Goal: Task Accomplishment & Management: Manage account settings

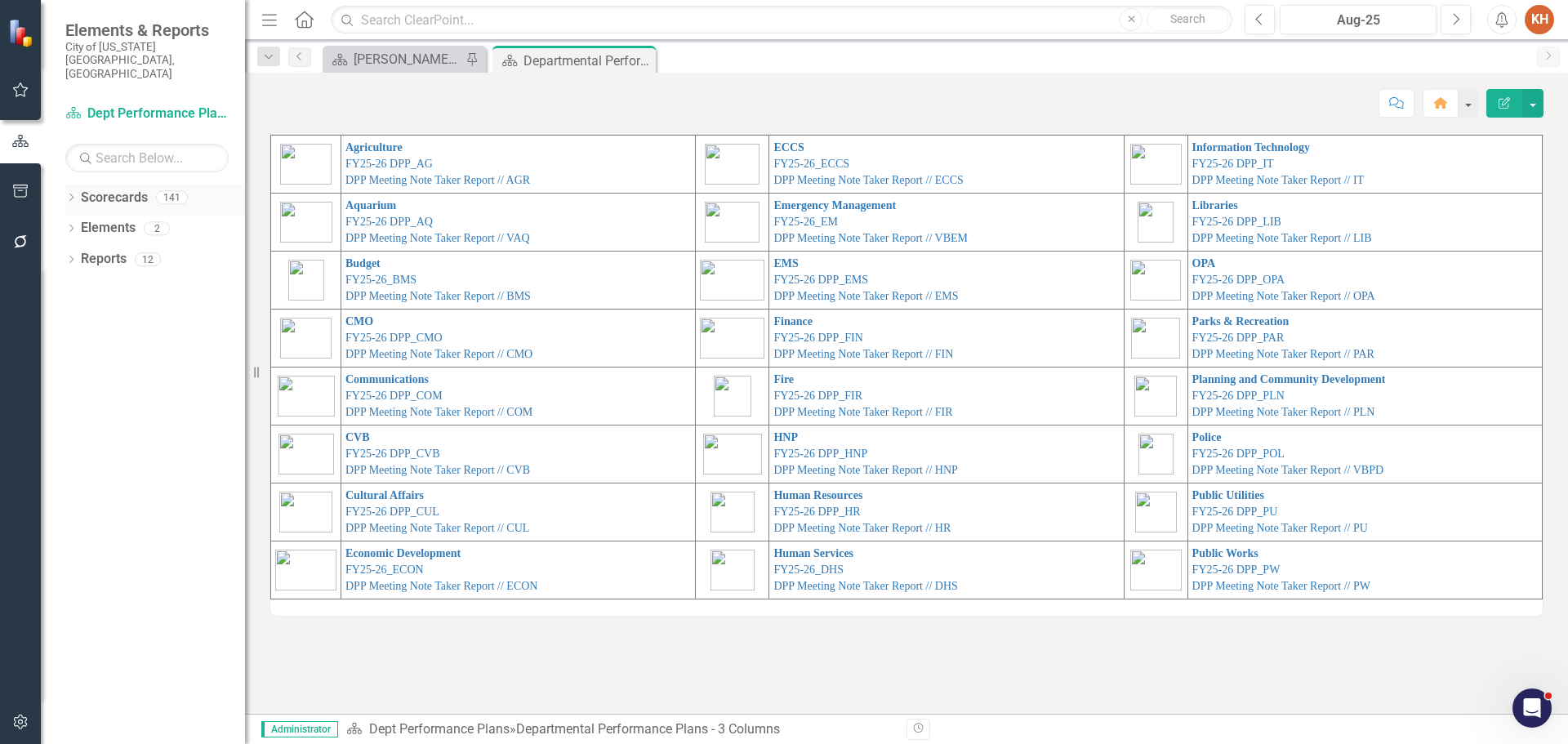
click at [107, 188] on link "Scorecards" at bounding box center [114, 198] width 67 height 19
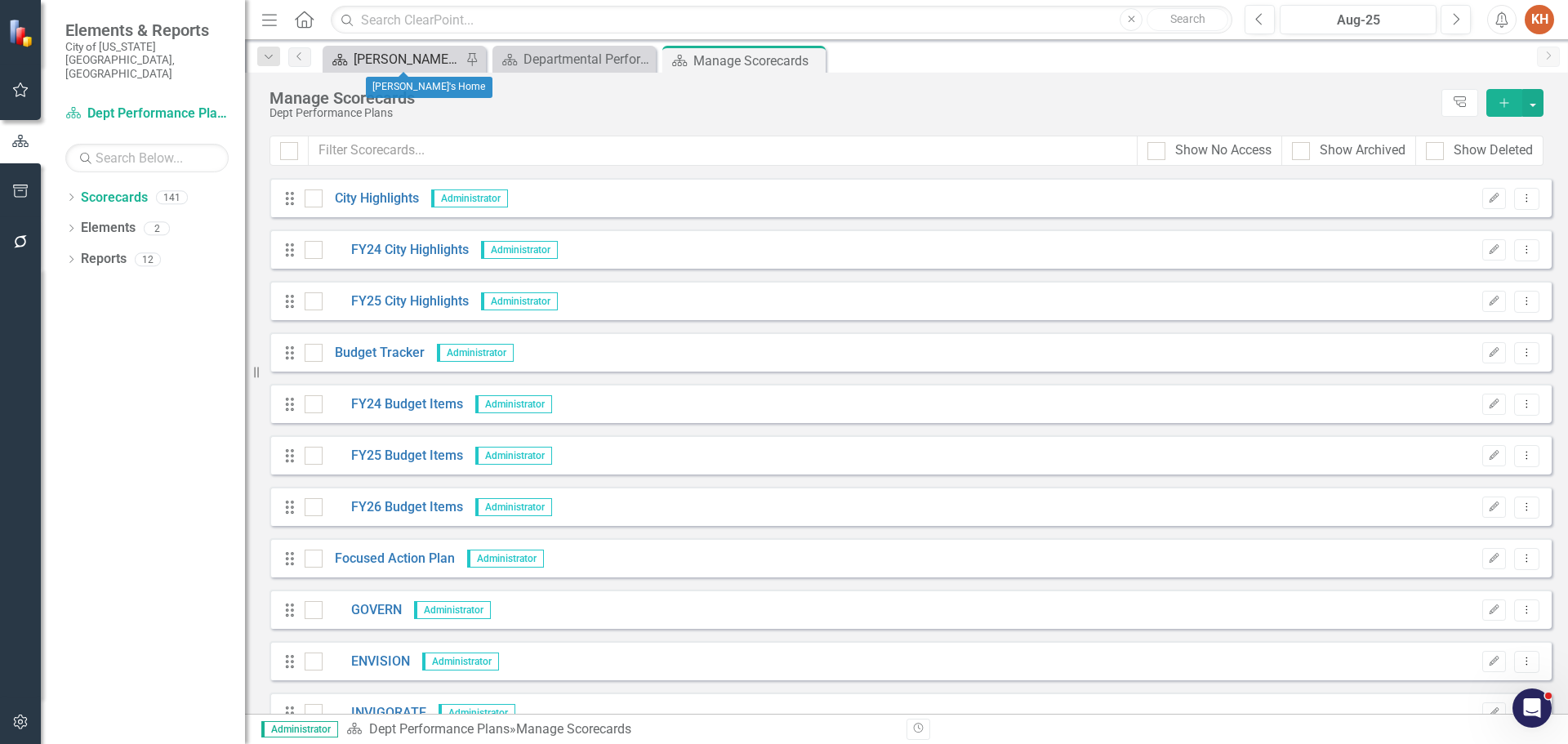
click at [392, 52] on div "[PERSON_NAME]'s Home" at bounding box center [407, 58] width 108 height 20
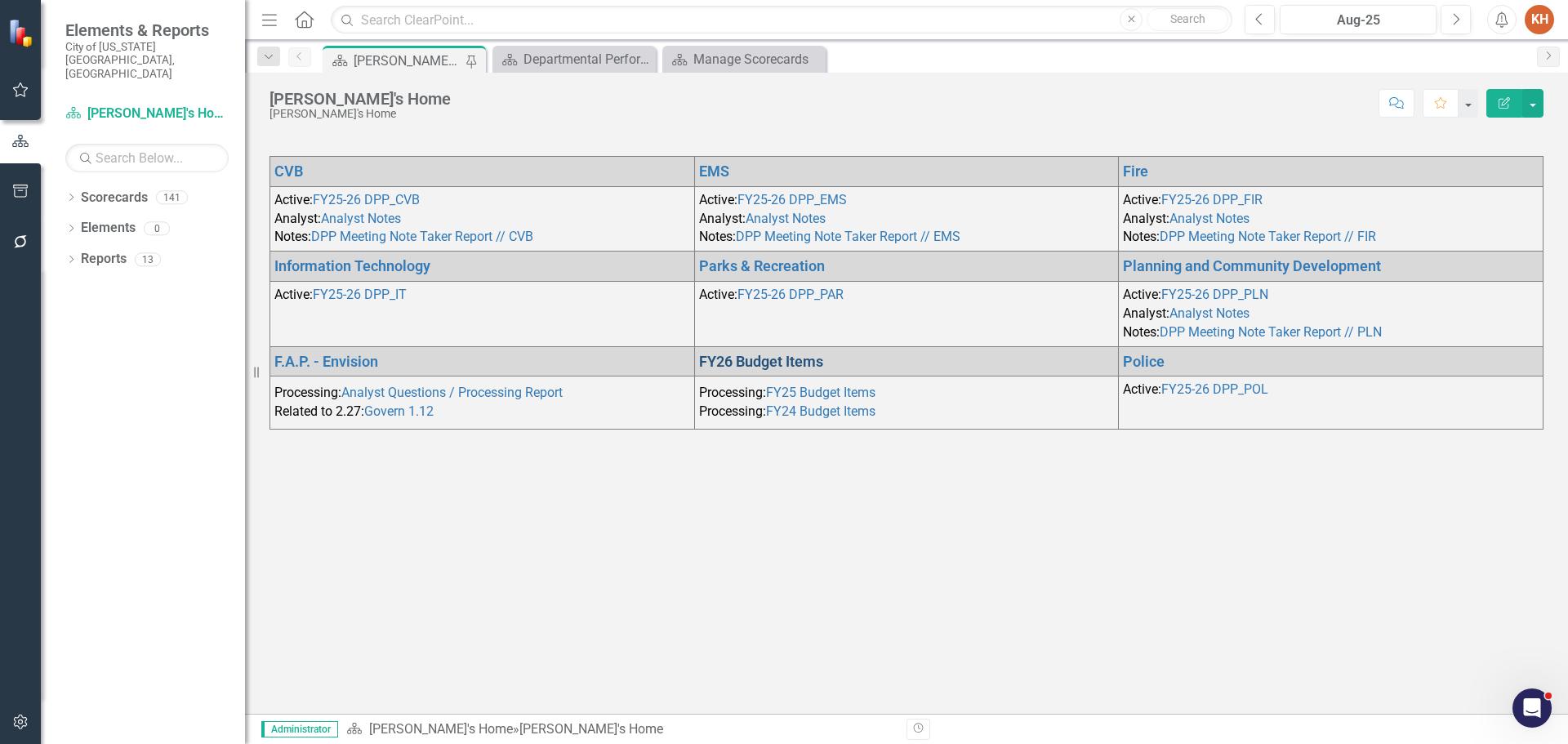
click at [803, 356] on link "FY26 Budget Items" at bounding box center [761, 362] width 124 height 17
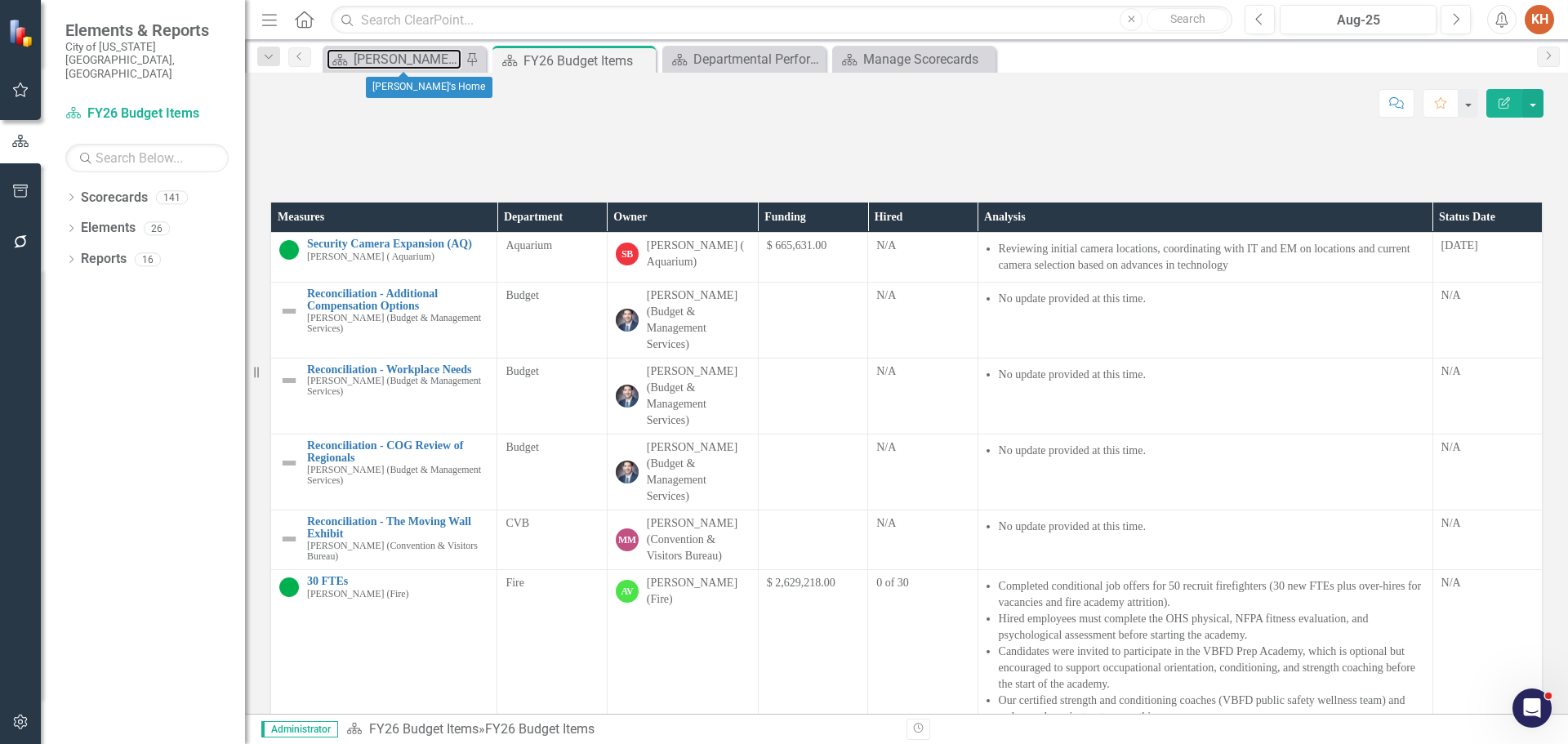
drag, startPoint x: 394, startPoint y: 52, endPoint x: 138, endPoint y: 113, distance: 263.2
click at [394, 52] on div "[PERSON_NAME]'s Home" at bounding box center [407, 58] width 108 height 20
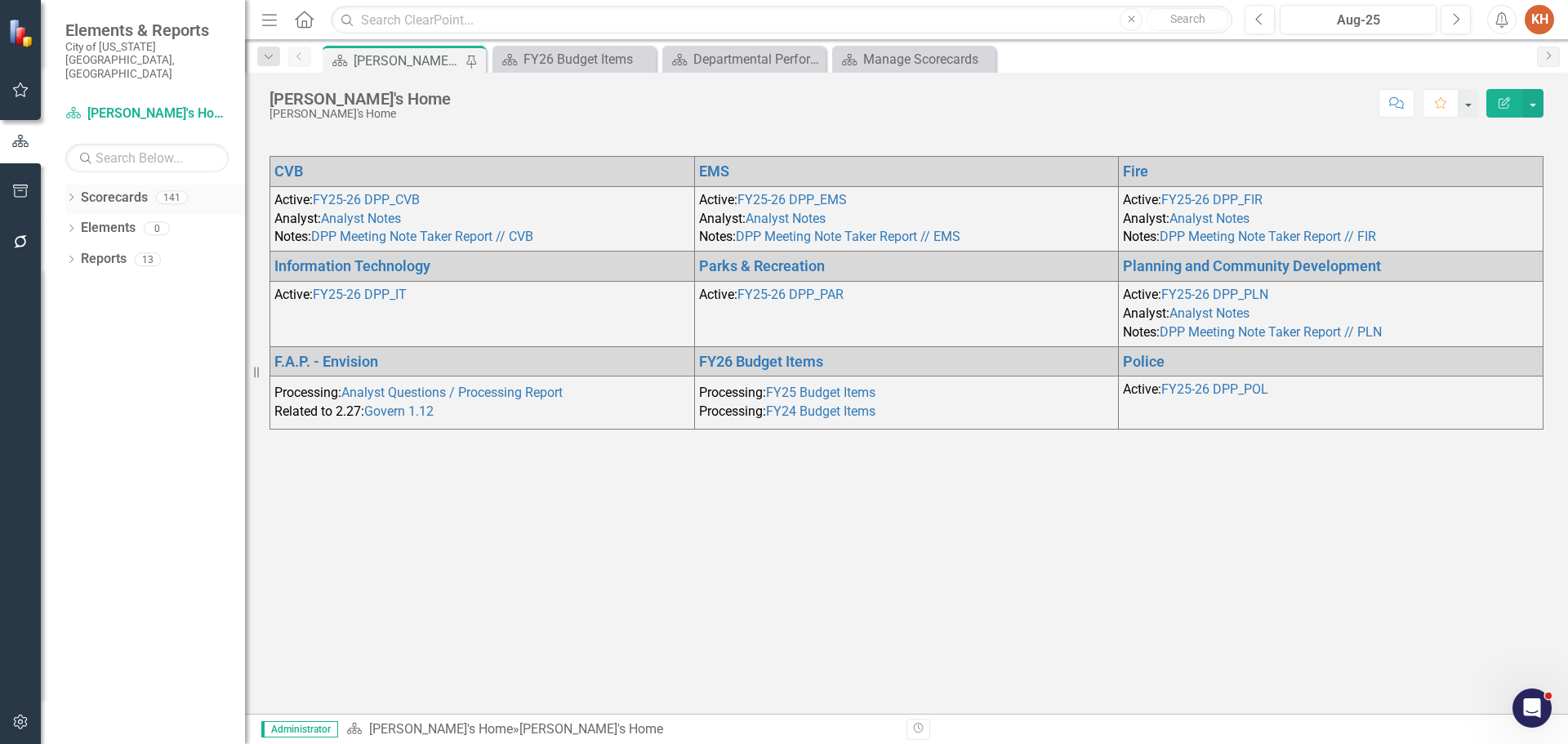
click at [70, 195] on icon "Dropdown" at bounding box center [71, 199] width 11 height 9
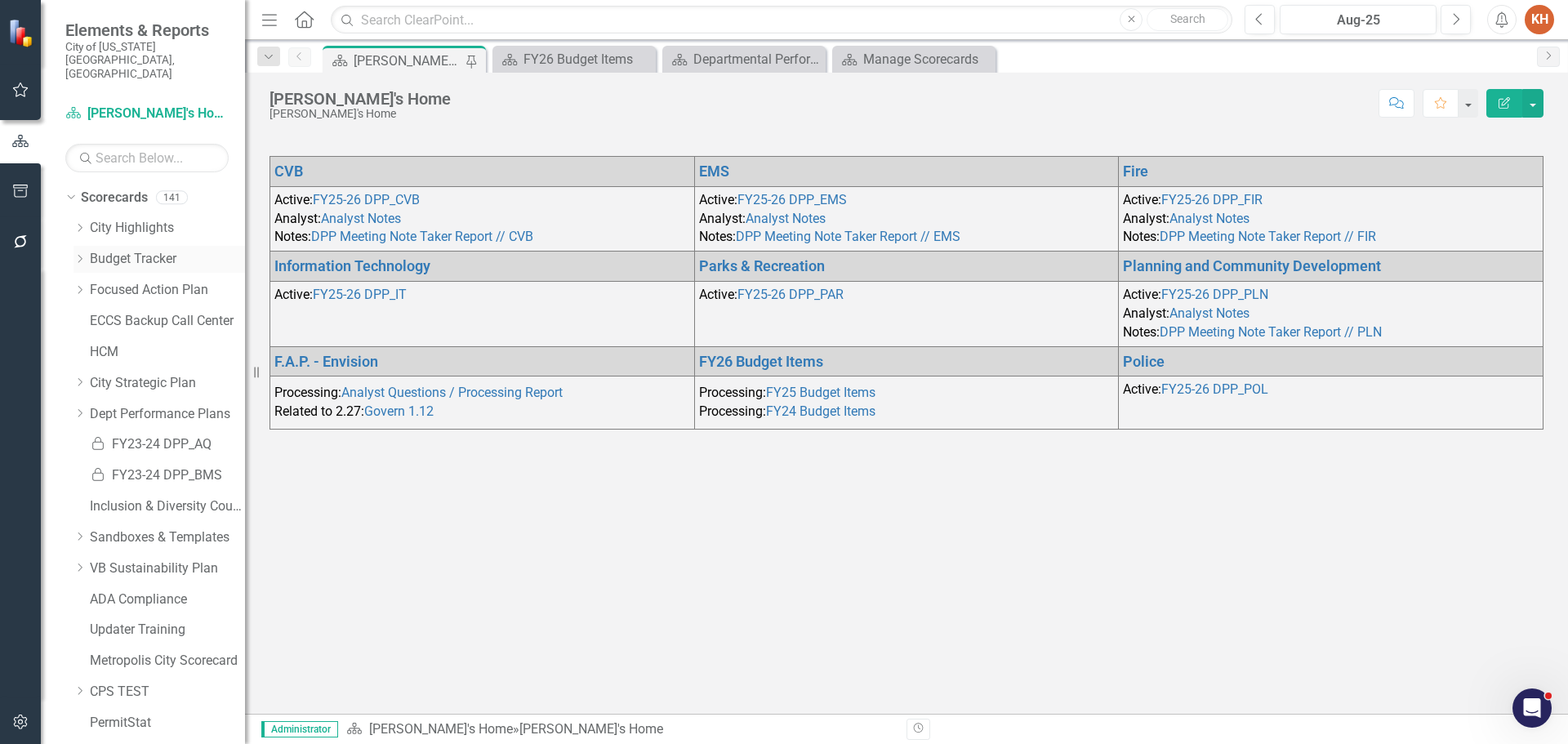
click at [110, 250] on link "Budget Tracker" at bounding box center [167, 260] width 155 height 19
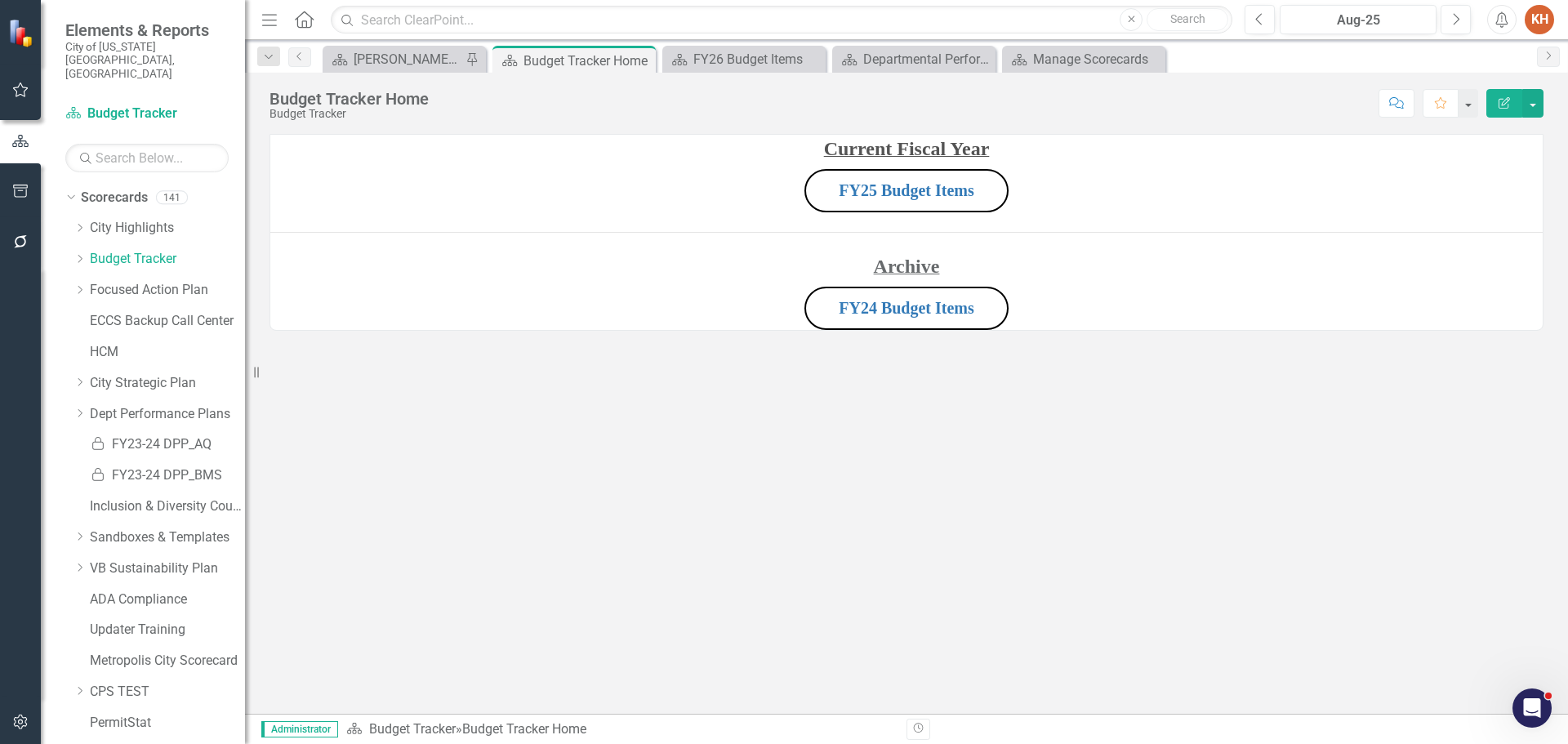
click at [1310, 201] on p "FY25 Budget Items" at bounding box center [906, 190] width 1272 height 50
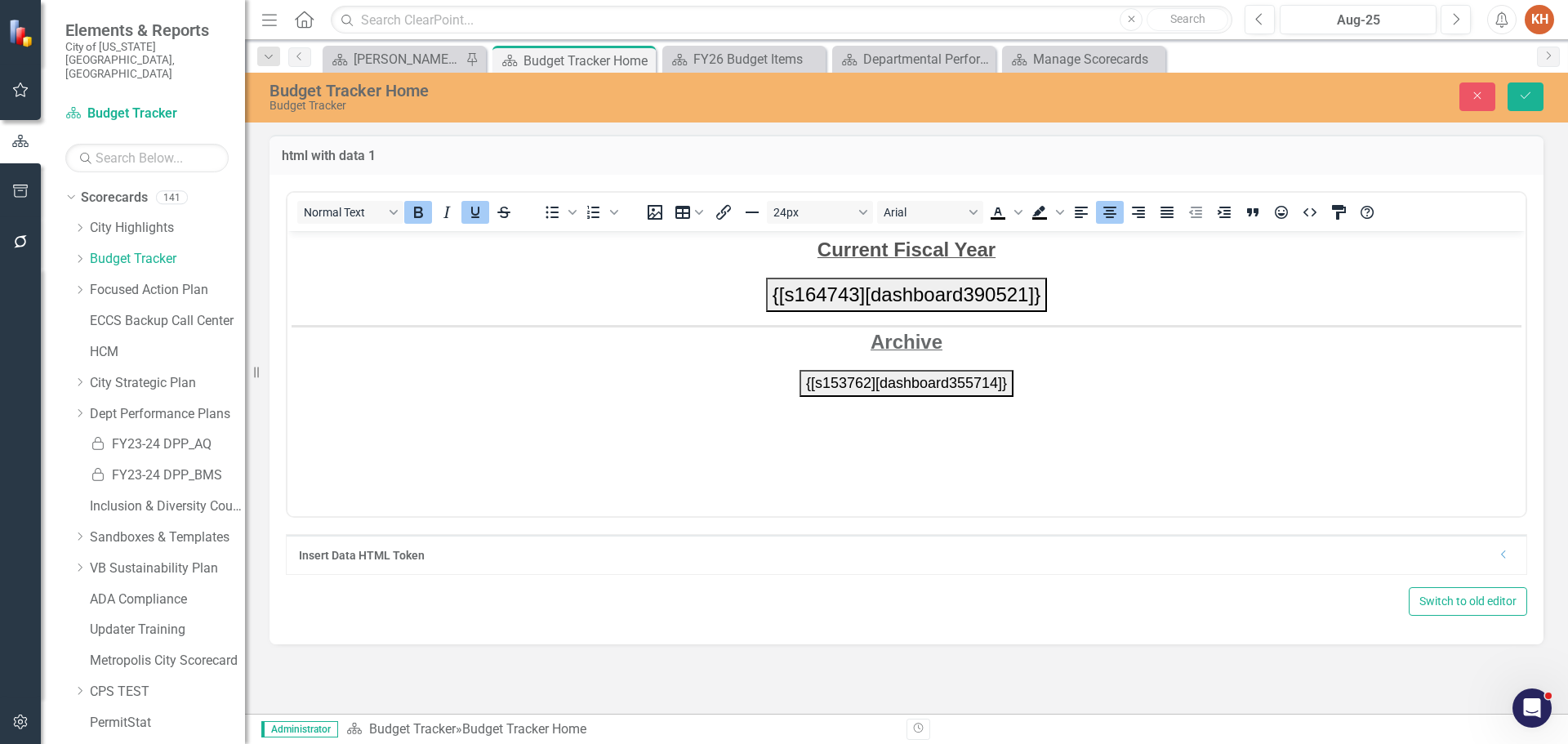
click at [1154, 288] on p "{[s164743][dashboard390521]}" at bounding box center [906, 293] width 1230 height 34
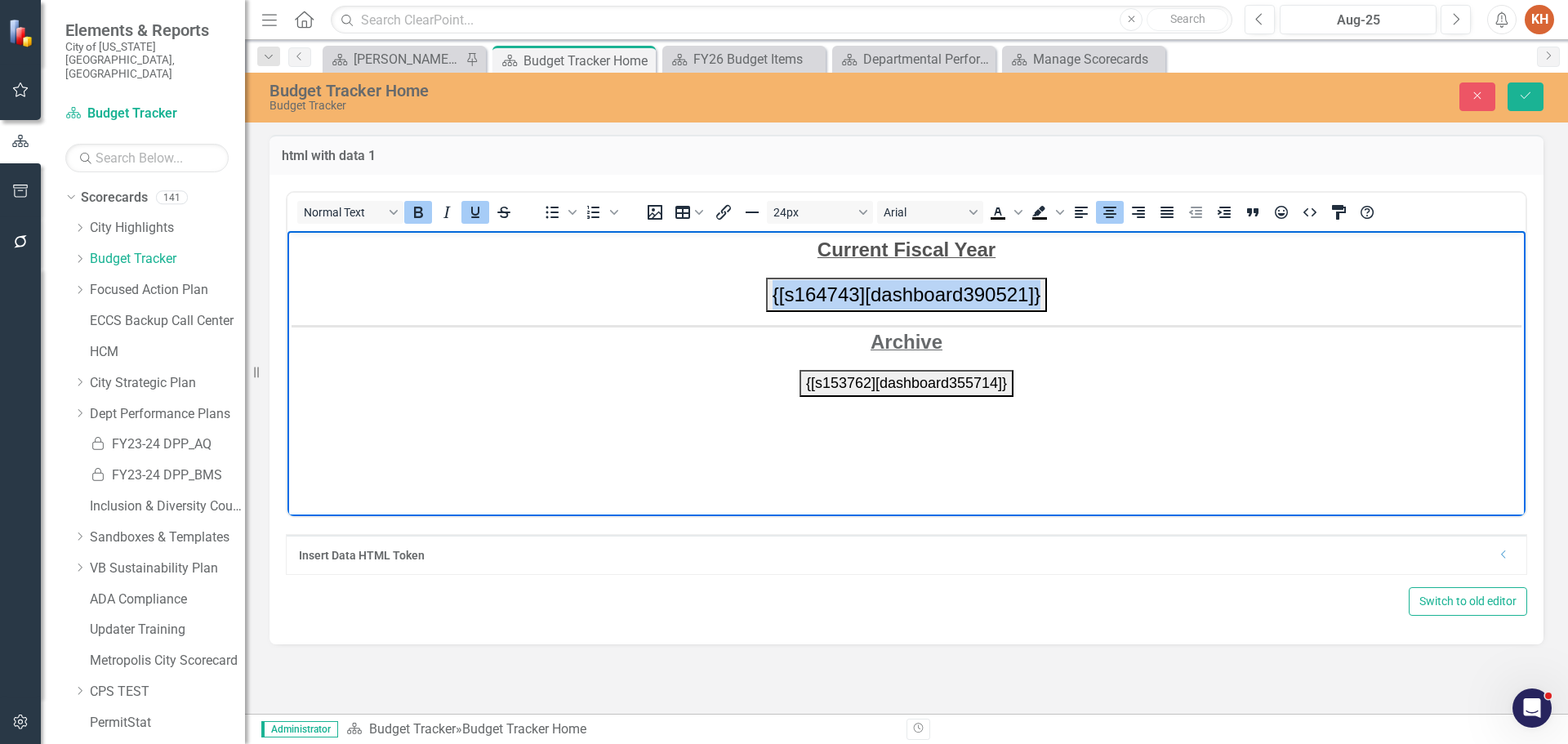
copy button "{[s164743][dashboard390521]}"
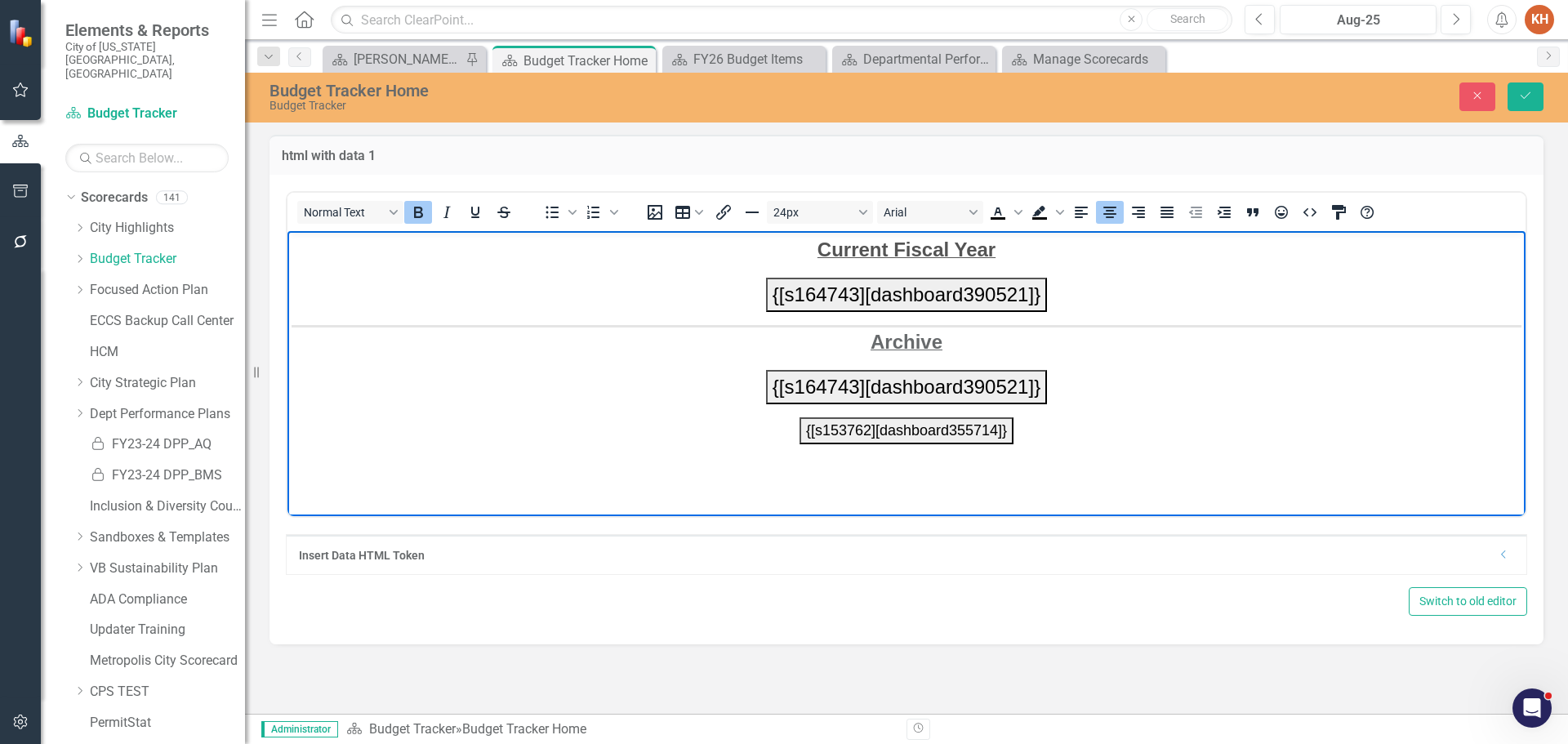
click at [951, 431] on button "{[s153762][dashboard355714]}" at bounding box center [906, 430] width 214 height 27
drag, startPoint x: 1058, startPoint y: 386, endPoint x: 738, endPoint y: 384, distance: 320.0
click at [738, 384] on p "{[s164743][dashboard390521]}" at bounding box center [906, 386] width 1230 height 34
click at [860, 214] on button "24px" at bounding box center [820, 212] width 106 height 23
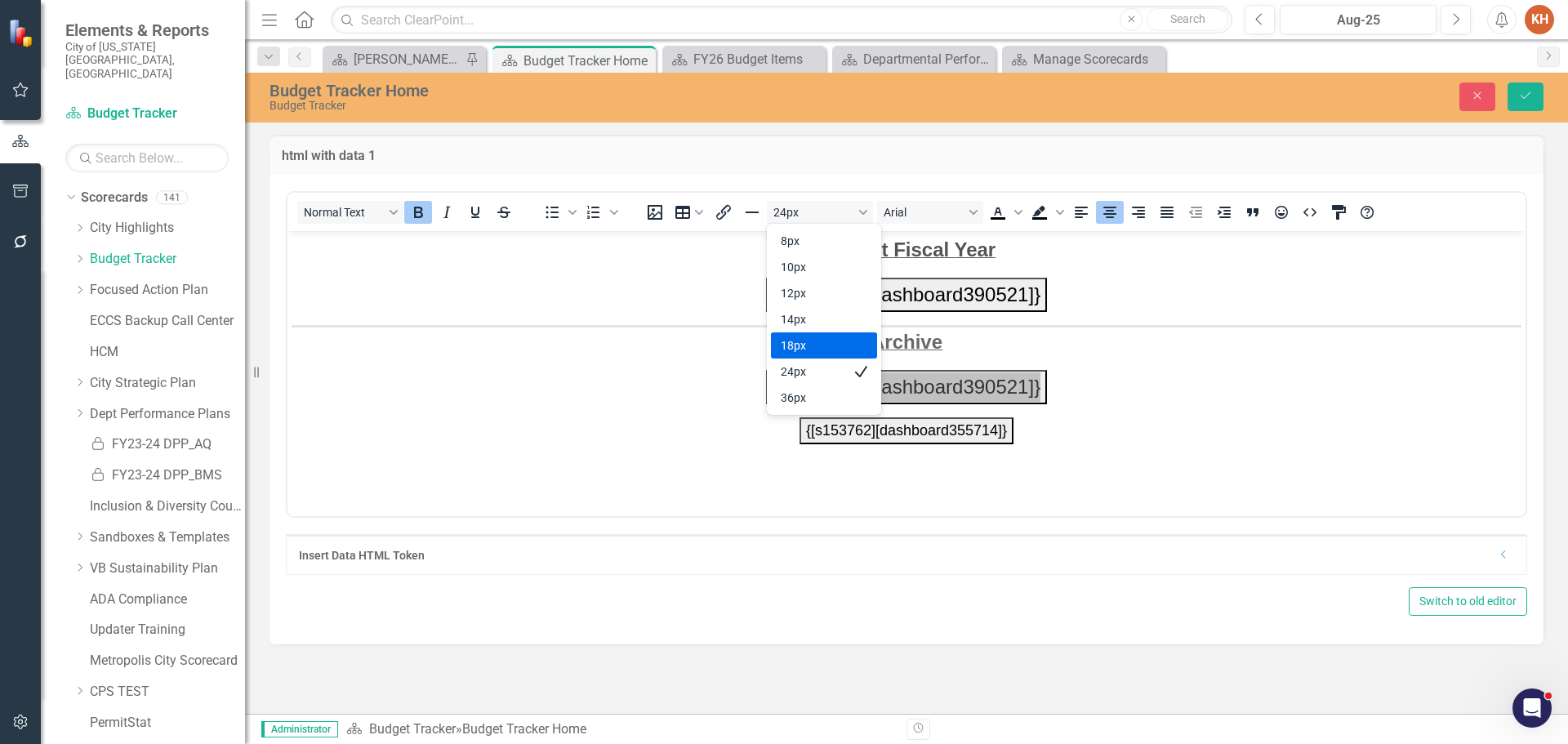
click at [849, 349] on div "18px" at bounding box center [824, 345] width 106 height 26
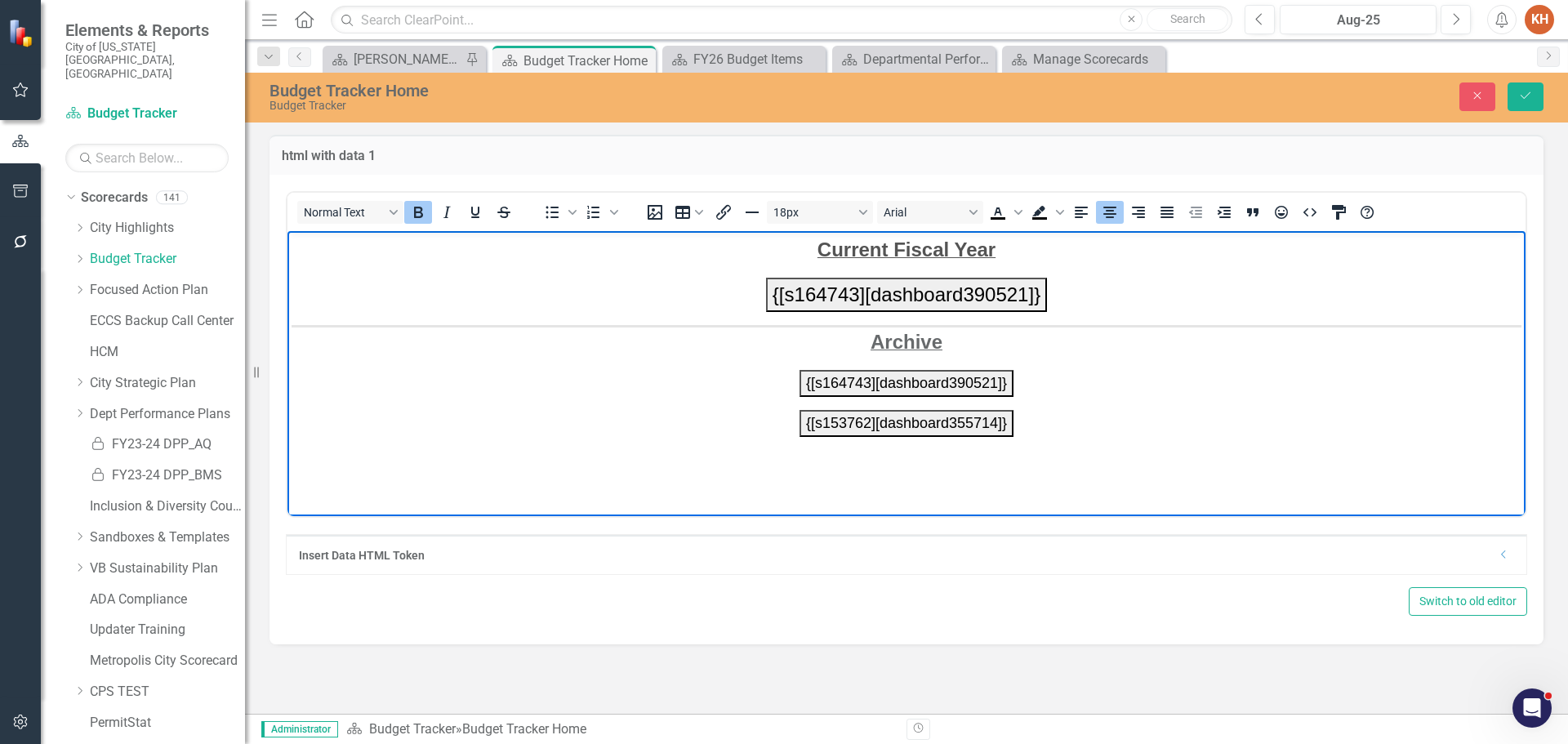
click at [1185, 454] on body "Current Fiscal Year {[s164743][dashboard390521]} Archive {[s164743][dashboard39…" at bounding box center [907, 352] width 1238 height 245
click at [1524, 99] on icon "Save" at bounding box center [1525, 95] width 15 height 11
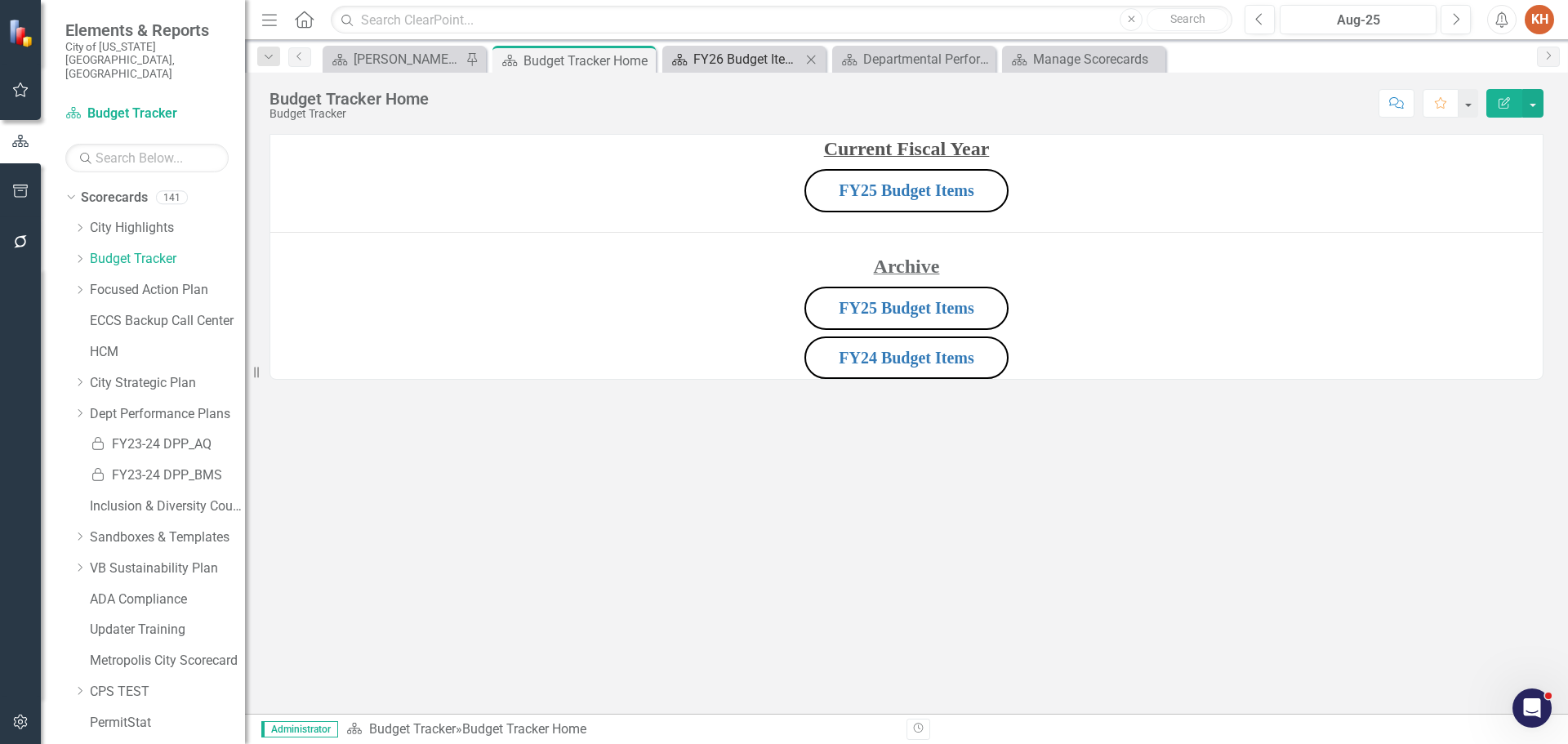
click at [725, 61] on div "FY26 Budget Items" at bounding box center [747, 58] width 108 height 20
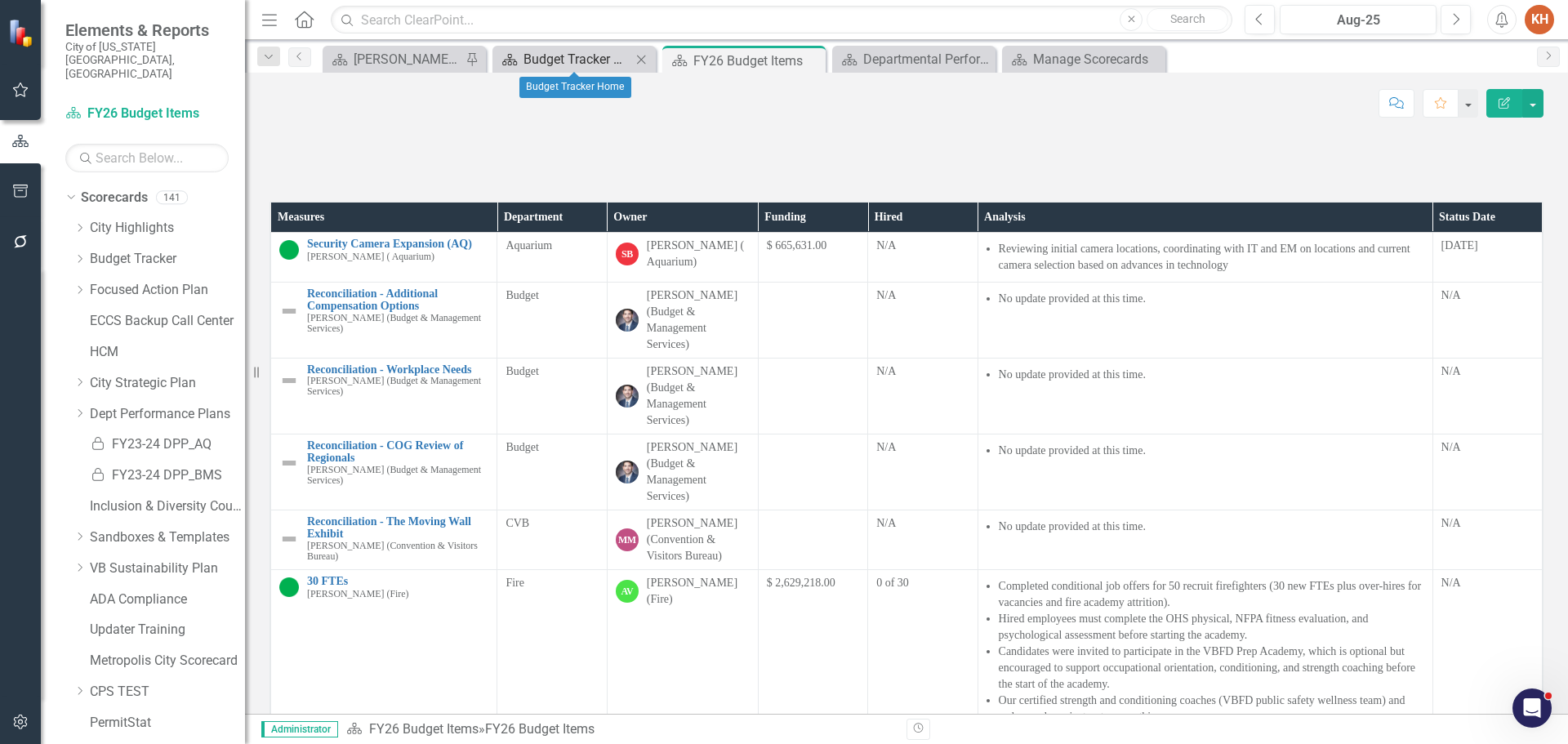
click at [583, 61] on div "Budget Tracker Home" at bounding box center [577, 58] width 108 height 20
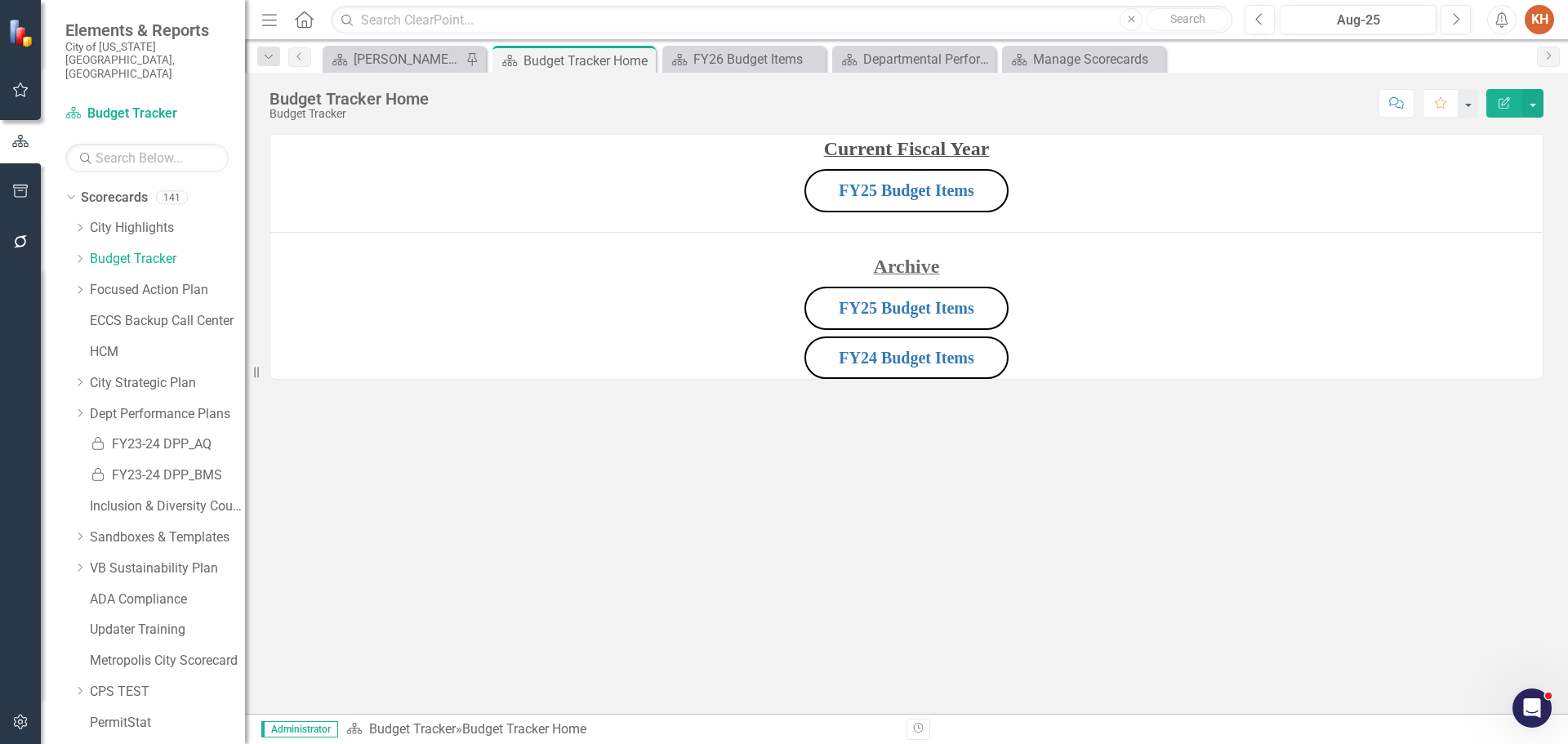
click at [1067, 191] on p "FY25 Budget Items" at bounding box center [906, 190] width 1272 height 50
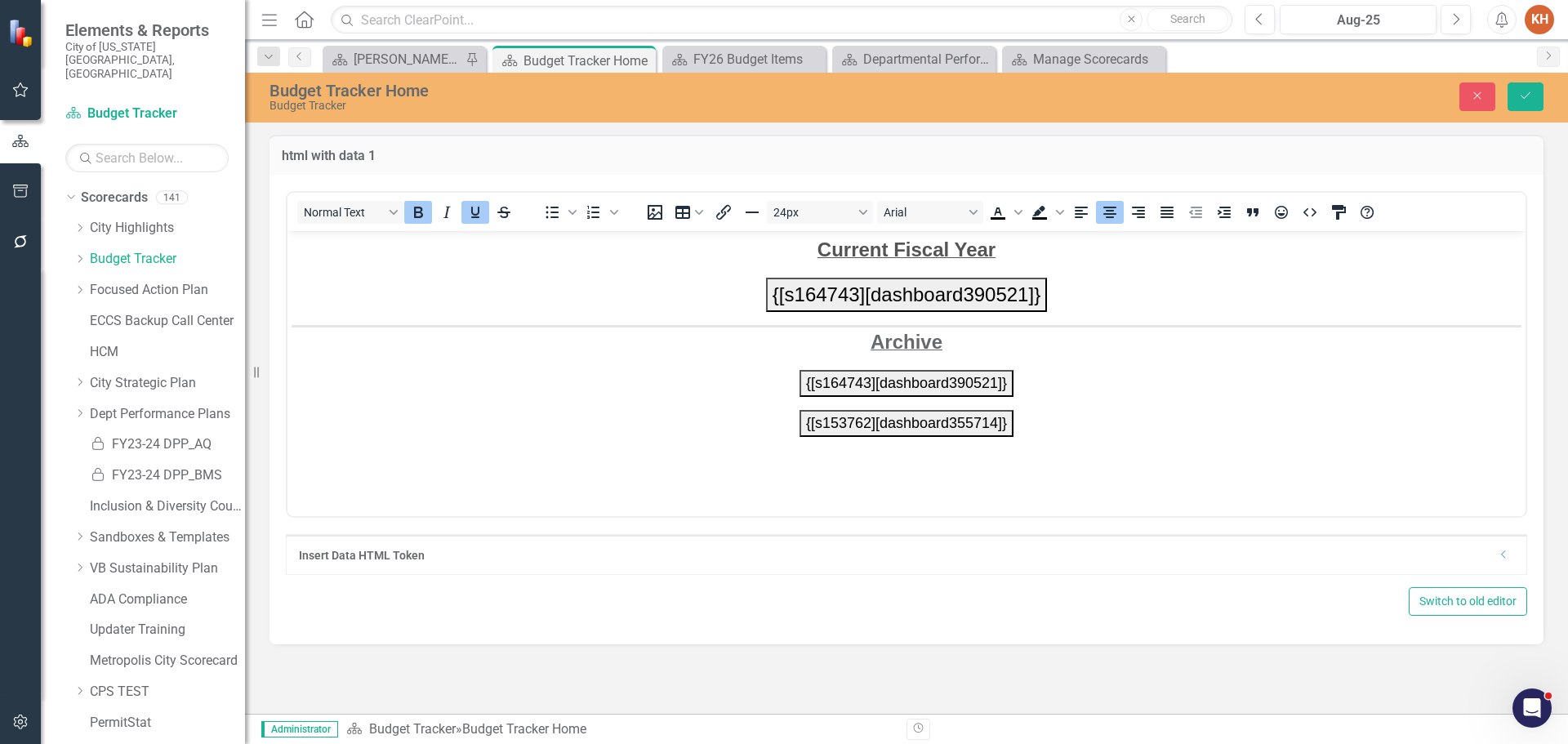
click at [759, 302] on p "{[s164743][dashboard390521]}" at bounding box center [906, 293] width 1230 height 34
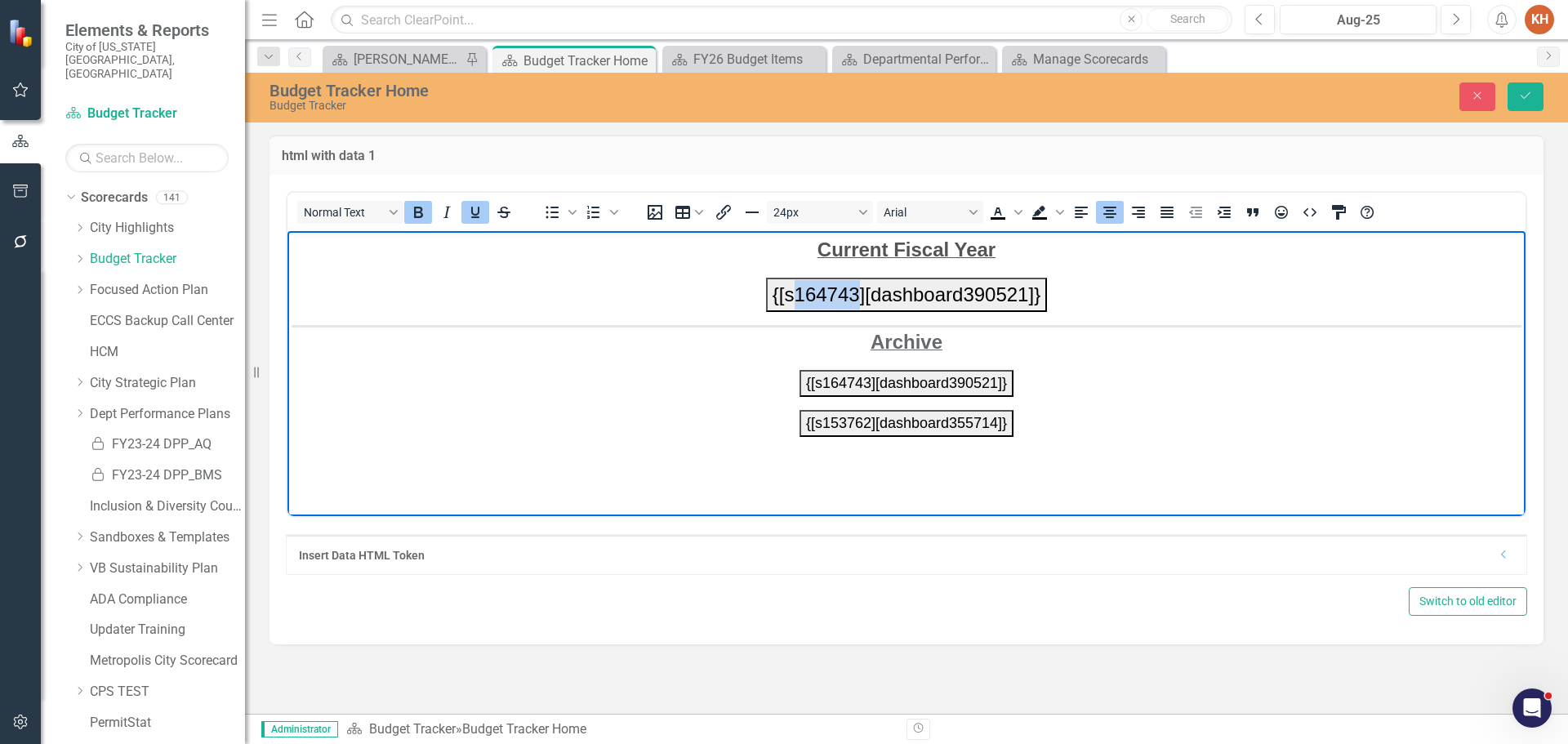
paste body "Rich Text Area. Press ALT-0 for help."
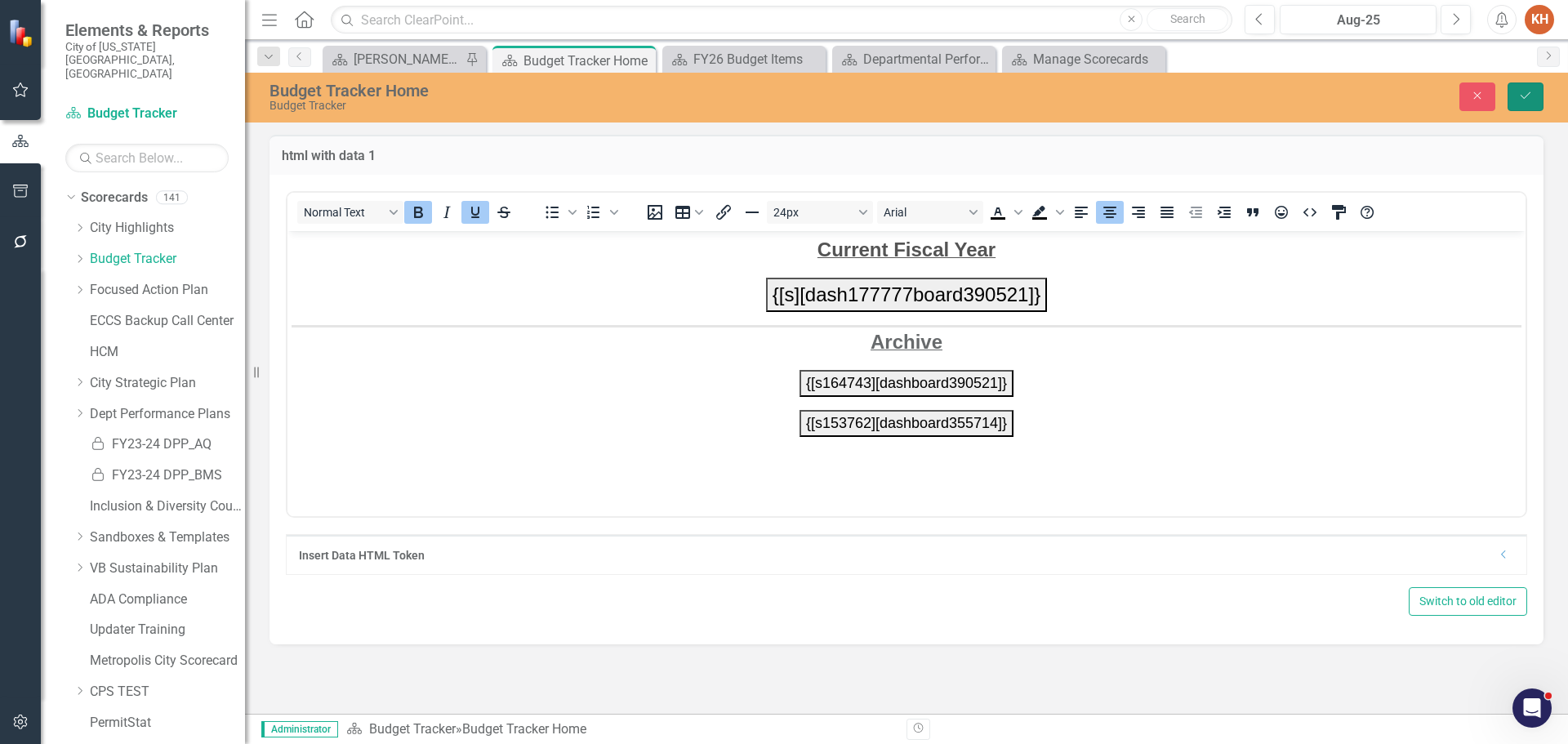
click at [1528, 93] on icon "Save" at bounding box center [1525, 95] width 15 height 11
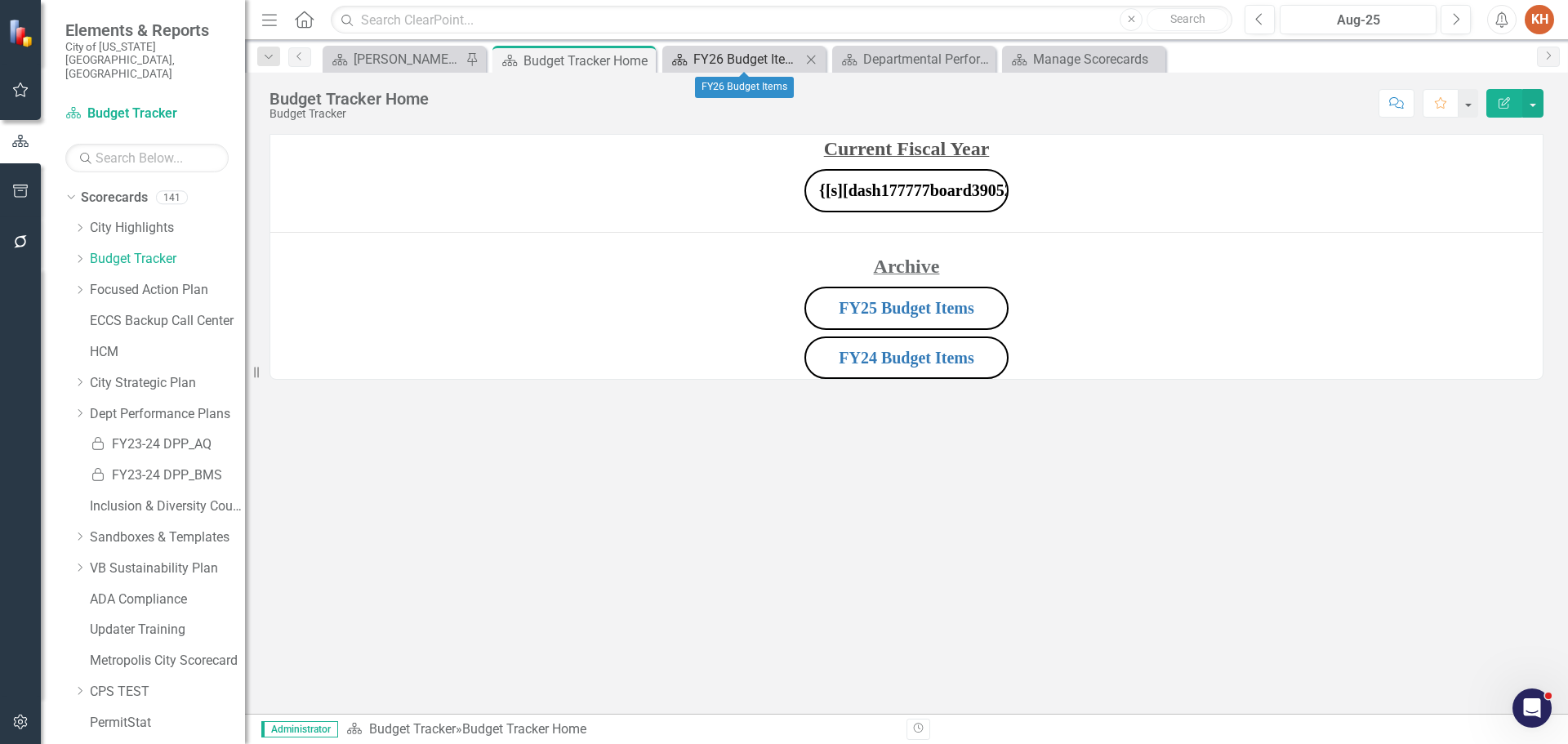
click at [713, 68] on div "FY26 Budget Items" at bounding box center [747, 58] width 108 height 20
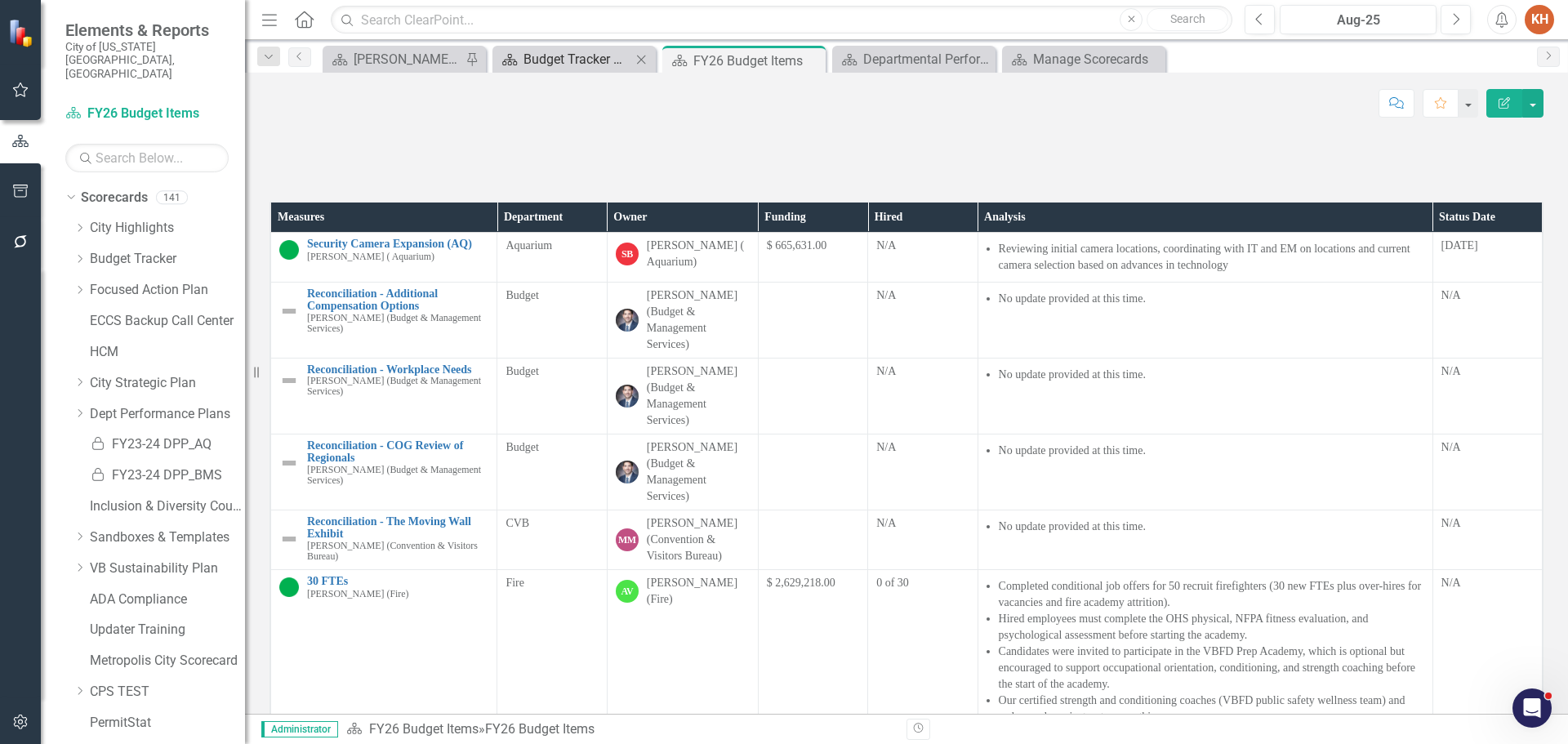
click at [571, 57] on div "Budget Tracker Home" at bounding box center [577, 58] width 108 height 20
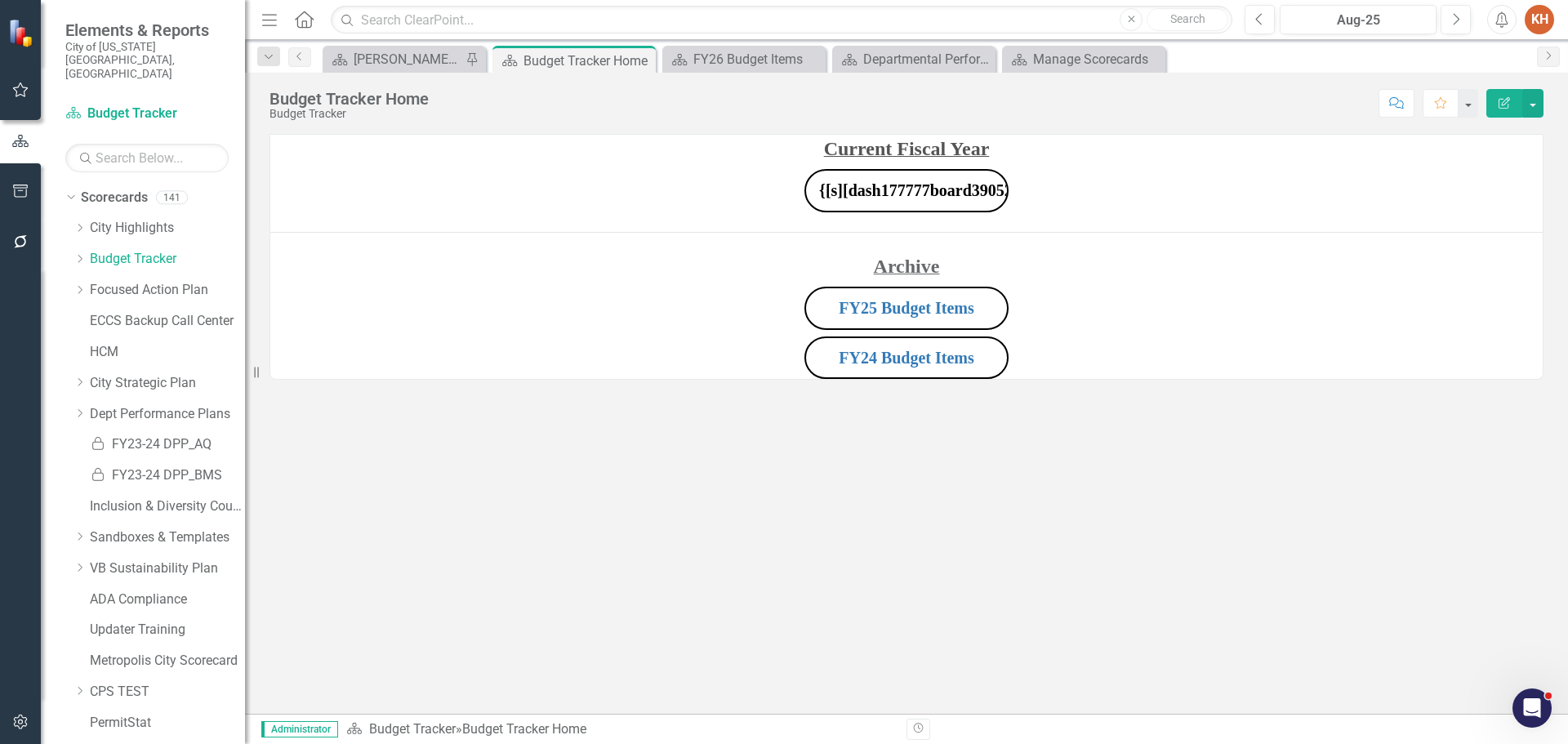
click at [943, 205] on button "{[s][dash177777board390521]}" at bounding box center [906, 191] width 204 height 44
click at [918, 206] on button "{[s][dash177777board390521]}" at bounding box center [906, 191] width 204 height 44
click at [1149, 176] on p "{[s][dash177777board390521]}" at bounding box center [906, 190] width 1272 height 50
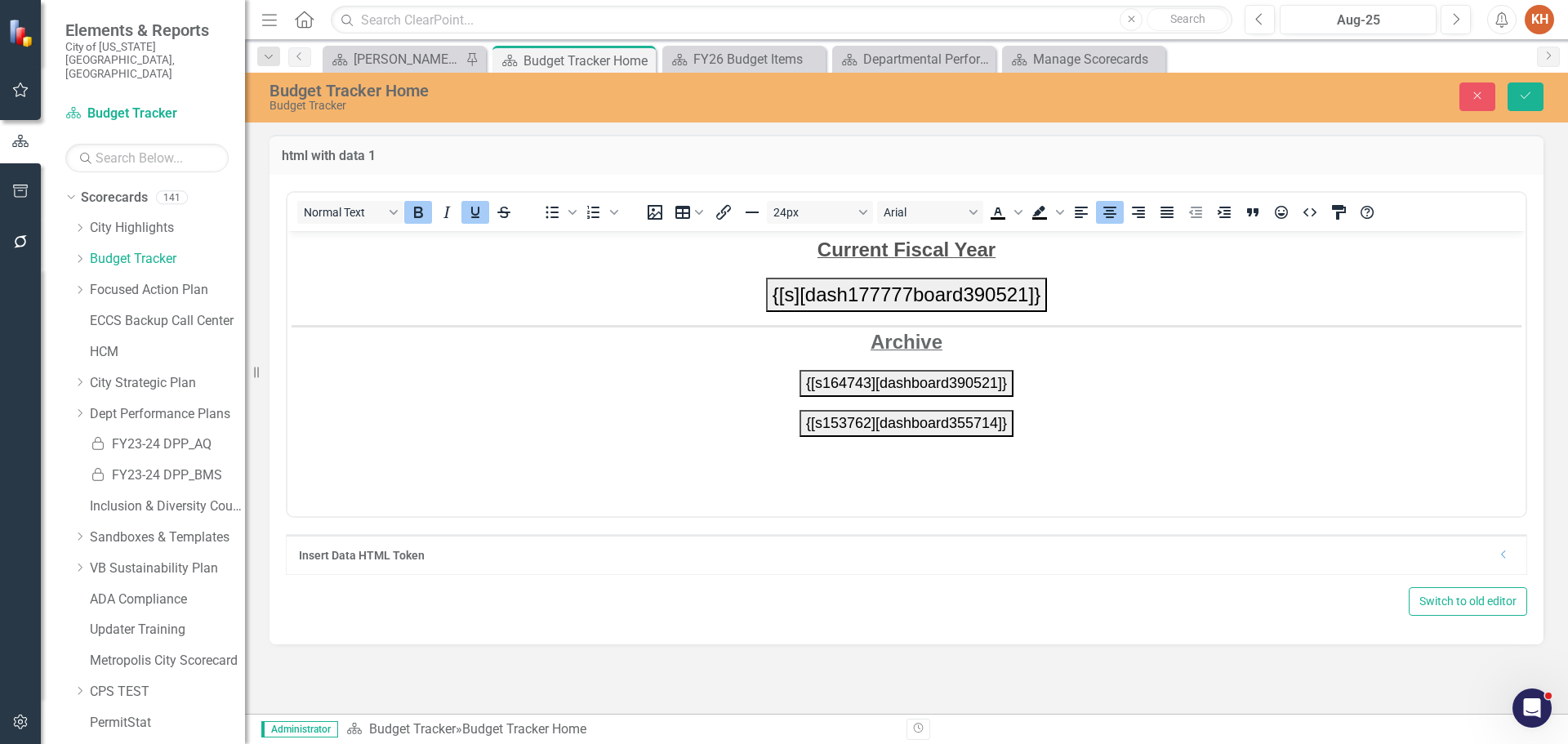
click at [871, 283] on button "{[s][dash177777board390521]}" at bounding box center [906, 293] width 281 height 34
click at [1531, 103] on button "Save" at bounding box center [1525, 97] width 36 height 29
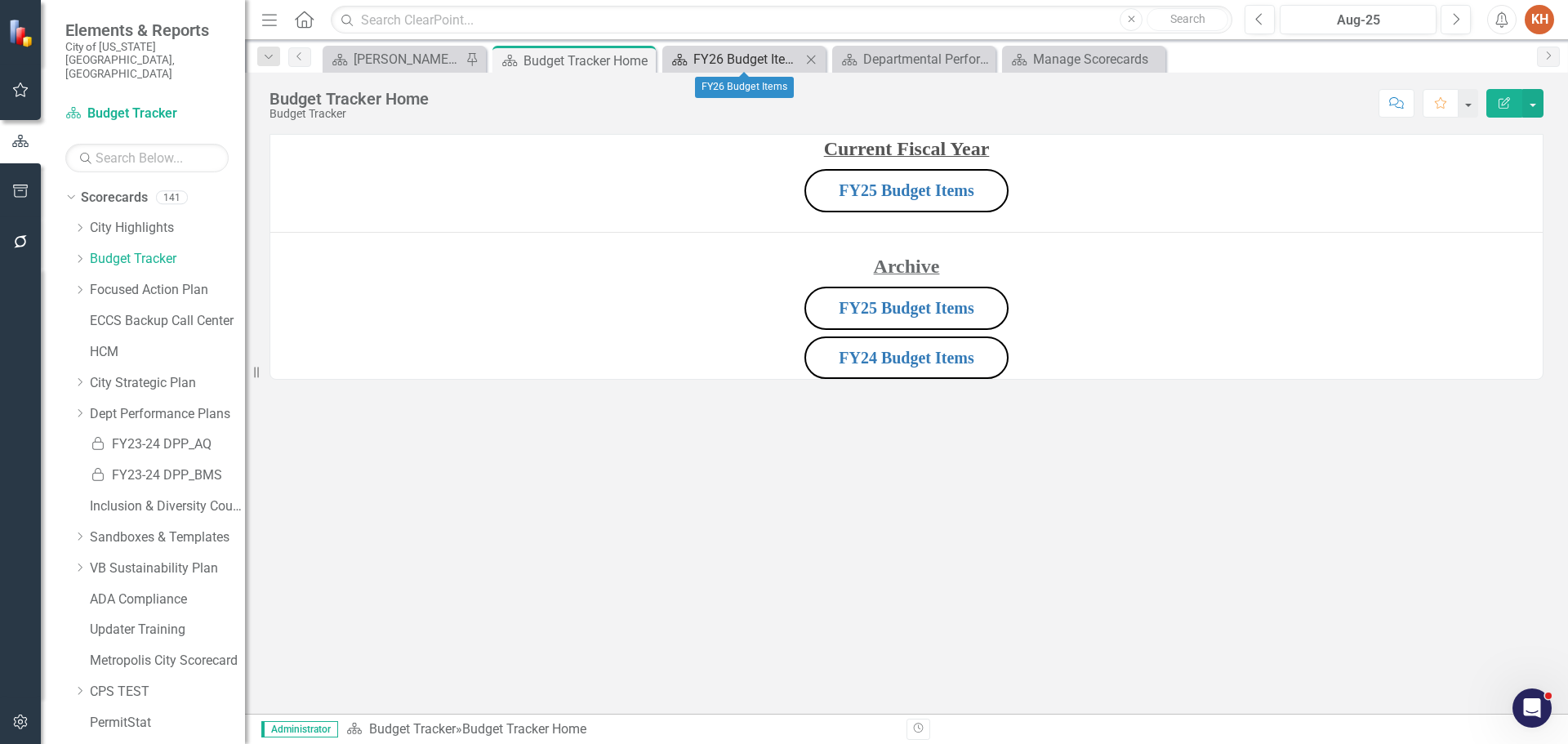
click at [729, 60] on div "FY26 Budget Items" at bounding box center [747, 58] width 108 height 20
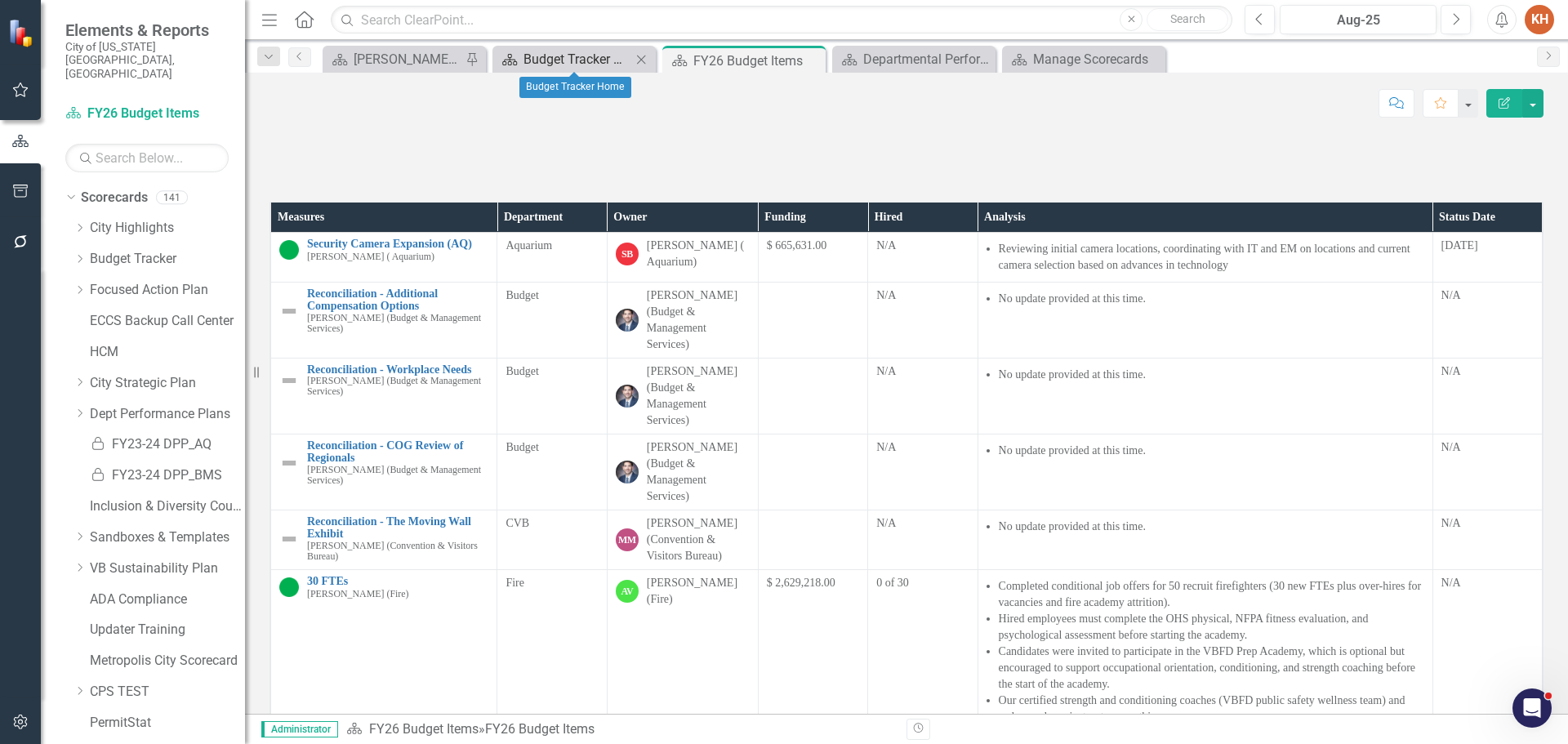
click at [598, 62] on div "Budget Tracker Home" at bounding box center [577, 58] width 108 height 20
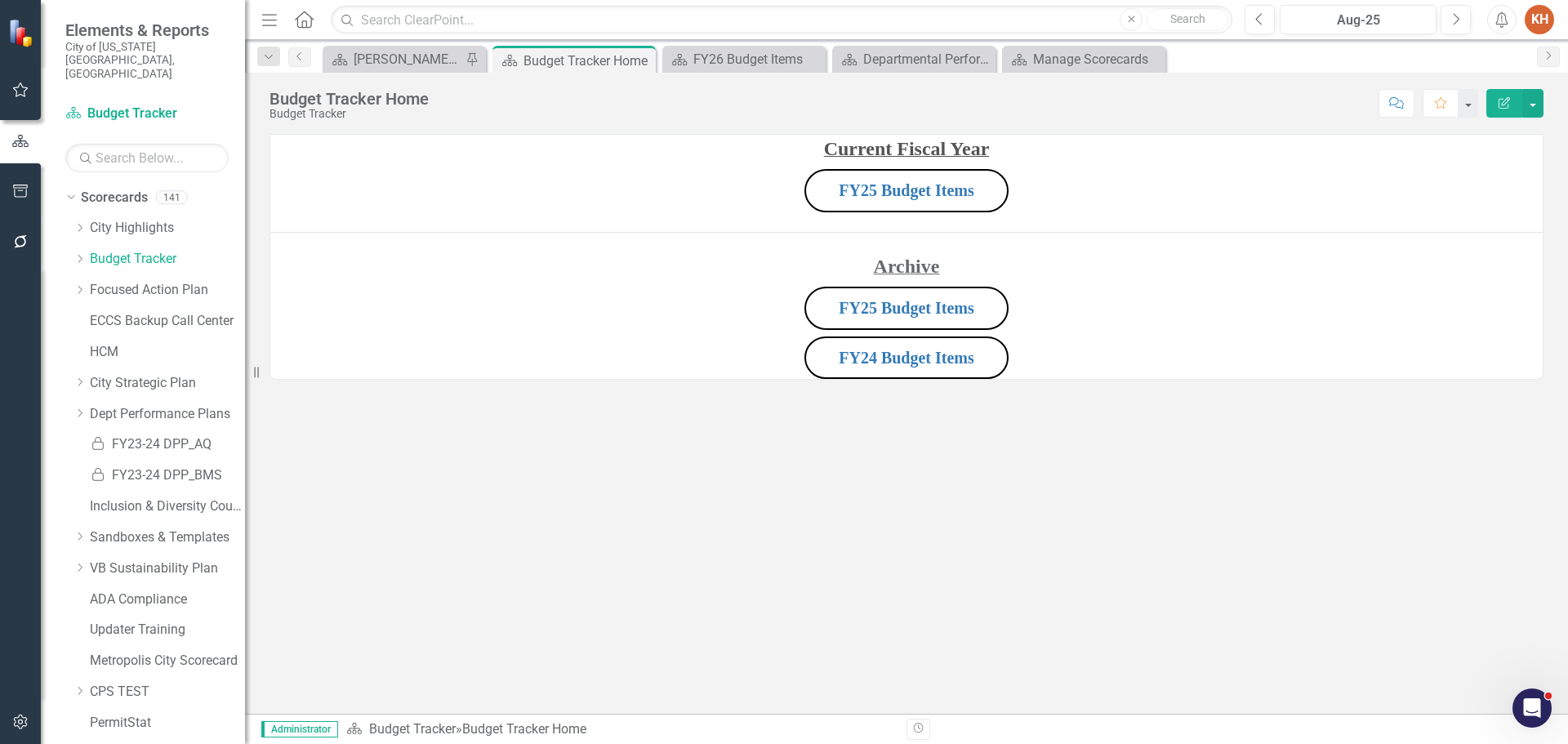
click at [1148, 212] on p "FY25 Budget Items" at bounding box center [906, 190] width 1272 height 50
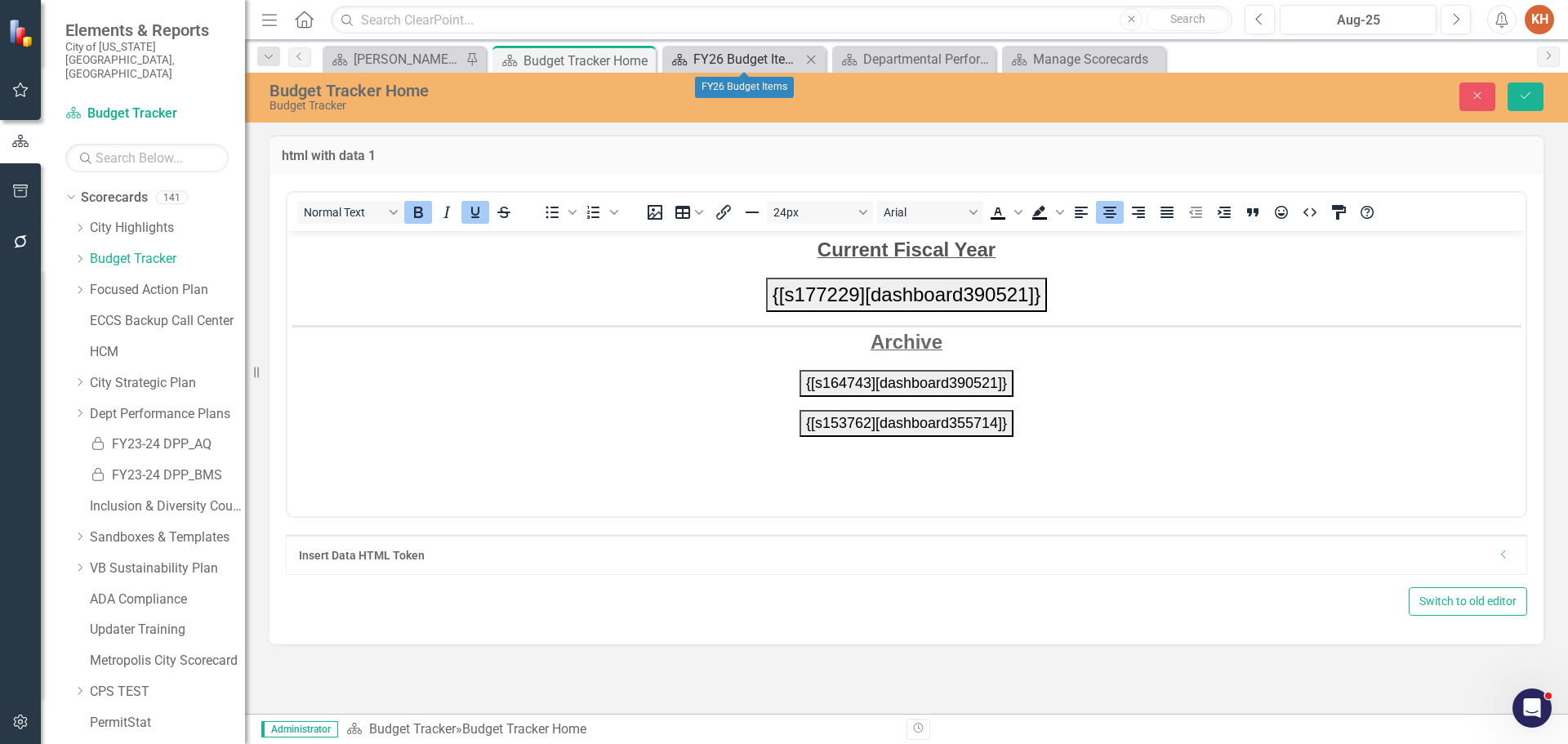
click at [718, 55] on div "FY26 Budget Items" at bounding box center [747, 58] width 108 height 20
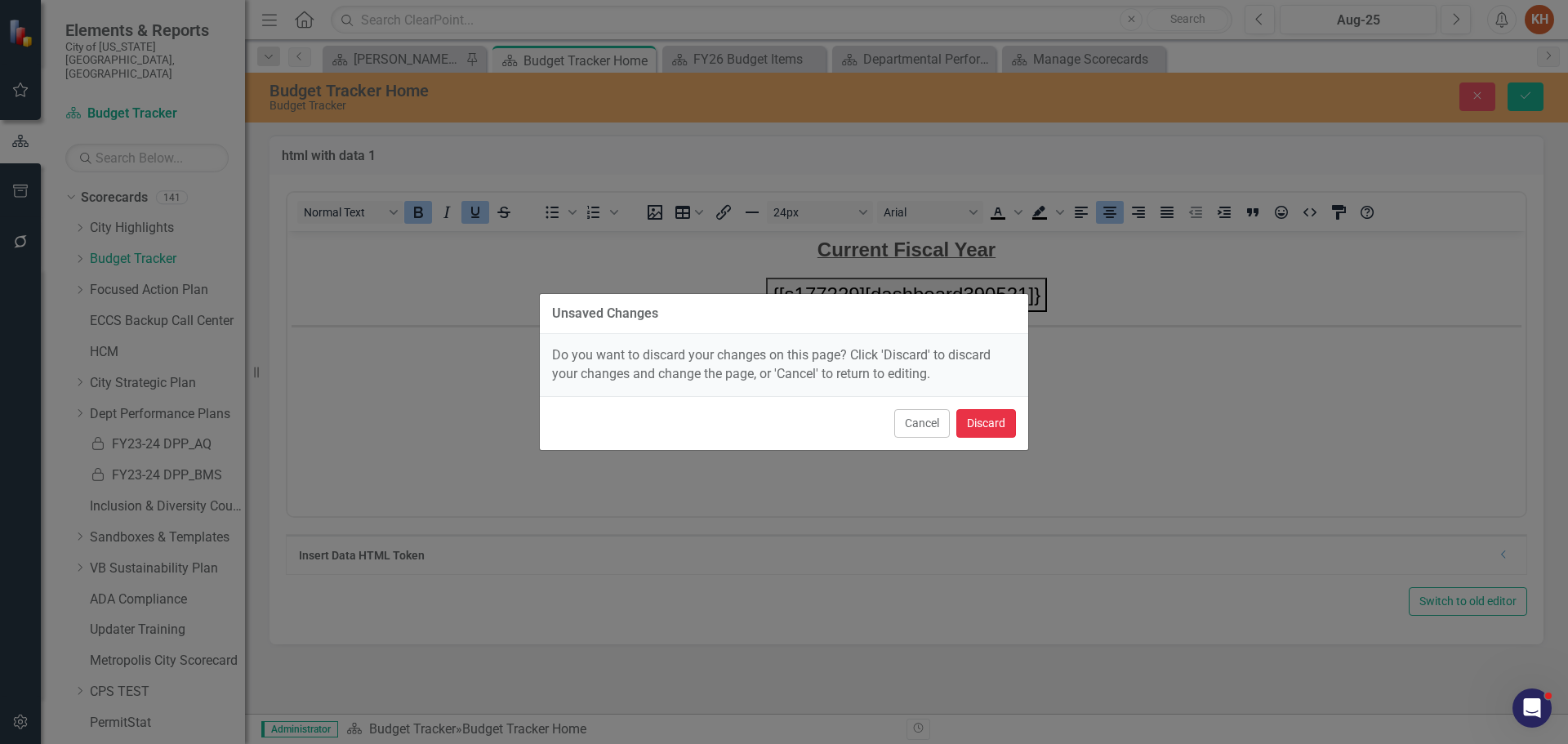
click at [991, 426] on button "Discard" at bounding box center [986, 423] width 59 height 29
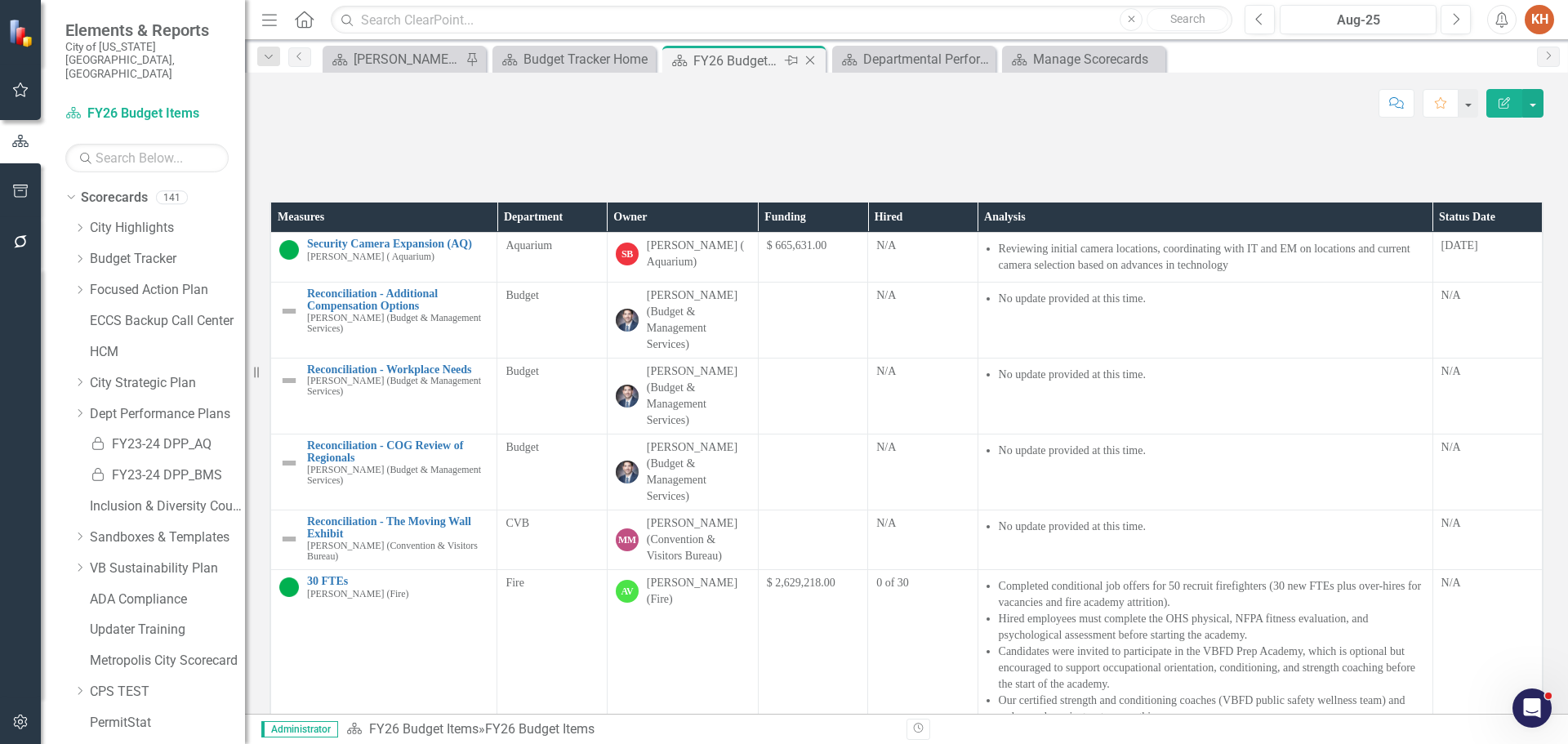
click at [735, 61] on div "FY26 Budget Items" at bounding box center [737, 60] width 87 height 20
click at [77, 254] on icon "Dropdown" at bounding box center [79, 258] width 12 height 10
click at [568, 50] on div "Budget Tracker Home" at bounding box center [577, 58] width 108 height 20
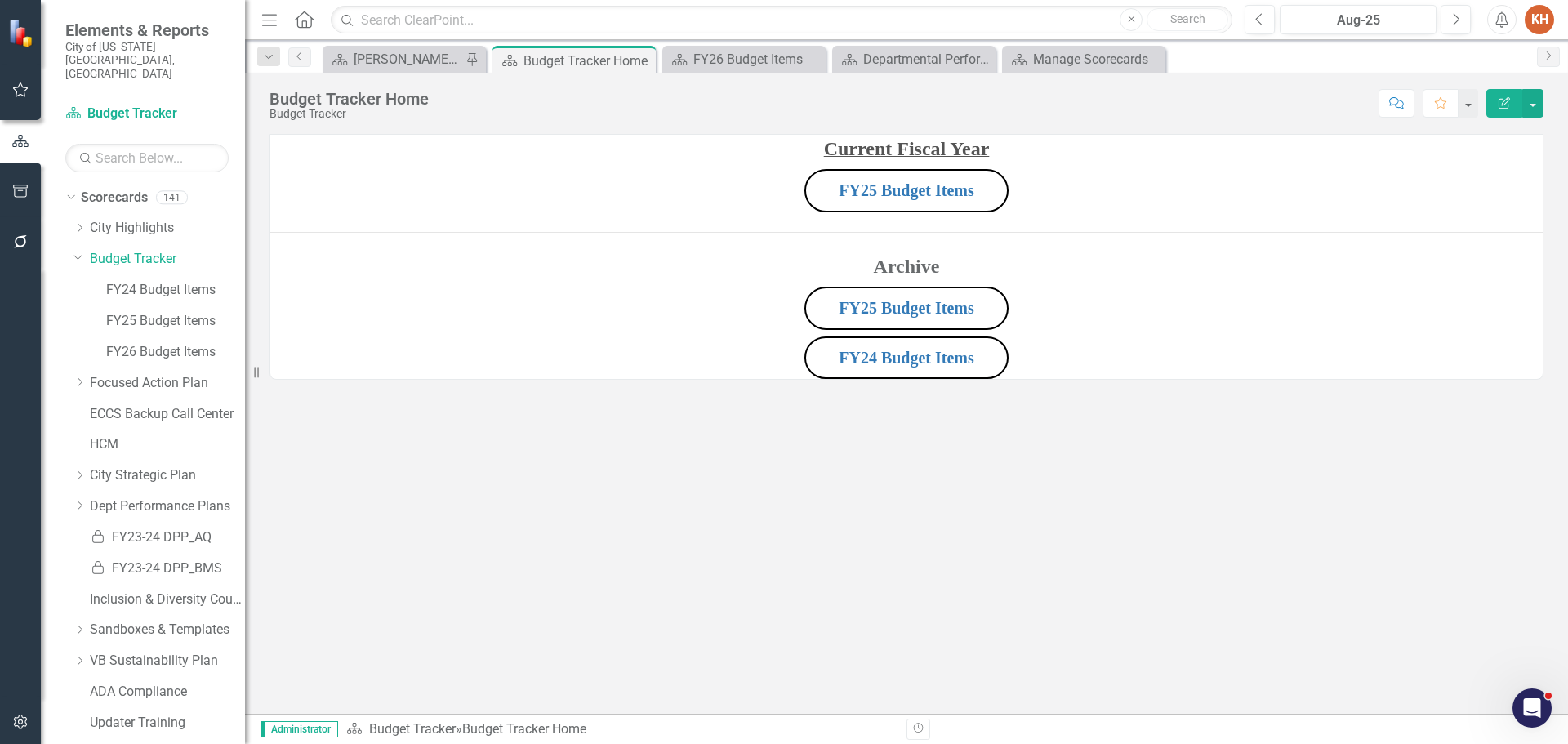
click at [1087, 193] on p "FY25 Budget Items" at bounding box center [906, 190] width 1272 height 50
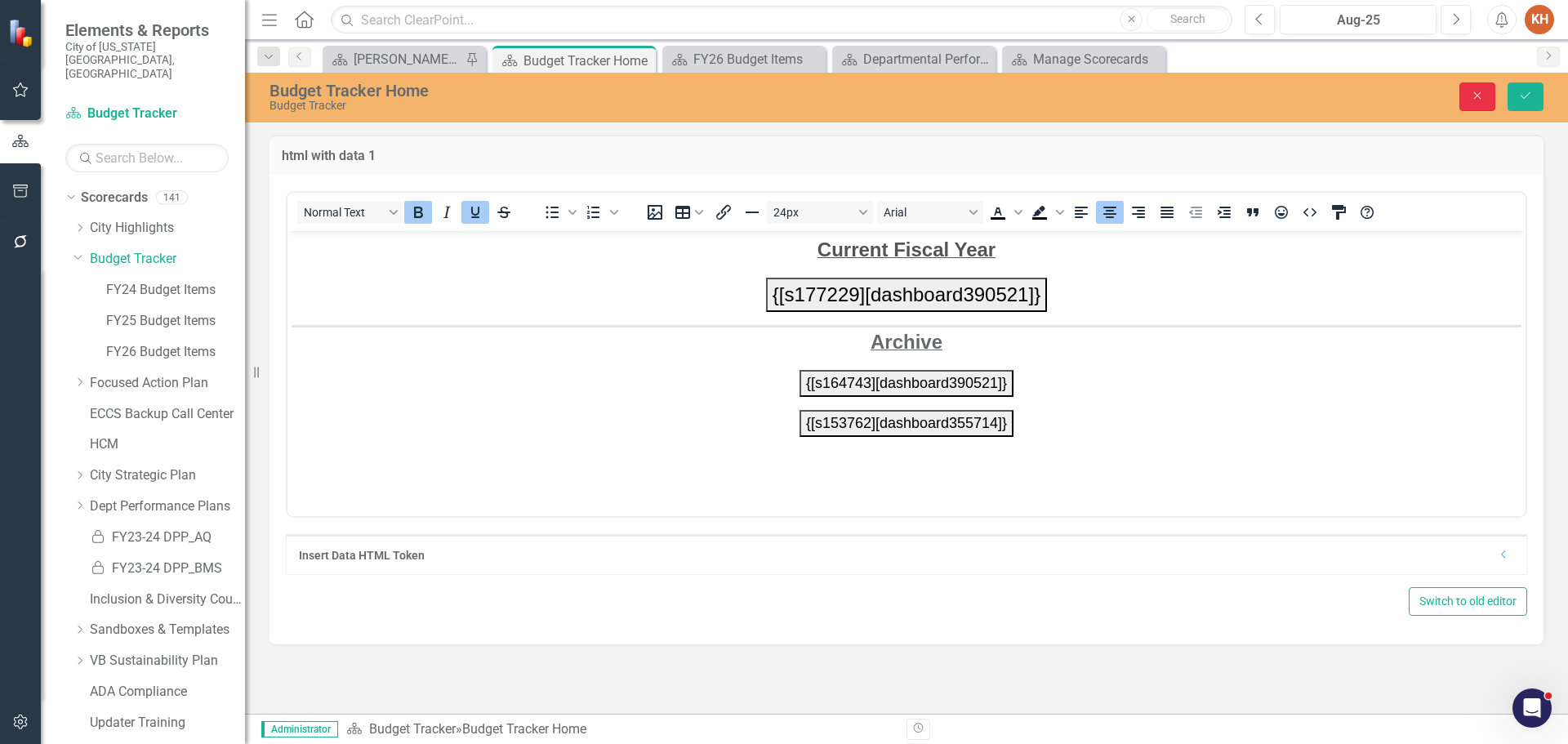
click at [1481, 94] on icon "Close" at bounding box center [1477, 95] width 15 height 11
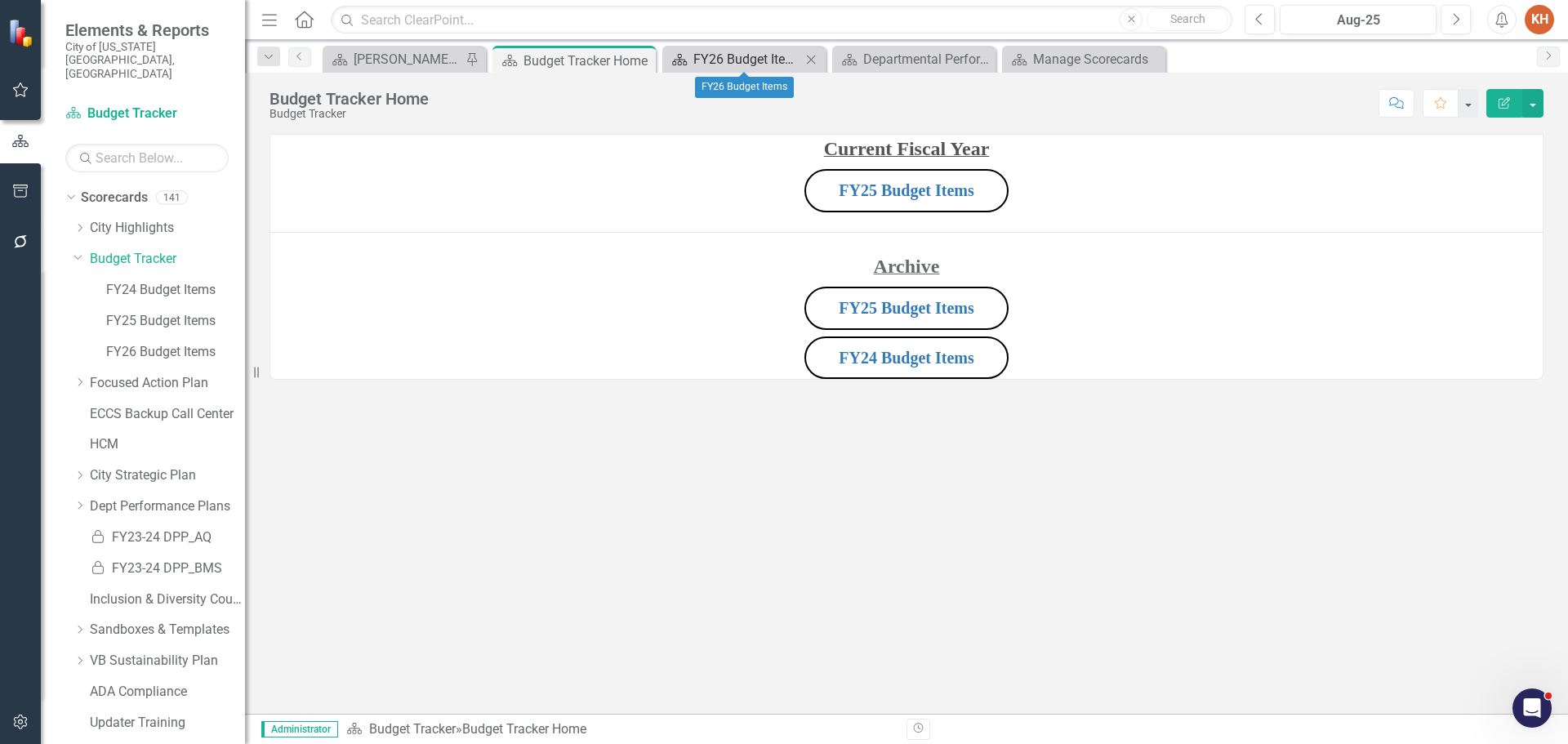
click at [742, 62] on div "FY26 Budget Items" at bounding box center [747, 58] width 108 height 20
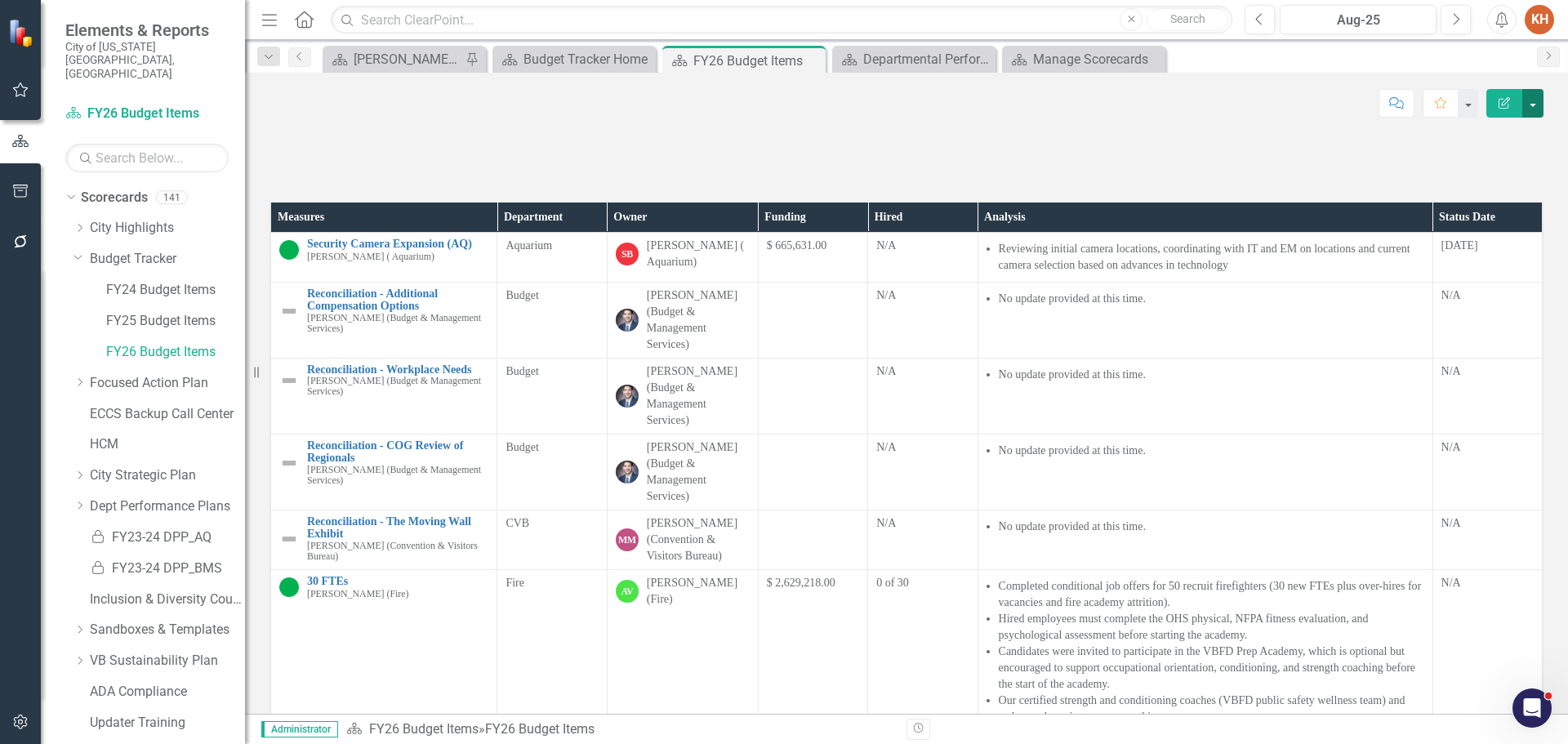
click at [1538, 101] on button "button" at bounding box center [1533, 103] width 21 height 29
click at [1483, 134] on link "Edit Edit Scorecard" at bounding box center [1476, 133] width 133 height 31
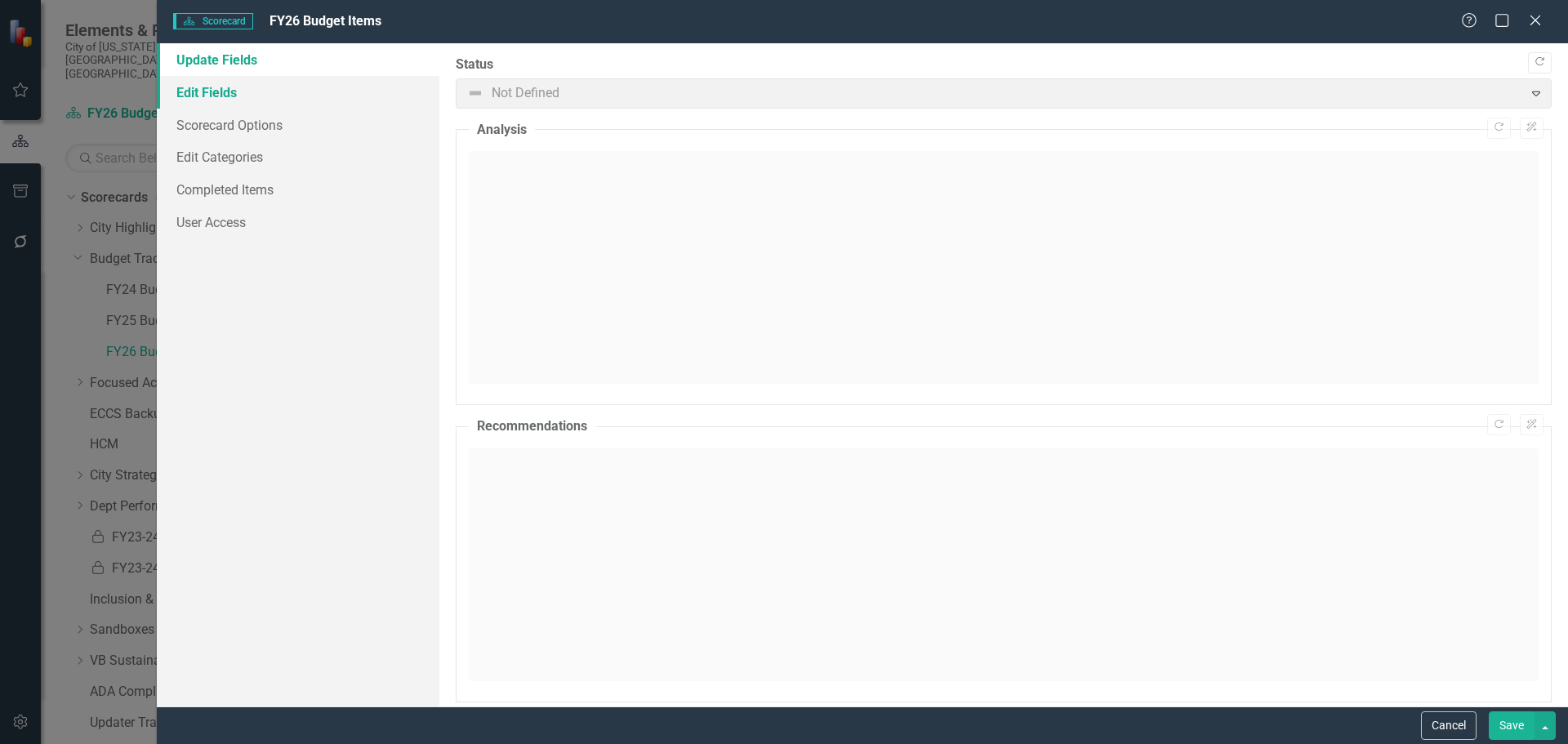
click at [234, 96] on link "Edit Fields" at bounding box center [298, 92] width 283 height 32
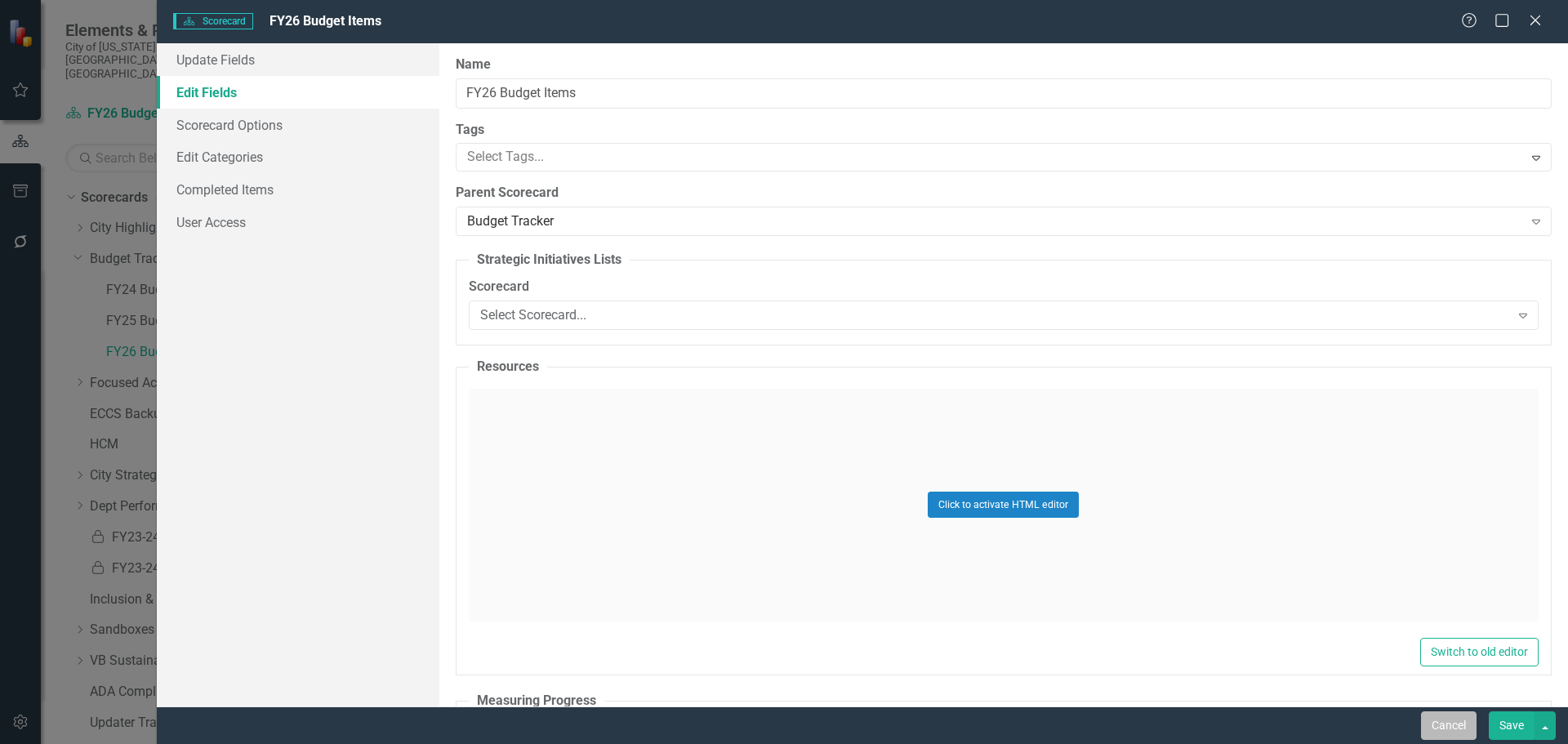
click at [1439, 722] on button "Cancel" at bounding box center [1449, 726] width 56 height 29
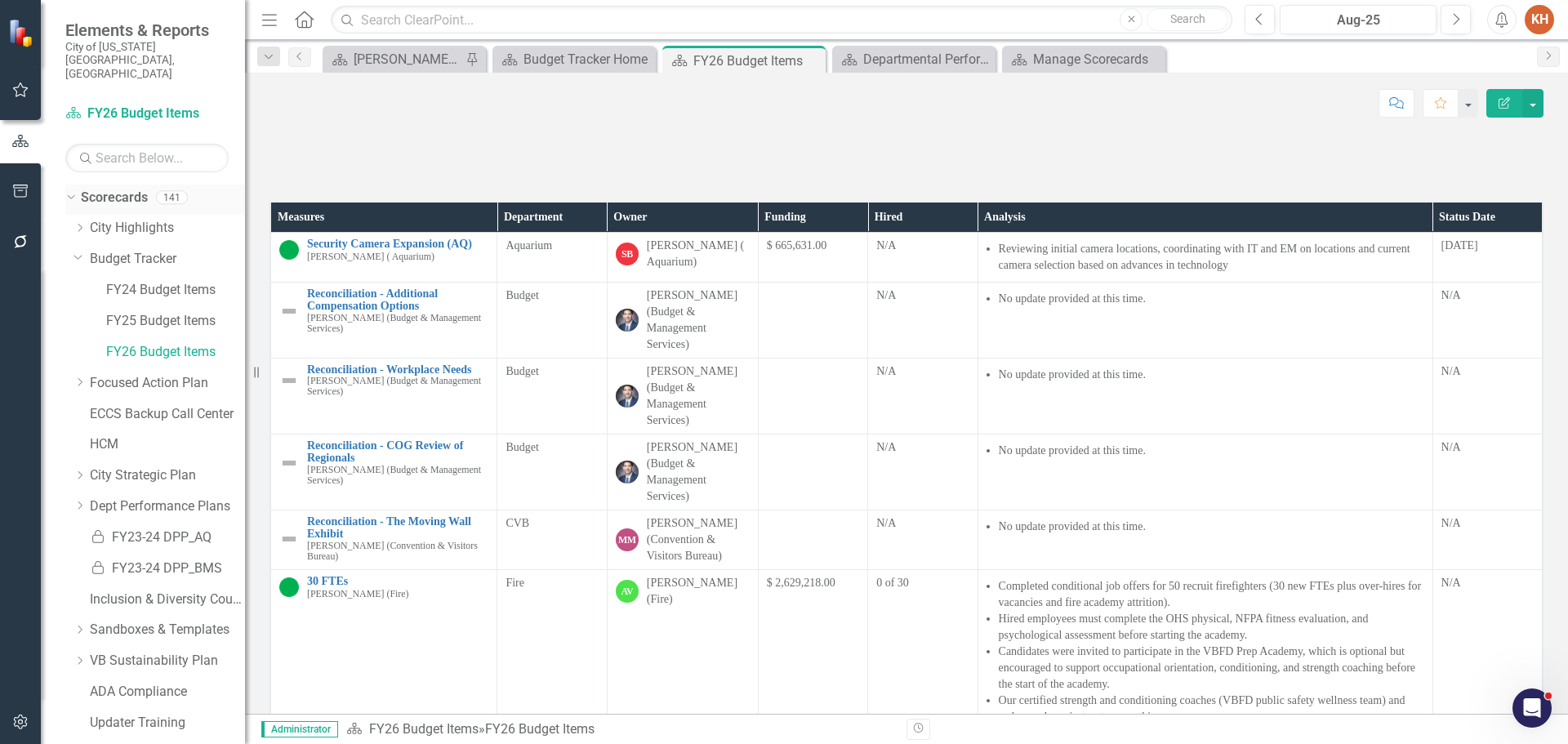
click at [106, 188] on link "Scorecards" at bounding box center [114, 198] width 67 height 19
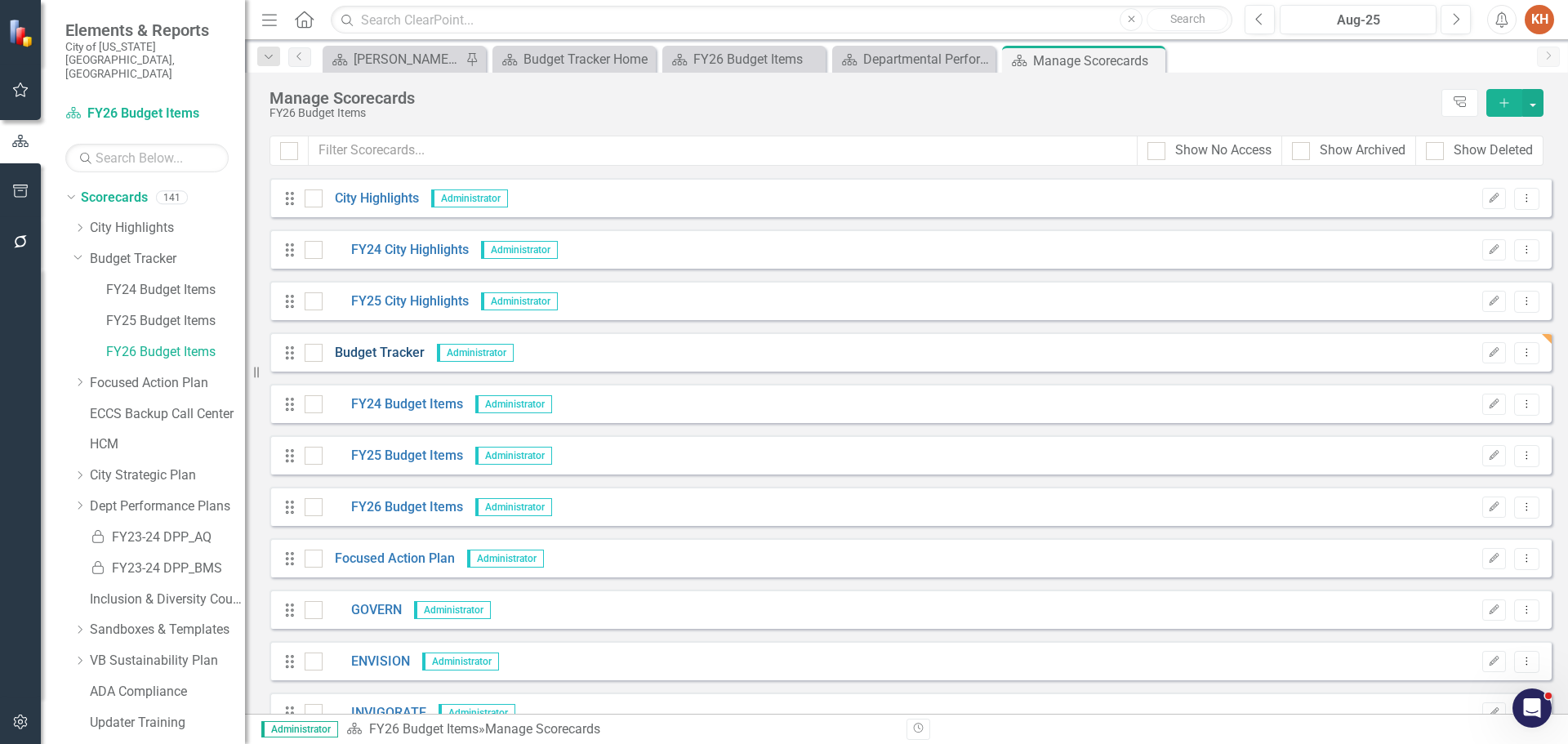
click at [392, 352] on link "Budget Tracker" at bounding box center [373, 353] width 102 height 19
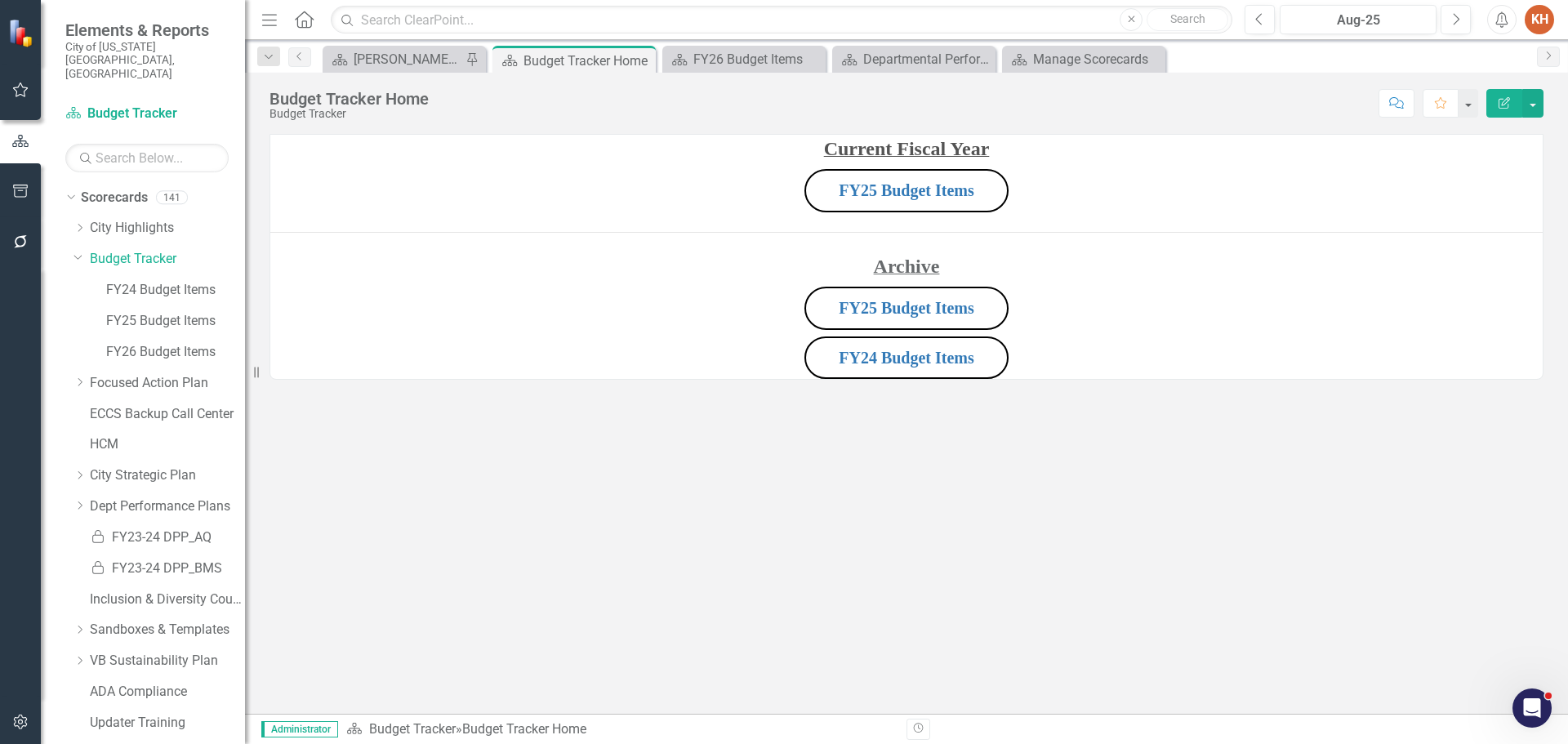
click at [1020, 201] on p "FY25 Budget Items" at bounding box center [906, 190] width 1272 height 50
click at [1021, 201] on p "FY25 Budget Items" at bounding box center [906, 190] width 1272 height 50
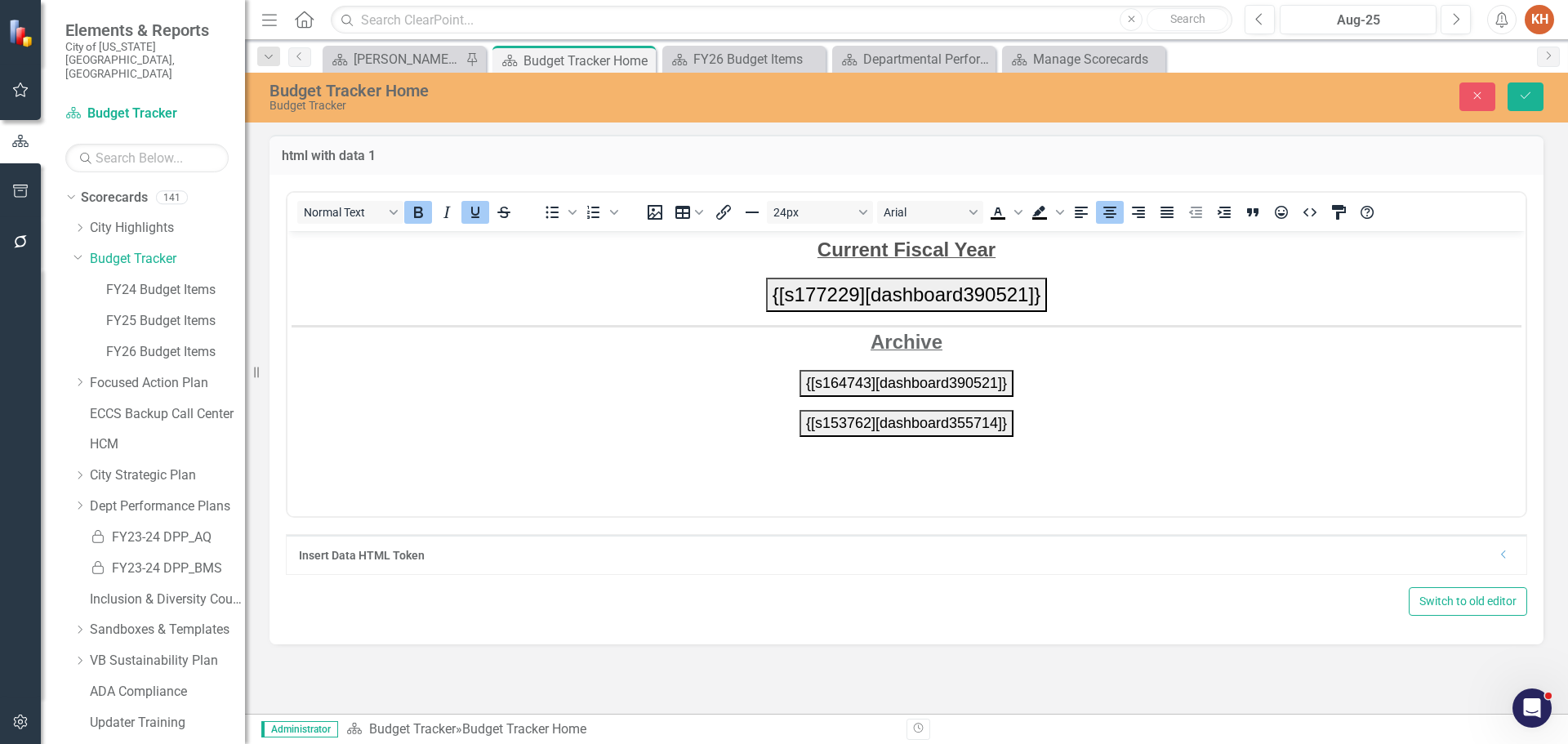
click at [1060, 298] on p "{[s177229][dashboard390521]}" at bounding box center [906, 293] width 1230 height 34
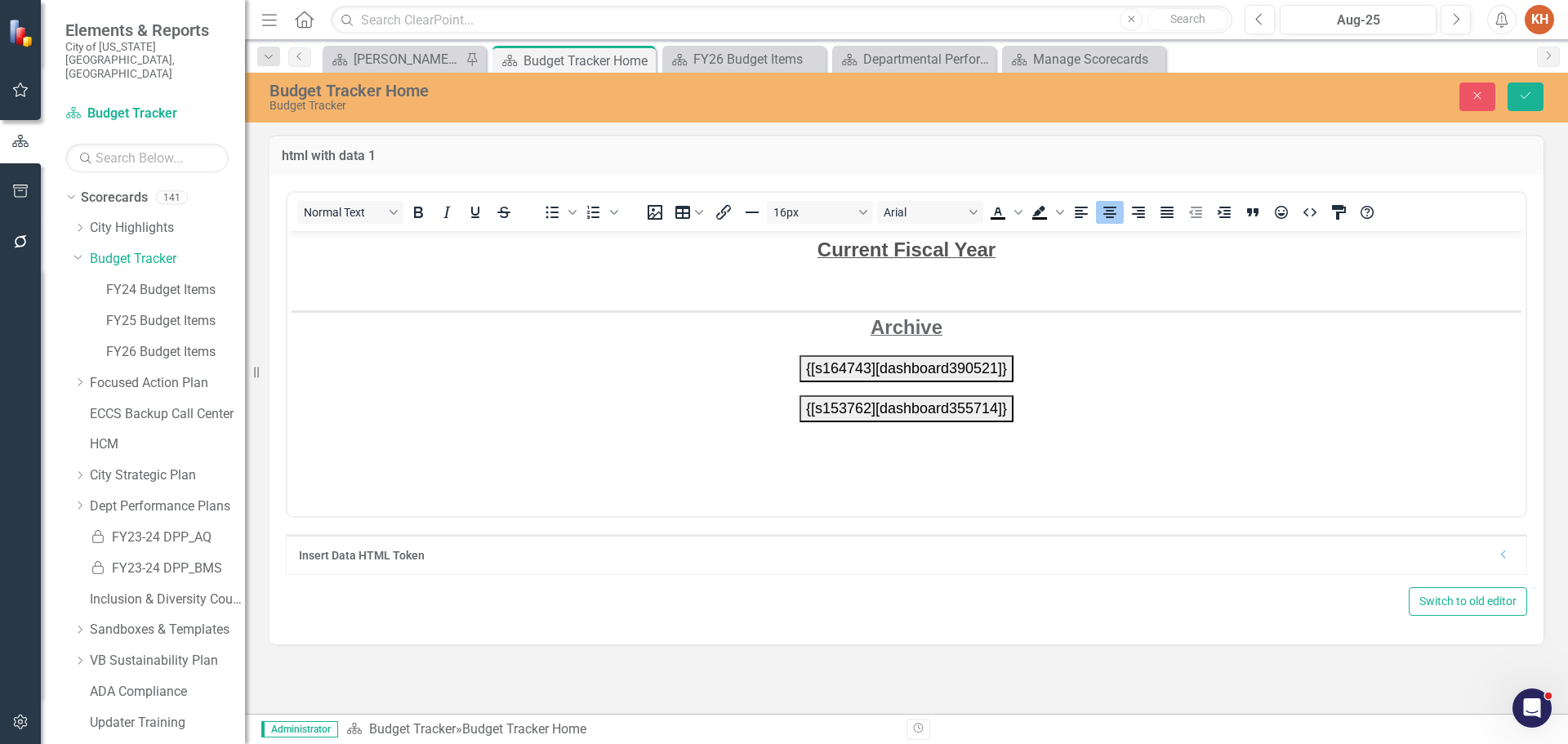
click at [1497, 558] on icon "Dropdown" at bounding box center [1503, 554] width 12 height 10
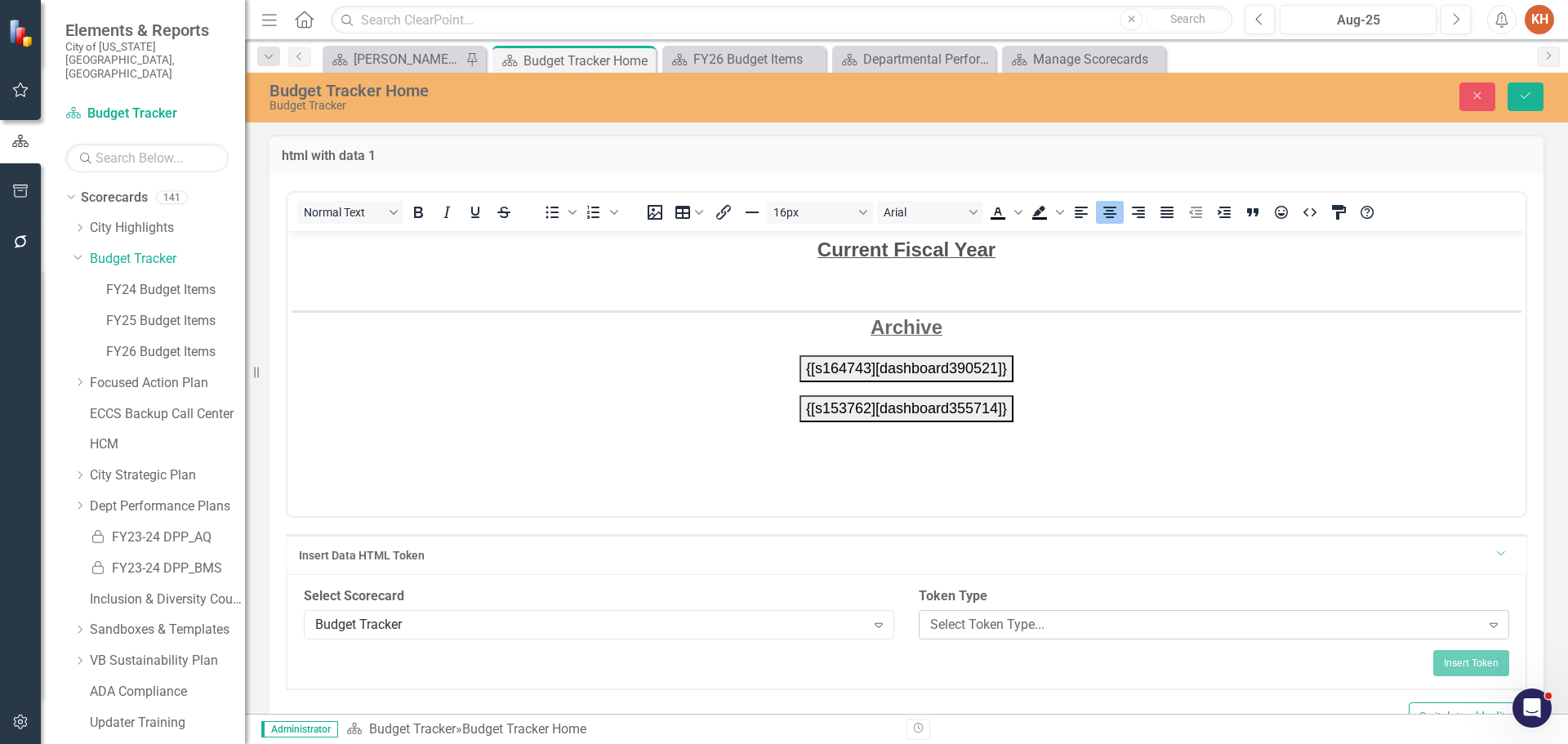
click at [1099, 626] on div "Select Token Type..." at bounding box center [1205, 625] width 550 height 19
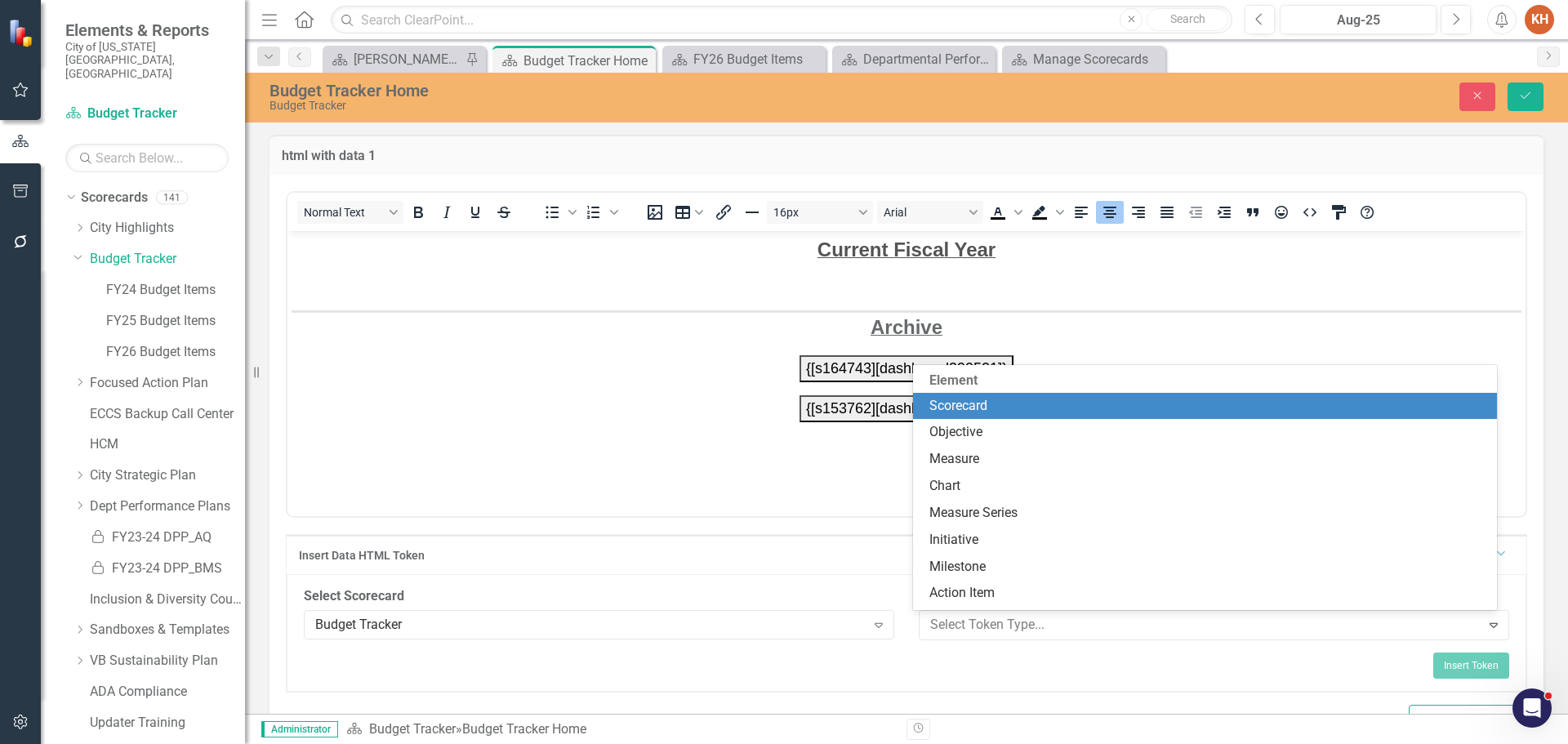
click at [1108, 413] on div "Scorecard" at bounding box center [1209, 406] width 559 height 19
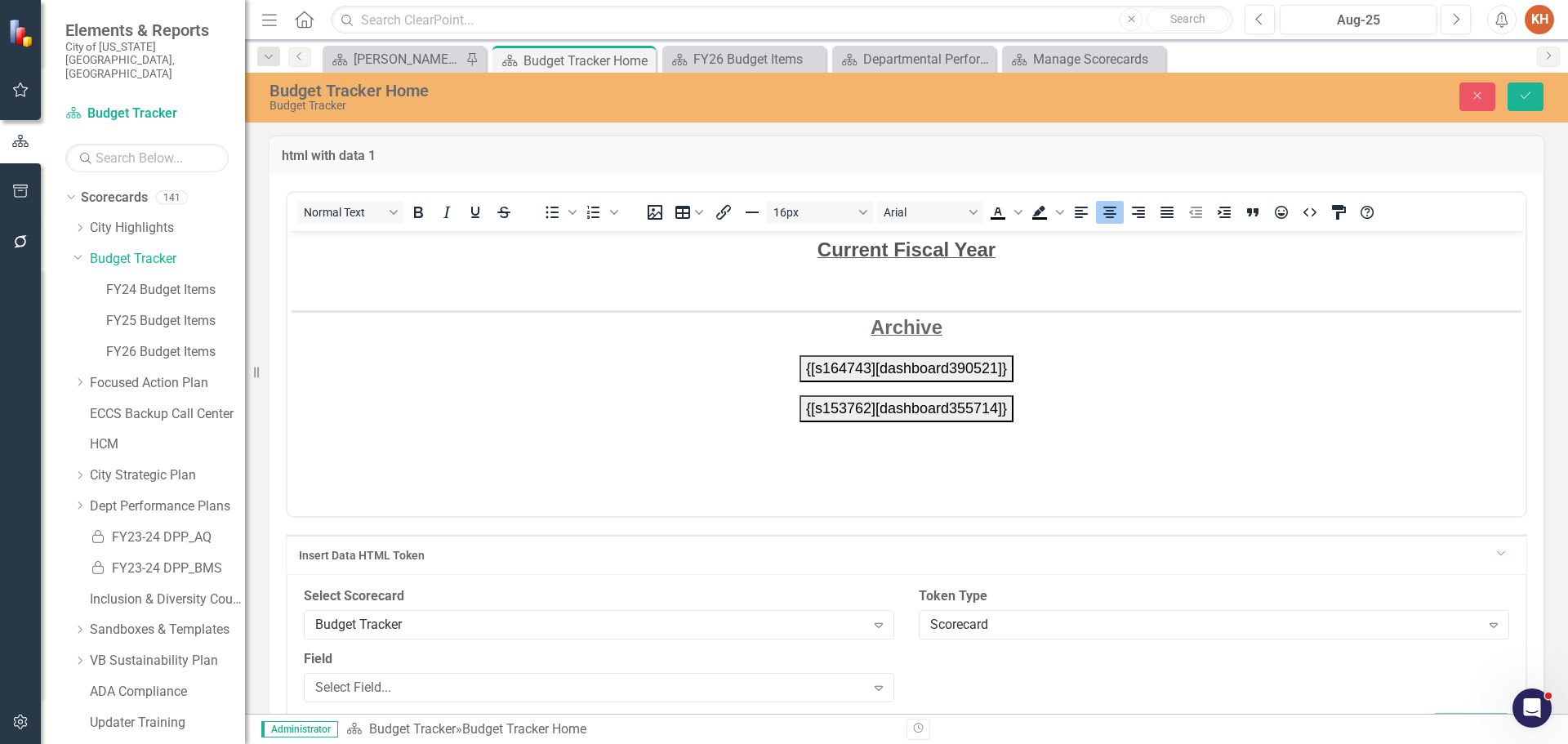
scroll to position [125, 0]
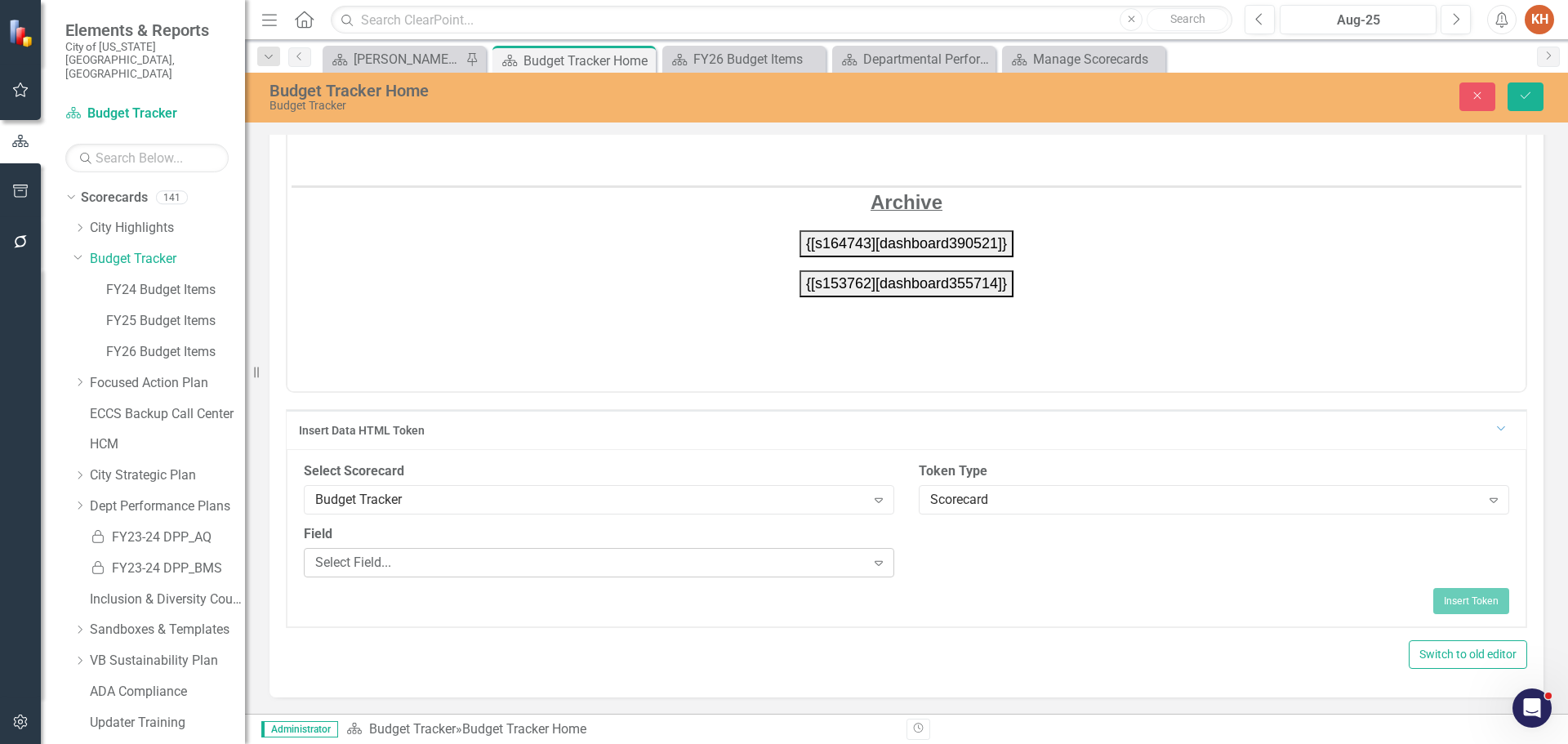
click at [753, 568] on div "Select Field..." at bounding box center [590, 563] width 550 height 19
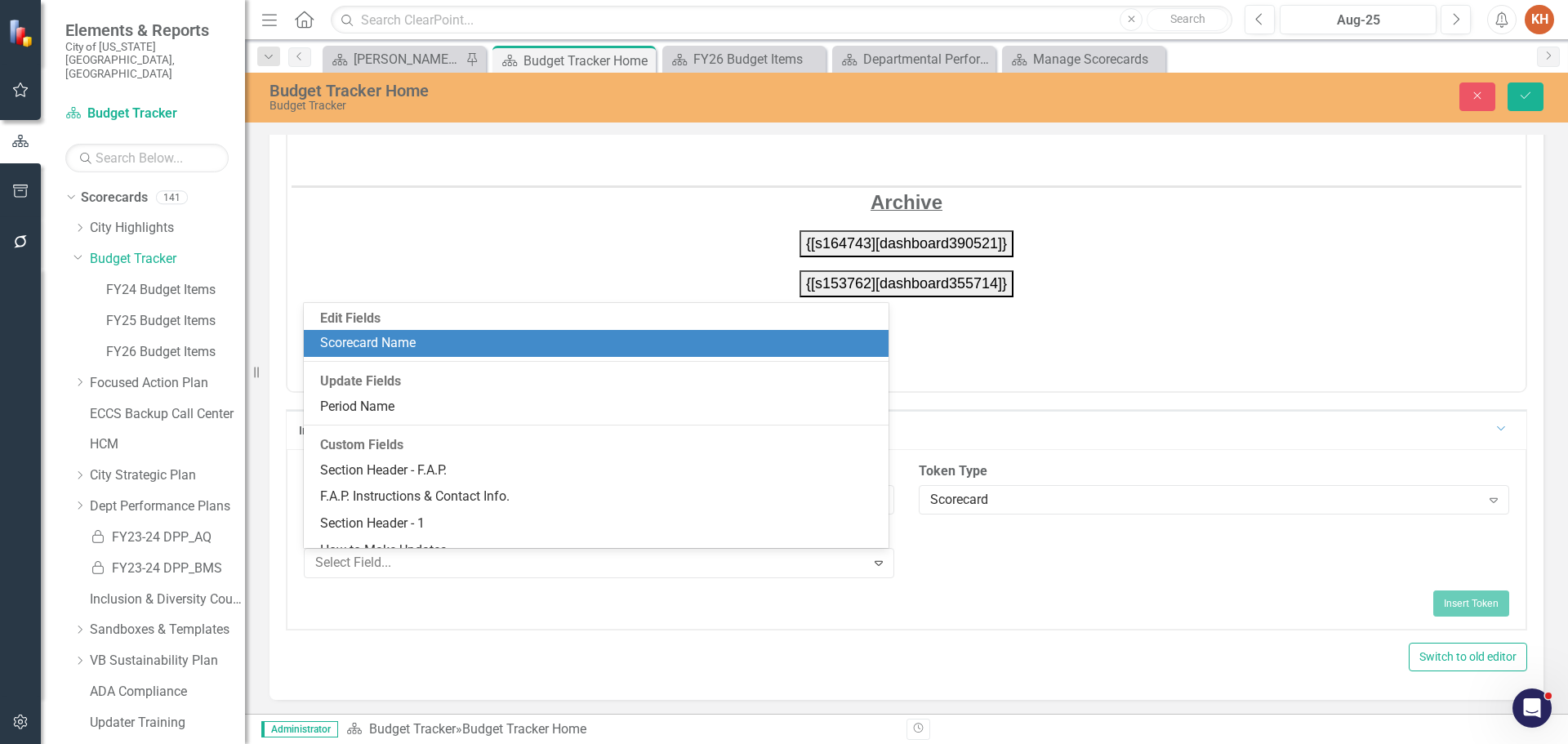
click at [671, 343] on div "Scorecard Name" at bounding box center [599, 344] width 559 height 19
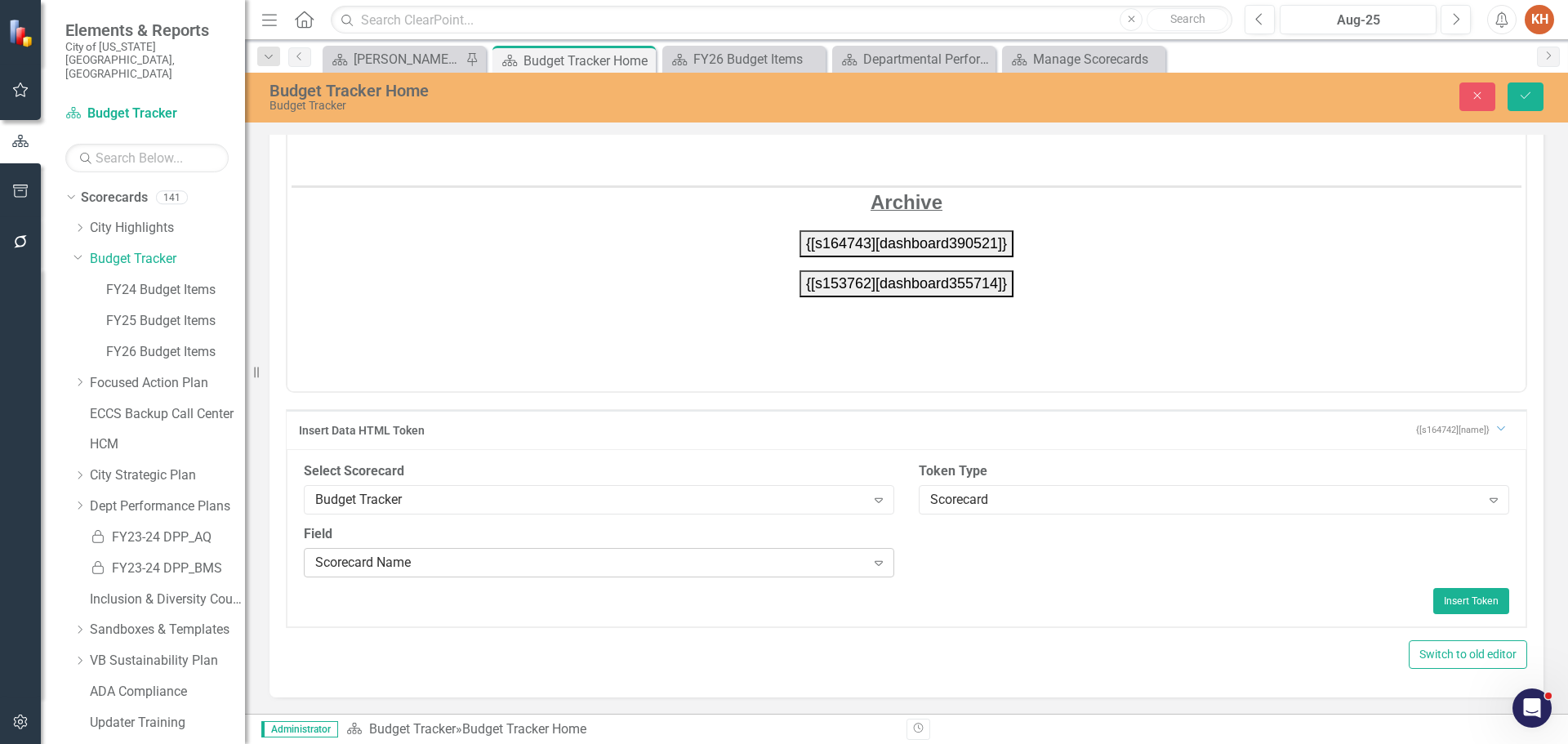
click at [870, 564] on icon "Expand" at bounding box center [878, 563] width 17 height 13
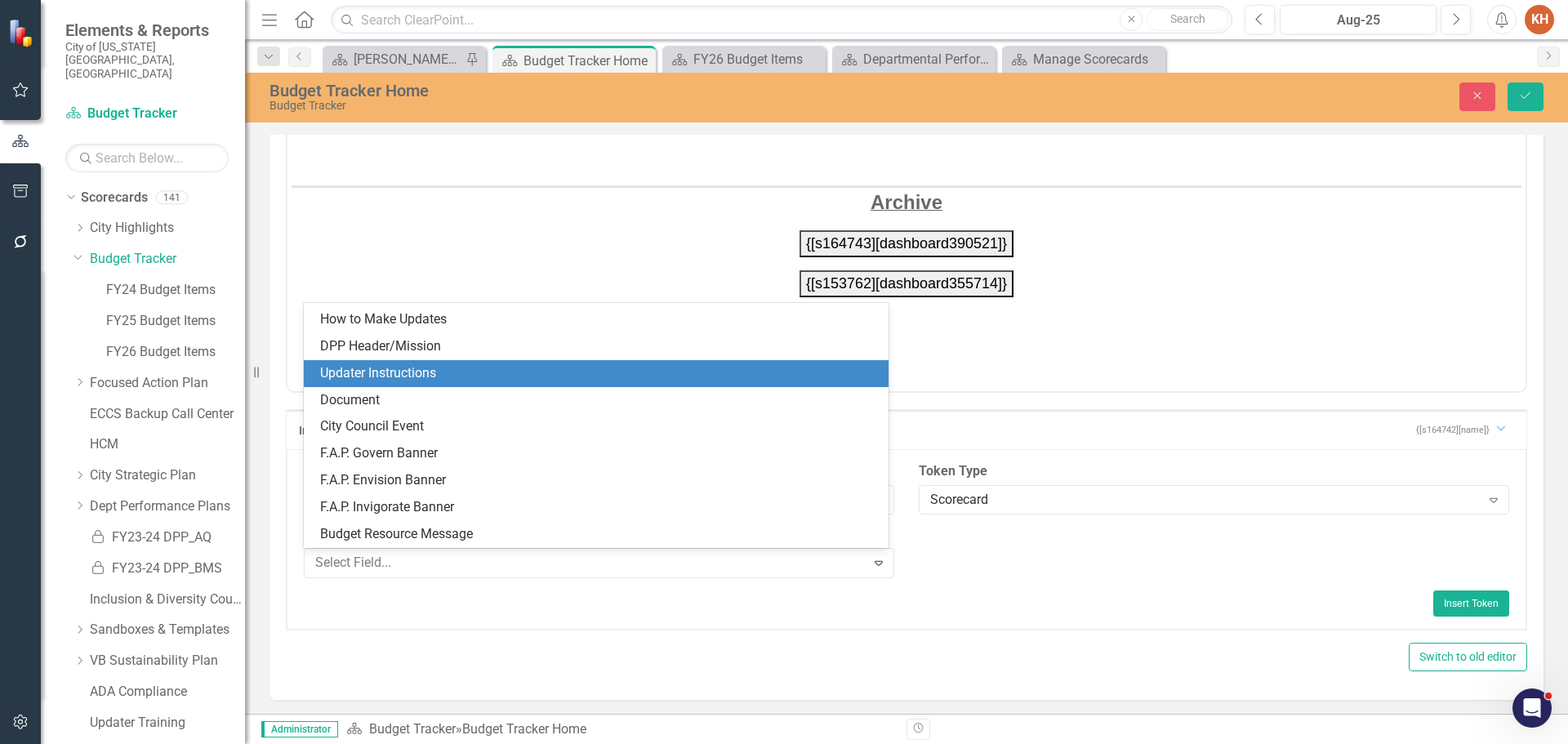
scroll to position [0, 0]
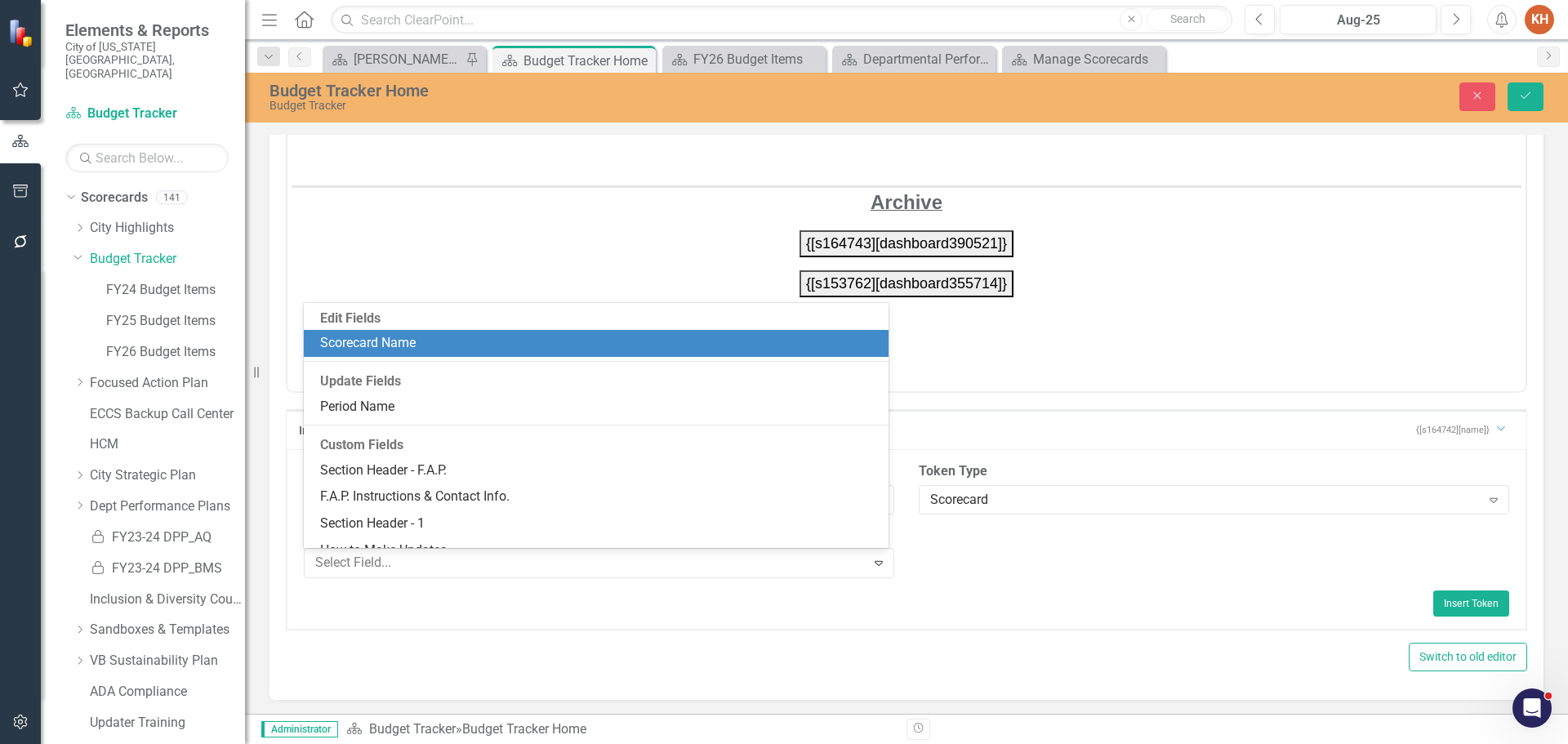
click at [521, 347] on div "Scorecard Name" at bounding box center [599, 344] width 559 height 19
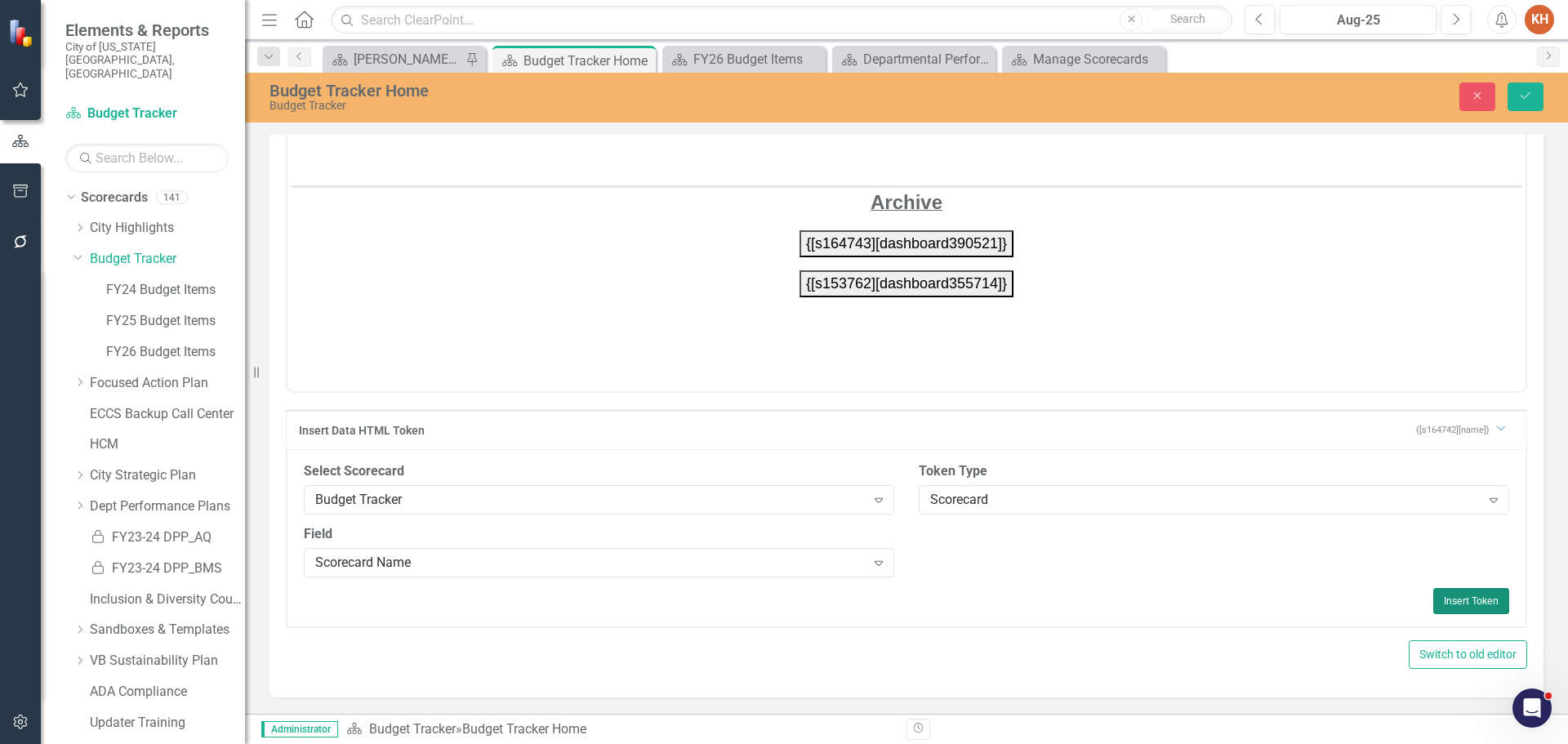
click at [1445, 597] on button "Insert Token" at bounding box center [1470, 601] width 76 height 26
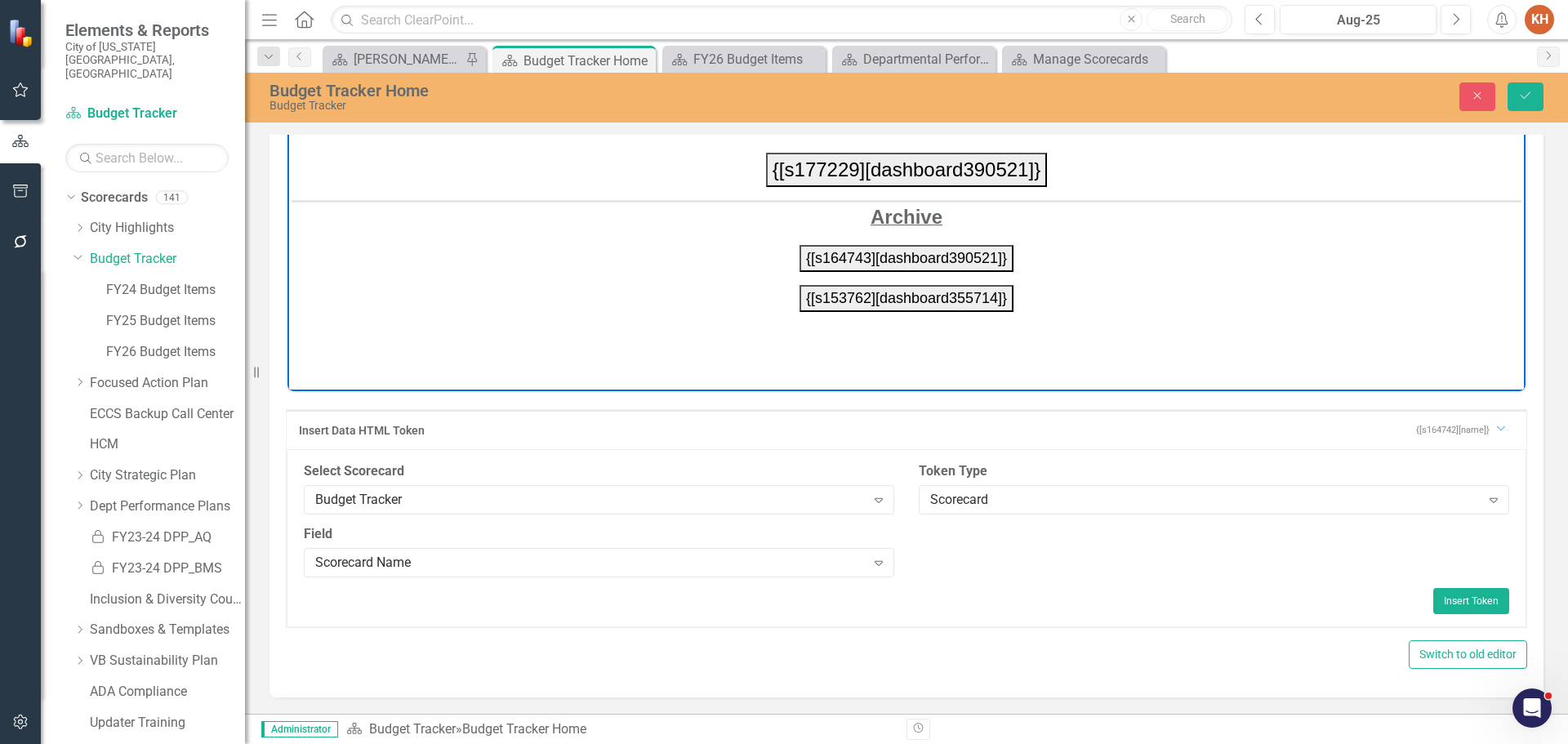
click at [1126, 167] on p "{[s177229][dashboard390521]}" at bounding box center [906, 168] width 1230 height 34
click at [817, 171] on button "{[s177229][dashboard390521]}" at bounding box center [906, 168] width 281 height 34
drag, startPoint x: 775, startPoint y: 171, endPoint x: 1026, endPoint y: 178, distance: 251.1
click at [1026, 178] on button "{[s177229][dashboard390521]}" at bounding box center [906, 168] width 281 height 34
click at [667, 558] on div "Scorecard Name" at bounding box center [590, 563] width 550 height 19
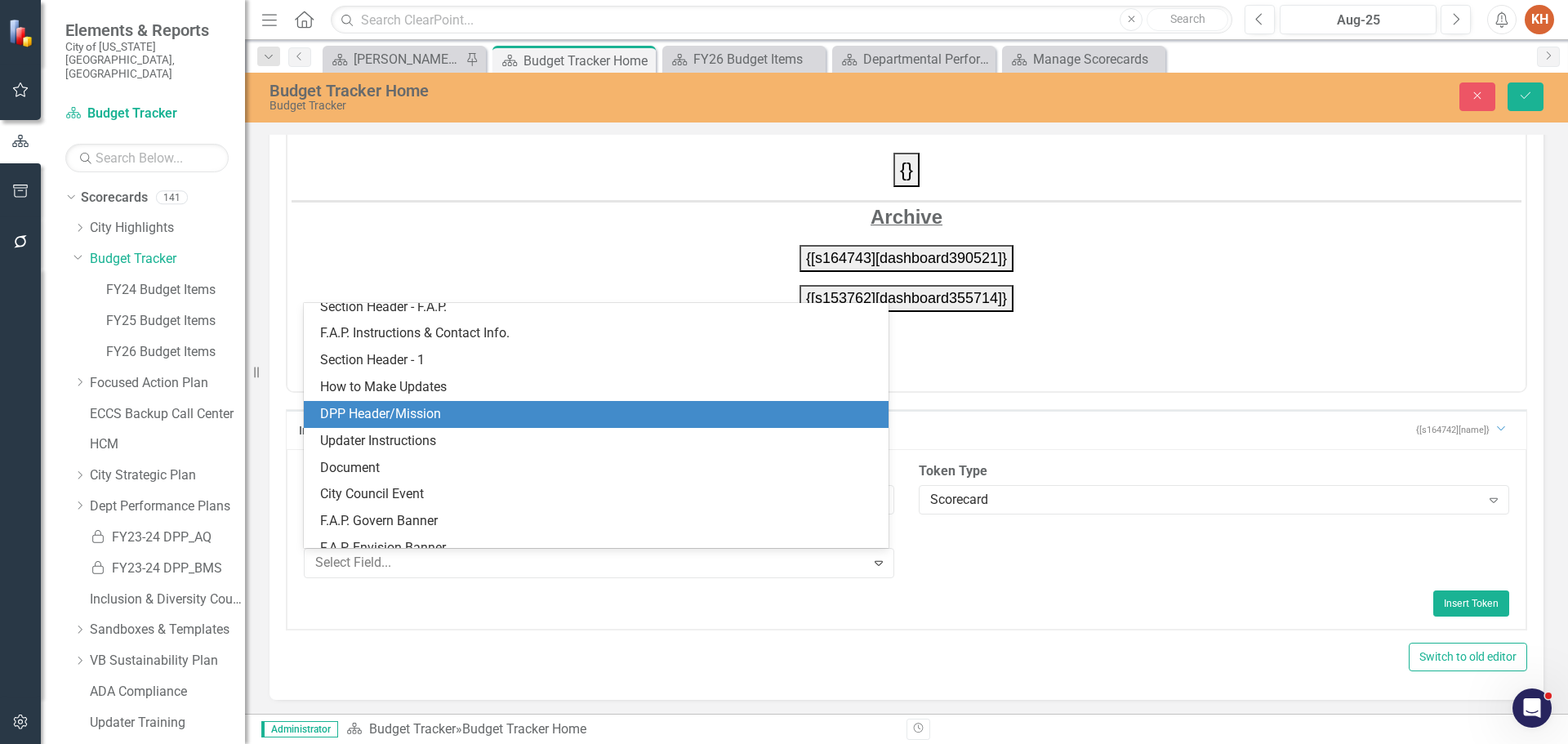
scroll to position [231, 0]
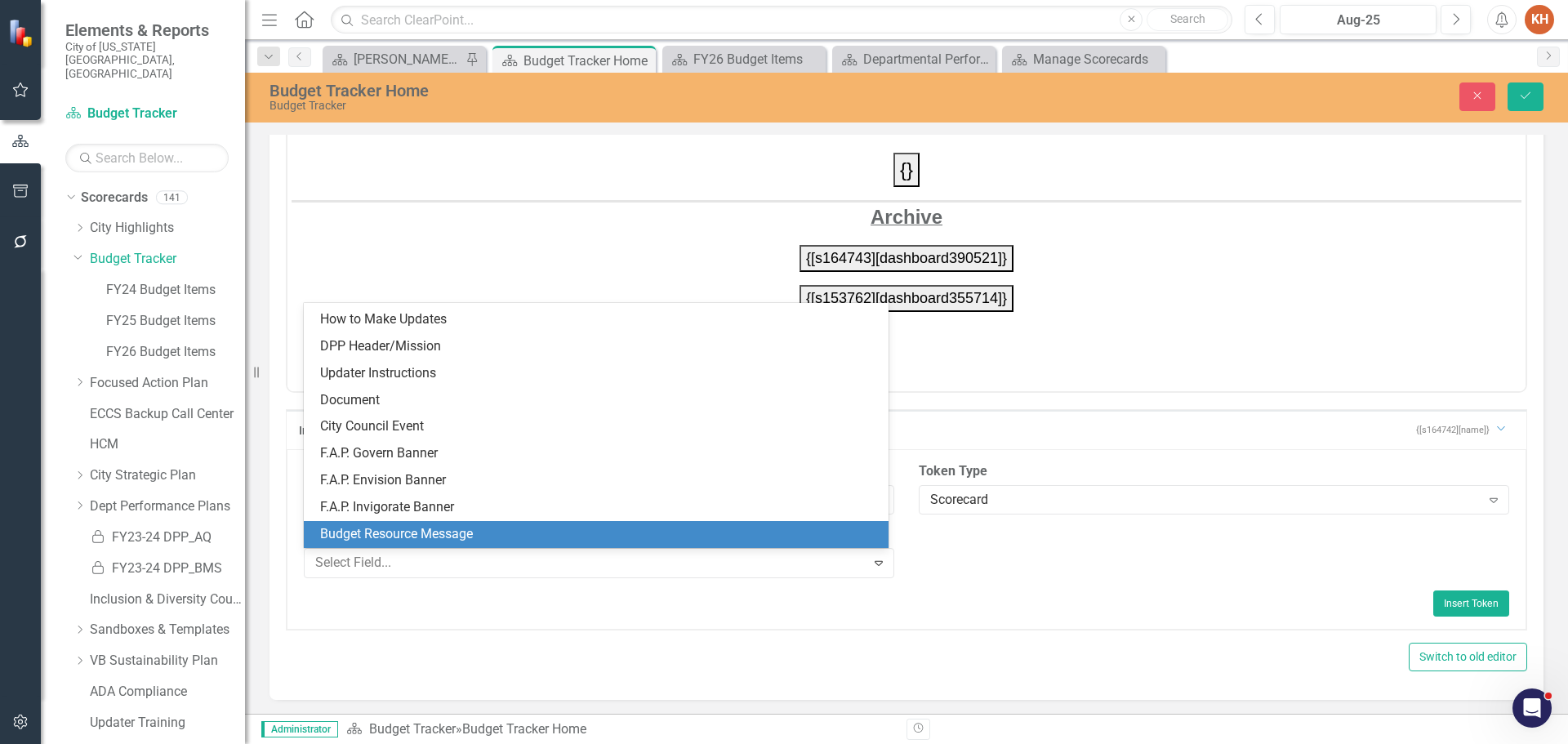
drag, startPoint x: 997, startPoint y: 611, endPoint x: 1005, endPoint y: 573, distance: 38.8
click at [998, 611] on div "Insert Token" at bounding box center [906, 604] width 1205 height 26
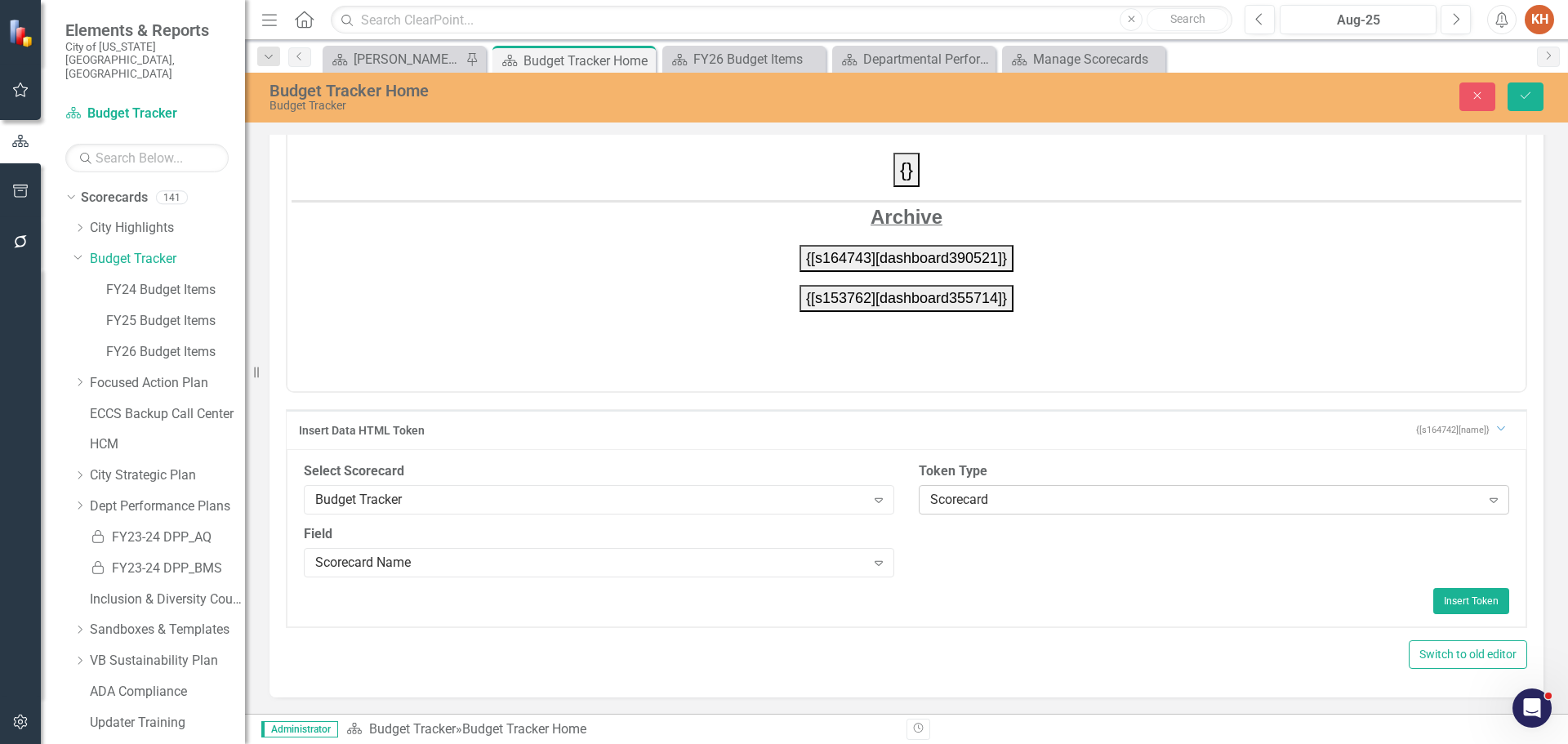
click at [1020, 500] on div "Scorecard" at bounding box center [1205, 500] width 550 height 19
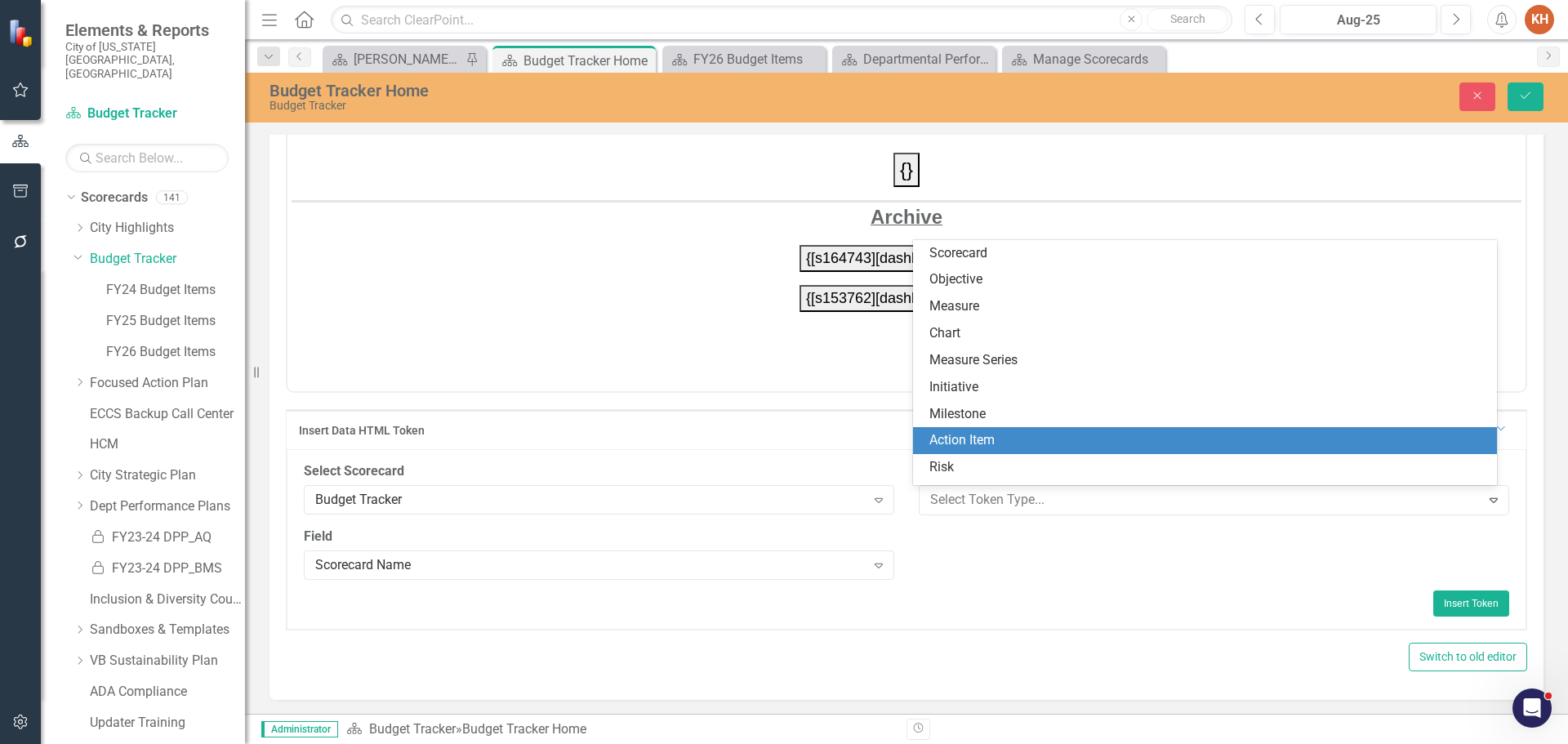
scroll to position [191, 0]
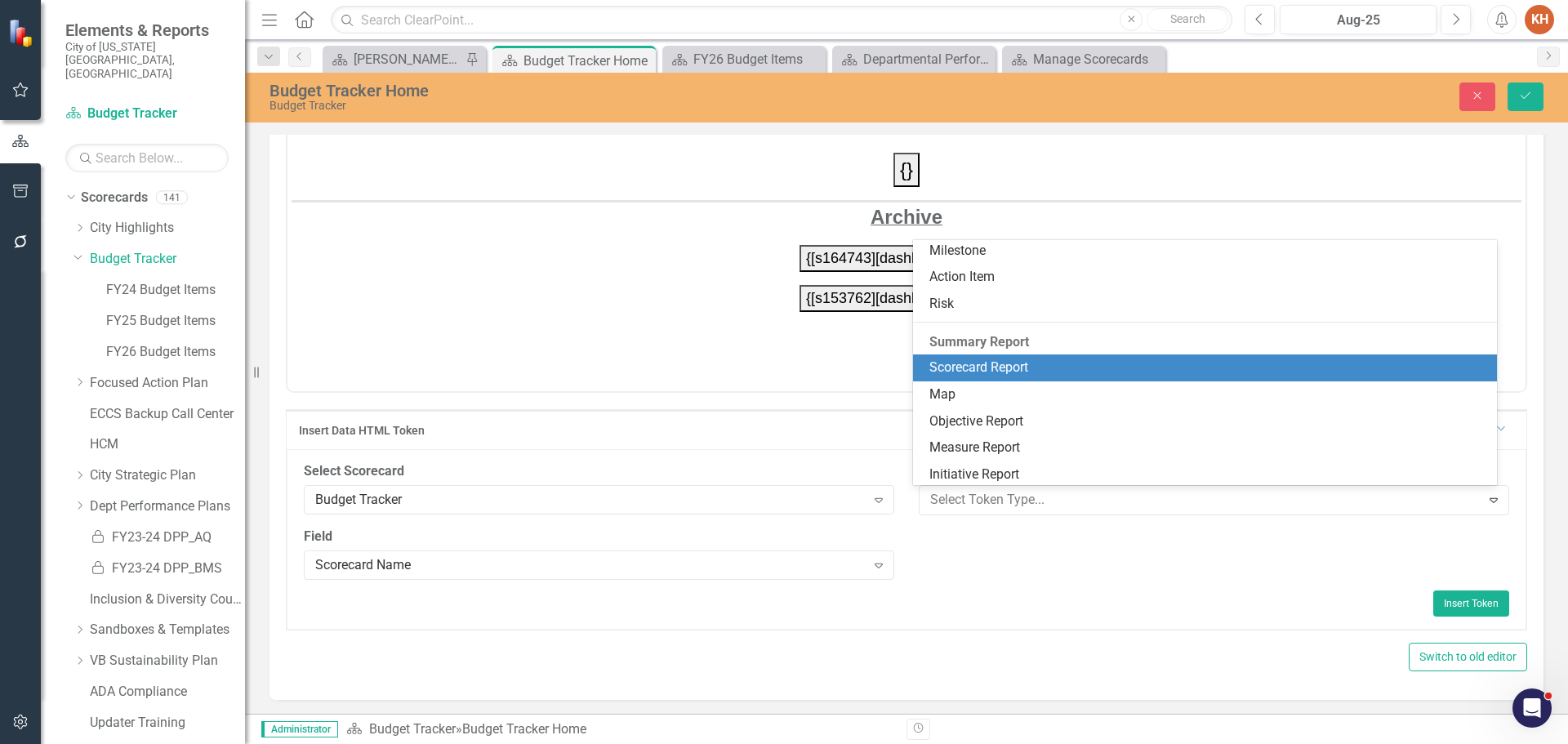
click at [1097, 359] on div "Scorecard Report" at bounding box center [1209, 368] width 559 height 19
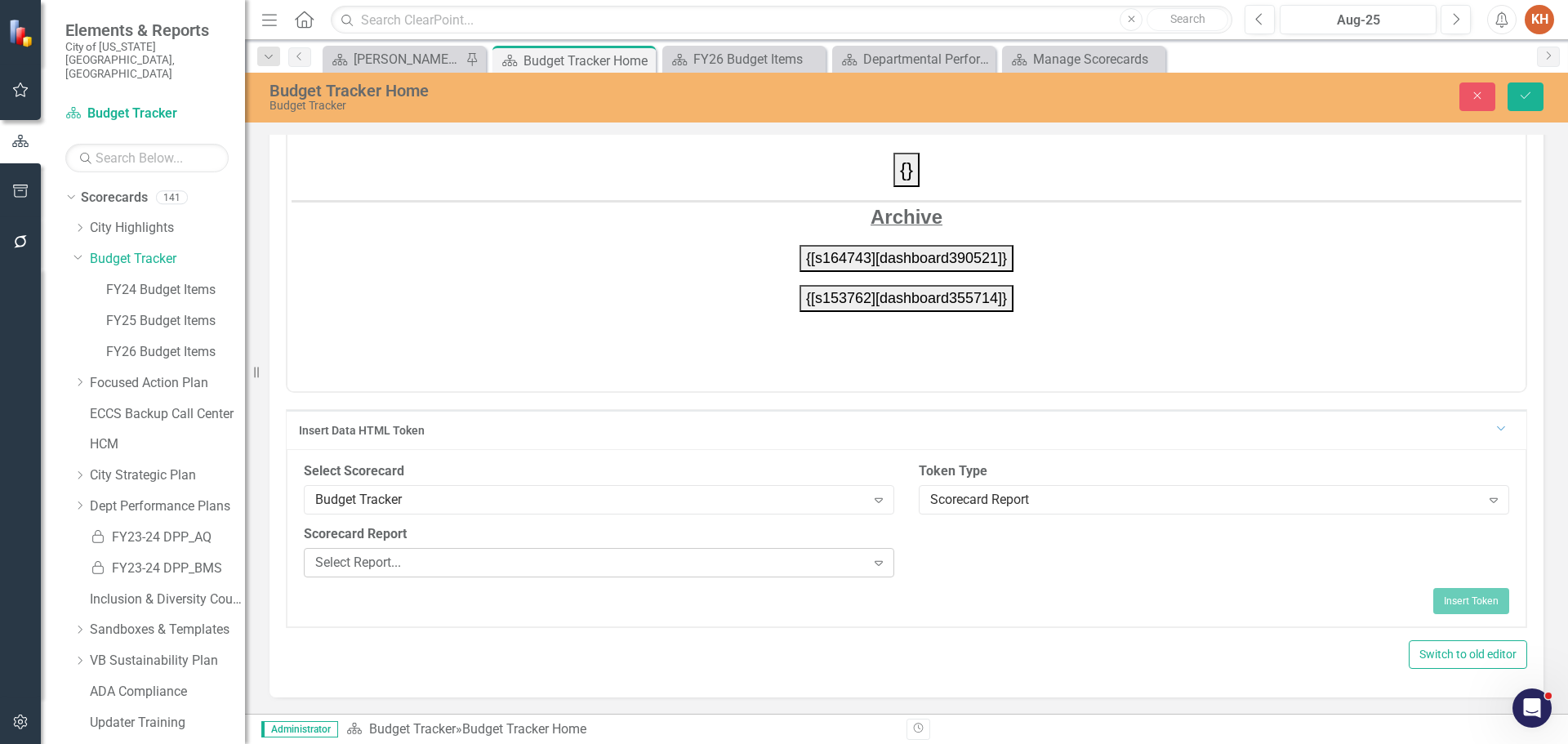
click at [481, 568] on div "Select Report..." at bounding box center [590, 563] width 550 height 19
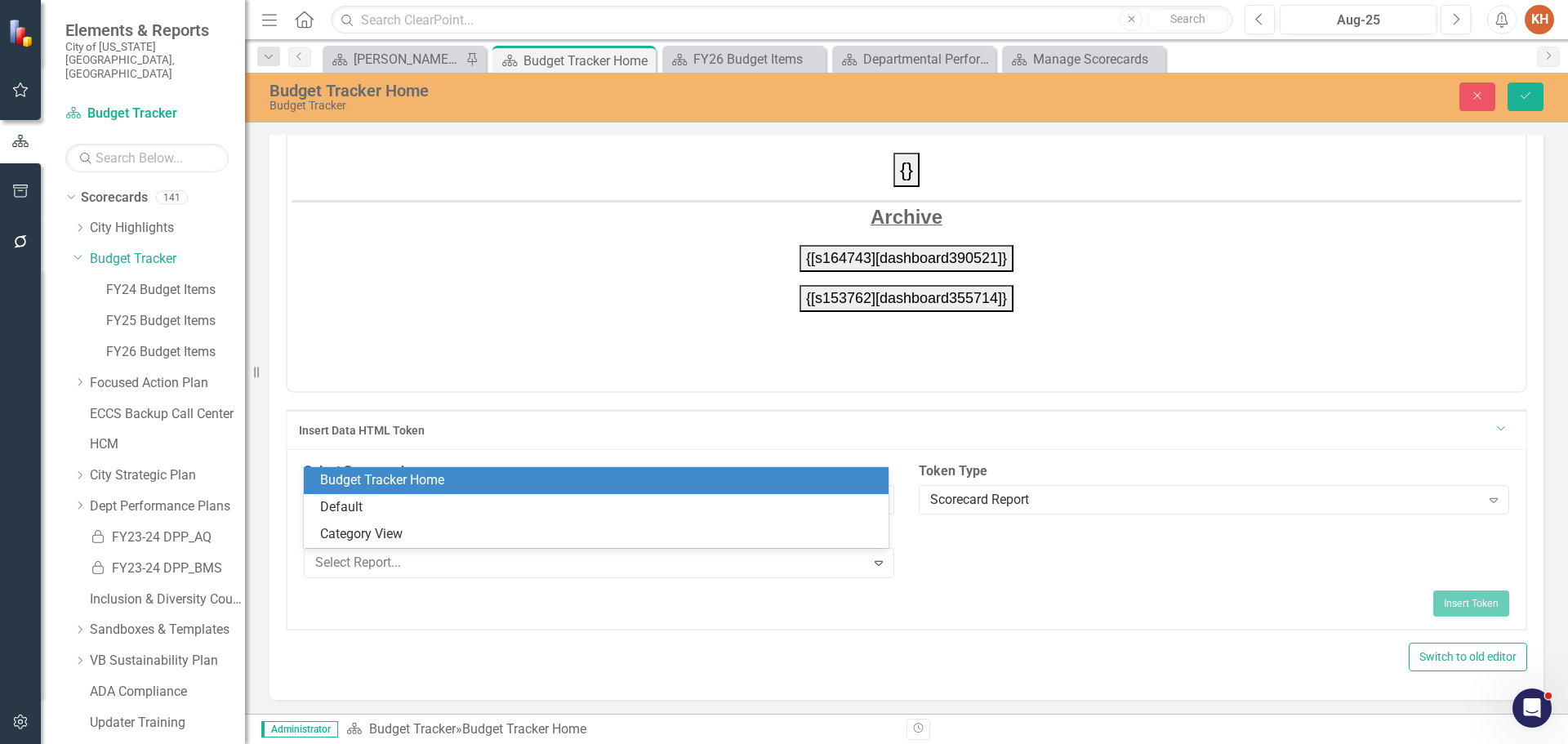
click at [483, 486] on div "Budget Tracker Home" at bounding box center [599, 481] width 559 height 19
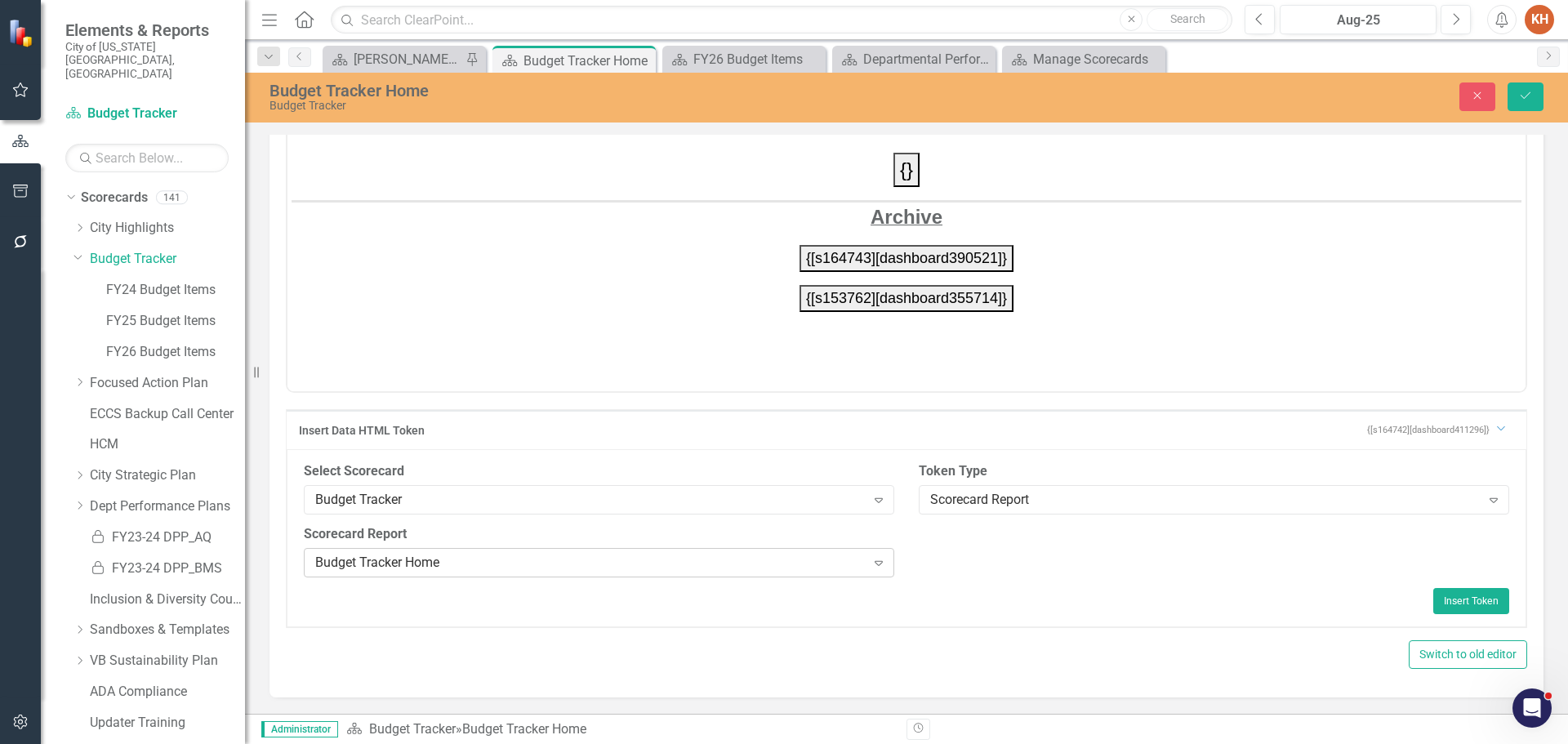
click at [681, 564] on div "Budget Tracker Home" at bounding box center [590, 563] width 550 height 19
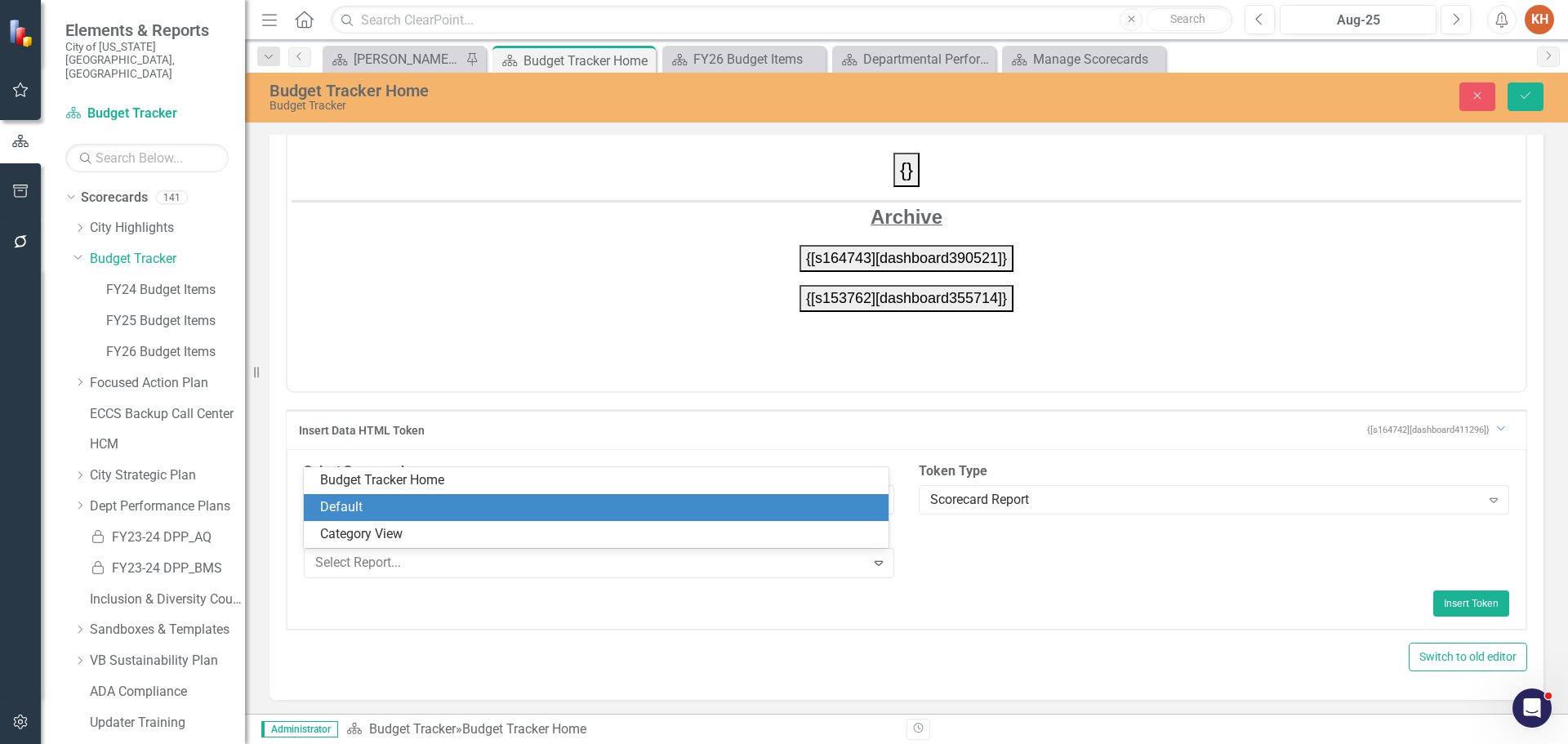
click at [577, 509] on div "Default" at bounding box center [599, 508] width 559 height 19
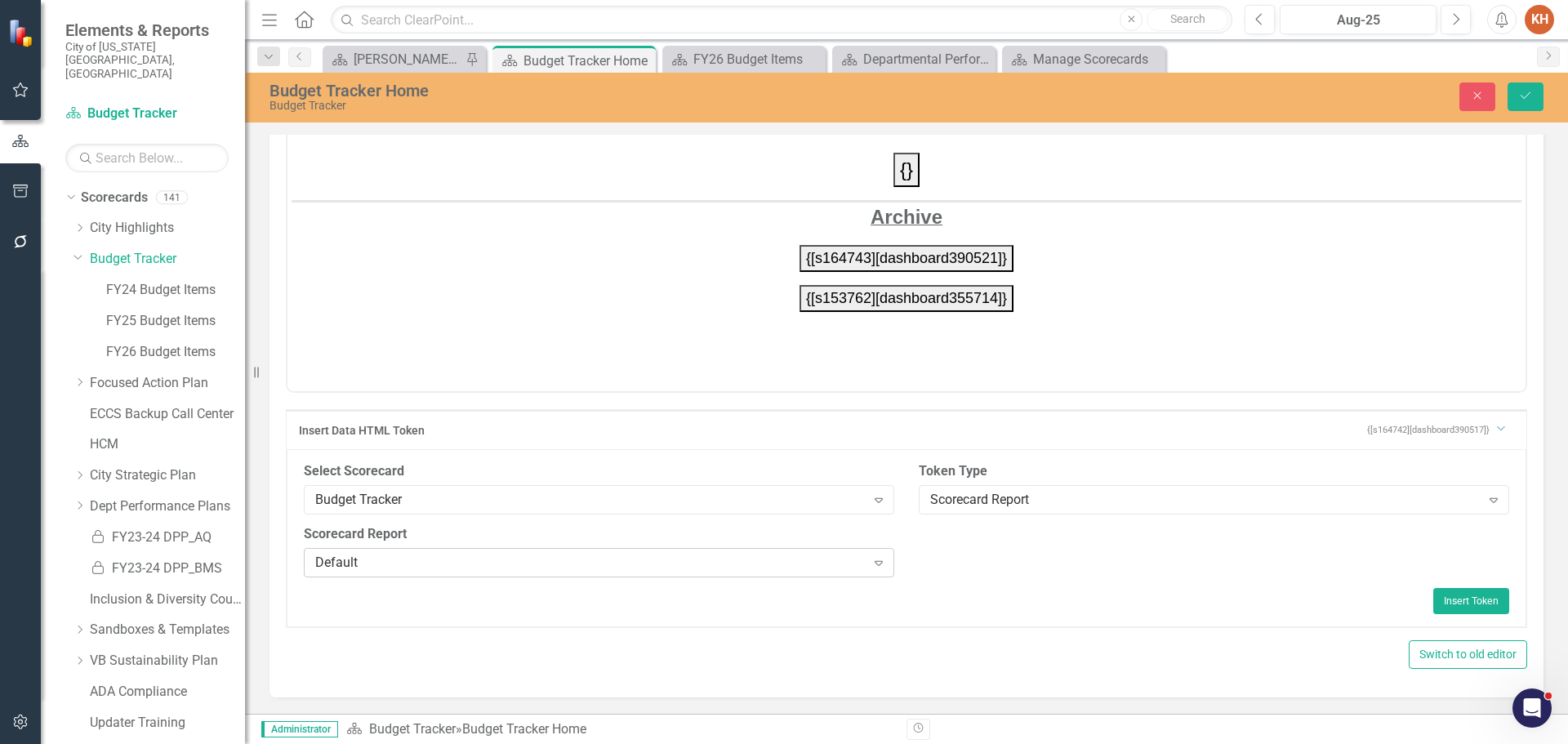
click at [586, 571] on div "Default" at bounding box center [590, 563] width 550 height 19
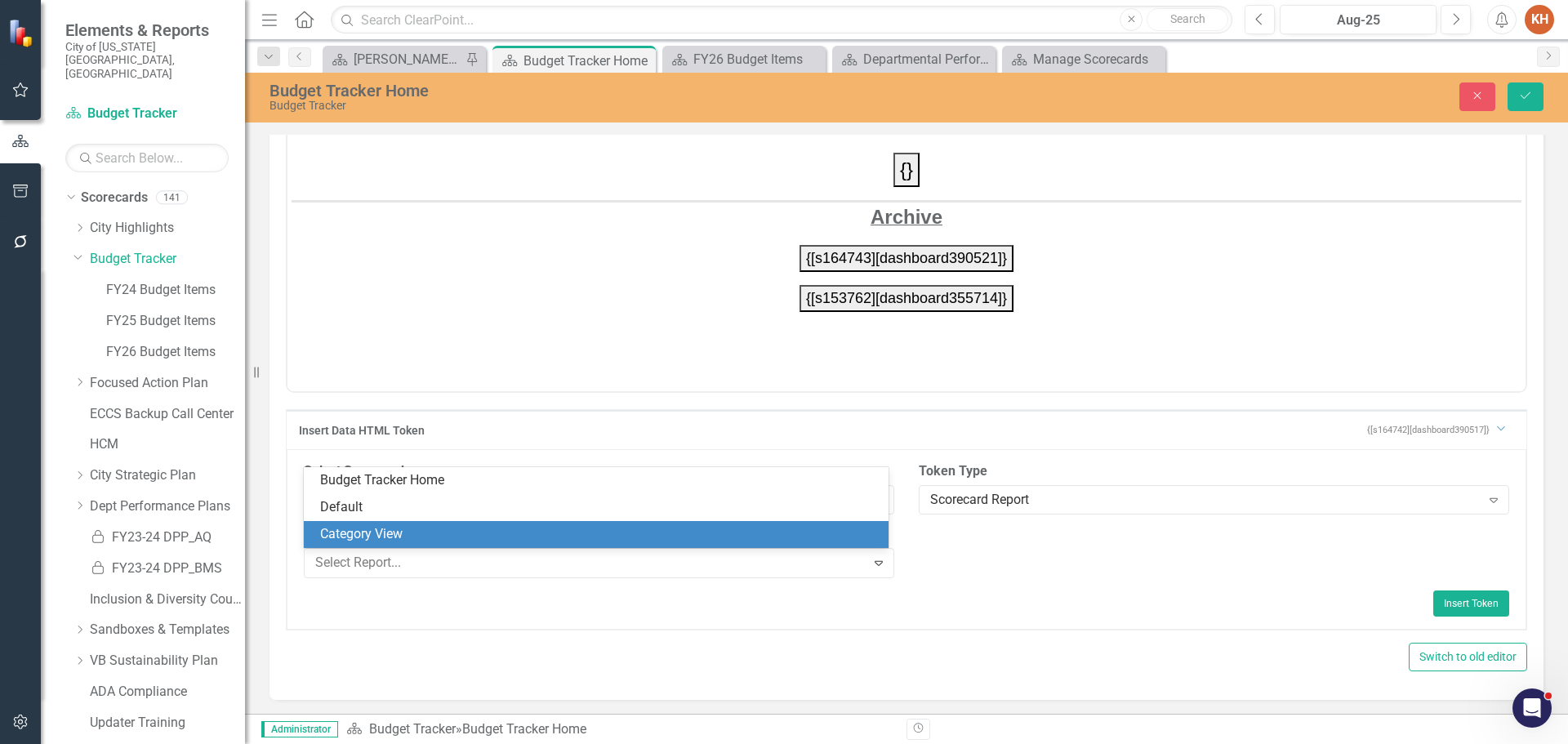
click at [540, 526] on div "Category View" at bounding box center [599, 535] width 559 height 19
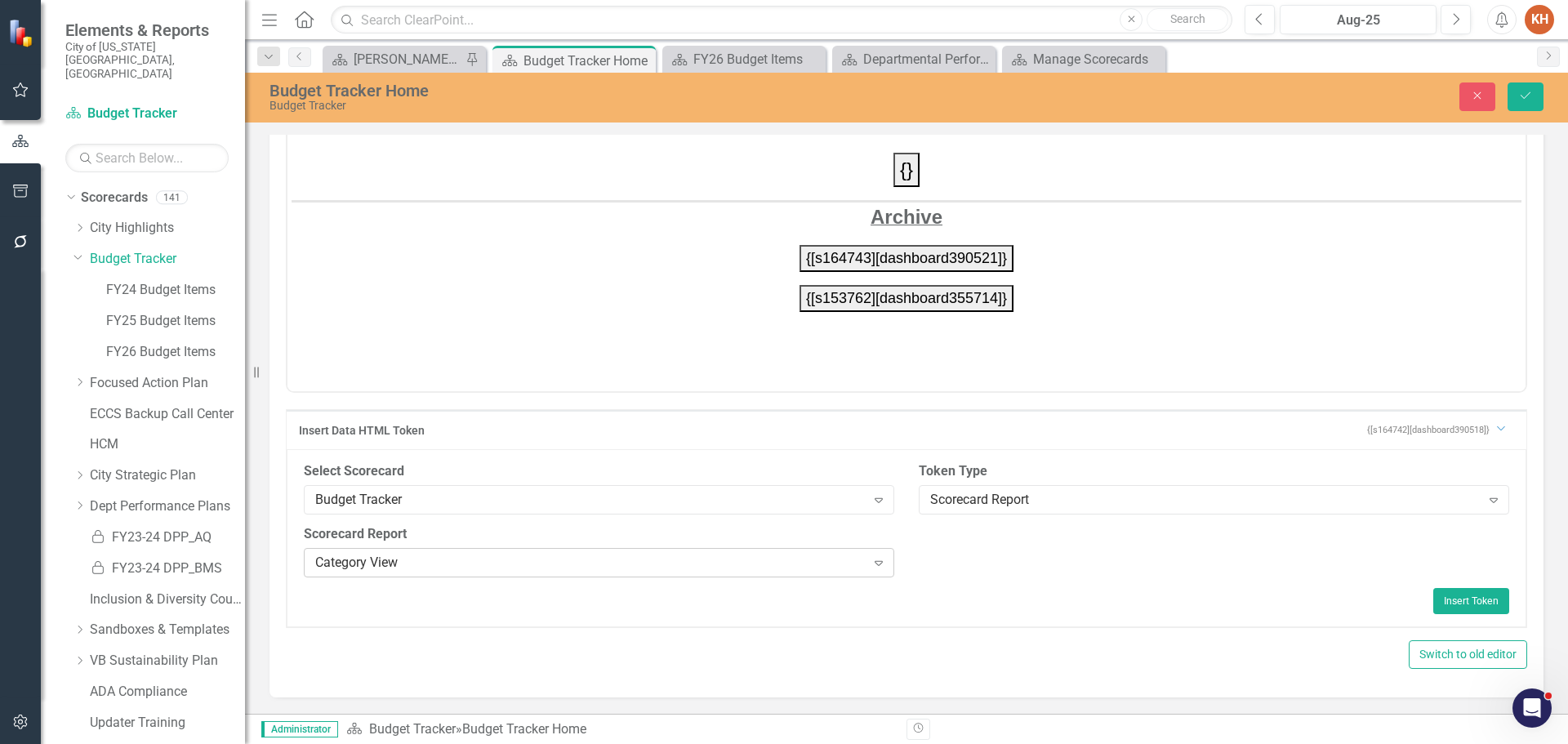
click at [696, 569] on div "Category View" at bounding box center [590, 563] width 550 height 19
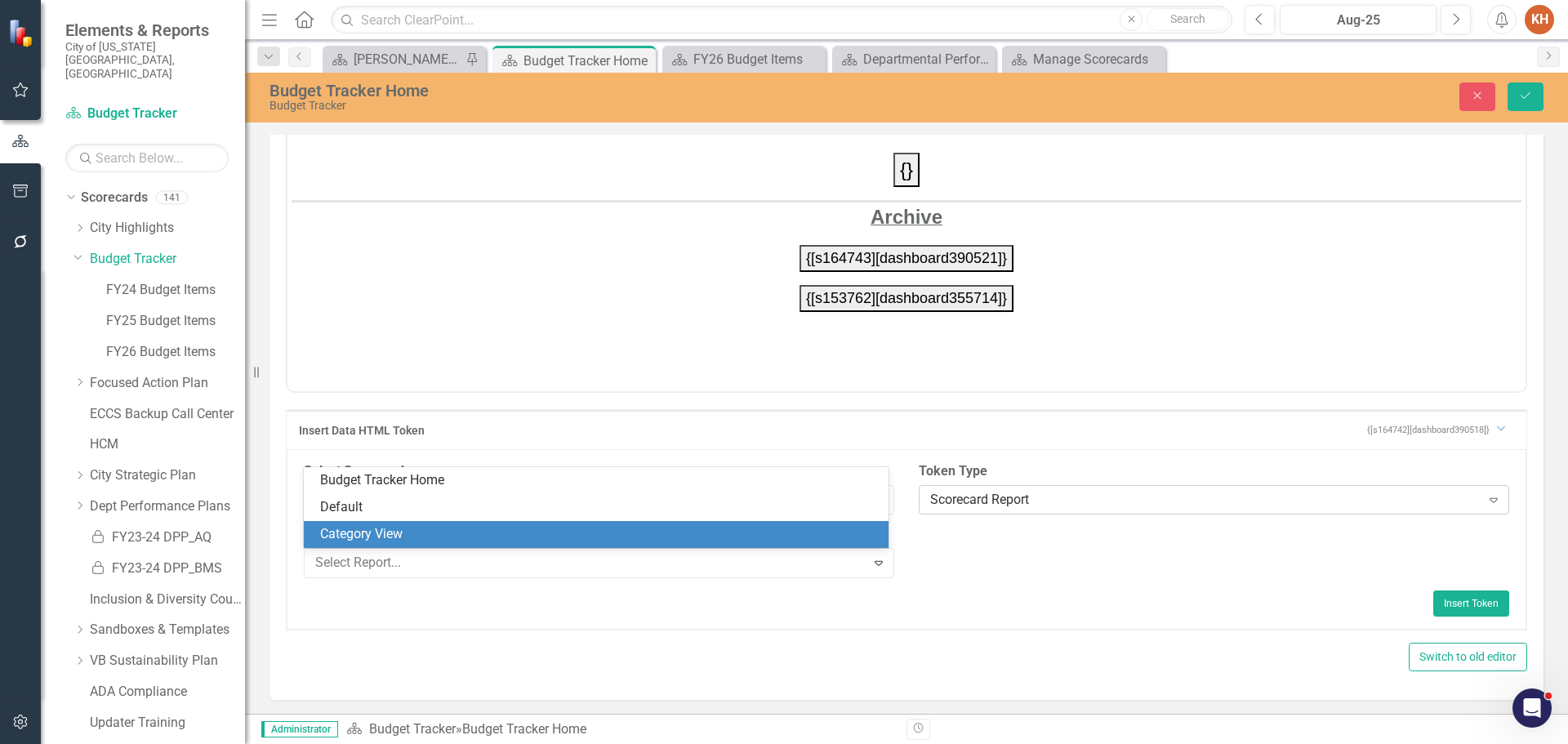
click at [1021, 495] on div "Scorecard Report" at bounding box center [1205, 500] width 550 height 19
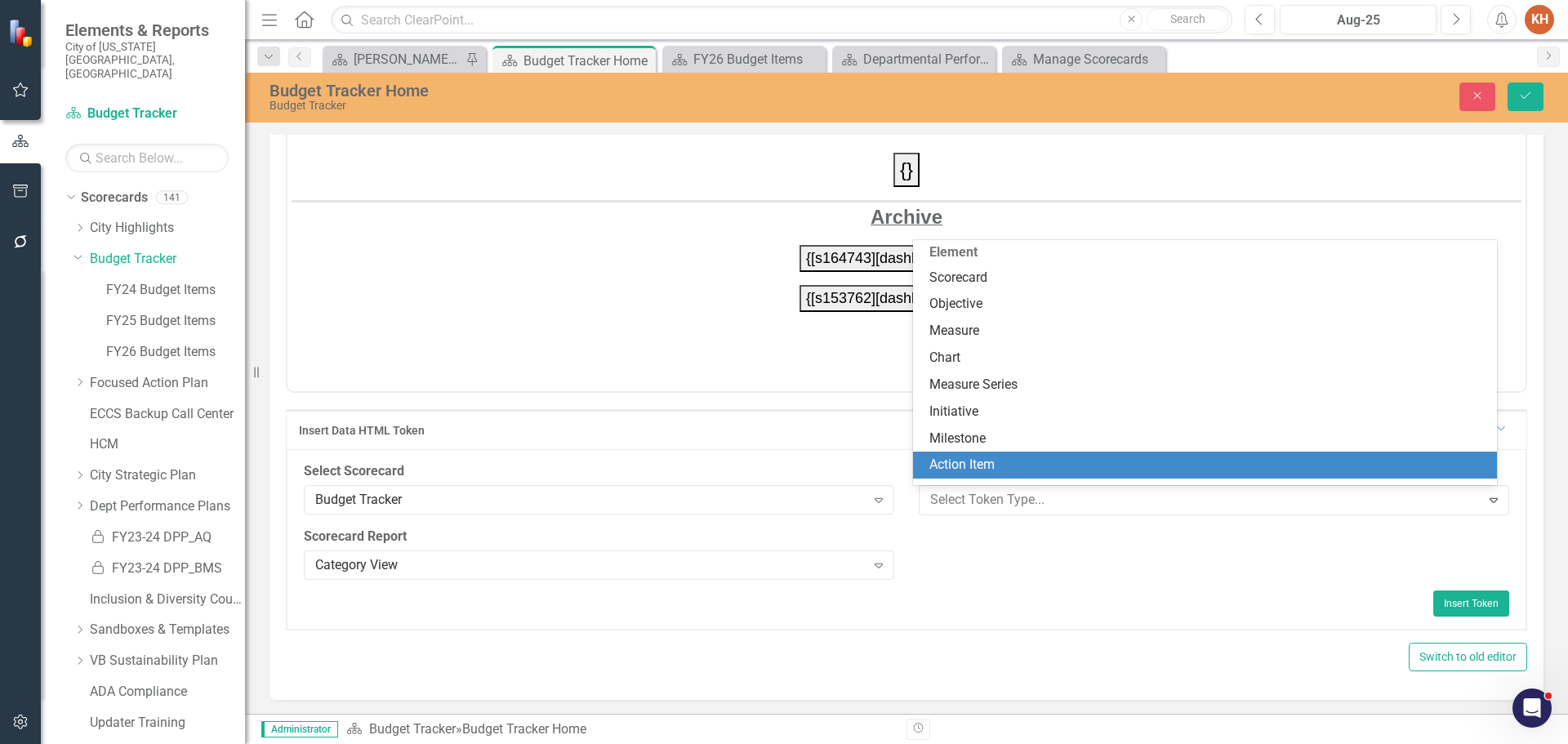
scroll to position [0, 0]
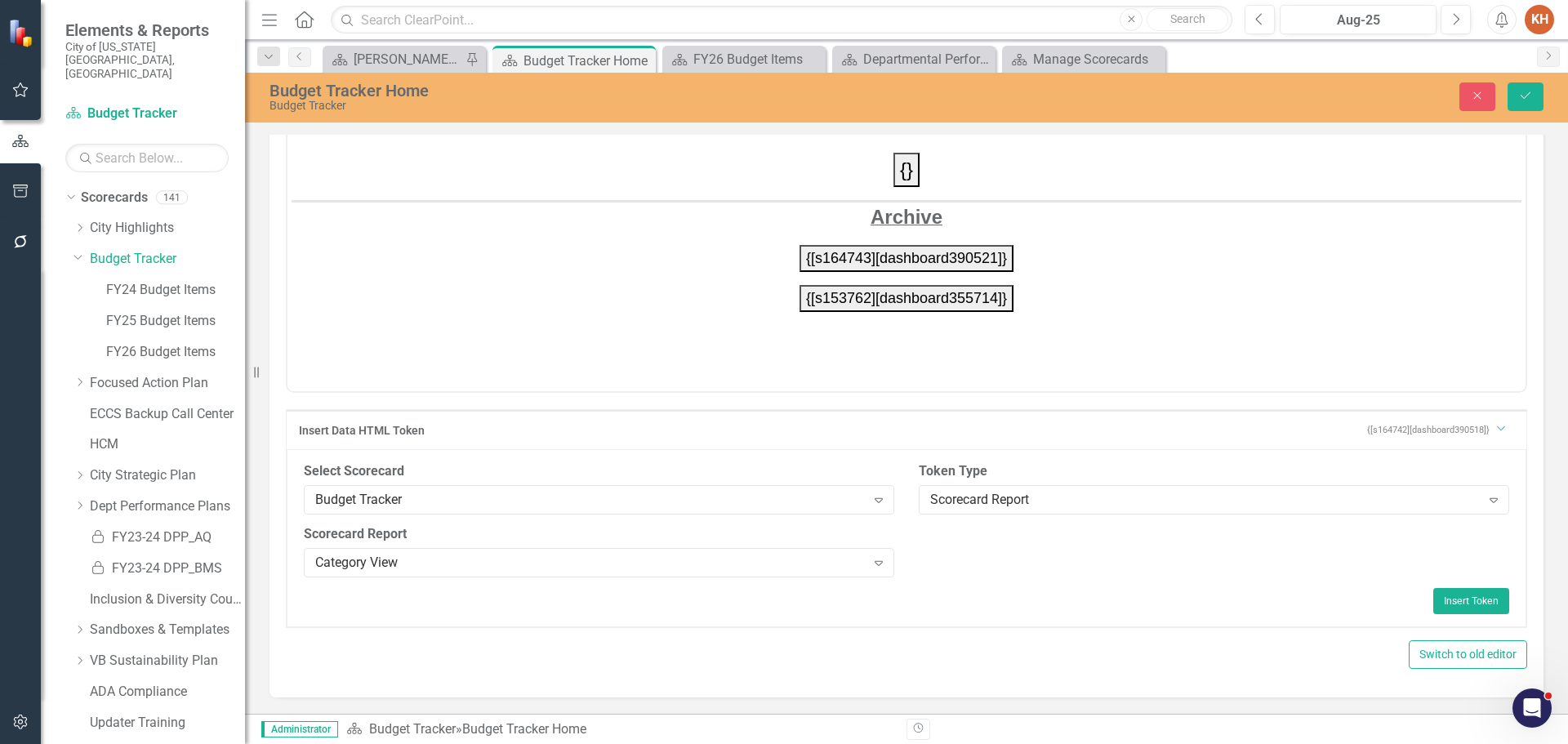
click at [1224, 597] on div "Insert Token" at bounding box center [906, 601] width 1205 height 26
click at [644, 498] on div "Budget Tracker" at bounding box center [590, 500] width 550 height 19
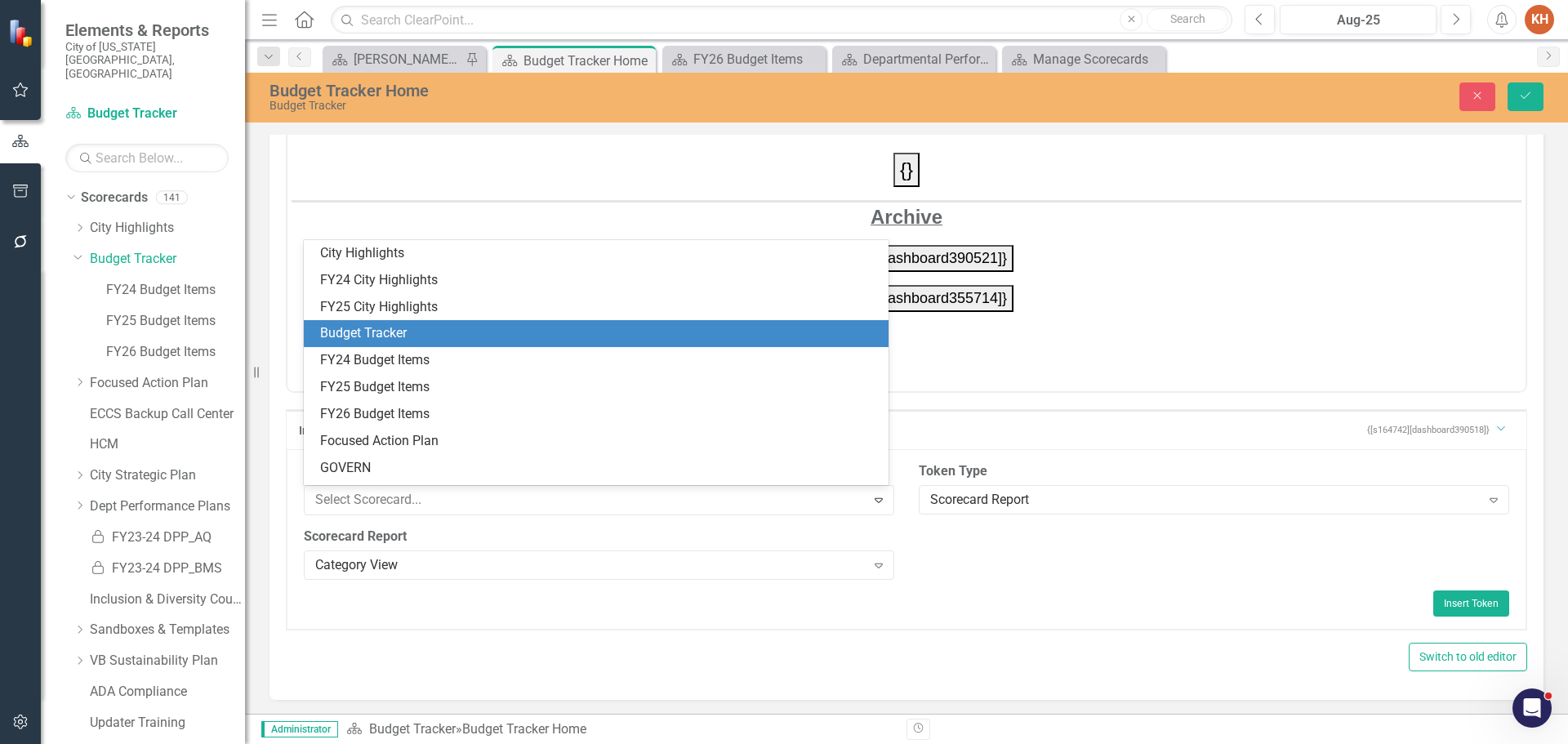
scroll to position [81, 0]
click at [528, 331] on div "FY26 Budget Items" at bounding box center [599, 334] width 559 height 19
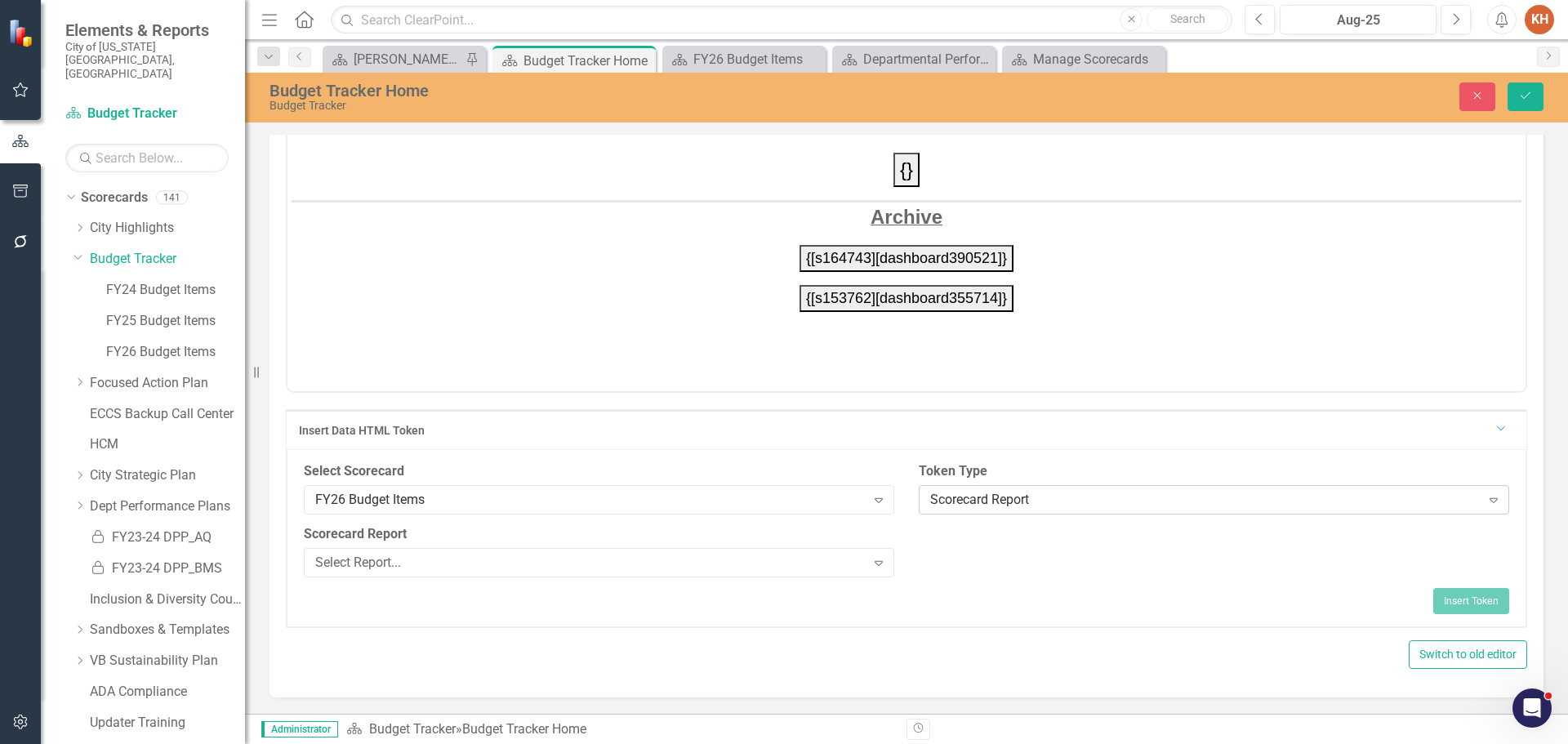
click at [1018, 504] on div "Scorecard Report" at bounding box center [1205, 500] width 550 height 19
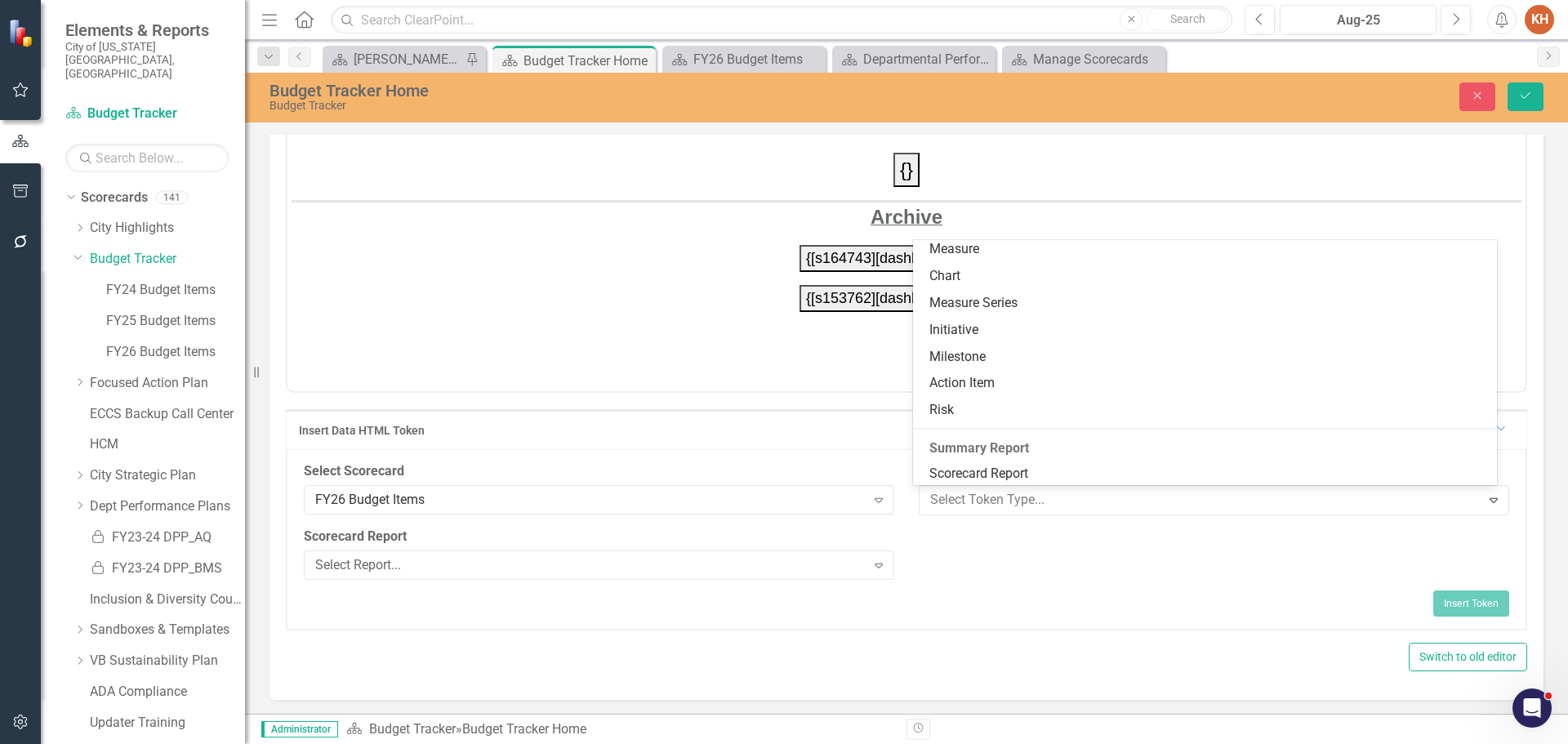
scroll to position [167, 0]
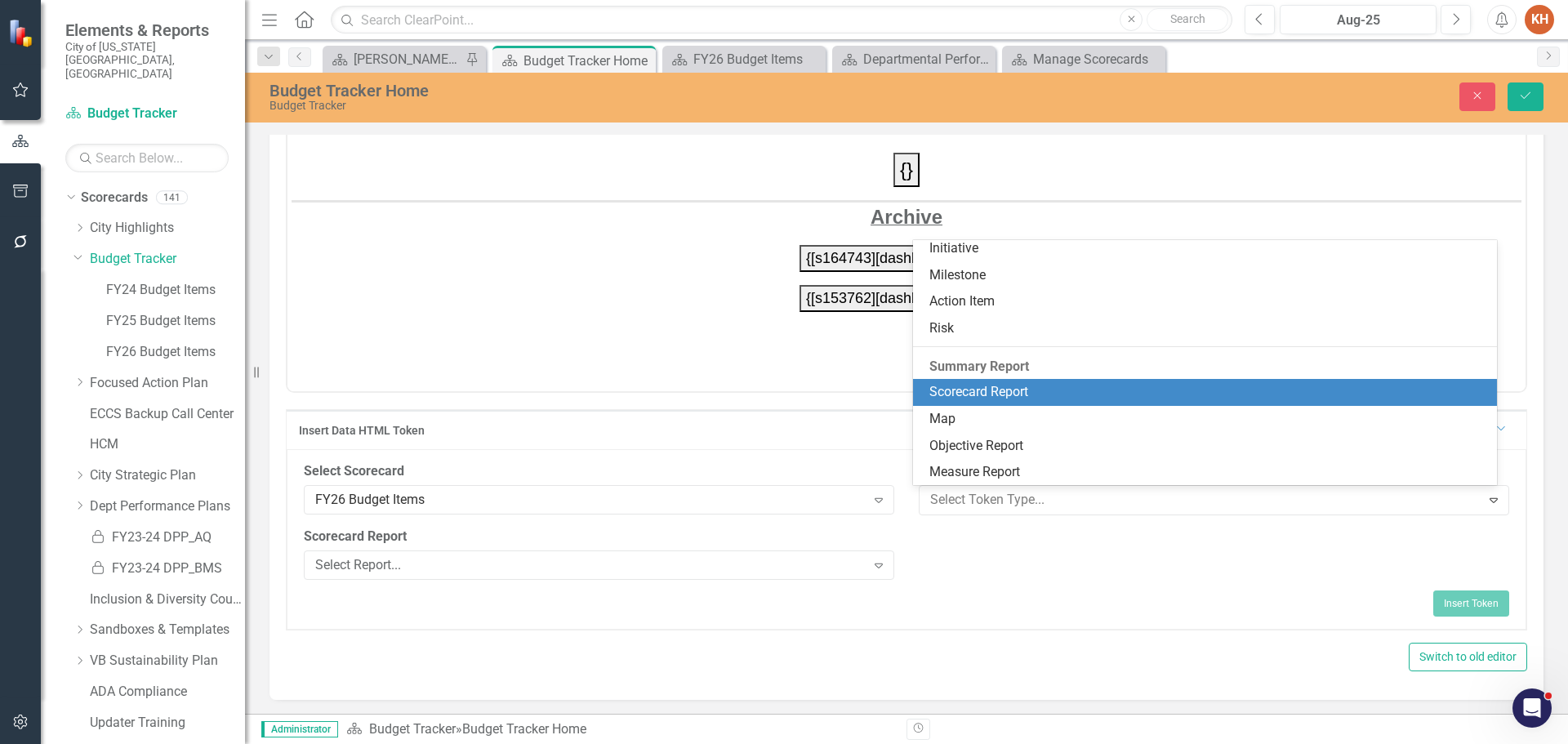
click at [1026, 390] on div "Scorecard Report" at bounding box center [1209, 392] width 559 height 19
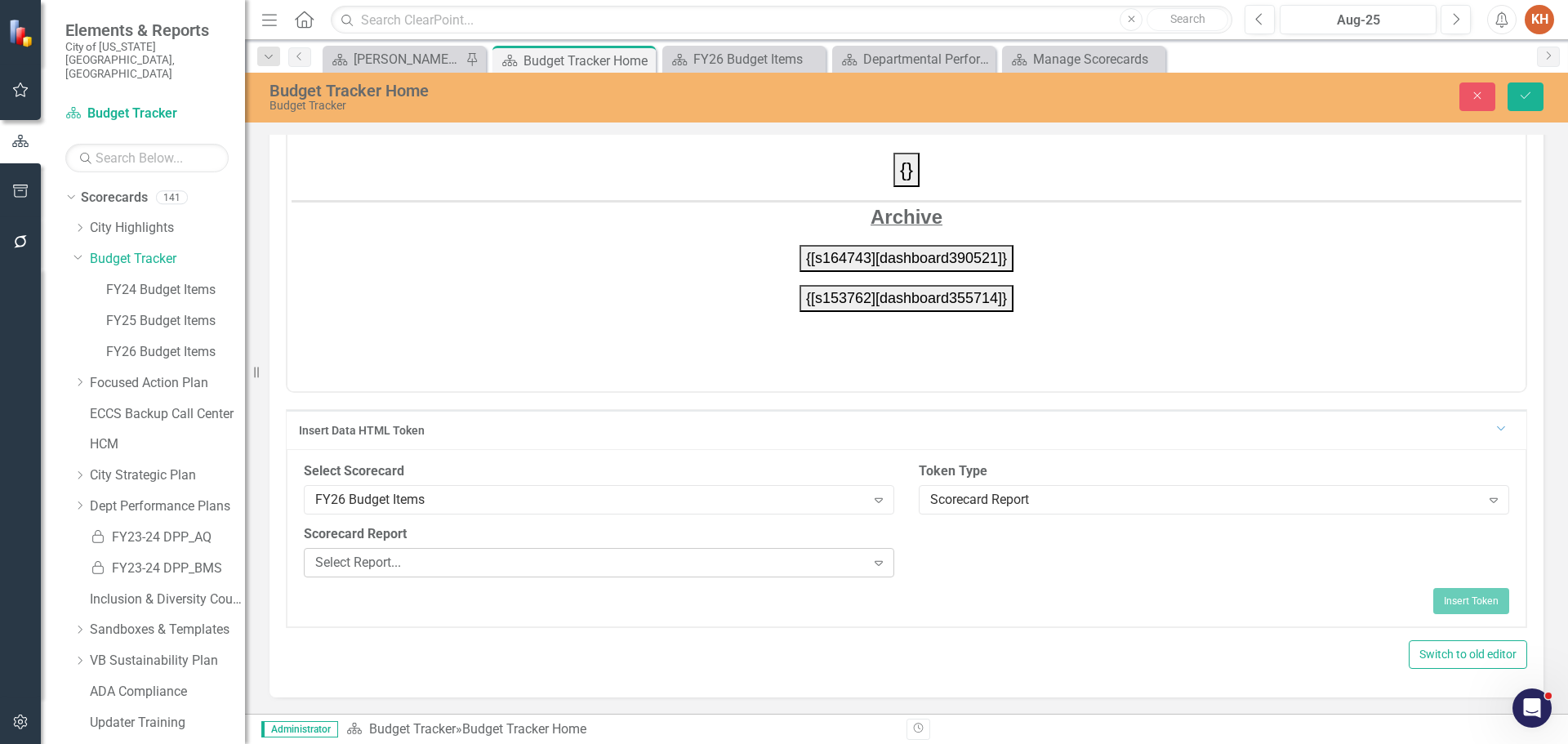
click at [569, 563] on div "Select Report..." at bounding box center [590, 563] width 550 height 19
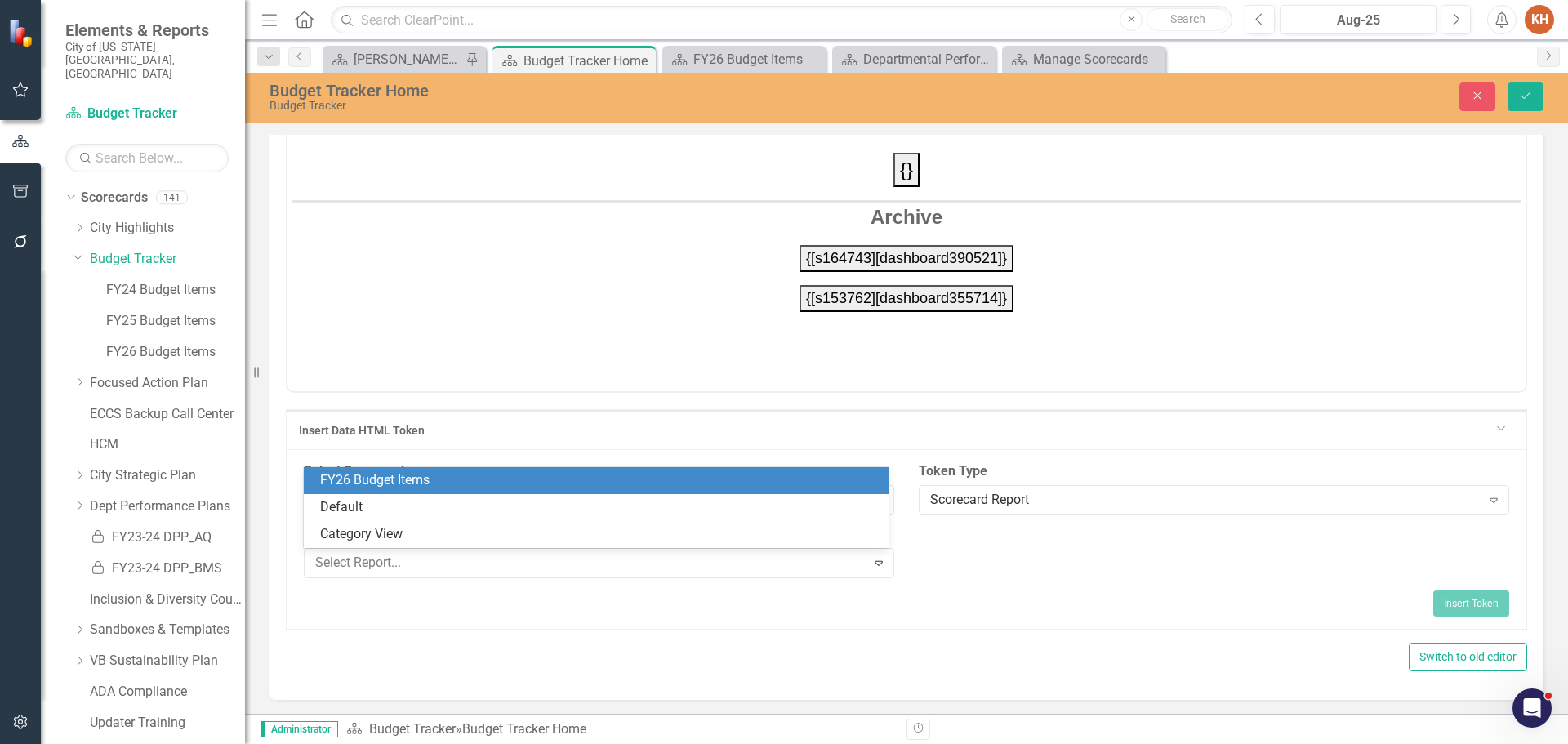
click at [487, 484] on div "FY26 Budget Items" at bounding box center [599, 481] width 559 height 19
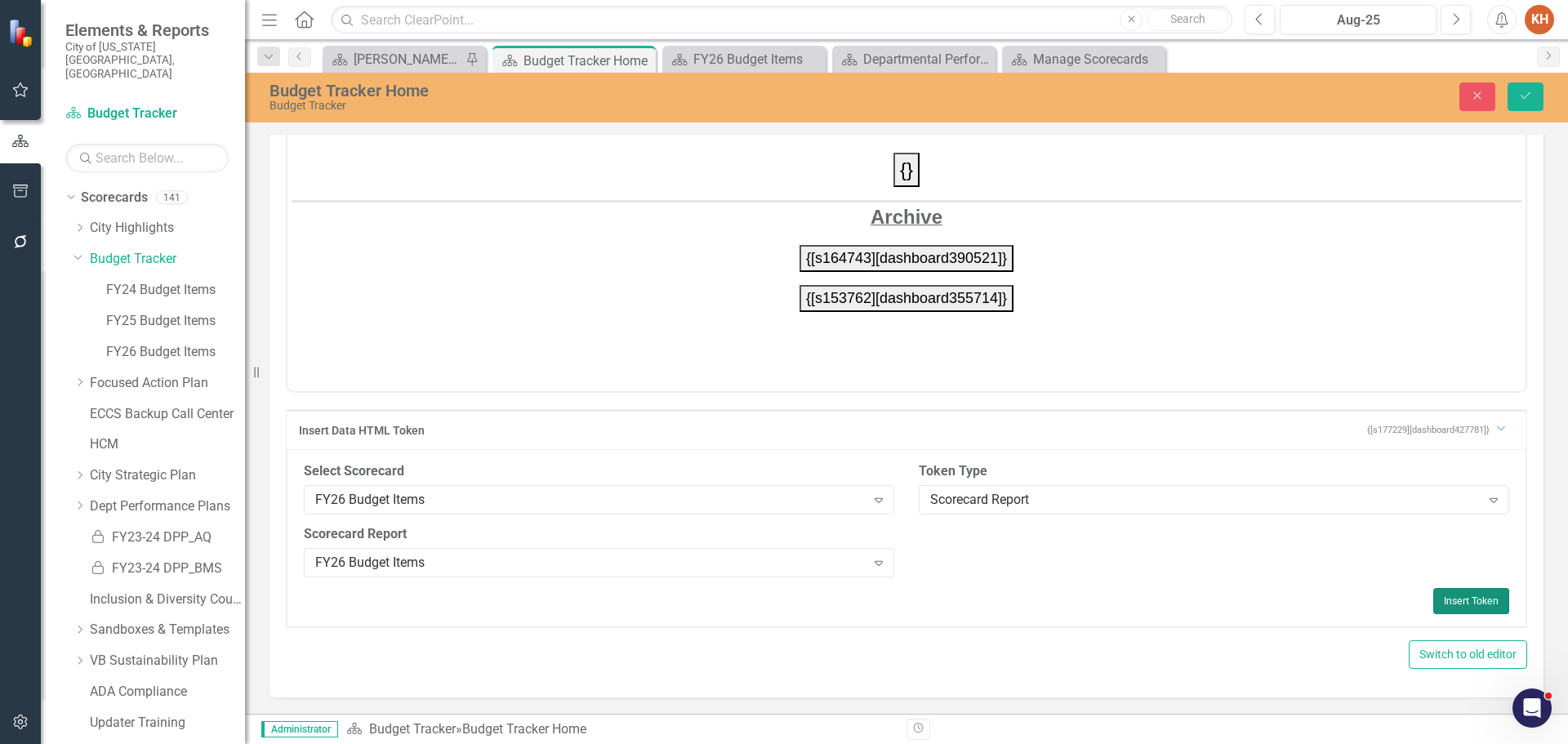
click at [1439, 601] on button "Insert Token" at bounding box center [1470, 601] width 76 height 26
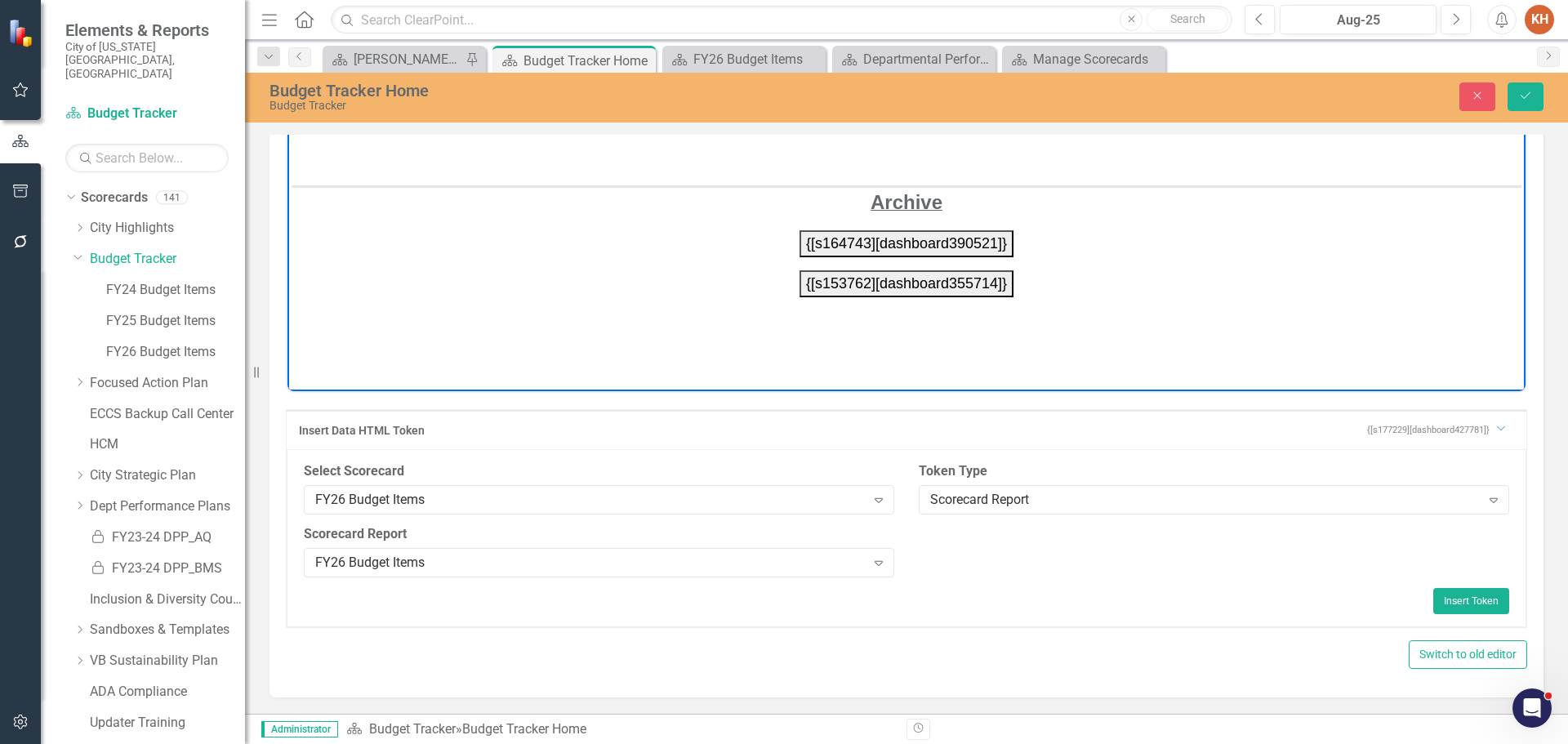
scroll to position [0, 0]
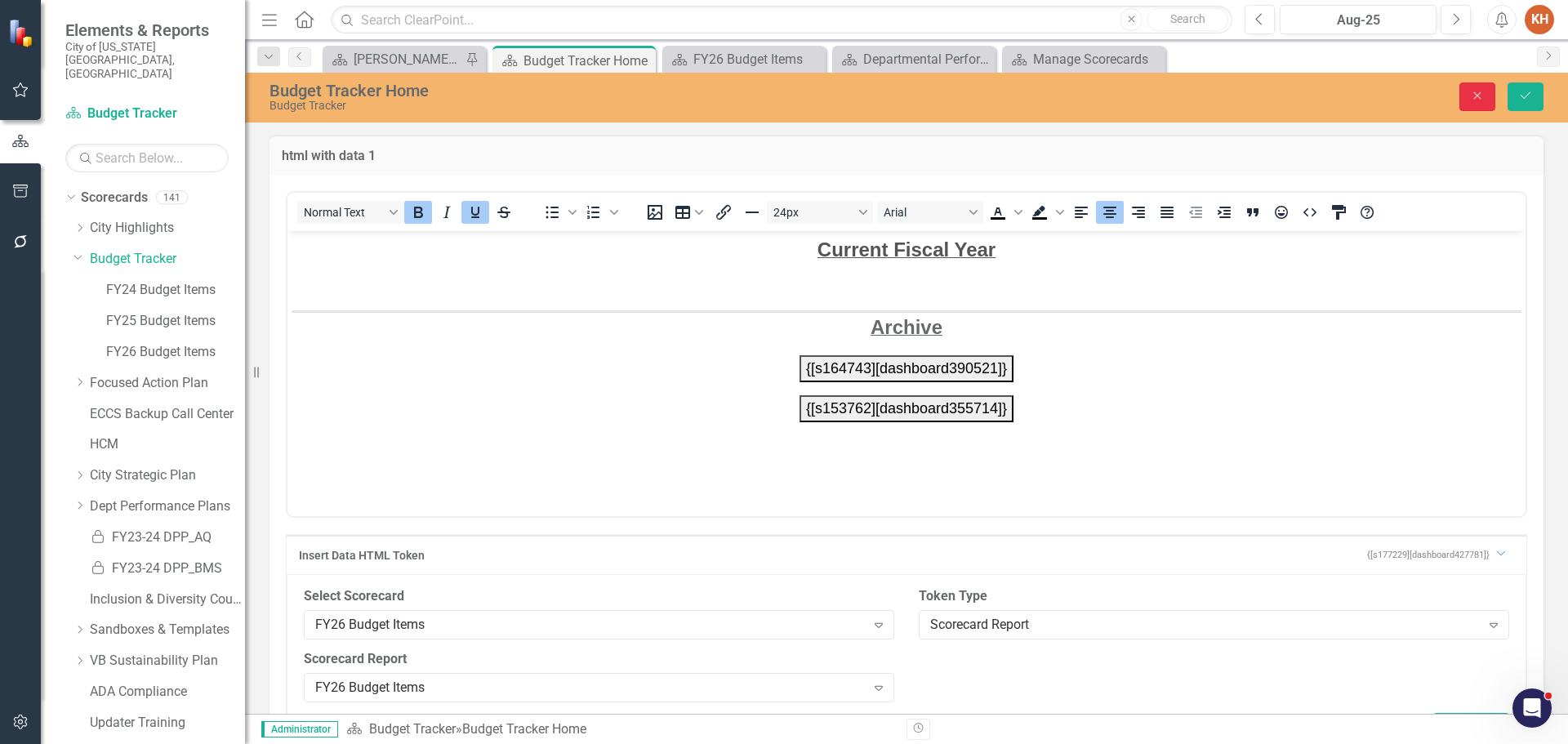
click at [1476, 96] on icon "Close" at bounding box center [1477, 95] width 15 height 11
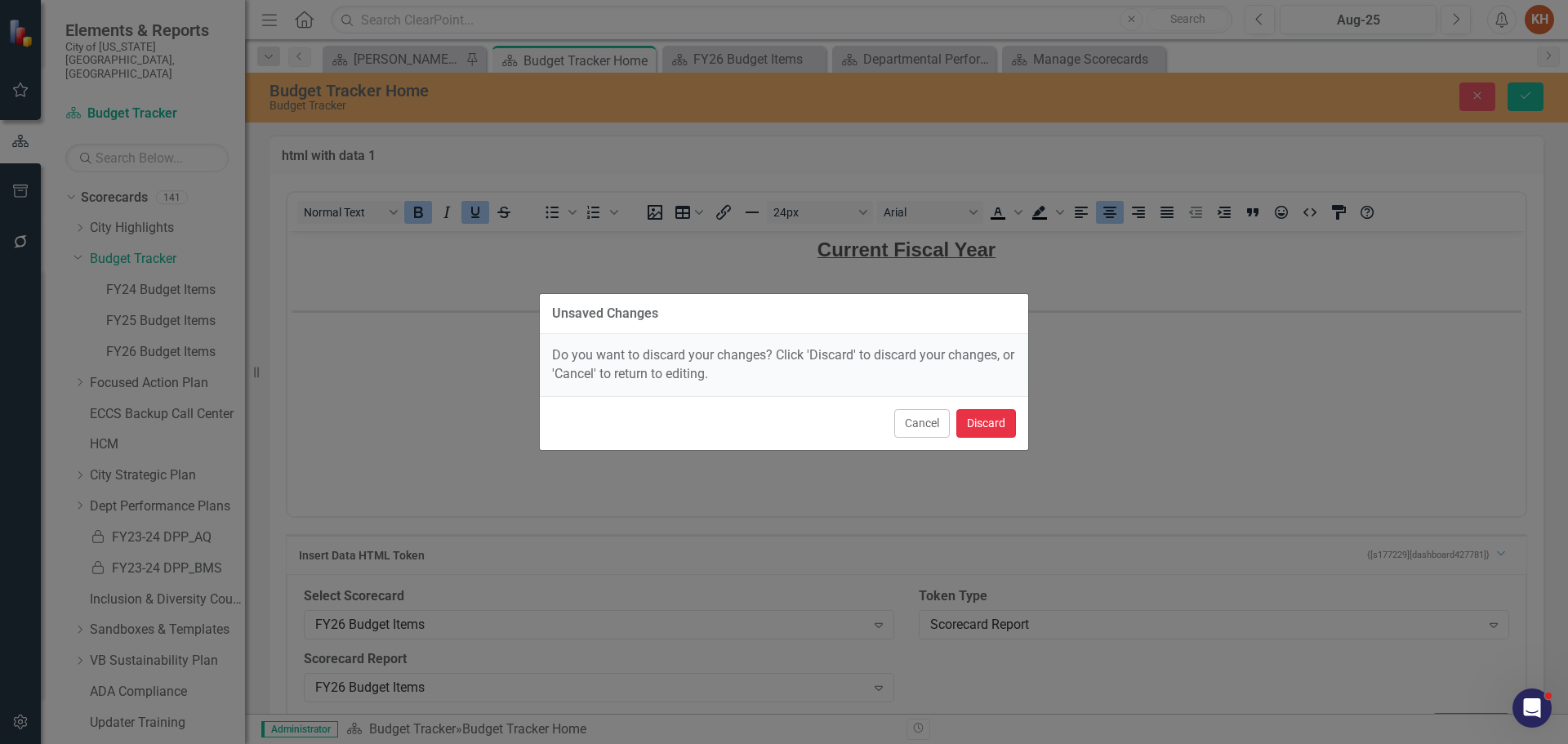
click at [977, 422] on button "Discard" at bounding box center [986, 423] width 59 height 29
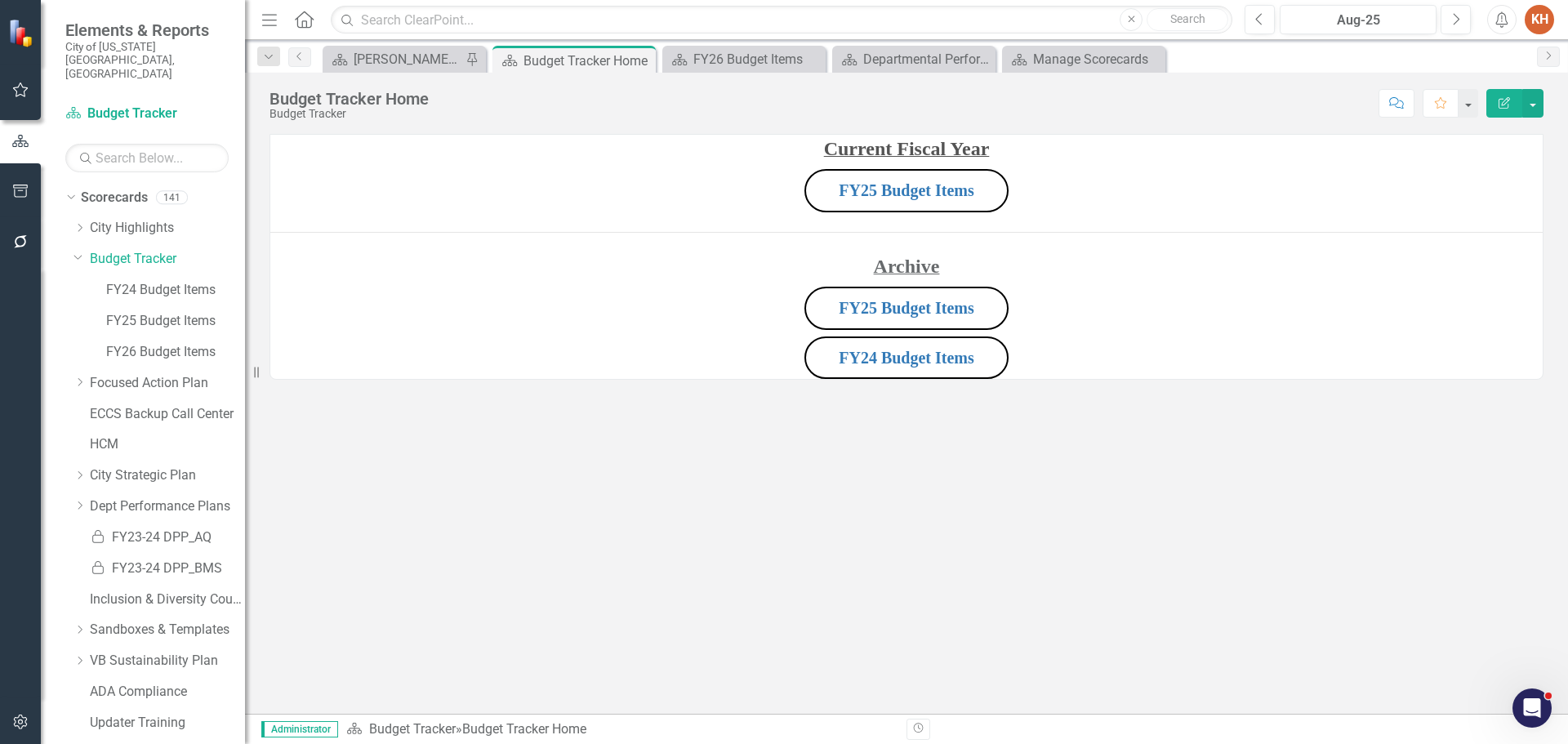
click at [1092, 198] on p "FY25 Budget Items" at bounding box center [906, 190] width 1272 height 50
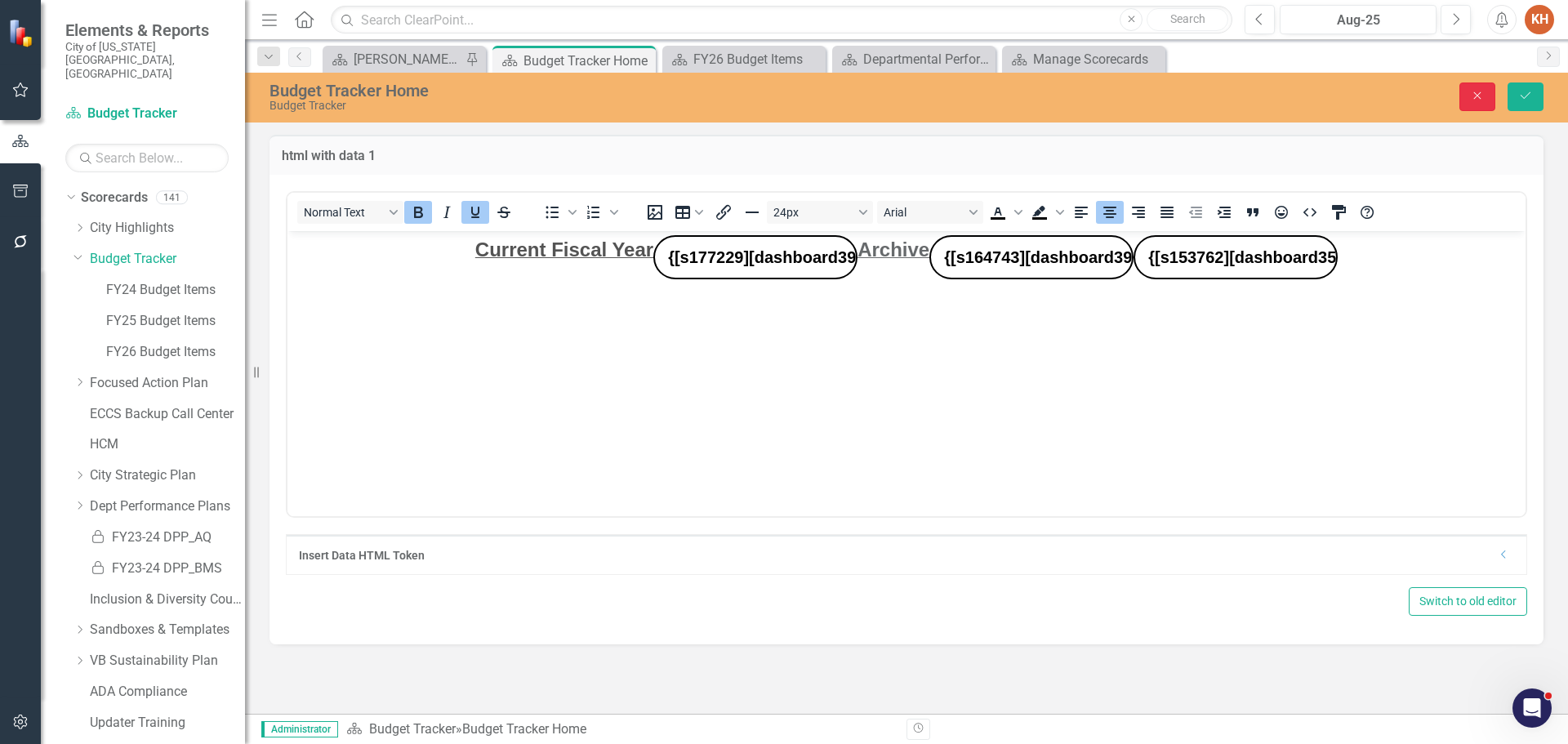
click at [1468, 86] on button "Close" at bounding box center [1476, 97] width 36 height 29
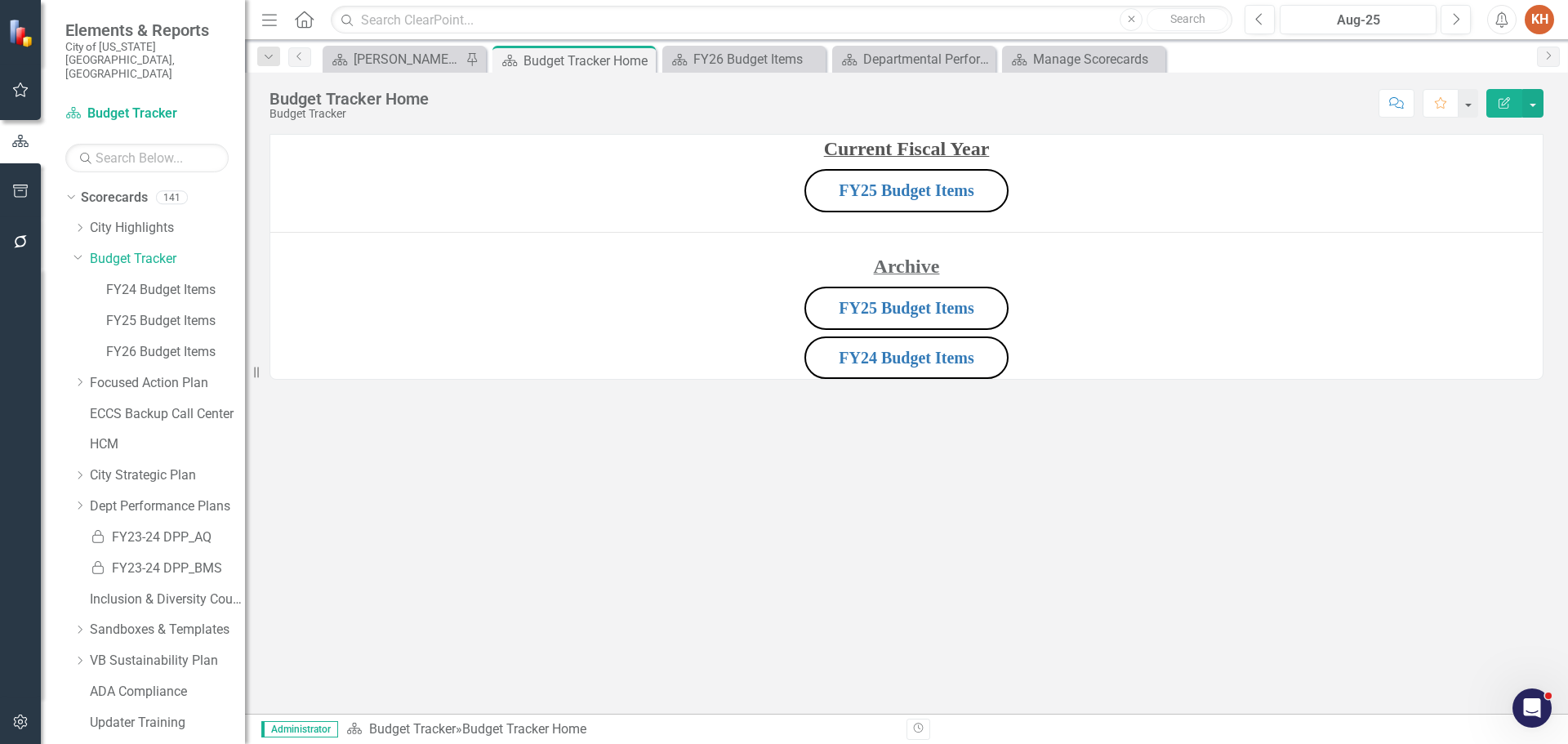
click at [1241, 192] on p "FY25 Budget Items" at bounding box center [906, 190] width 1272 height 50
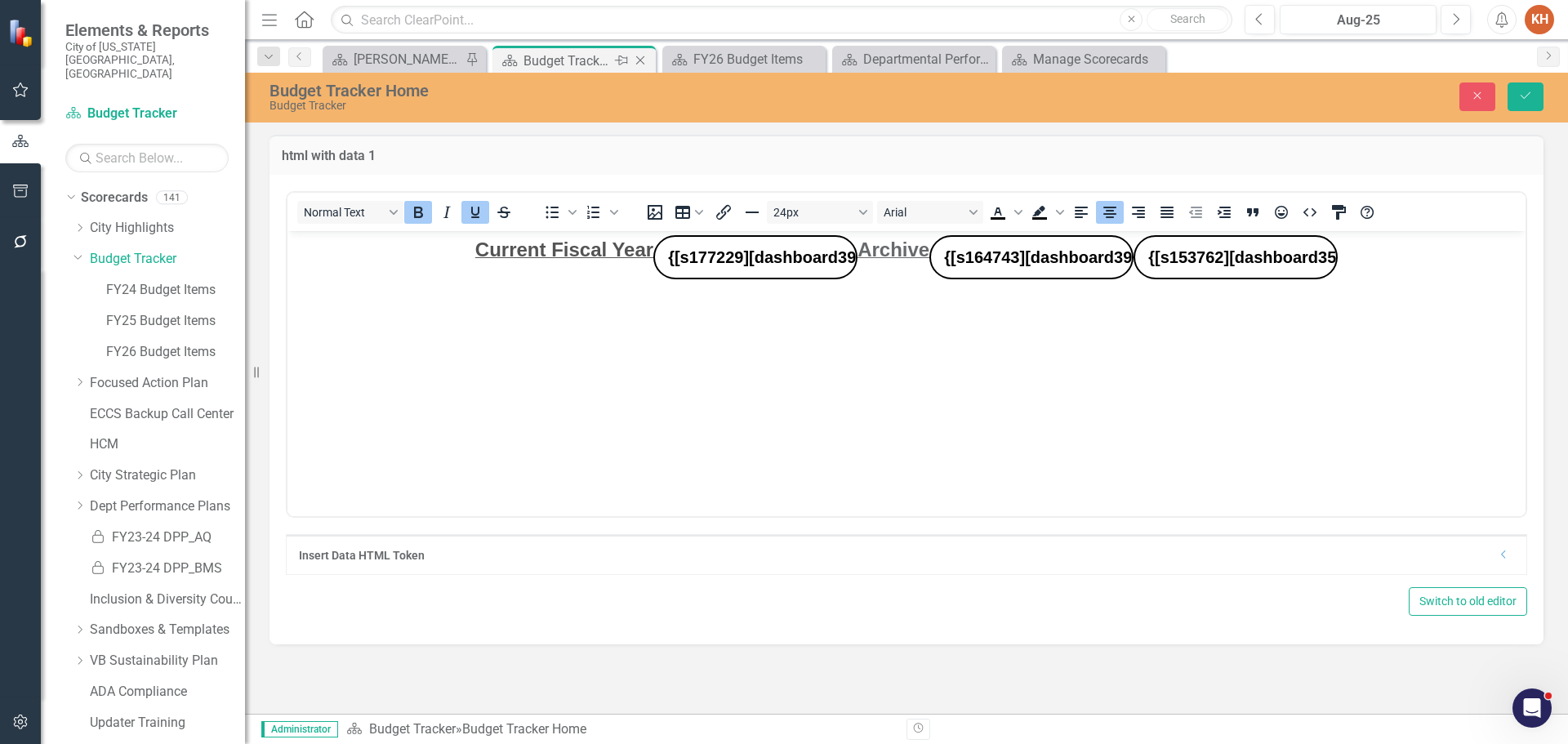
click at [640, 58] on icon "Close" at bounding box center [640, 60] width 17 height 13
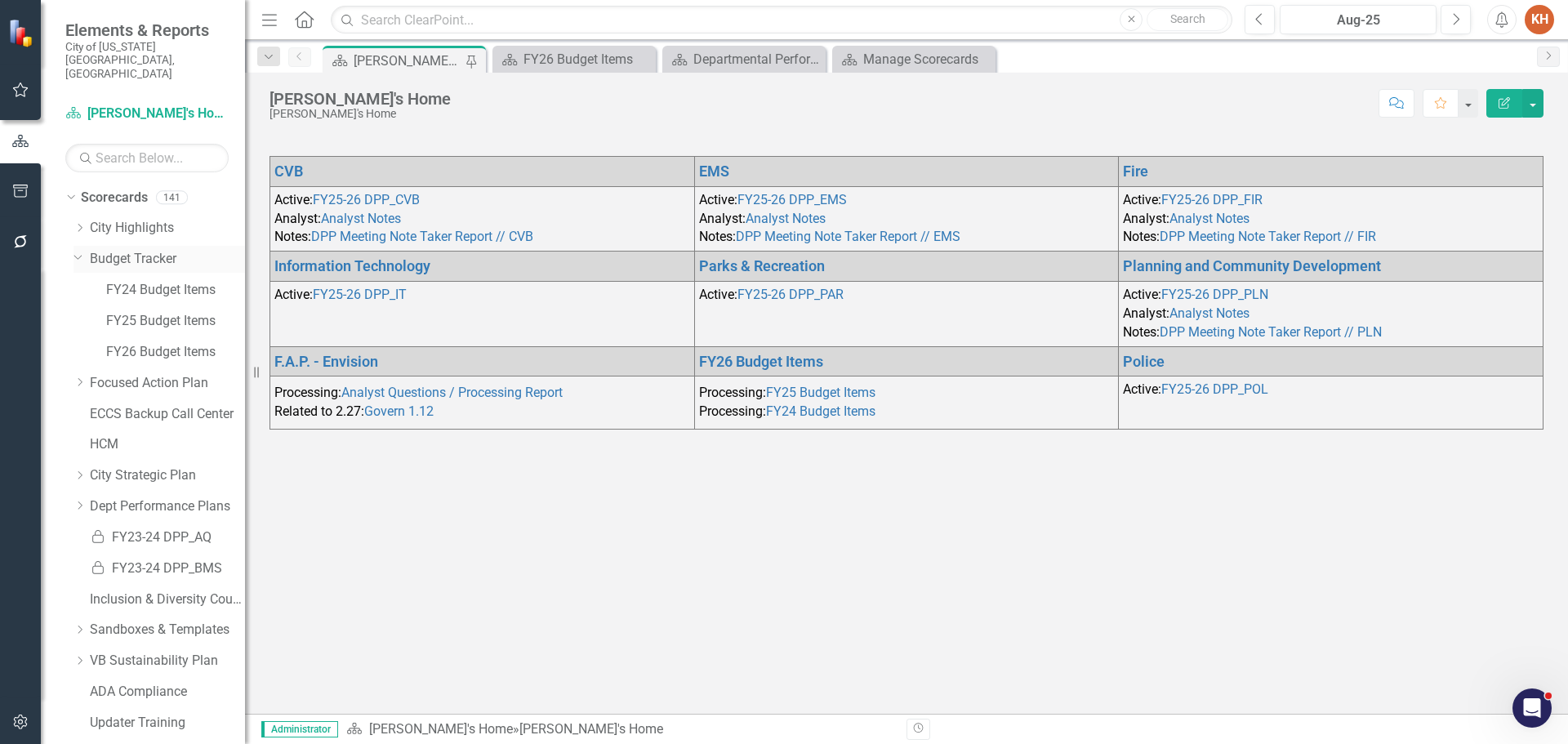
click at [137, 250] on link "Budget Tracker" at bounding box center [167, 260] width 155 height 19
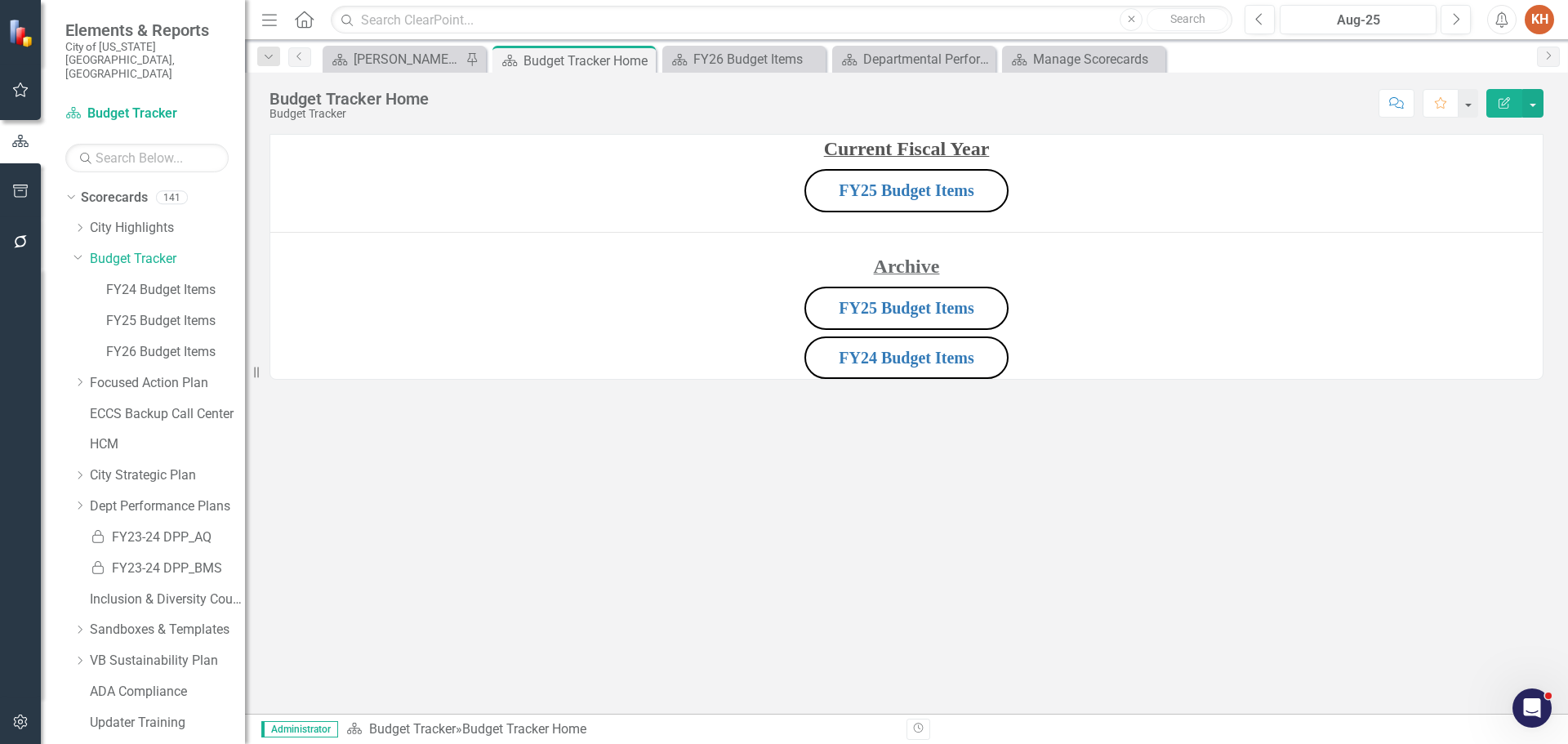
click at [1254, 174] on p "FY25 Budget Items" at bounding box center [906, 190] width 1272 height 50
click at [1254, 174] on p "FY25 Budget Items" at bounding box center [906, 190] width 1272 height 50
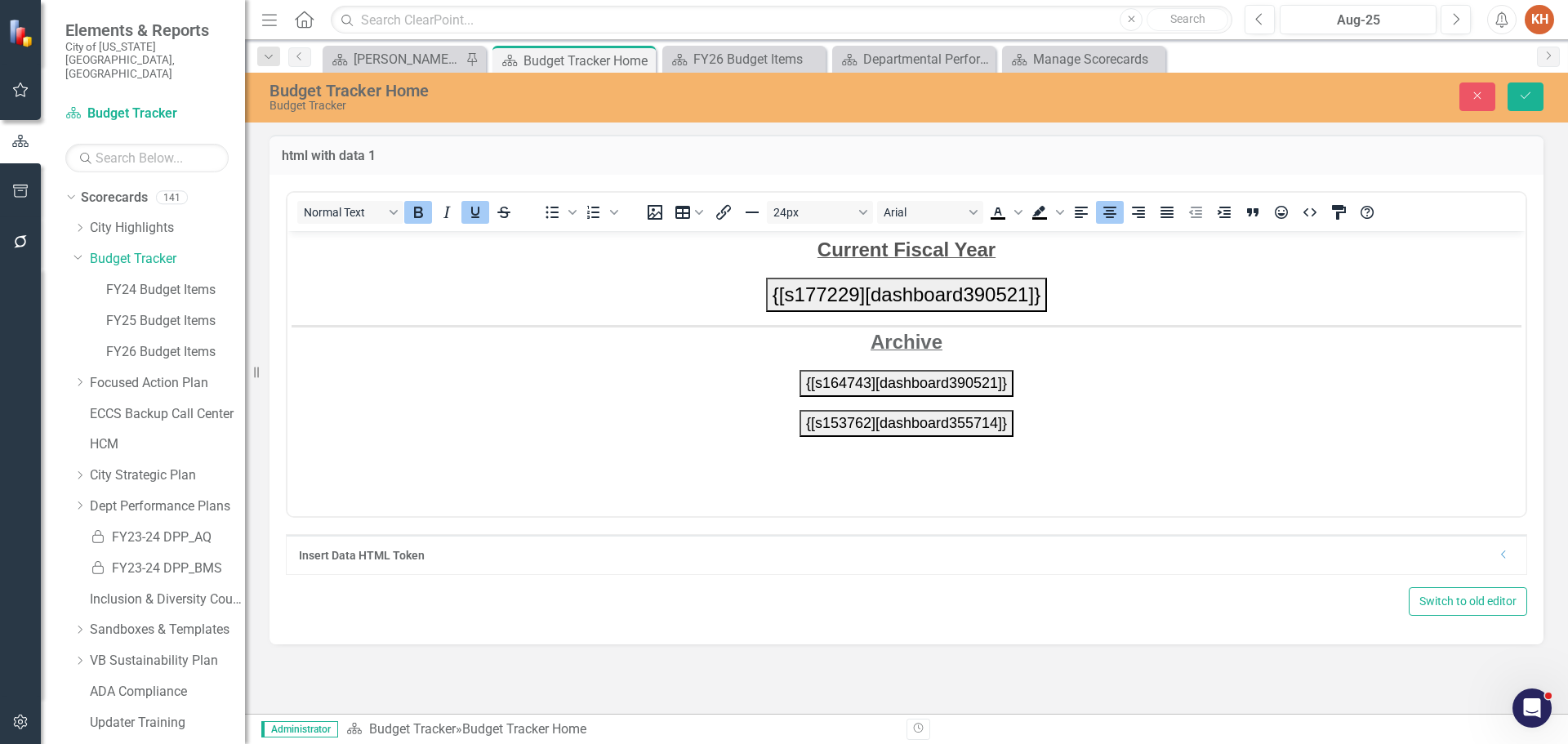
click at [1084, 291] on p "{[s177229][dashboard390521]}" at bounding box center [906, 293] width 1230 height 34
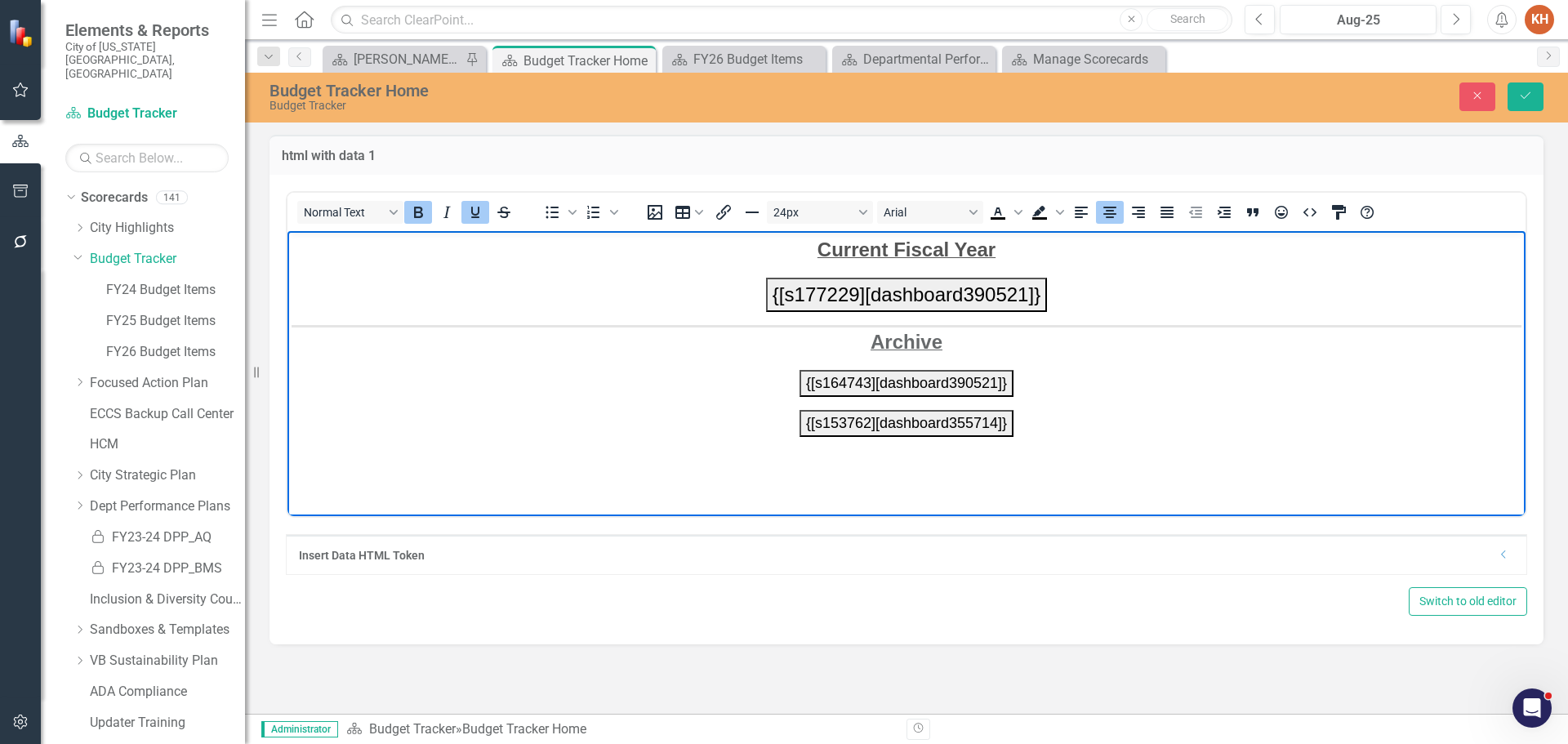
click at [783, 293] on button "{[s177229][dashboard390521]}" at bounding box center [906, 293] width 281 height 34
click at [780, 297] on button "{[s177229][dashboard390521]}" at bounding box center [906, 293] width 281 height 34
click at [1503, 559] on icon "Dropdown" at bounding box center [1503, 554] width 12 height 10
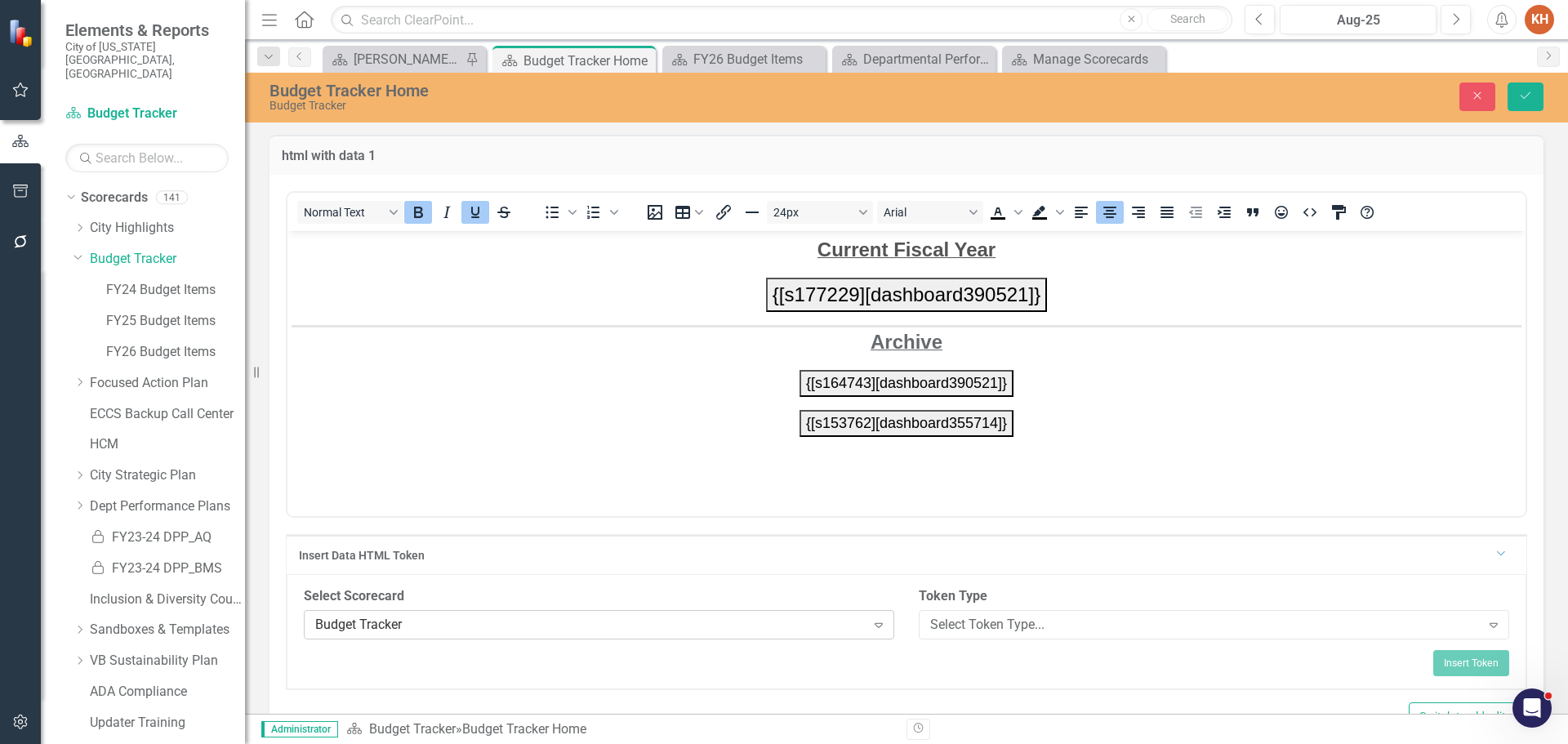
click at [572, 627] on div "Budget Tracker" at bounding box center [590, 625] width 550 height 19
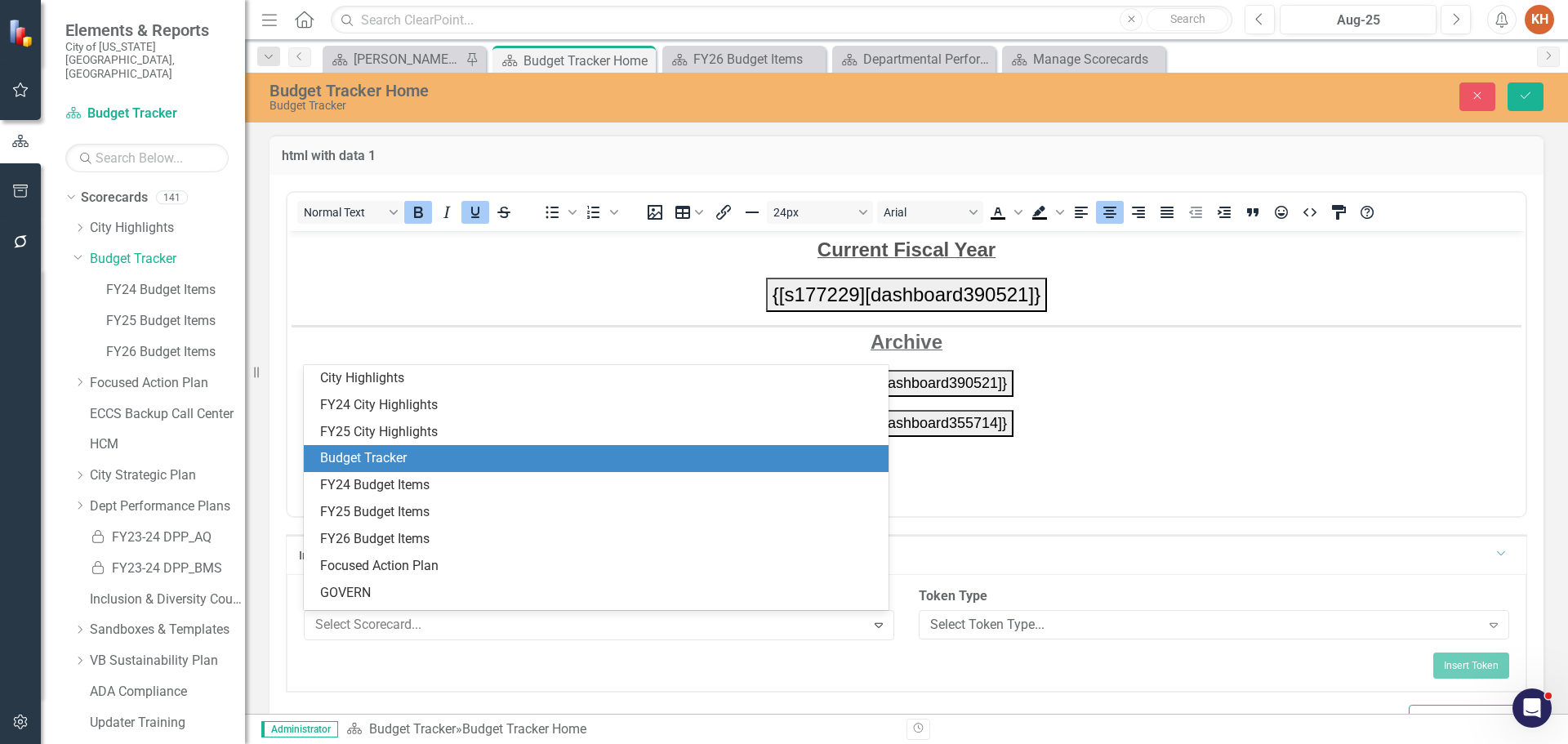
scroll to position [81, 0]
click at [515, 459] on div "FY26 Budget Items" at bounding box center [599, 459] width 559 height 19
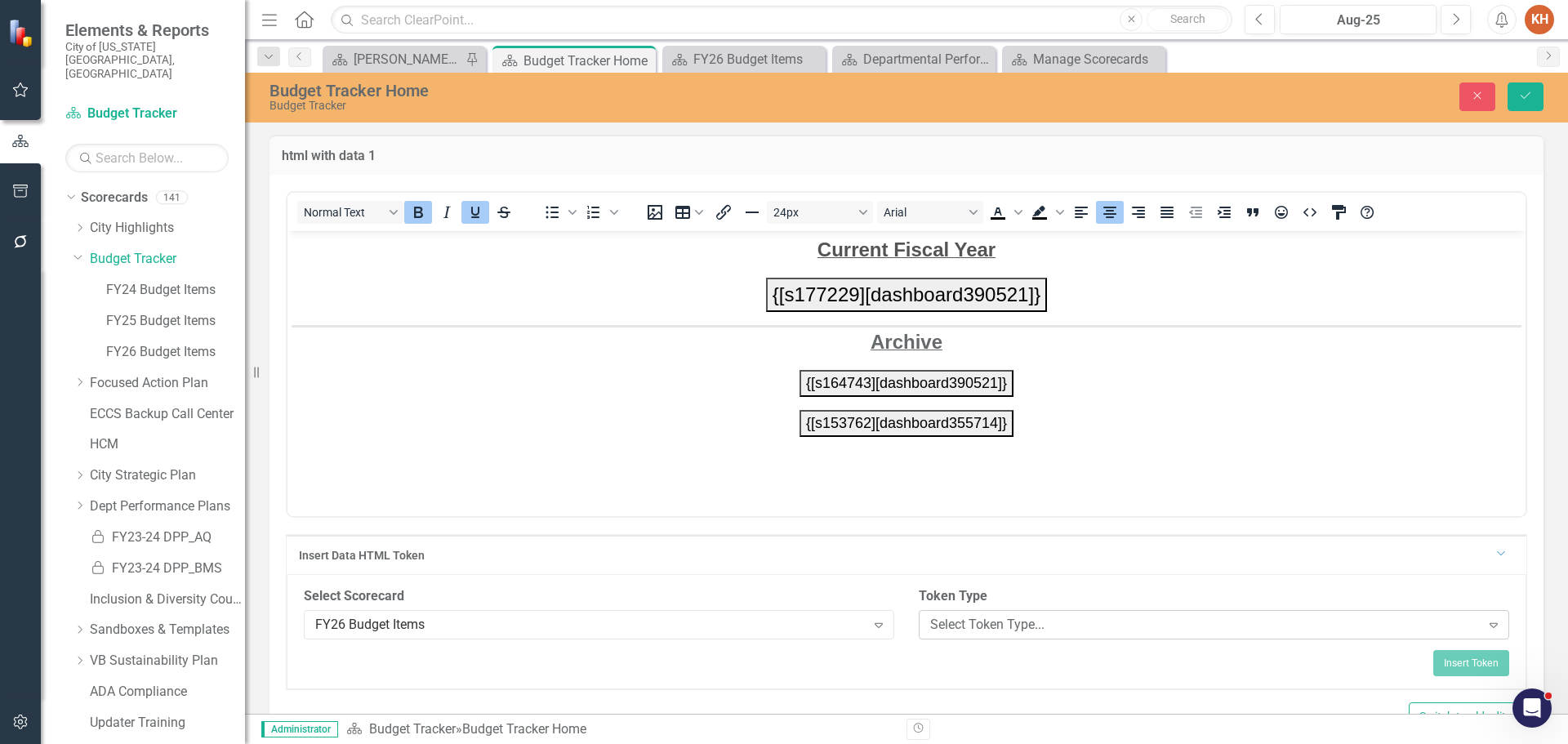
click at [1031, 616] on div "Select Token Type..." at bounding box center [1205, 625] width 550 height 19
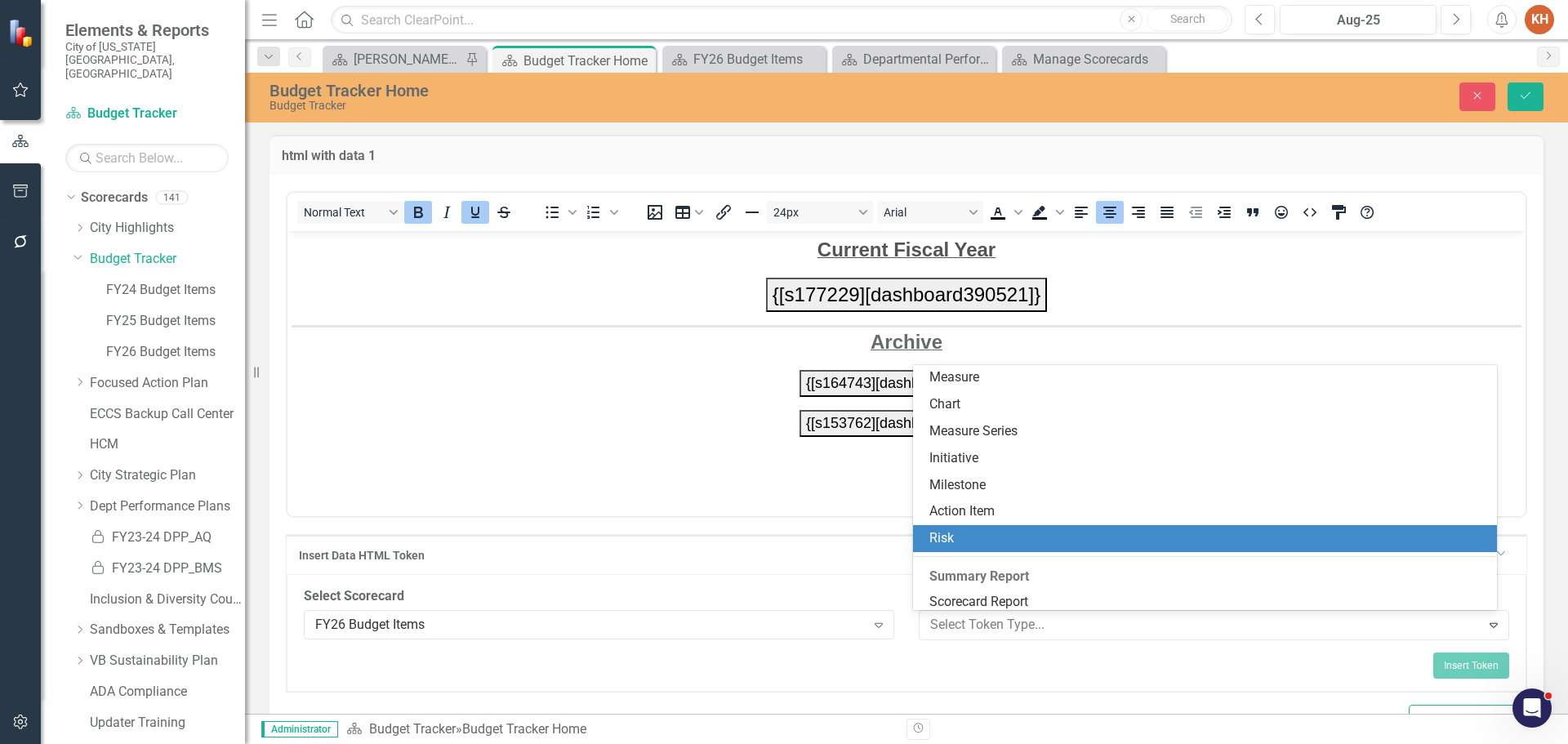
scroll to position [163, 0]
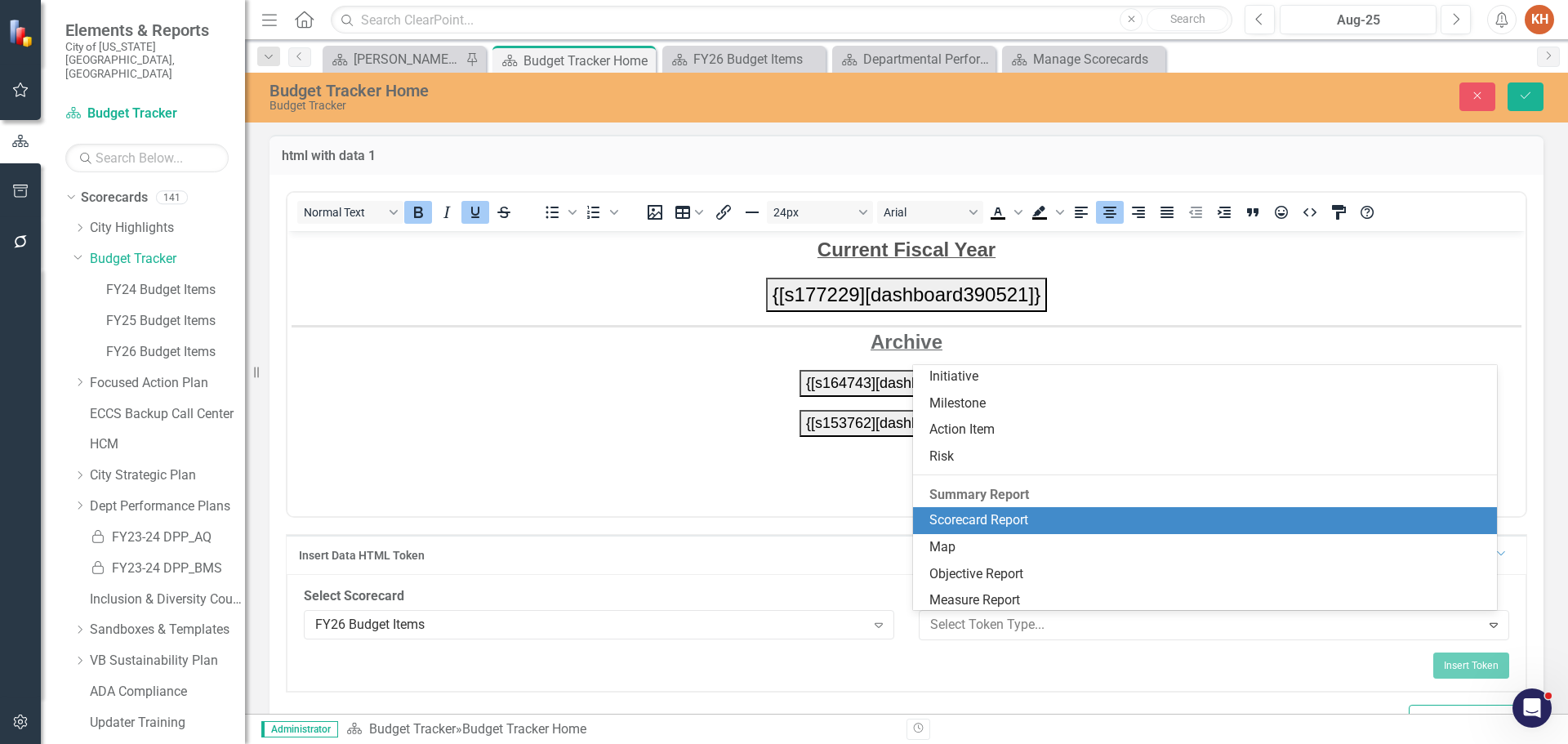
click at [1101, 515] on div "Scorecard Report" at bounding box center [1209, 521] width 559 height 19
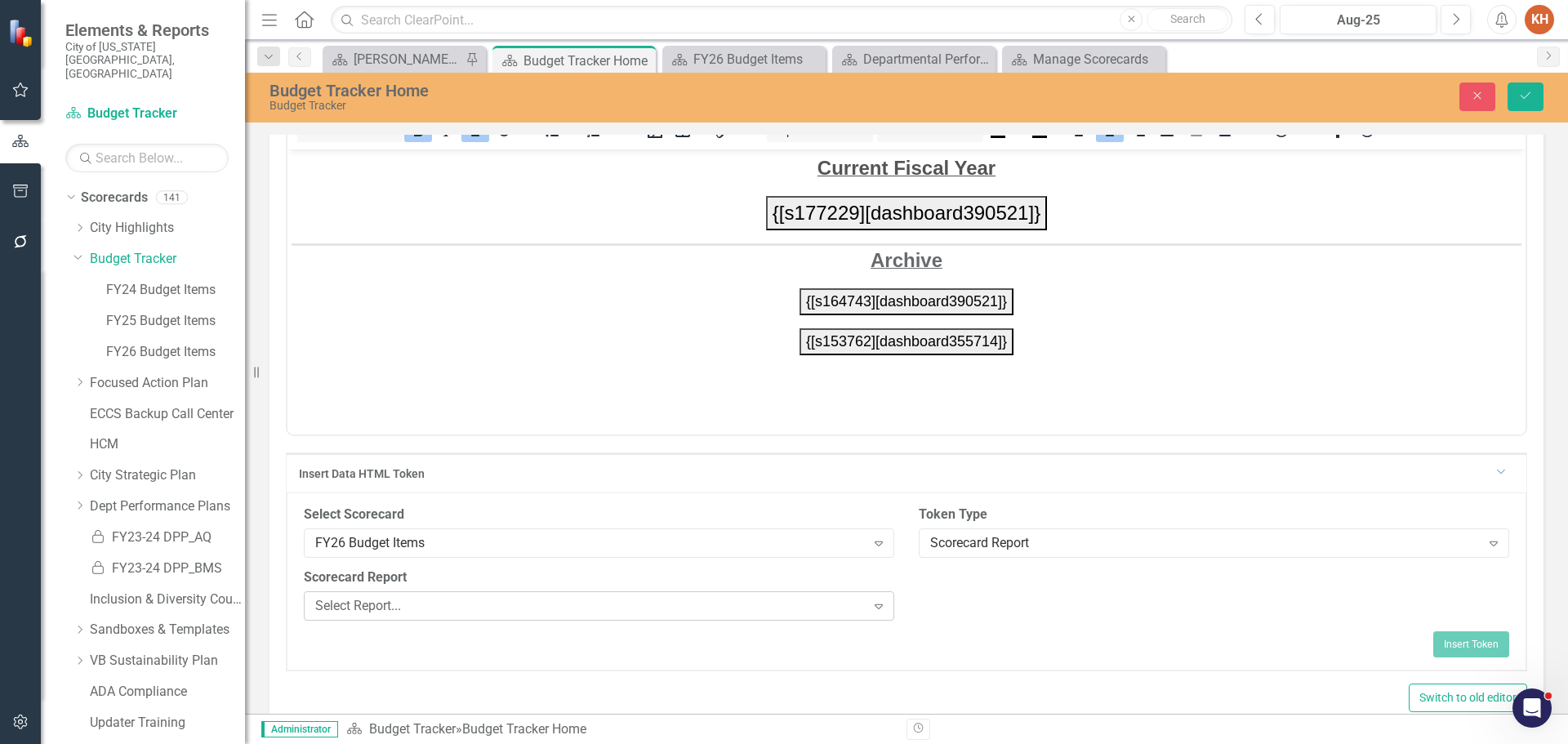
scroll to position [125, 0]
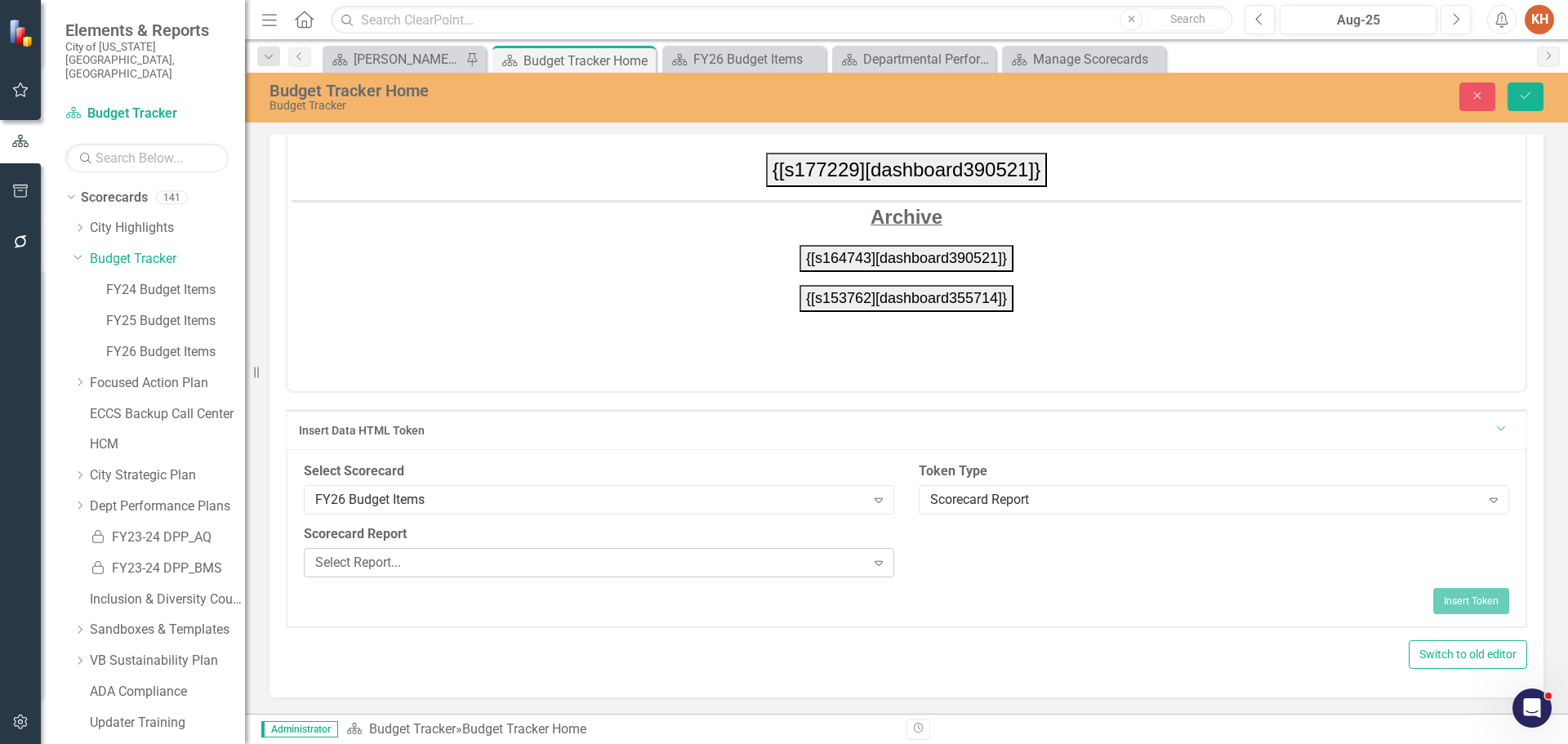
click at [592, 574] on div "Select Report... Expand" at bounding box center [598, 563] width 590 height 30
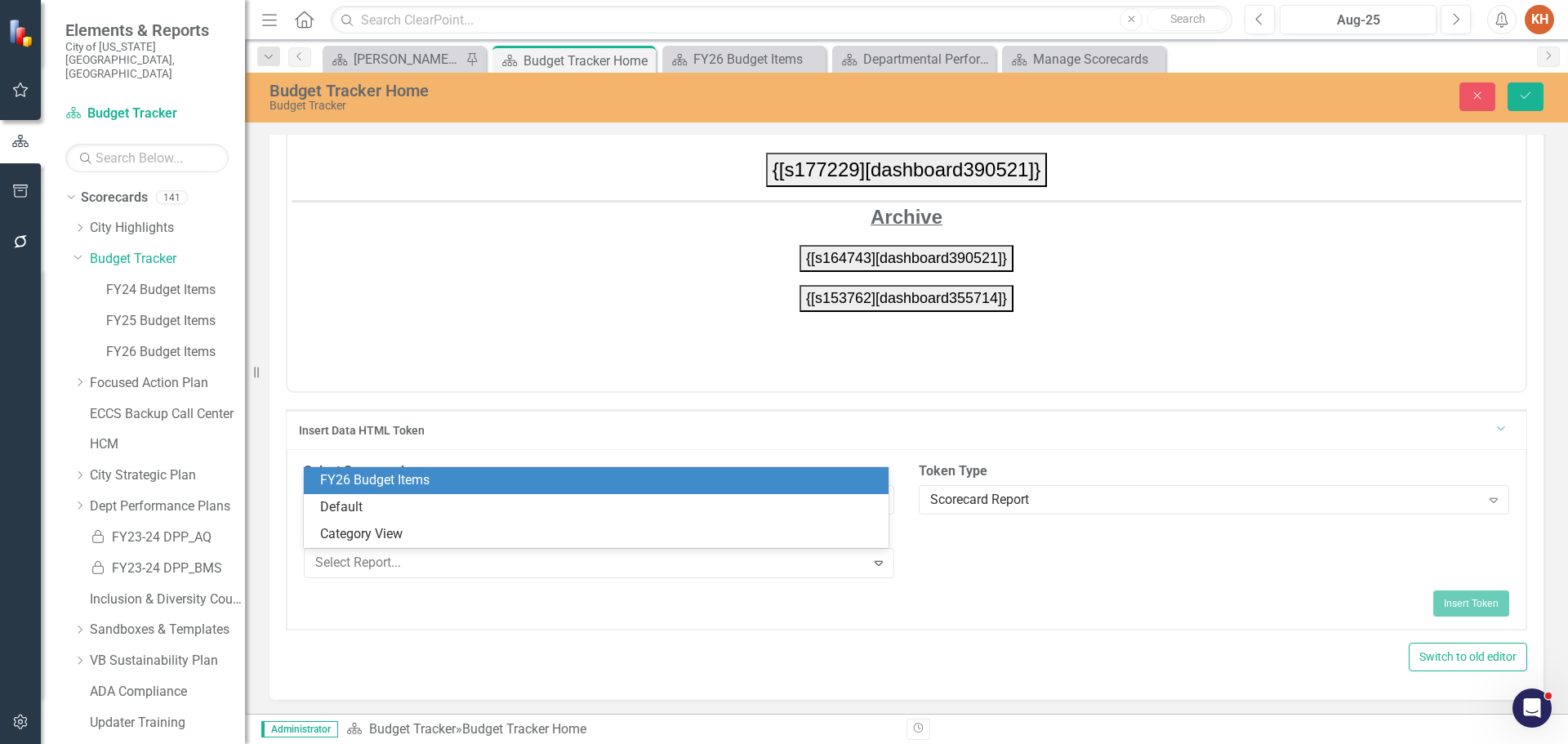
click at [590, 483] on div "FY26 Budget Items" at bounding box center [599, 481] width 559 height 19
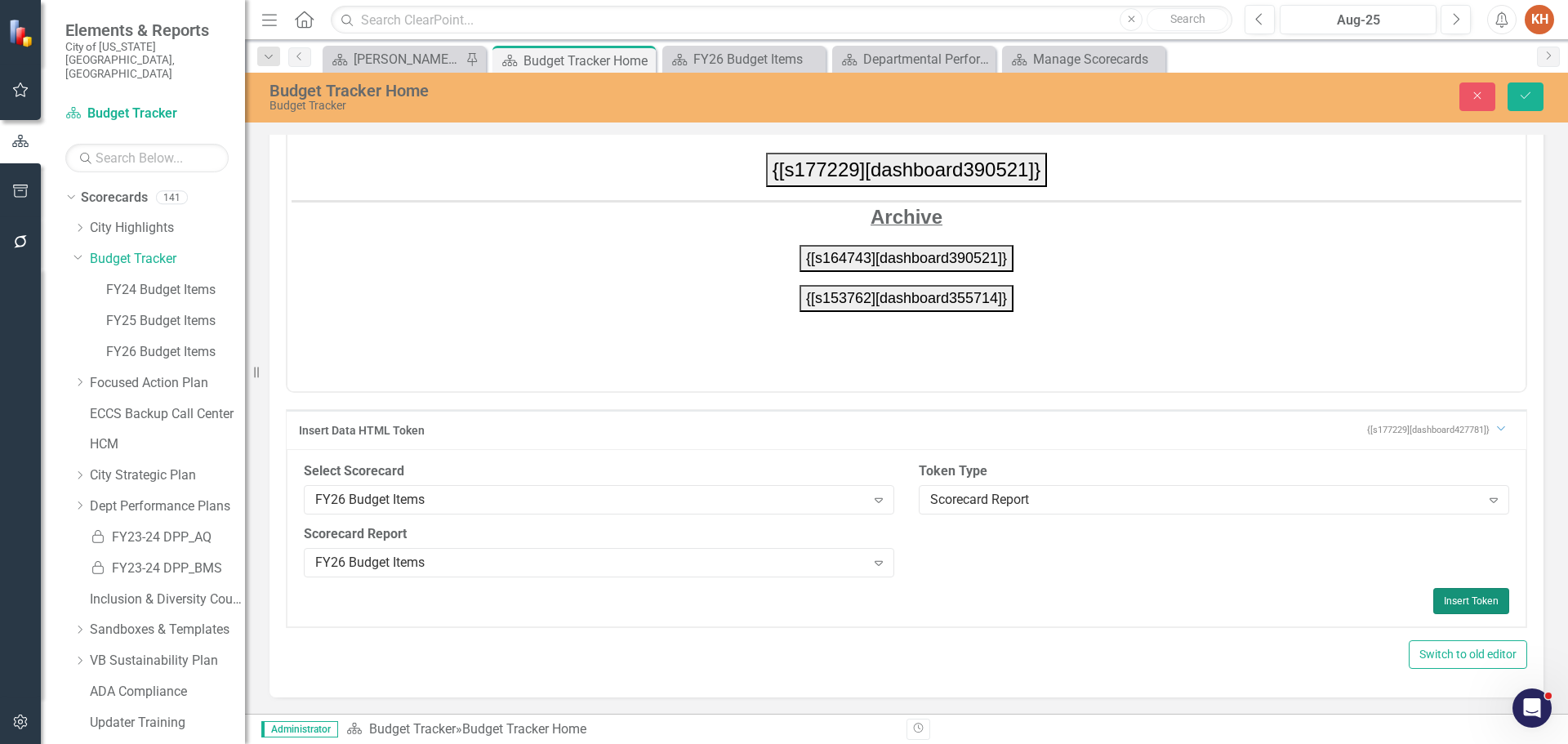
click at [1453, 598] on button "Insert Token" at bounding box center [1470, 601] width 76 height 26
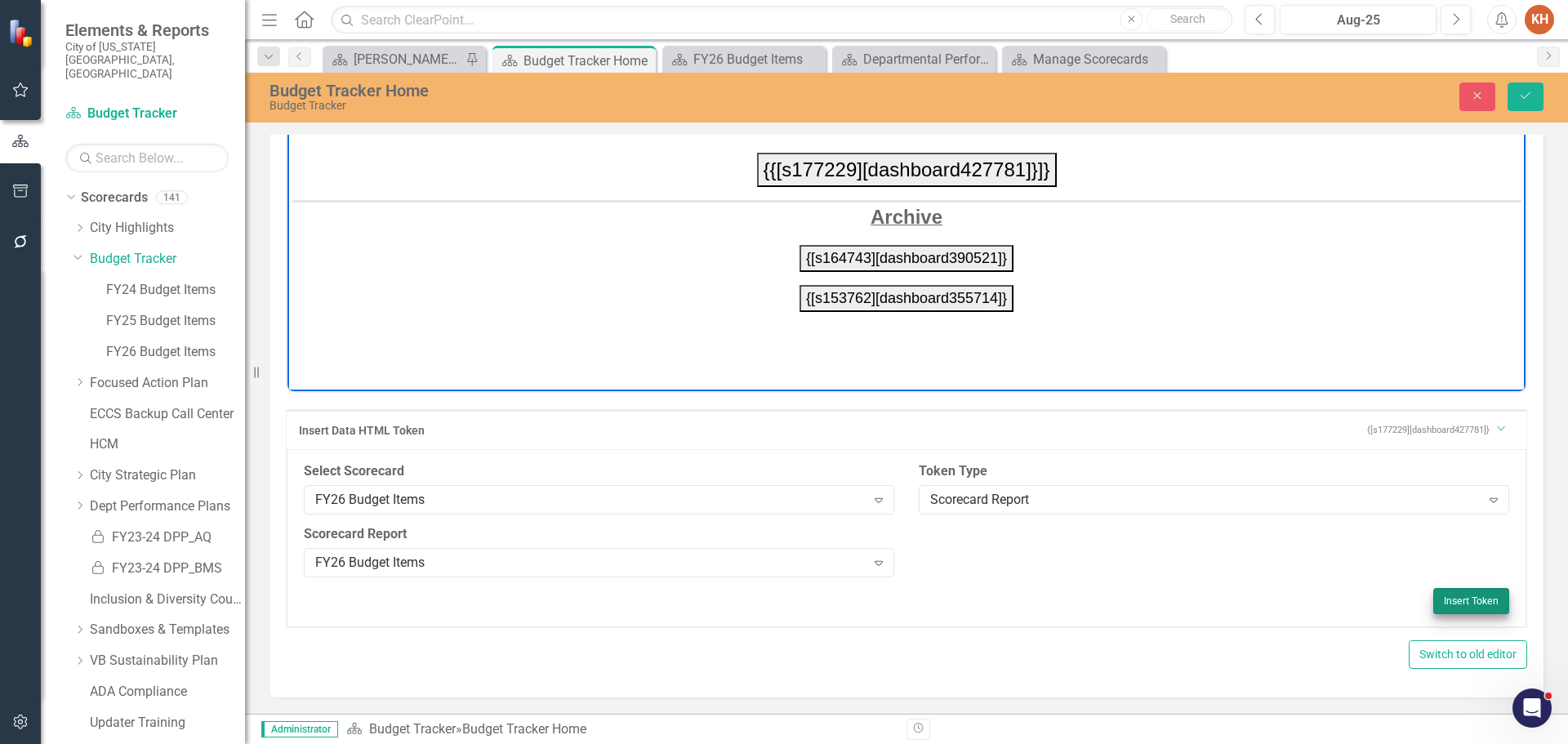
scroll to position [104, 0]
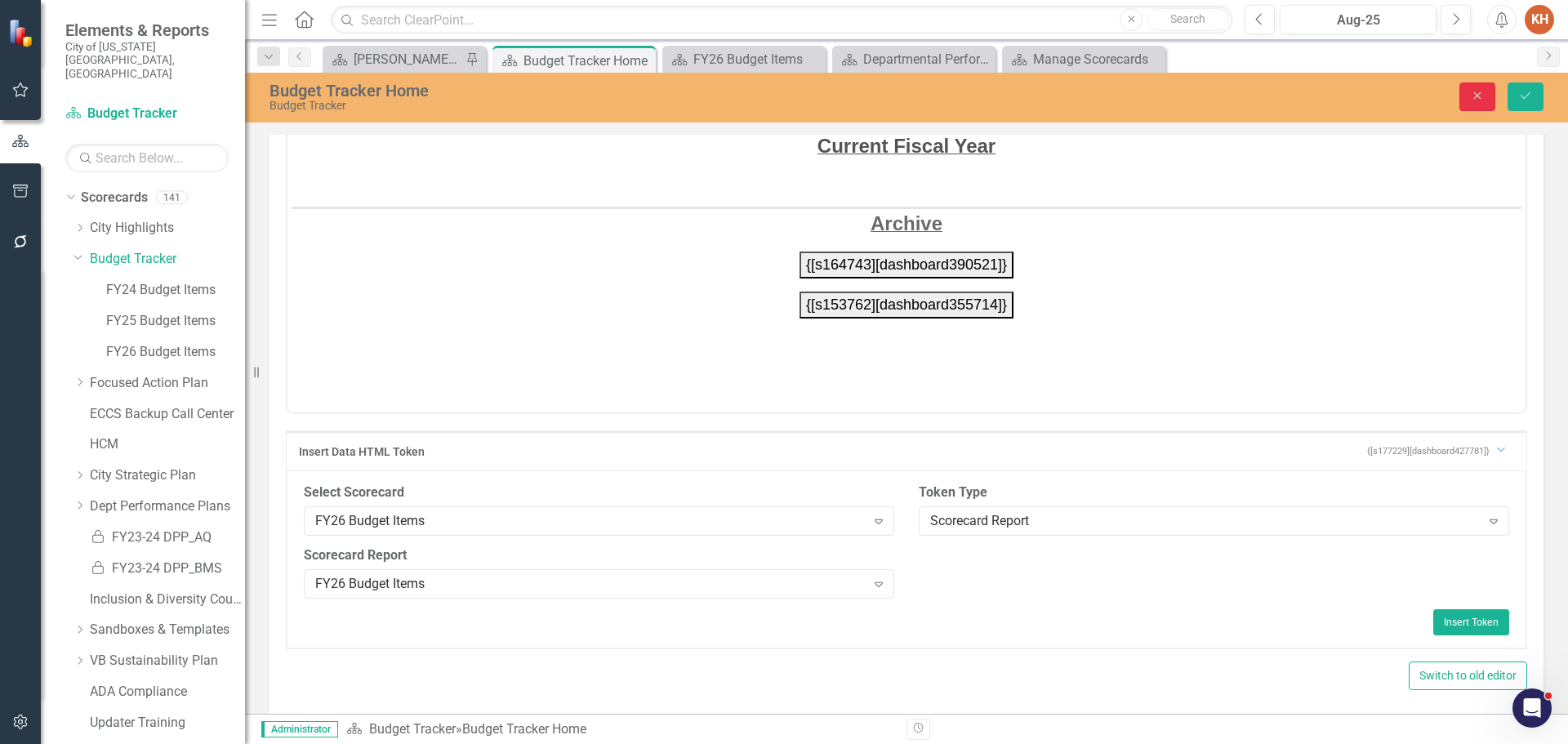
click at [1471, 99] on icon "Close" at bounding box center [1477, 95] width 15 height 11
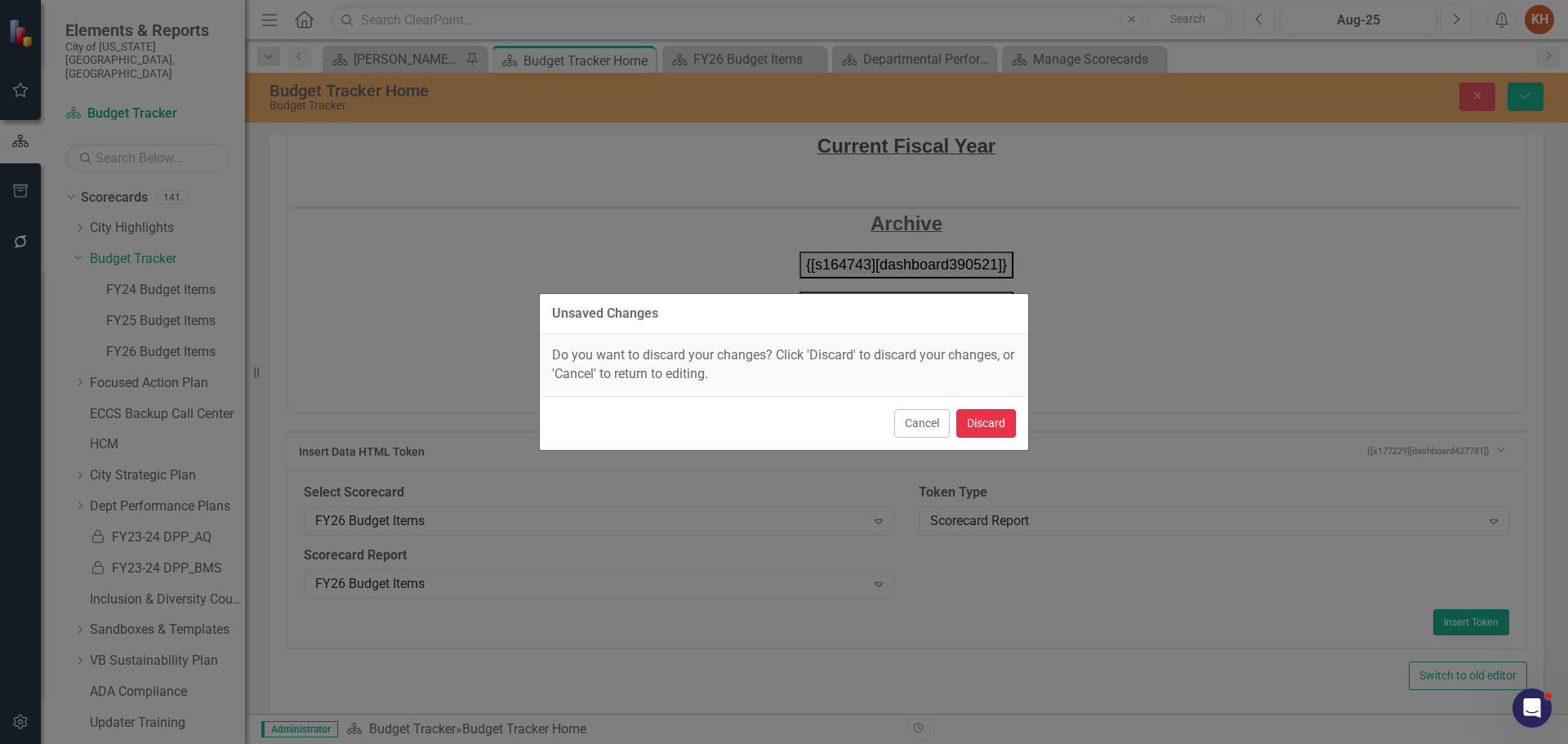
click at [982, 415] on button "Discard" at bounding box center [986, 423] width 59 height 29
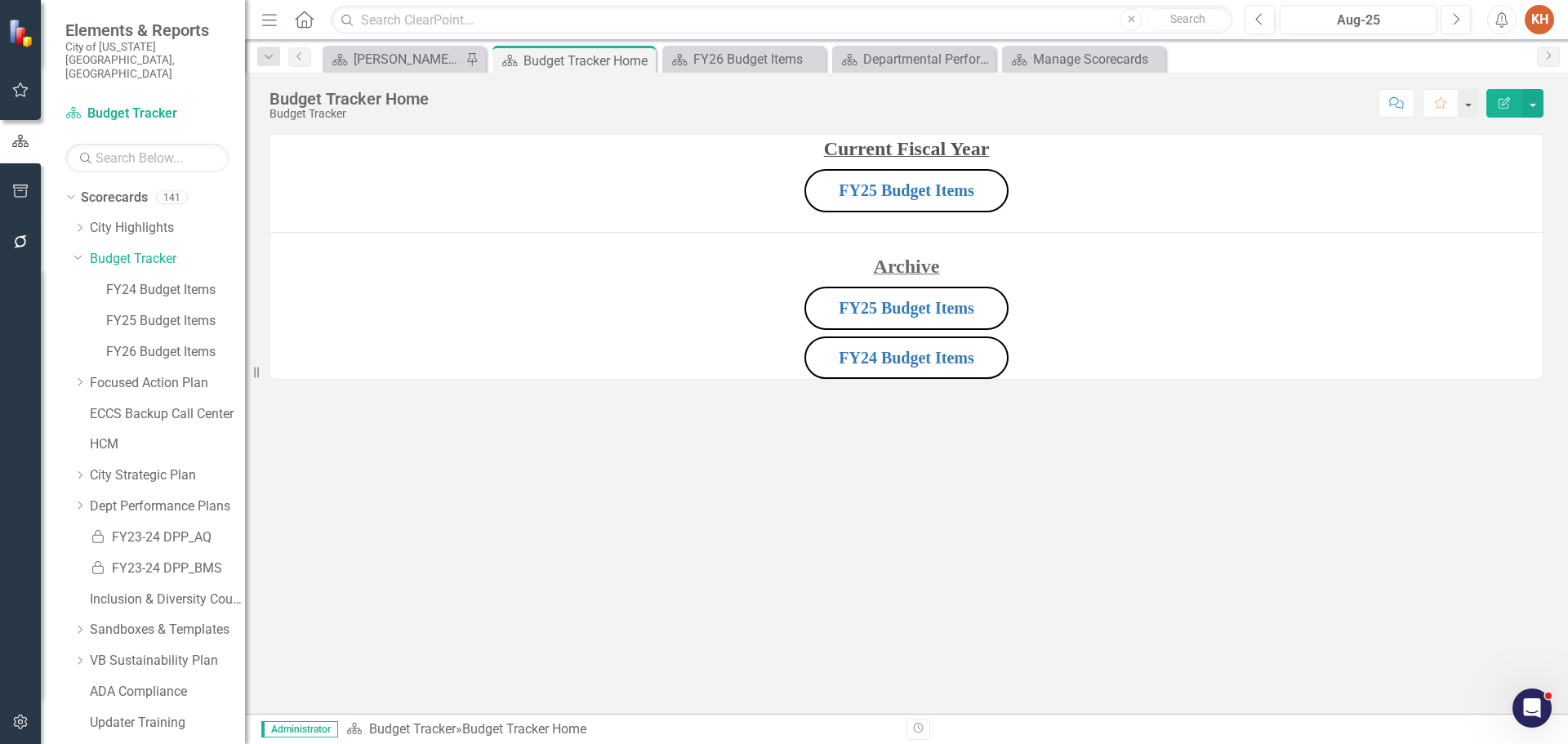
scroll to position [0, 0]
click at [1201, 186] on p "FY25 Budget Items" at bounding box center [906, 190] width 1272 height 50
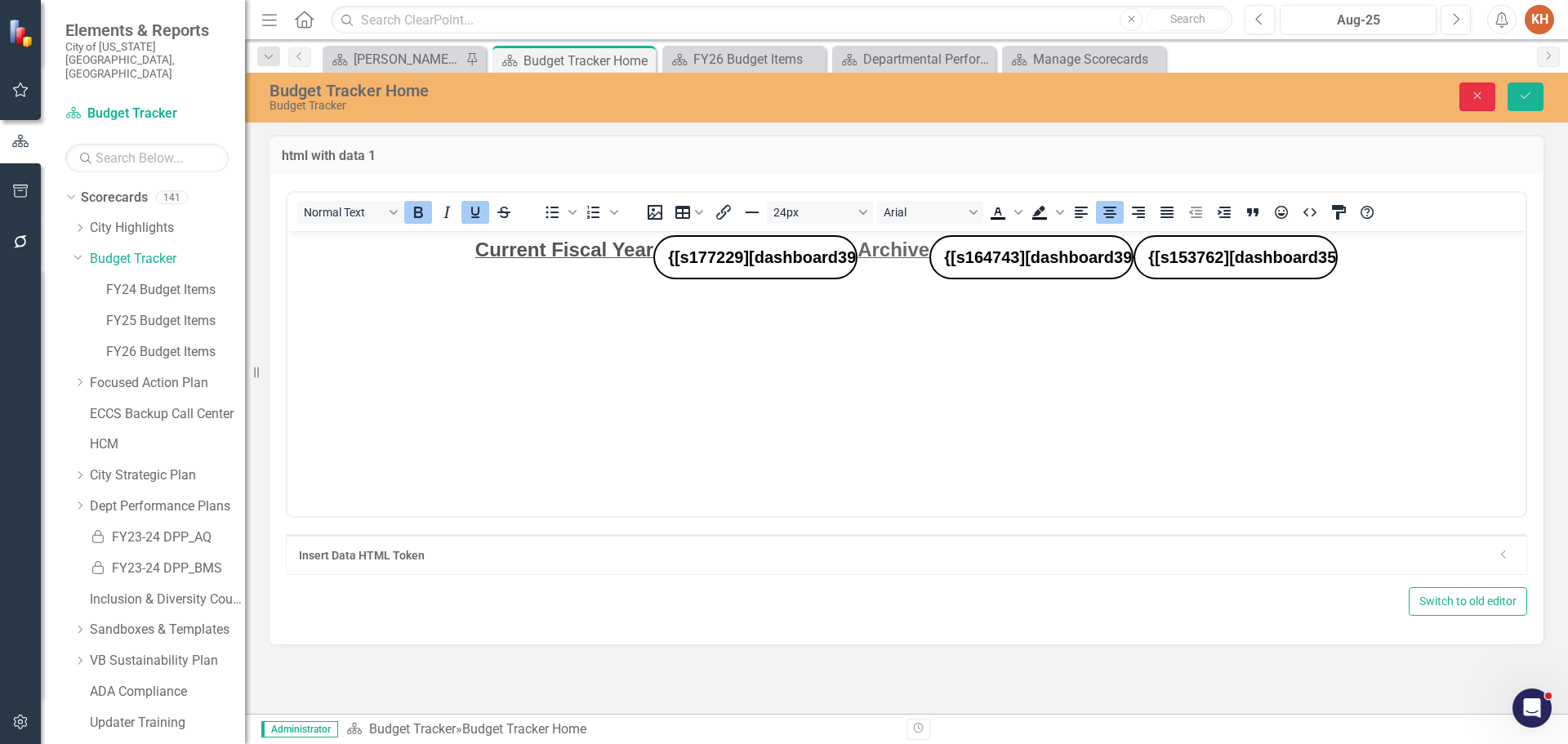
click at [1483, 99] on icon "Close" at bounding box center [1477, 95] width 15 height 11
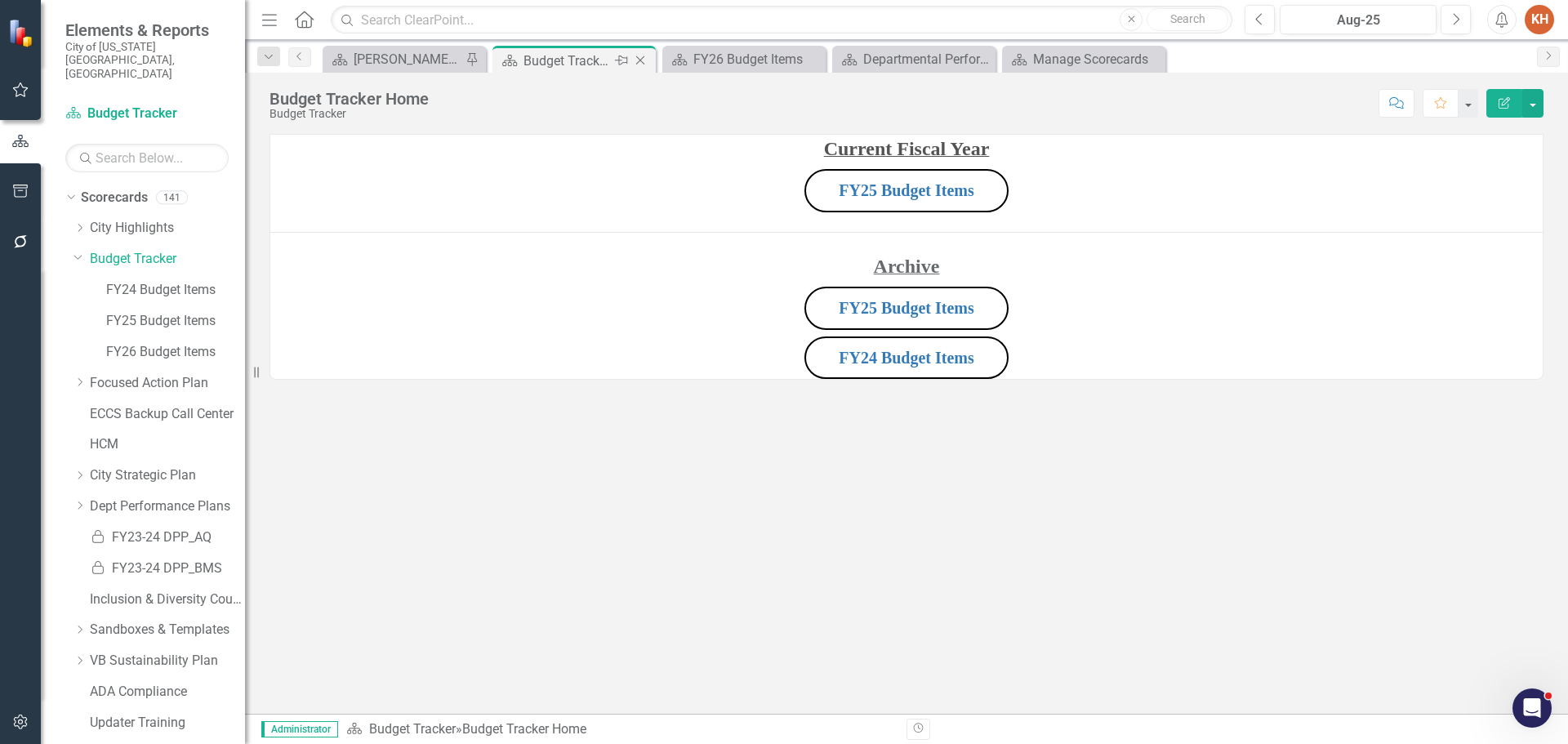
click at [639, 61] on icon at bounding box center [640, 61] width 9 height 9
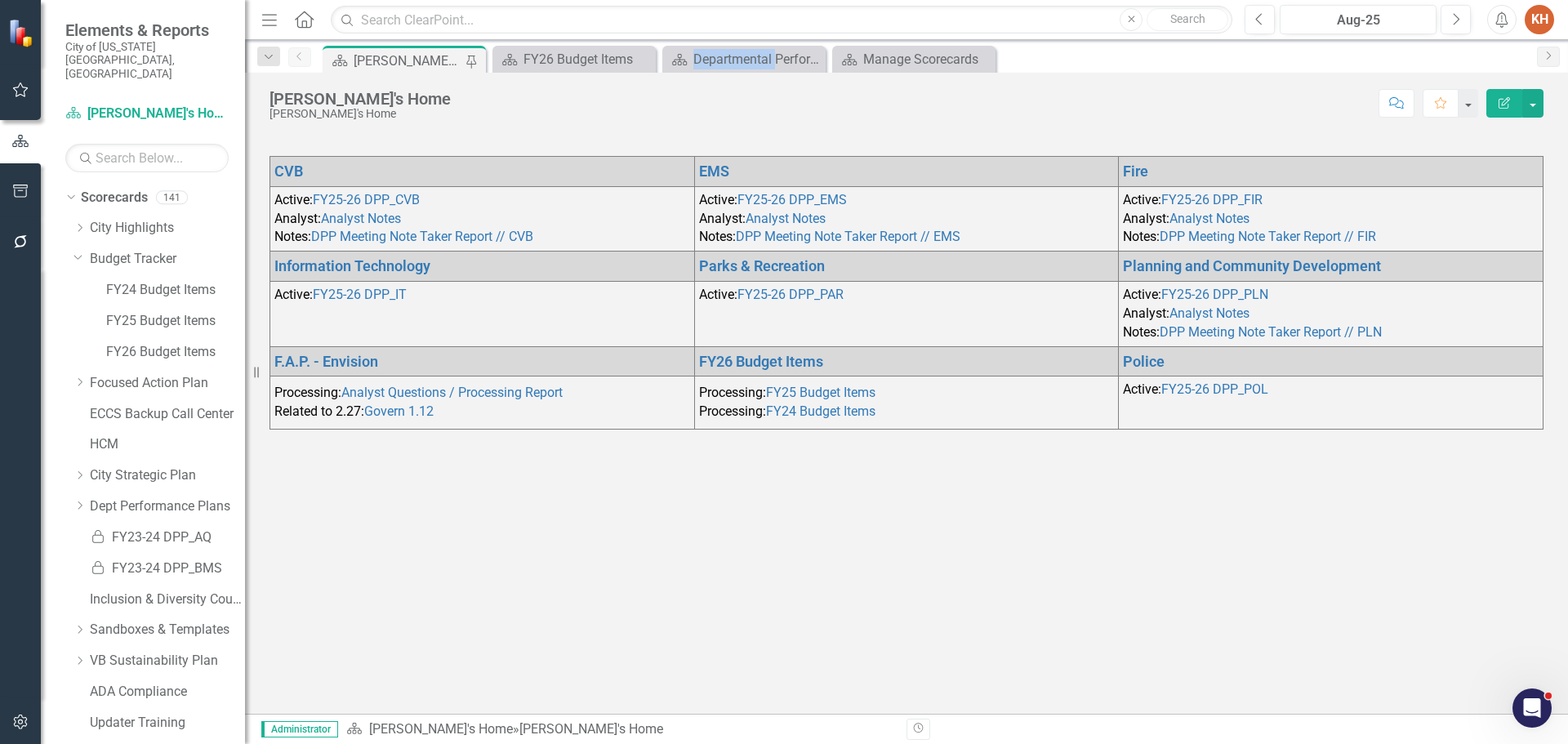
click at [0, 0] on icon at bounding box center [0, 0] width 0 height 0
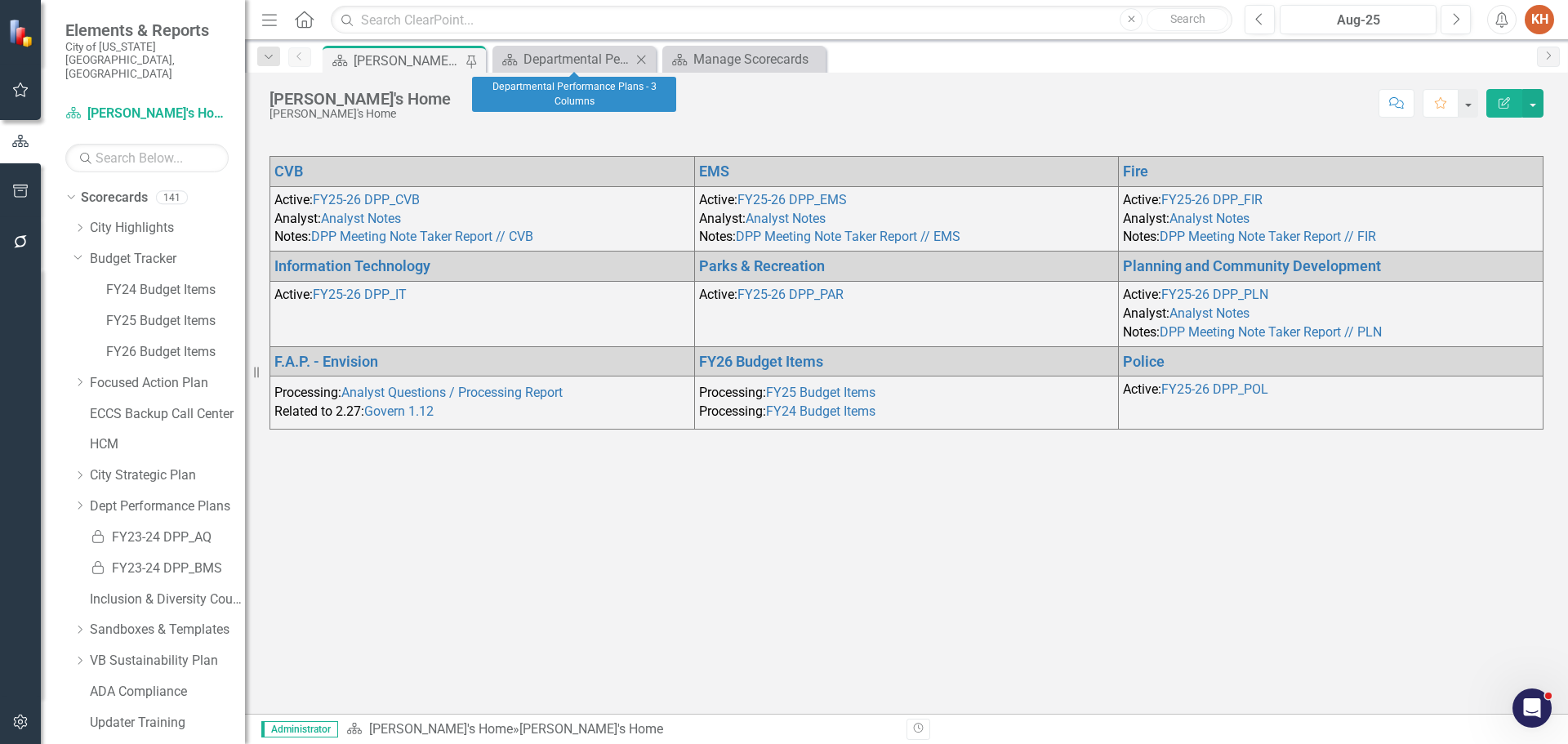
click at [643, 58] on icon "Close" at bounding box center [641, 59] width 17 height 13
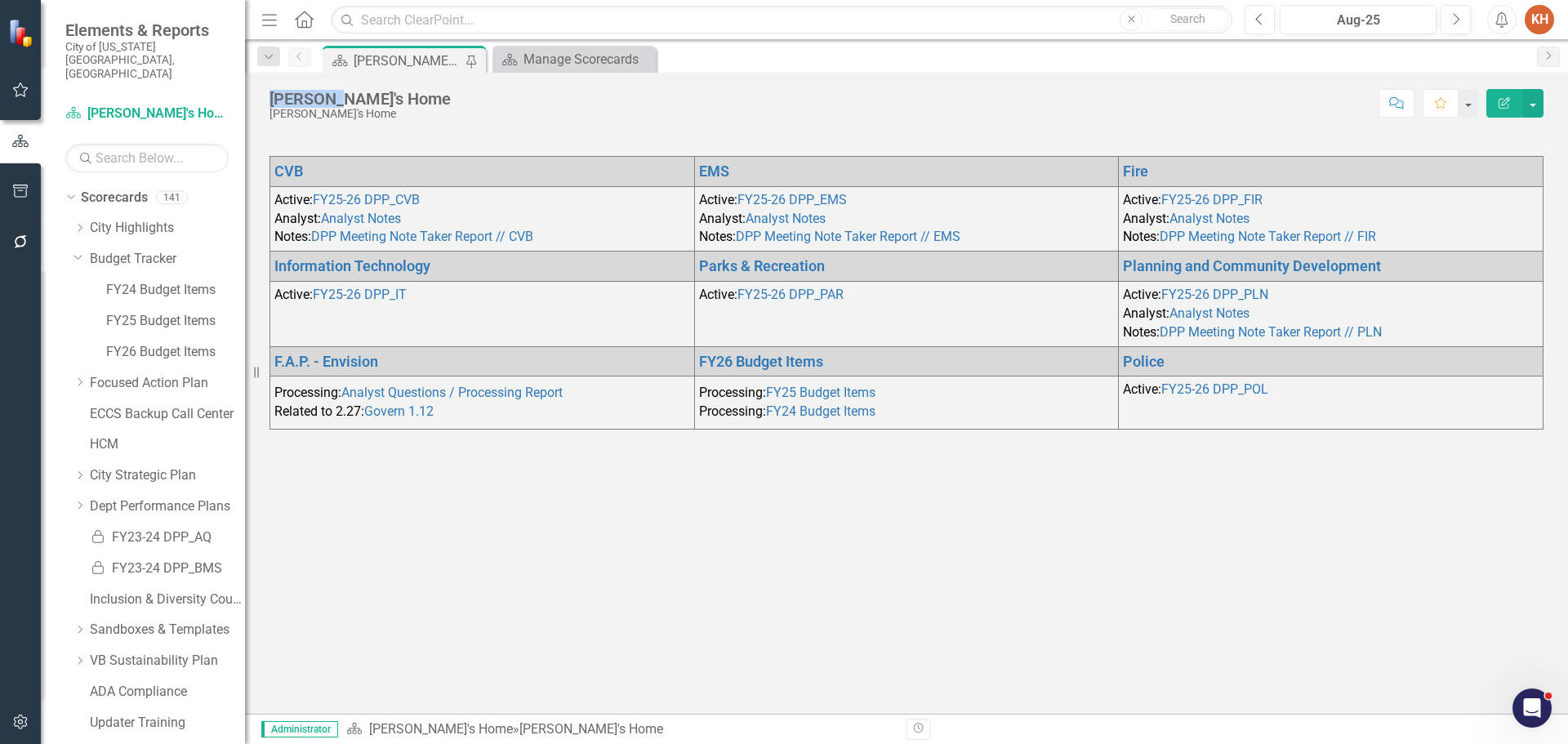
click at [0, 0] on icon "Close" at bounding box center [0, 0] width 0 height 0
click at [147, 250] on link "Budget Tracker" at bounding box center [167, 260] width 155 height 19
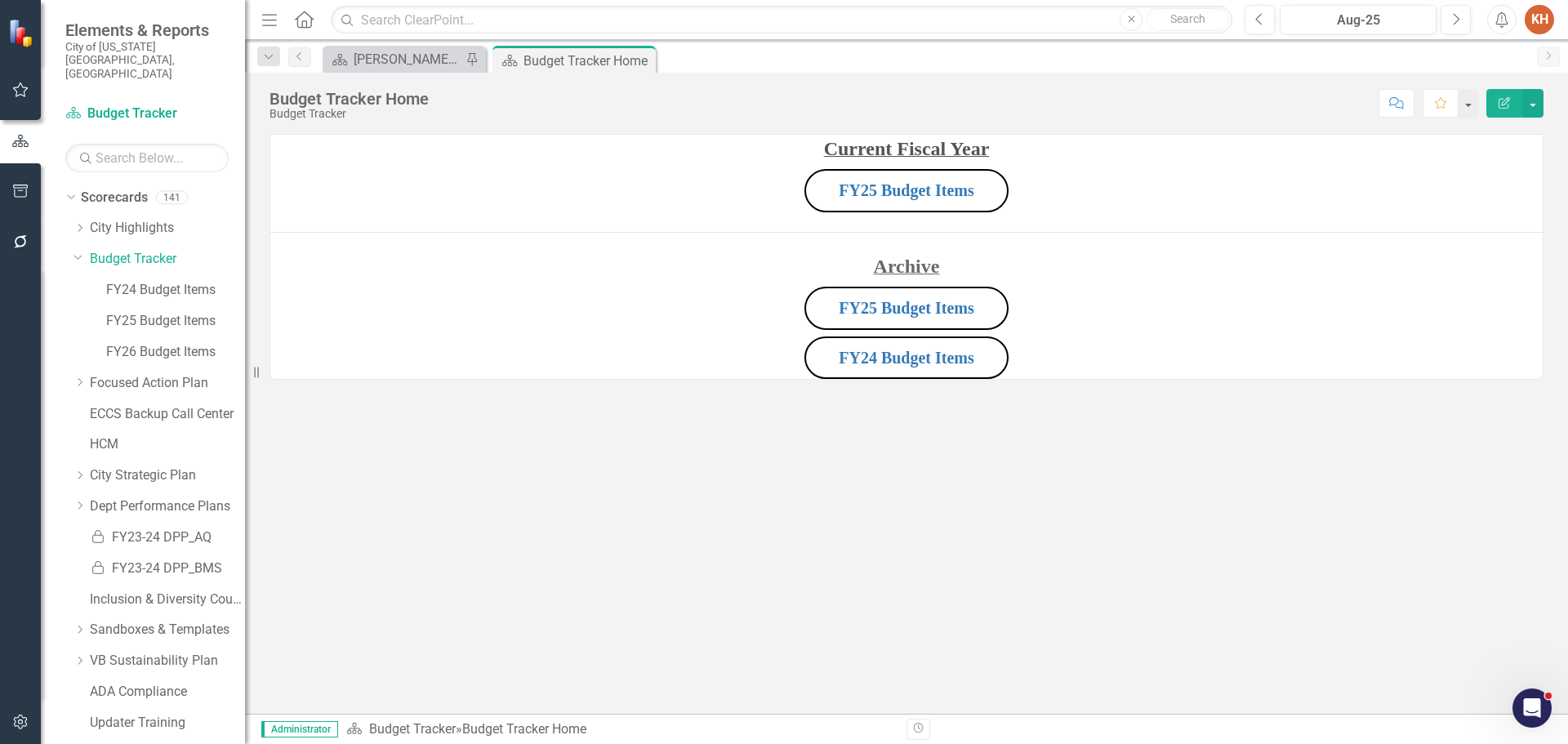
click at [1123, 185] on p "FY25 Budget Items" at bounding box center [906, 190] width 1272 height 50
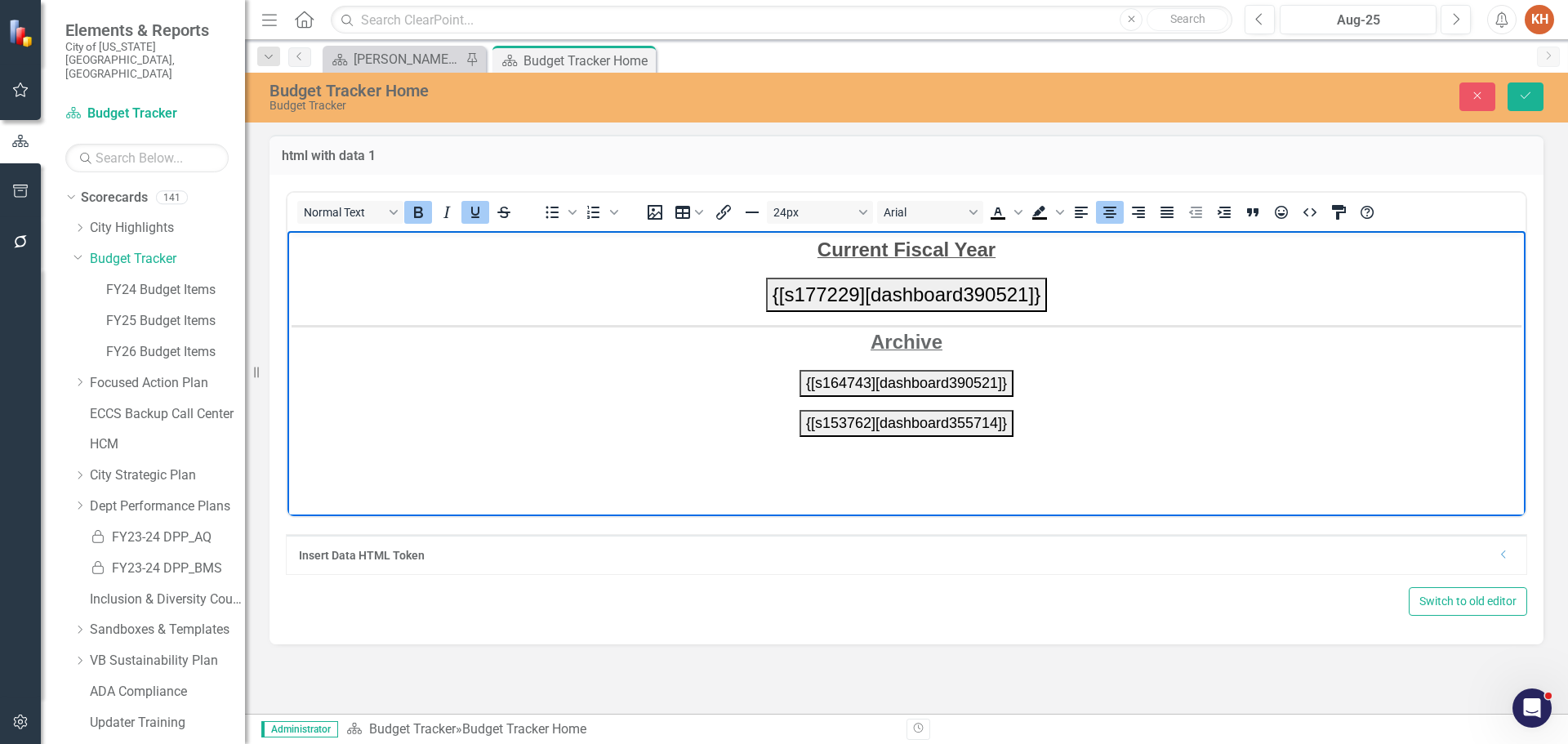
click at [1029, 292] on button "{[s177229][dashboard390521]}" at bounding box center [906, 293] width 281 height 34
click at [780, 290] on button "{[s177229][dashboard390521]}" at bounding box center [906, 293] width 281 height 34
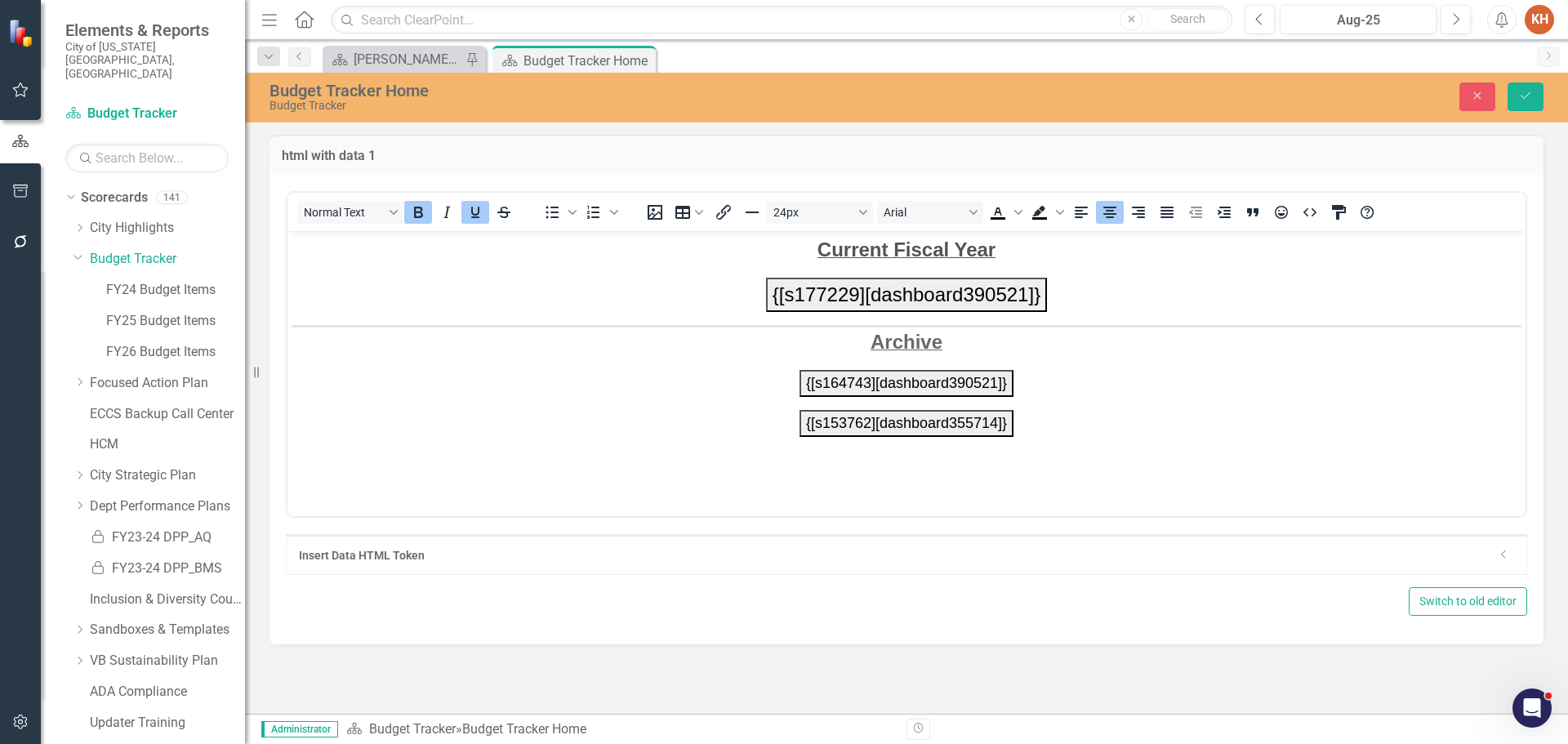
click at [1500, 559] on icon "Dropdown" at bounding box center [1503, 554] width 12 height 10
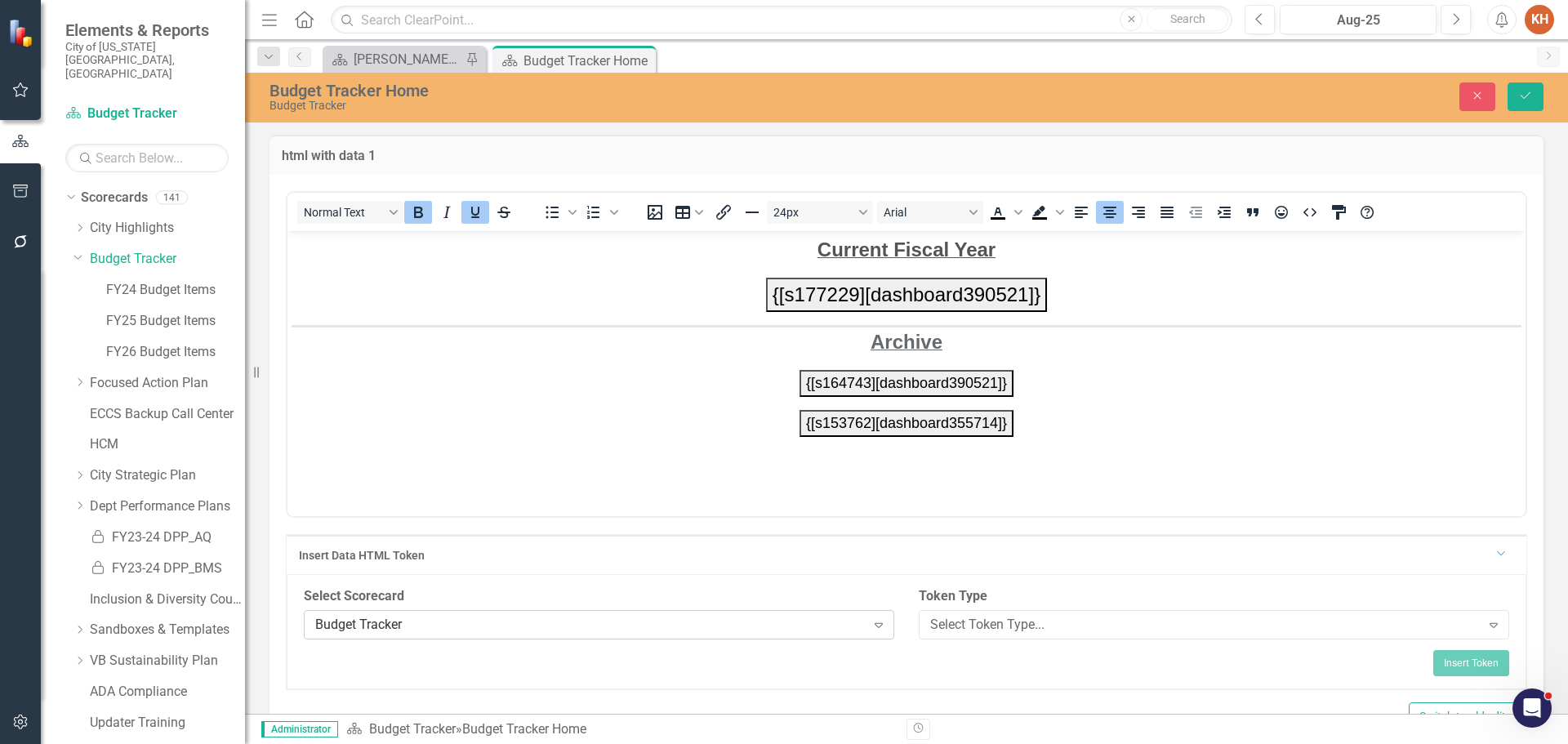
click at [705, 621] on div "Budget Tracker" at bounding box center [590, 625] width 550 height 19
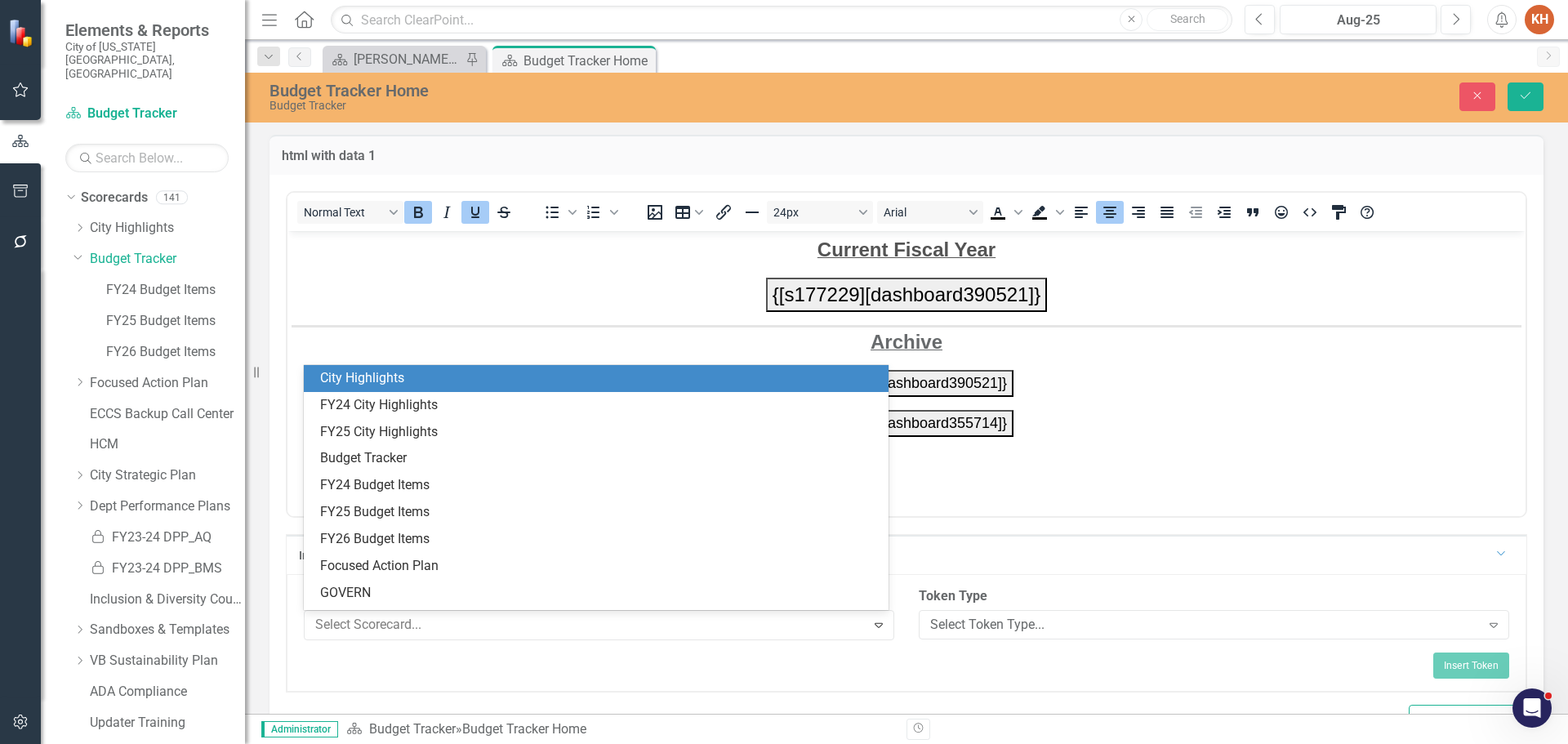
scroll to position [81, 0]
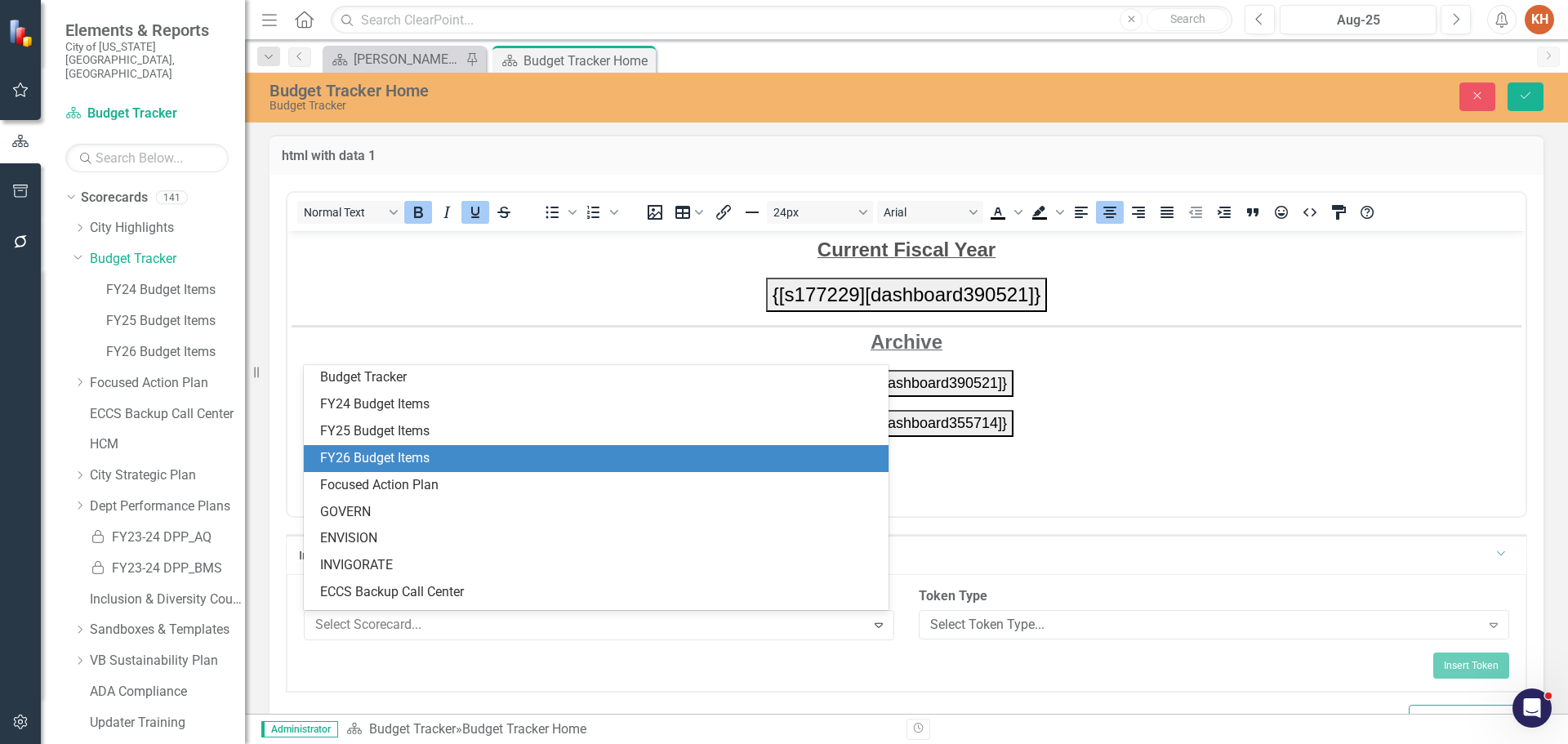
drag, startPoint x: 586, startPoint y: 457, endPoint x: 406, endPoint y: 277, distance: 254.6
click at [586, 457] on div "FY26 Budget Items" at bounding box center [599, 459] width 559 height 19
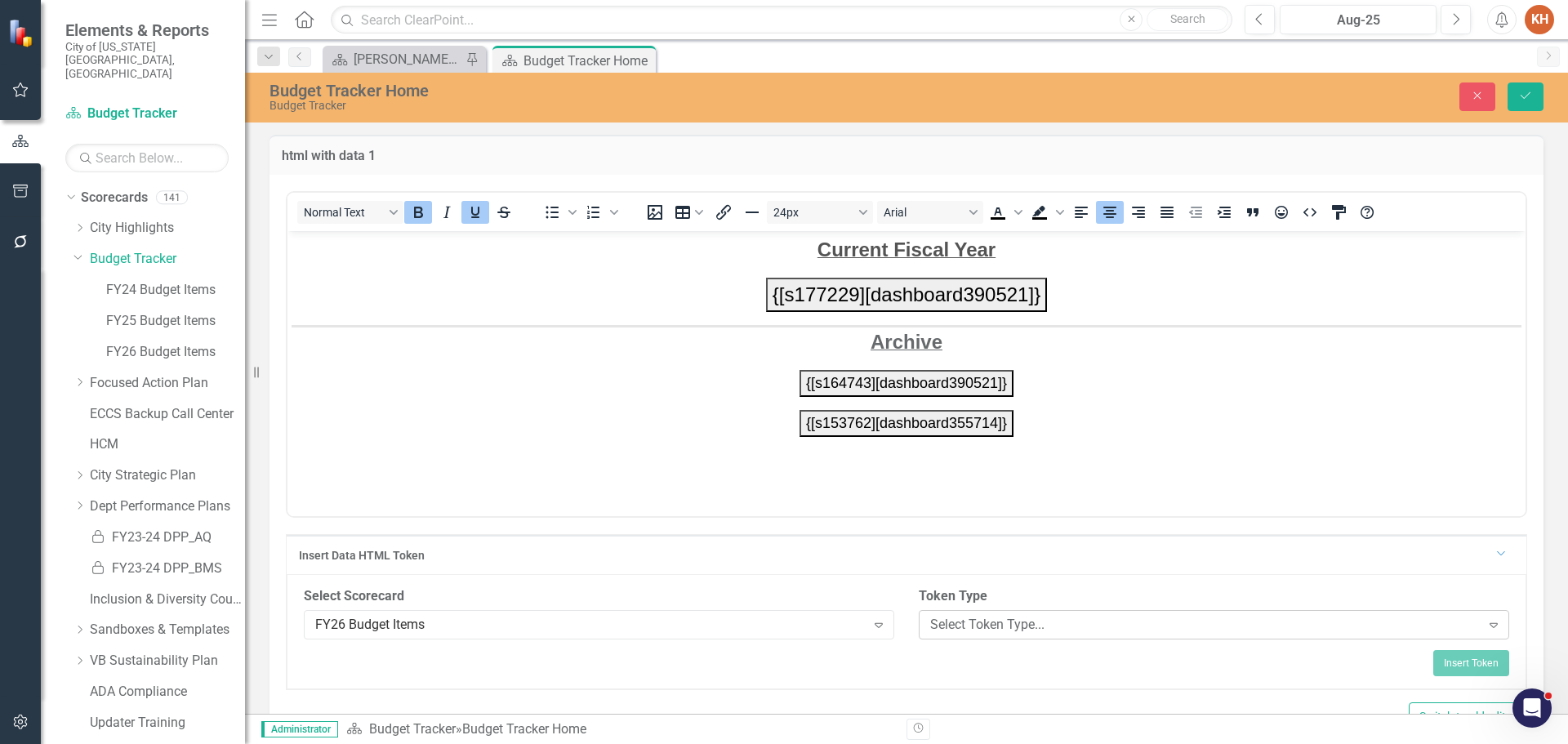
click at [1031, 626] on div "Select Token Type..." at bounding box center [1205, 625] width 550 height 19
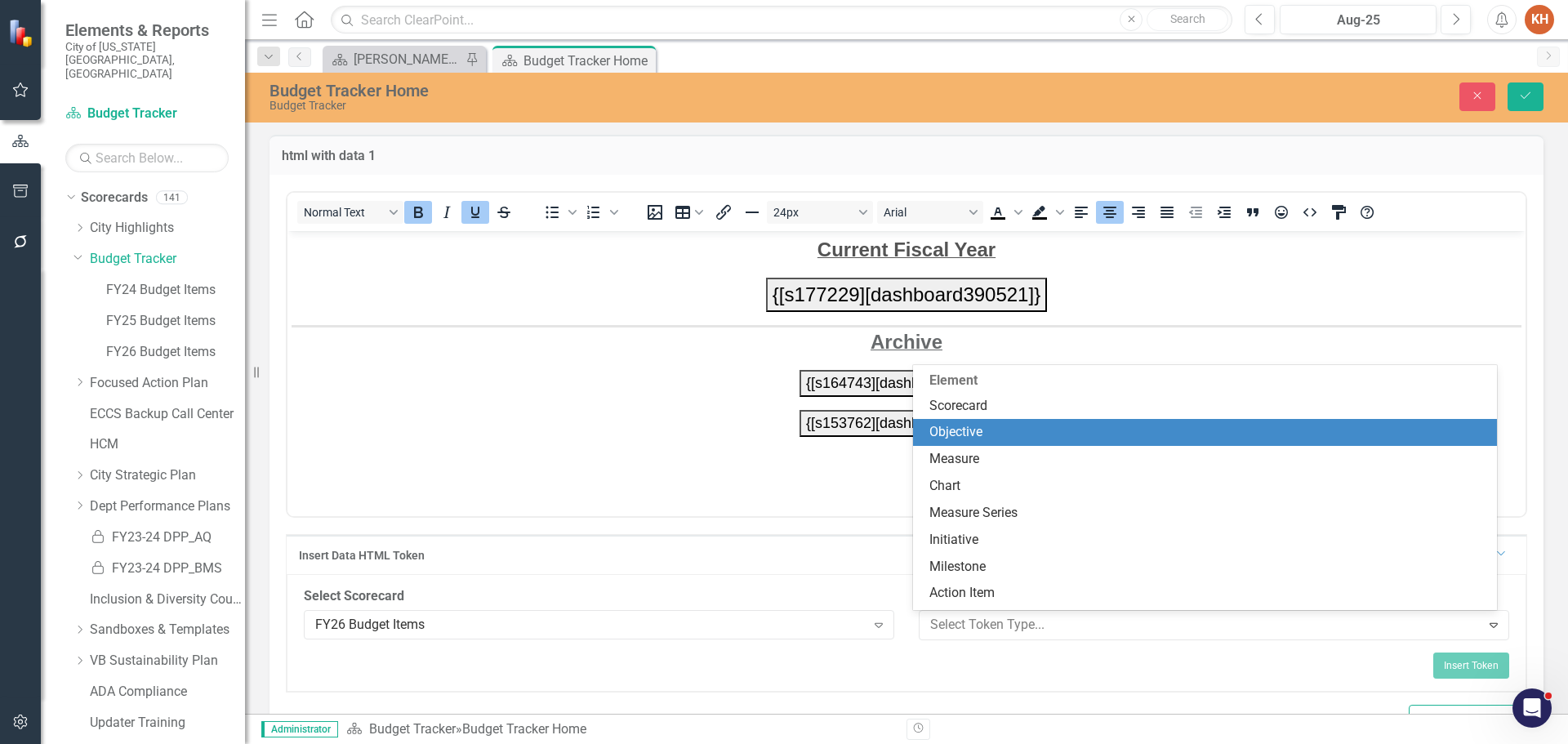
scroll to position [82, 0]
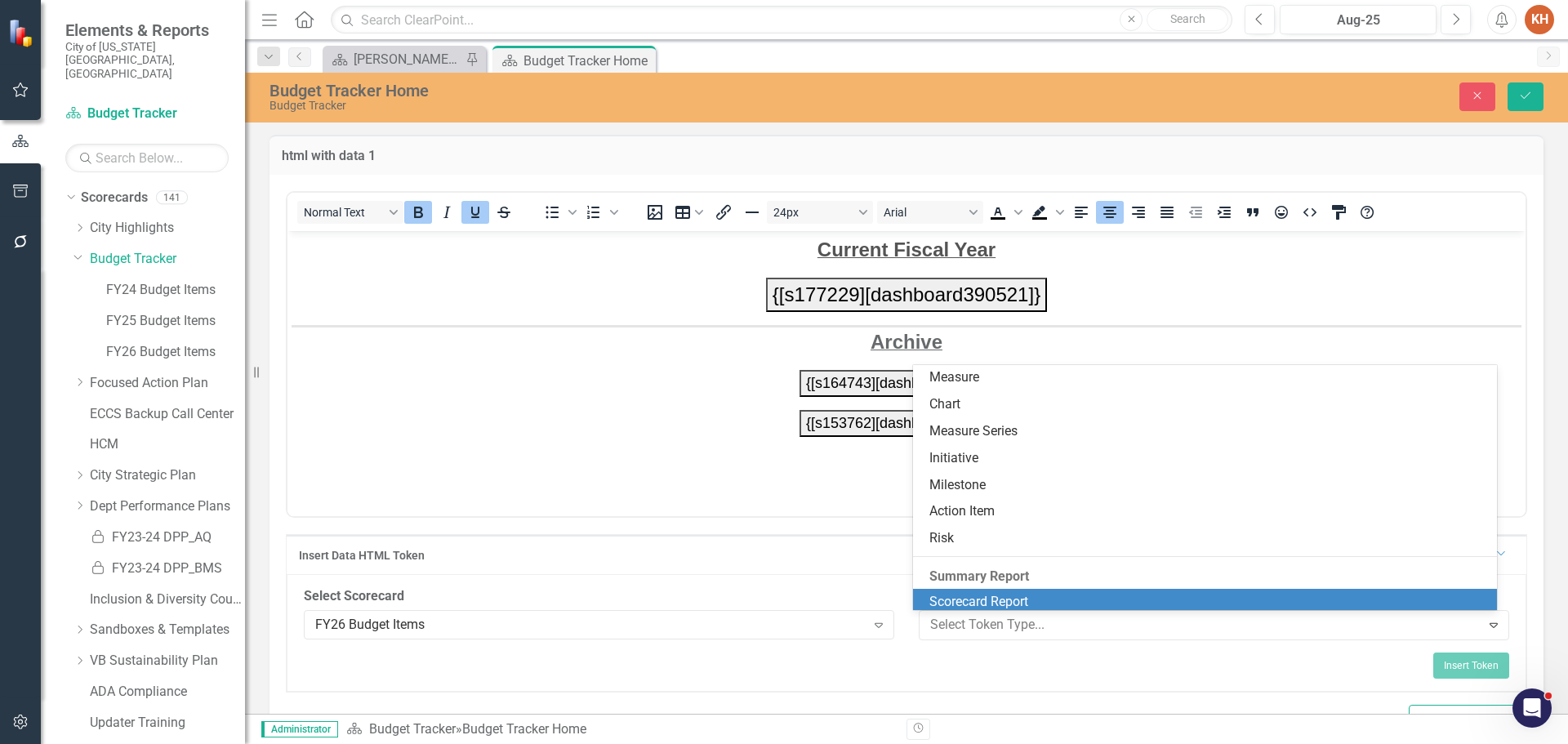
click at [1074, 595] on div "Scorecard Report" at bounding box center [1209, 603] width 559 height 19
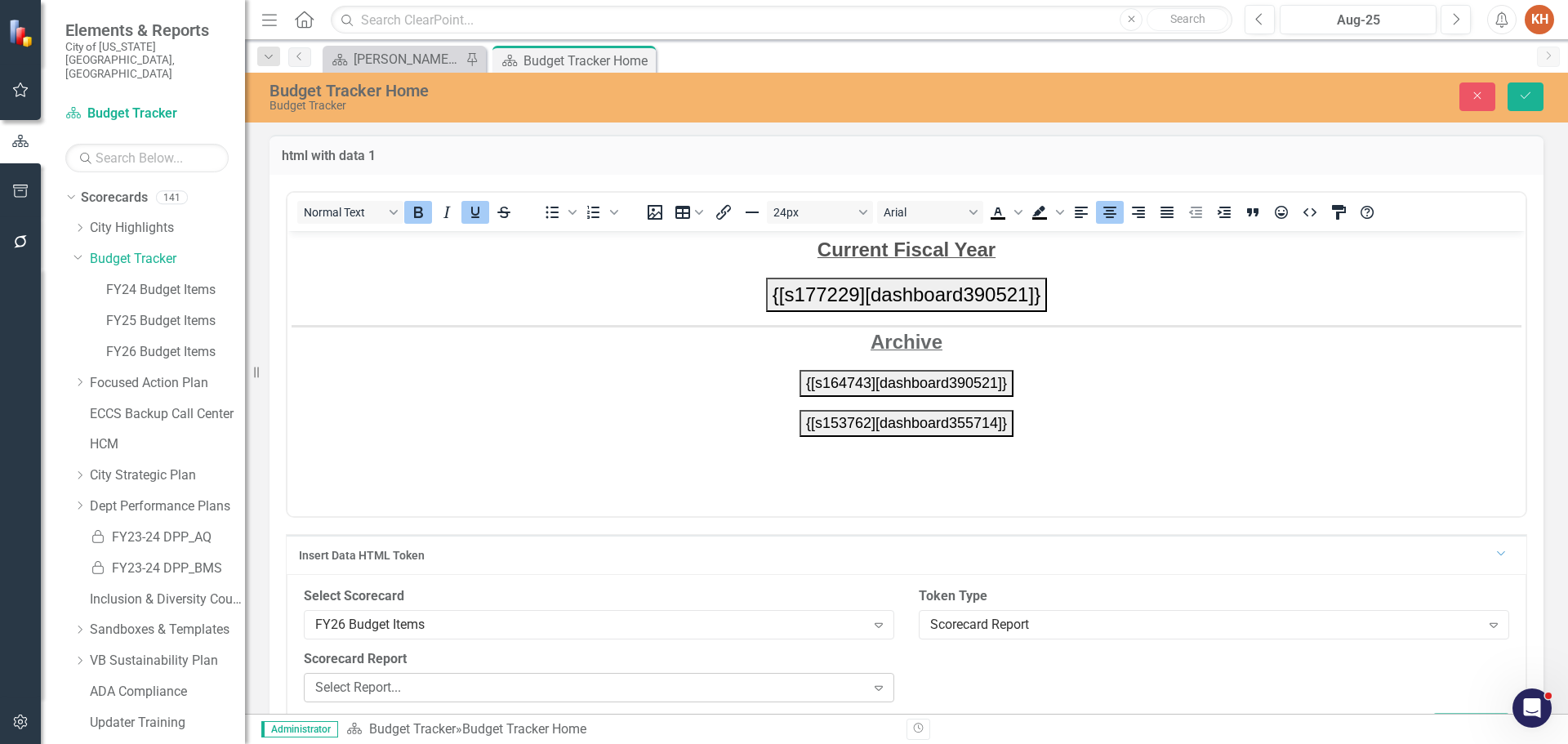
click at [674, 686] on div "Select Report..." at bounding box center [590, 687] width 550 height 19
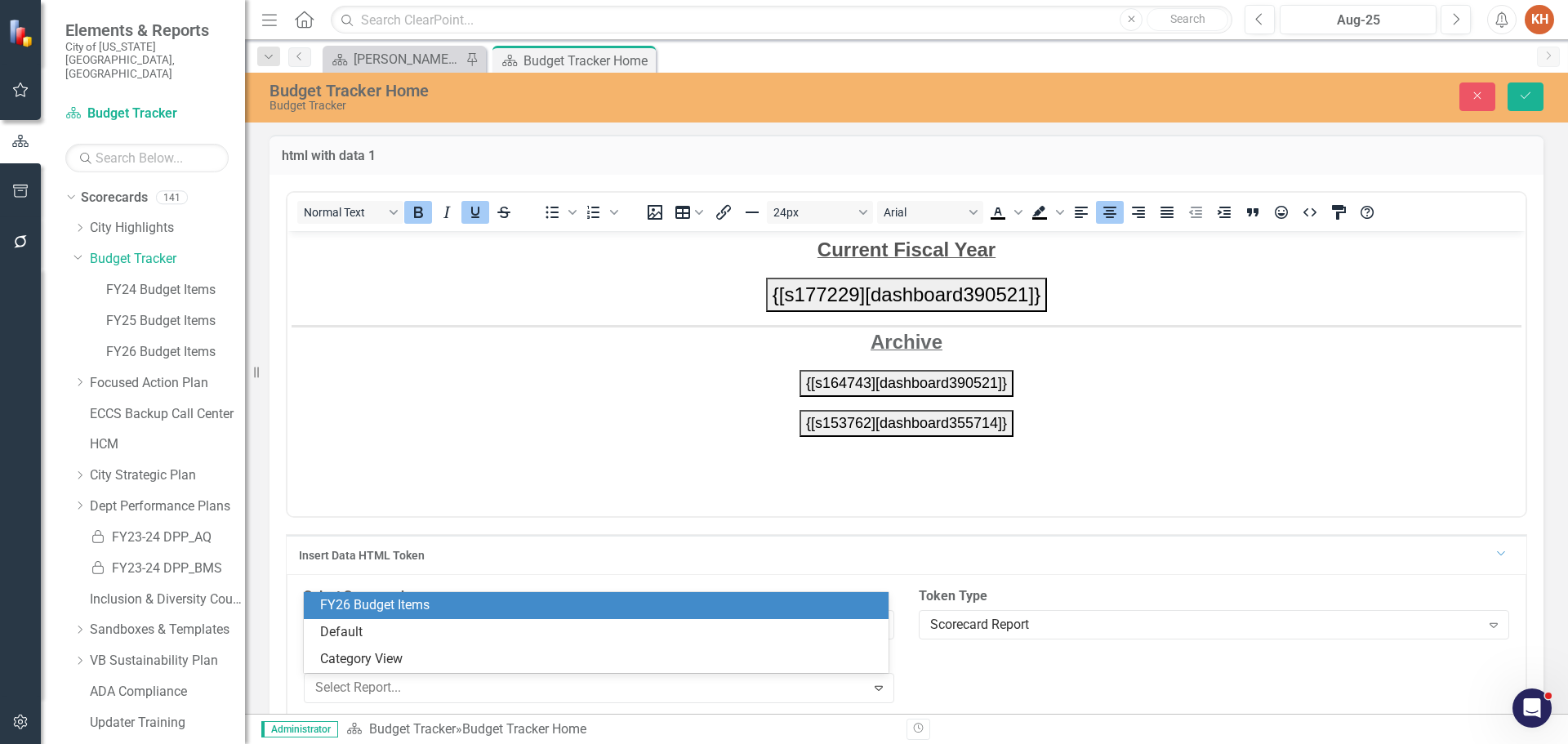
click at [597, 614] on div "FY26 Budget Items" at bounding box center [599, 606] width 559 height 19
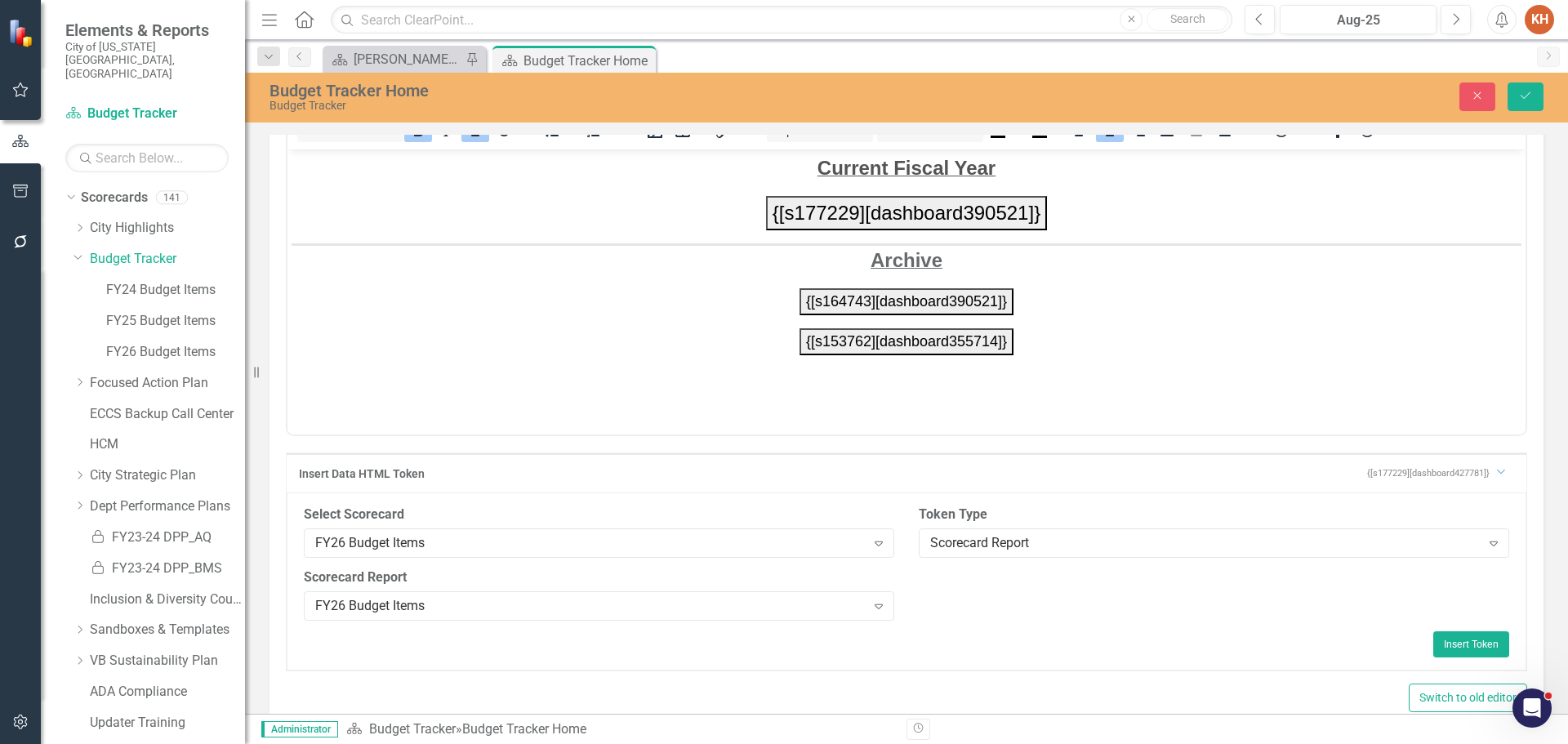
scroll to position [125, 0]
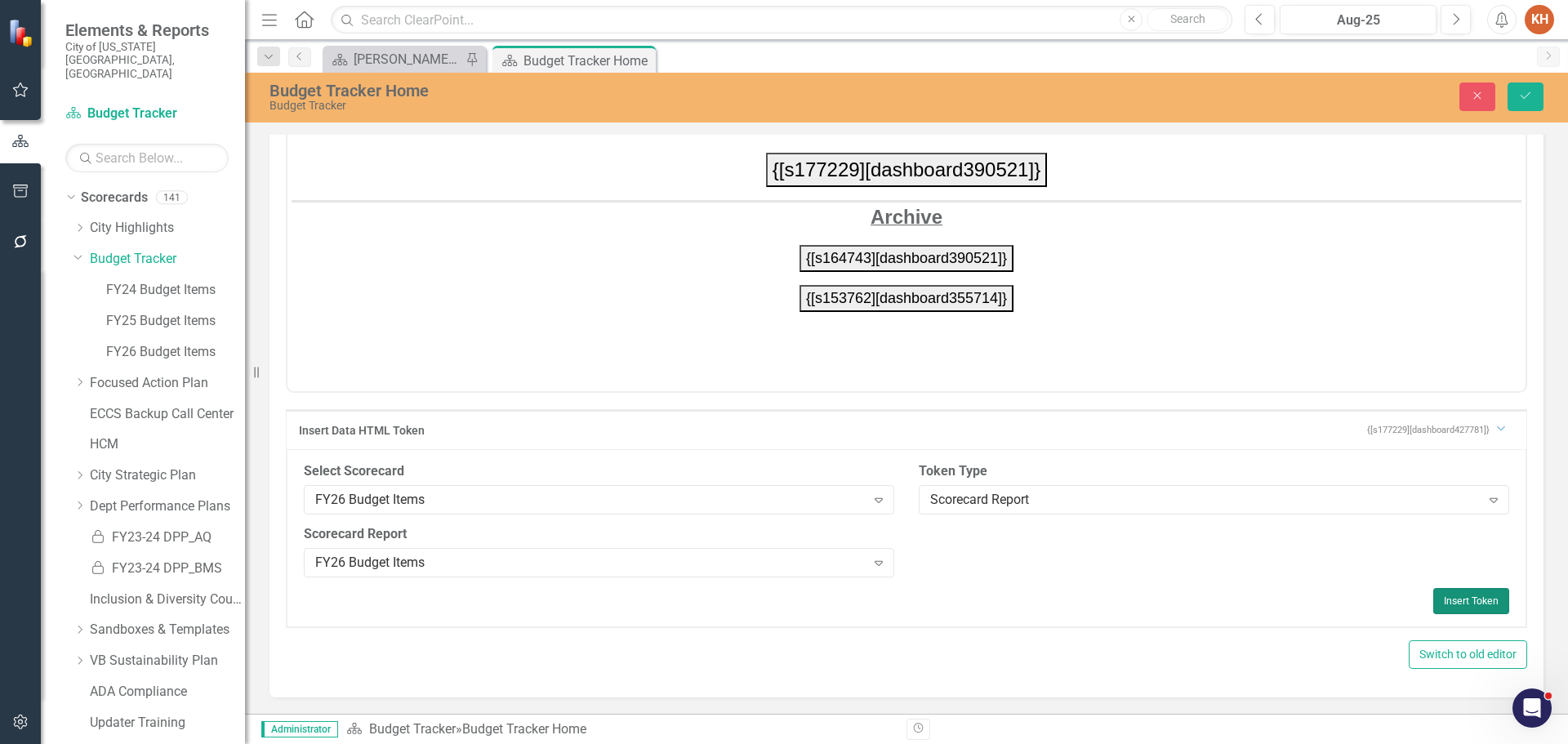
click at [1465, 597] on button "Insert Token" at bounding box center [1470, 601] width 76 height 26
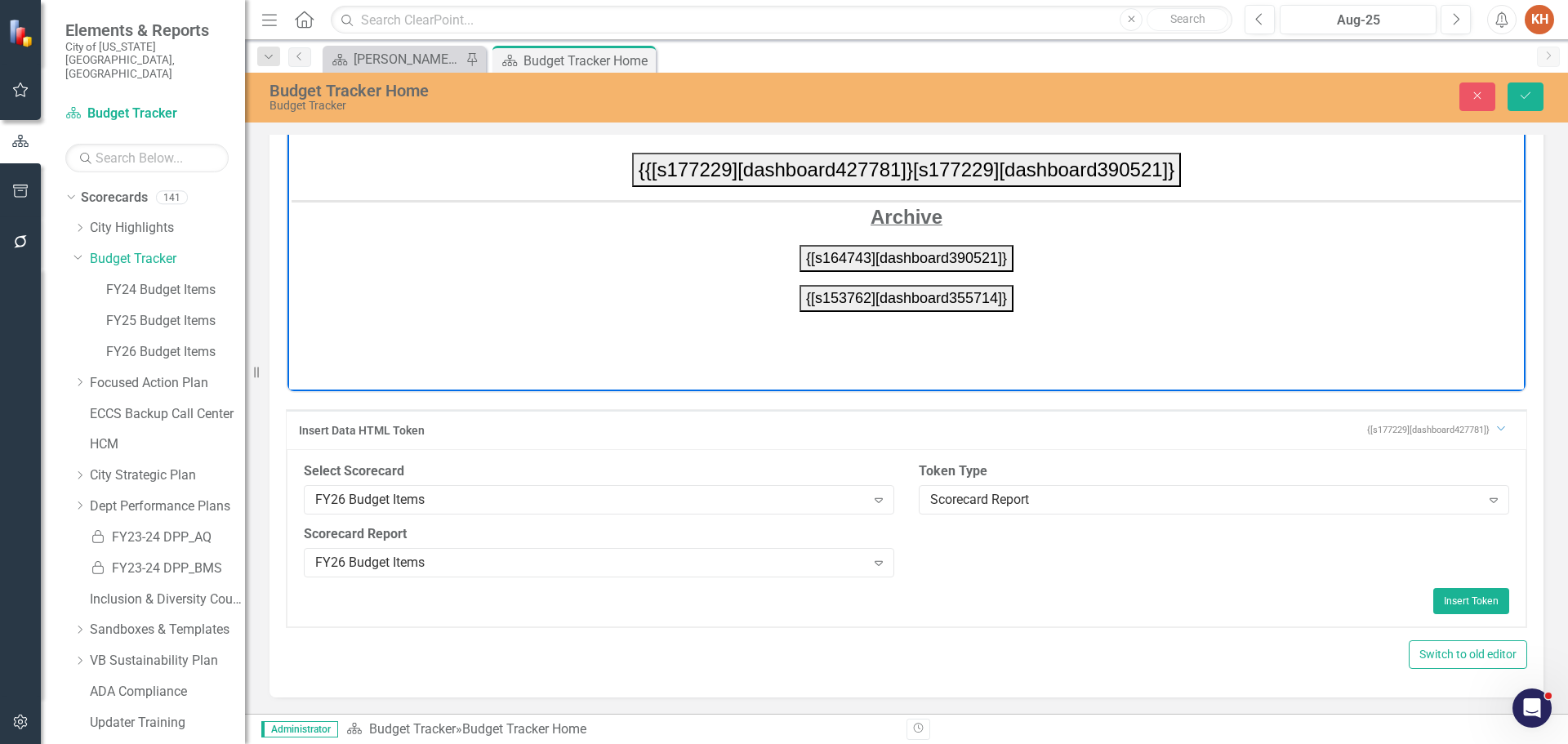
click at [1160, 170] on button "{{[s177229][dashboard427781]}[s177229][dashboard390521]}" at bounding box center [907, 168] width 549 height 34
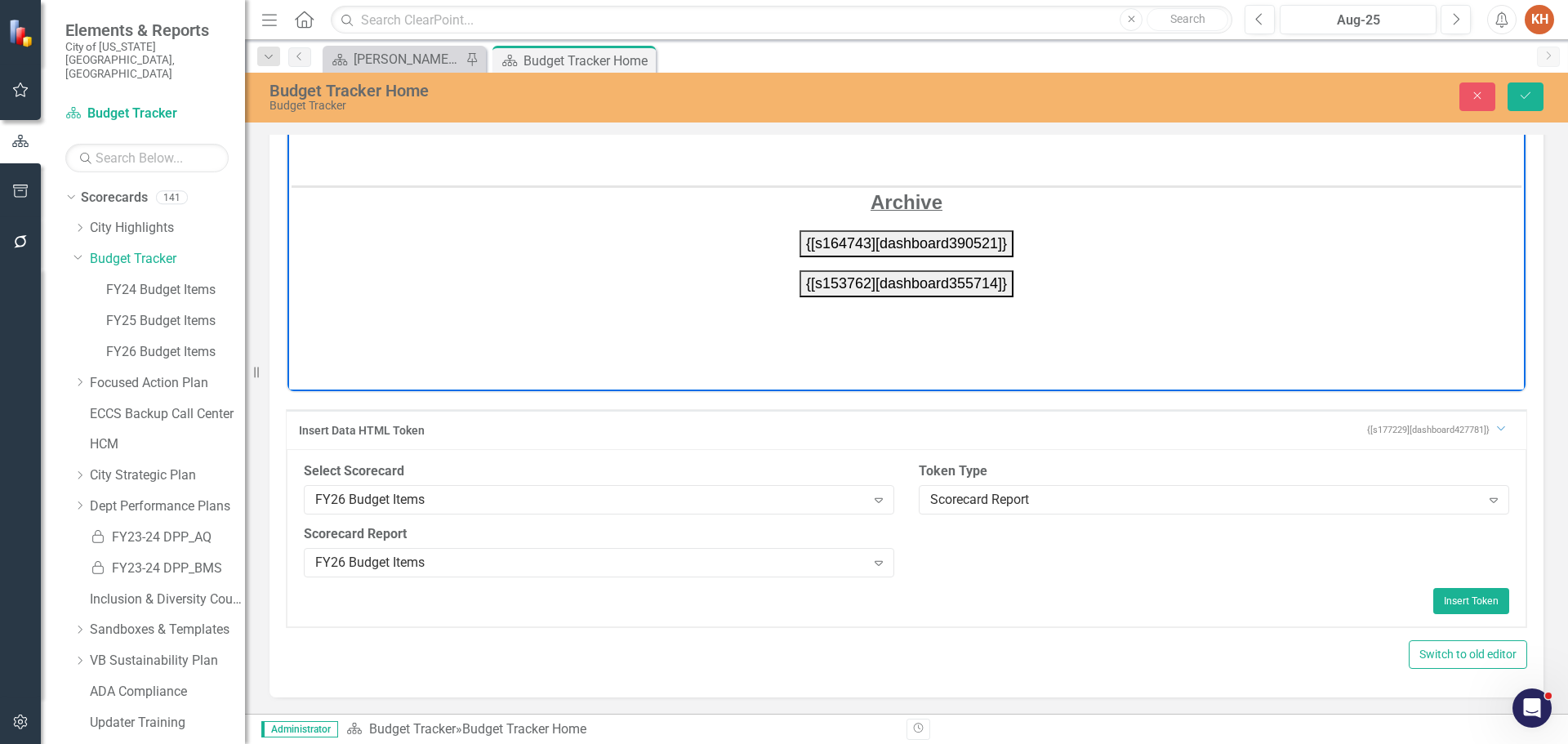
scroll to position [104, 0]
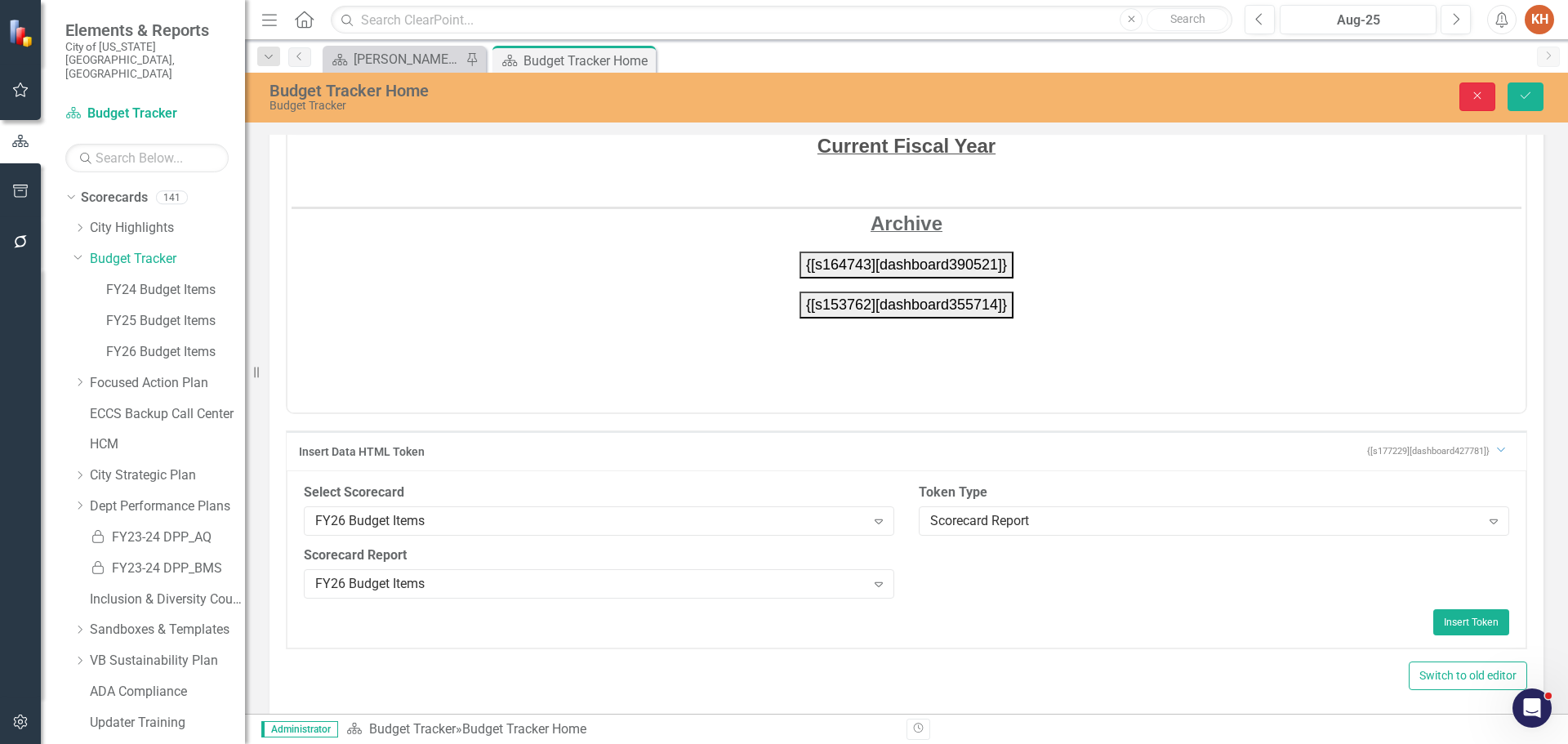
click at [1472, 96] on icon "Close" at bounding box center [1477, 95] width 15 height 11
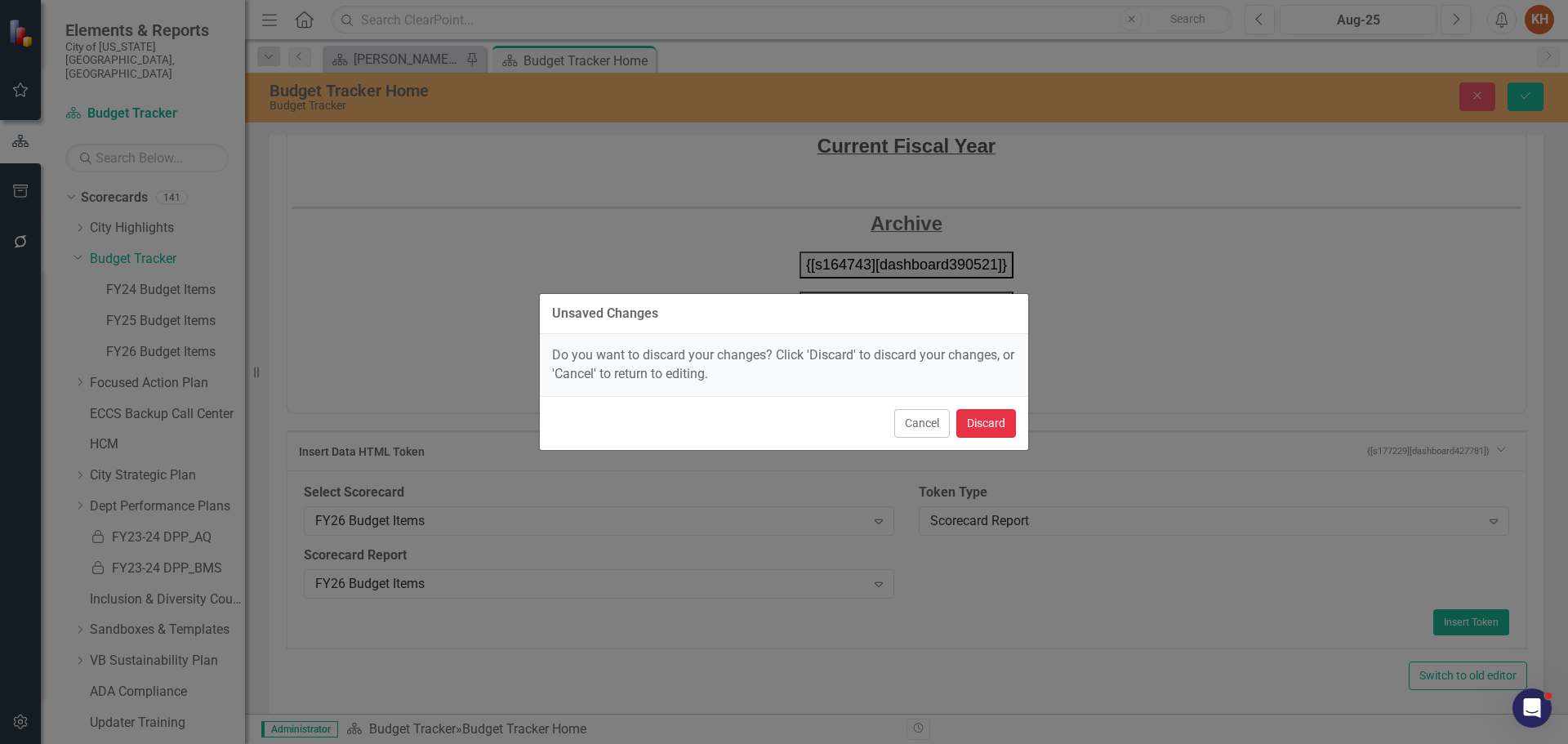
click at [985, 418] on button "Discard" at bounding box center [986, 423] width 59 height 29
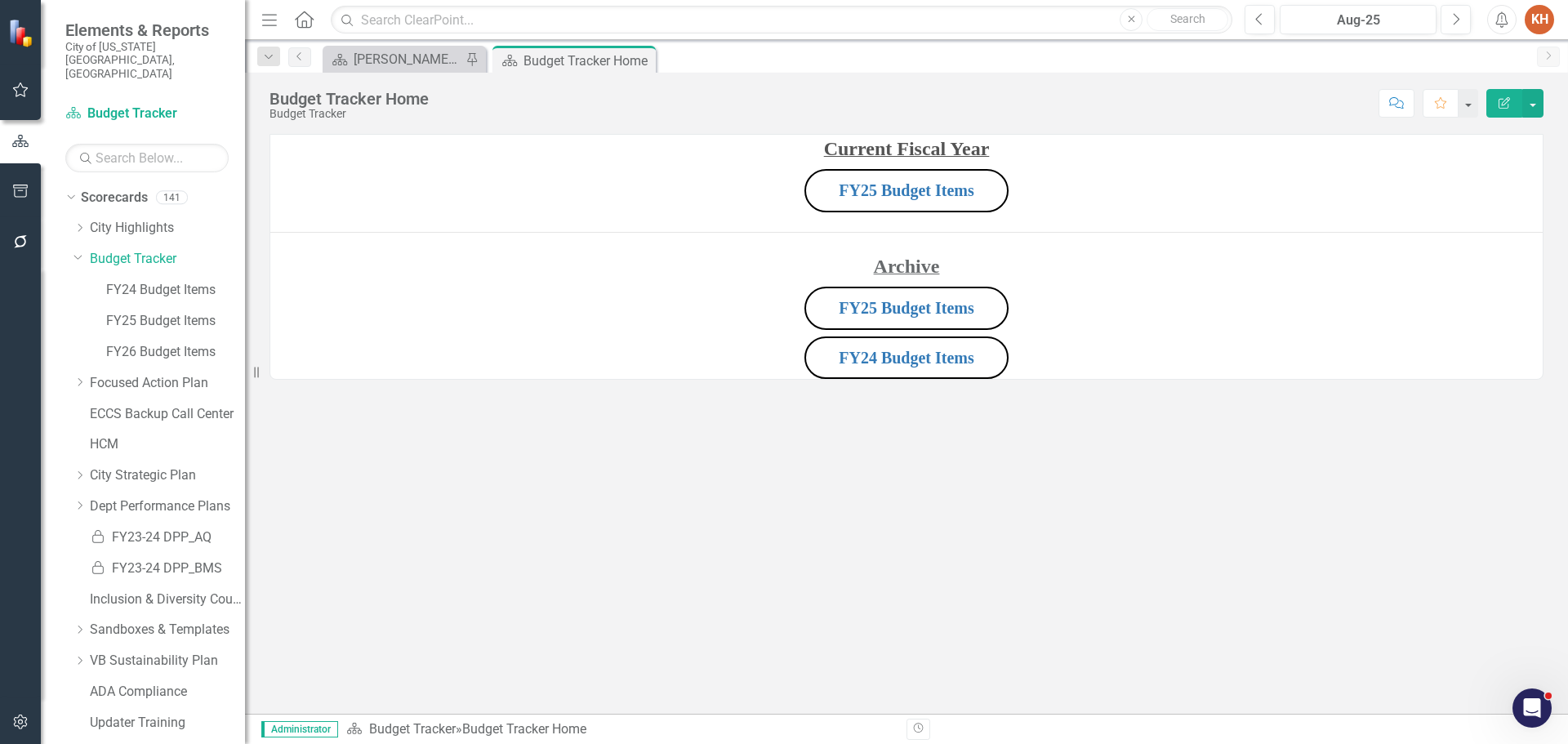
scroll to position [0, 0]
click at [1224, 195] on p "FY25 Budget Items" at bounding box center [906, 190] width 1272 height 50
click at [1224, 194] on p "FY25 Budget Items" at bounding box center [906, 190] width 1272 height 50
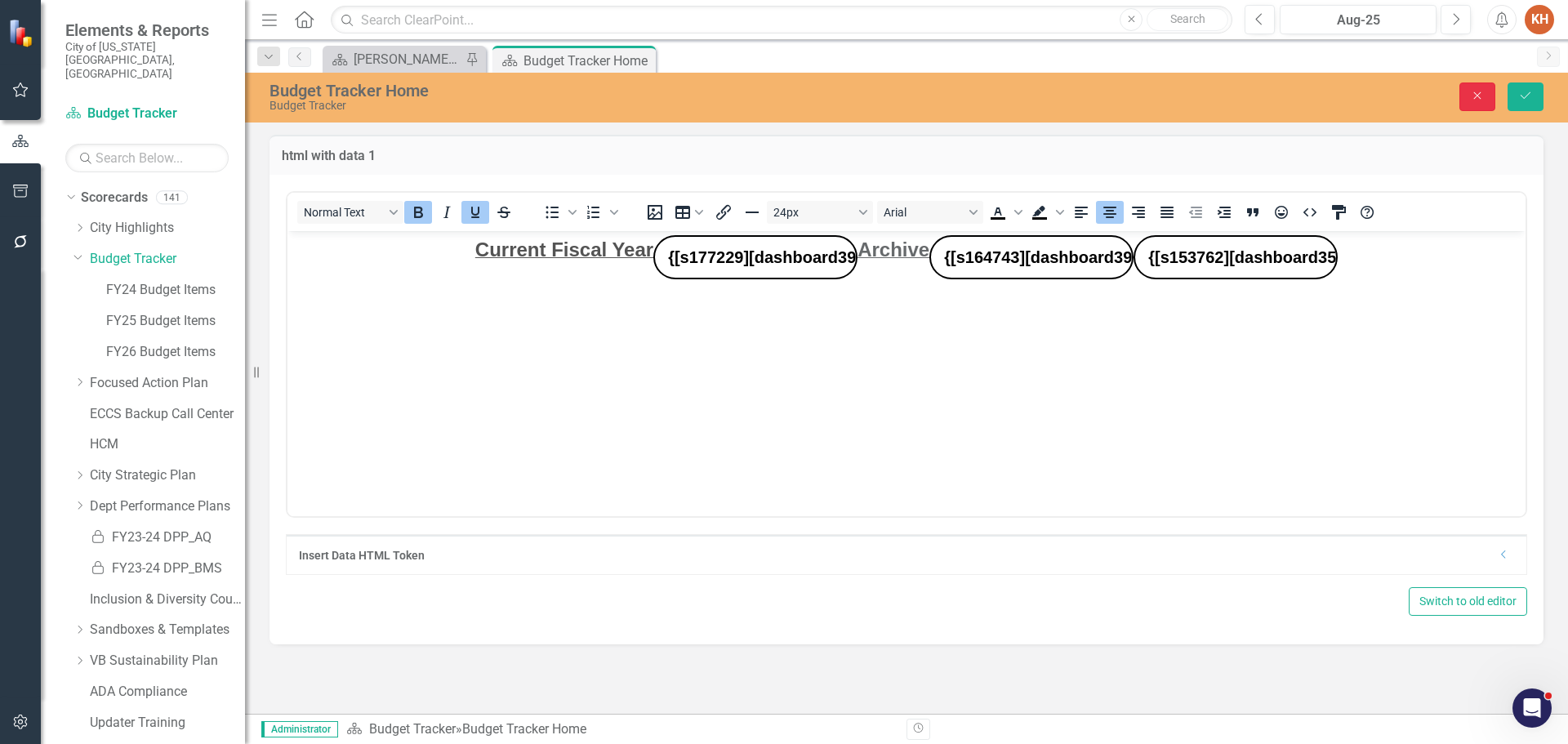
click at [1475, 98] on icon "button" at bounding box center [1477, 96] width 7 height 7
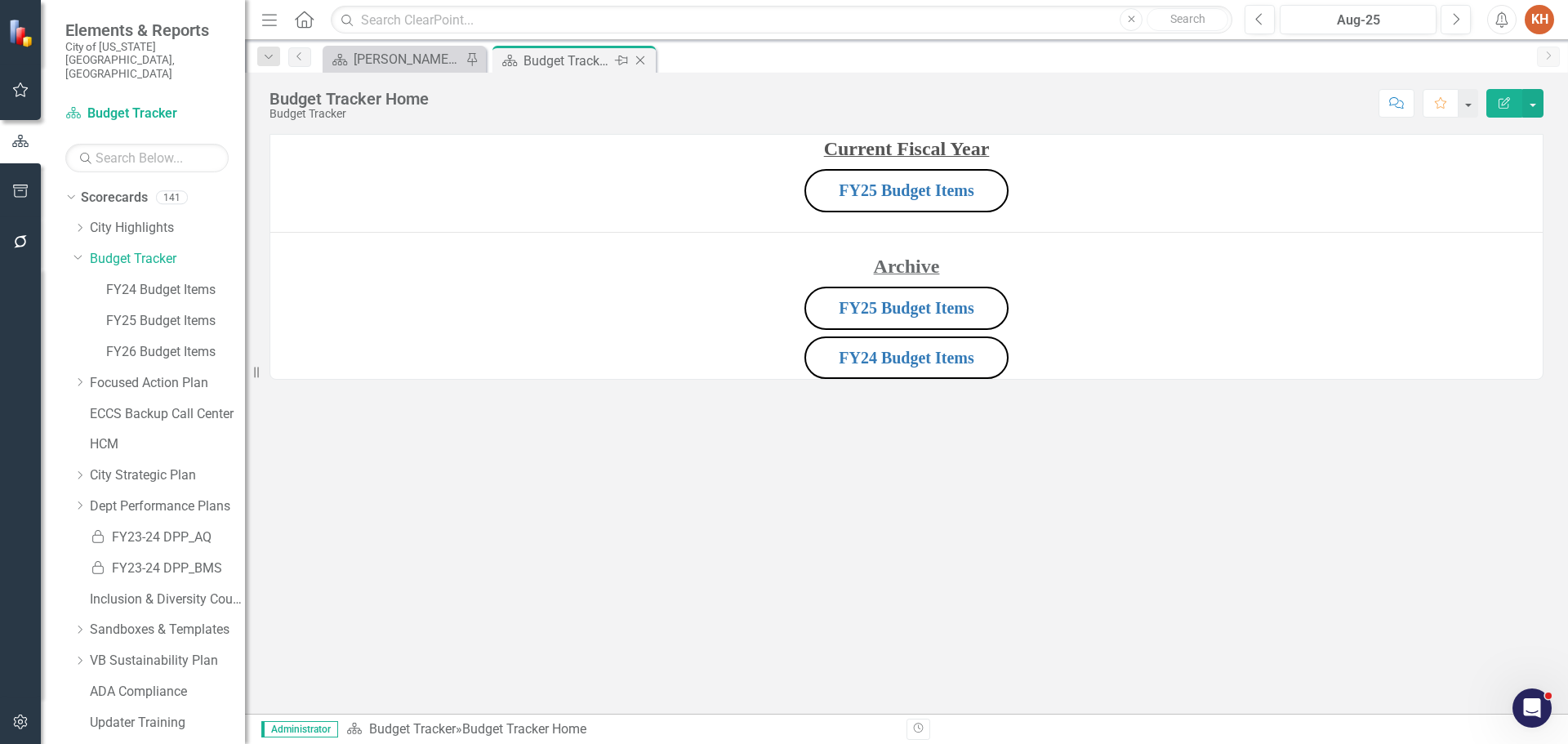
click at [644, 58] on icon "Close" at bounding box center [640, 60] width 17 height 13
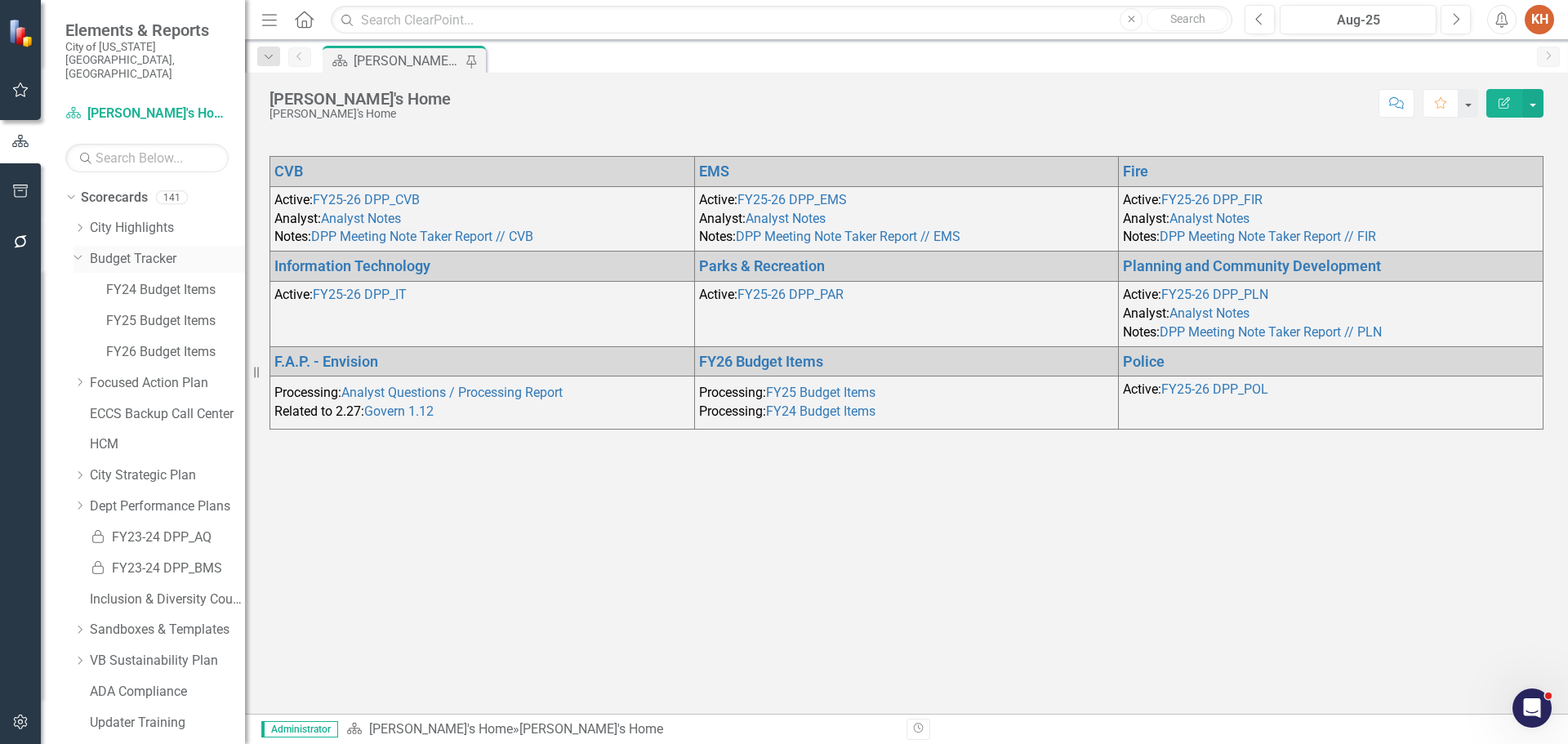
click at [122, 250] on link "Budget Tracker" at bounding box center [167, 260] width 155 height 19
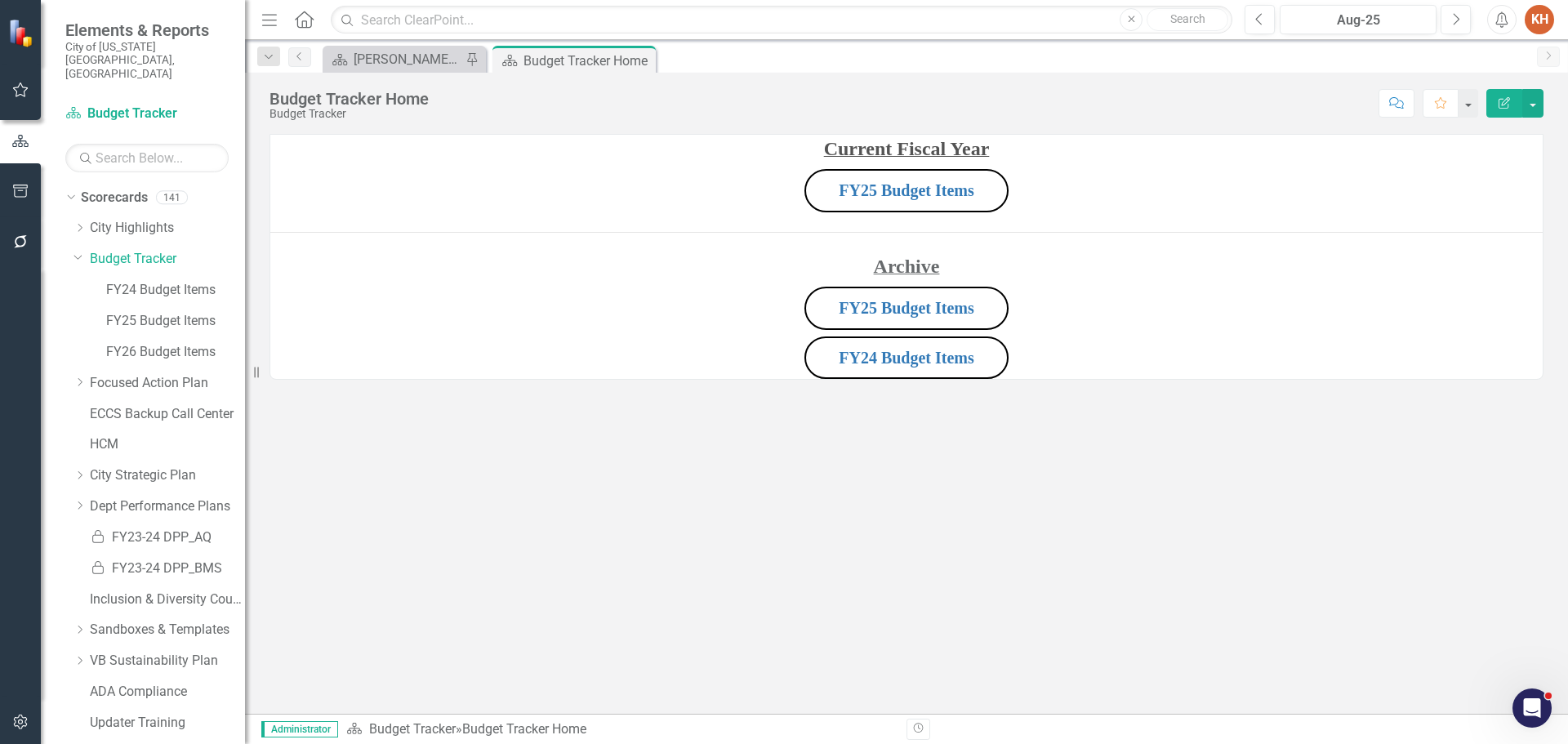
click at [1080, 196] on p "FY25 Budget Items" at bounding box center [906, 190] width 1272 height 50
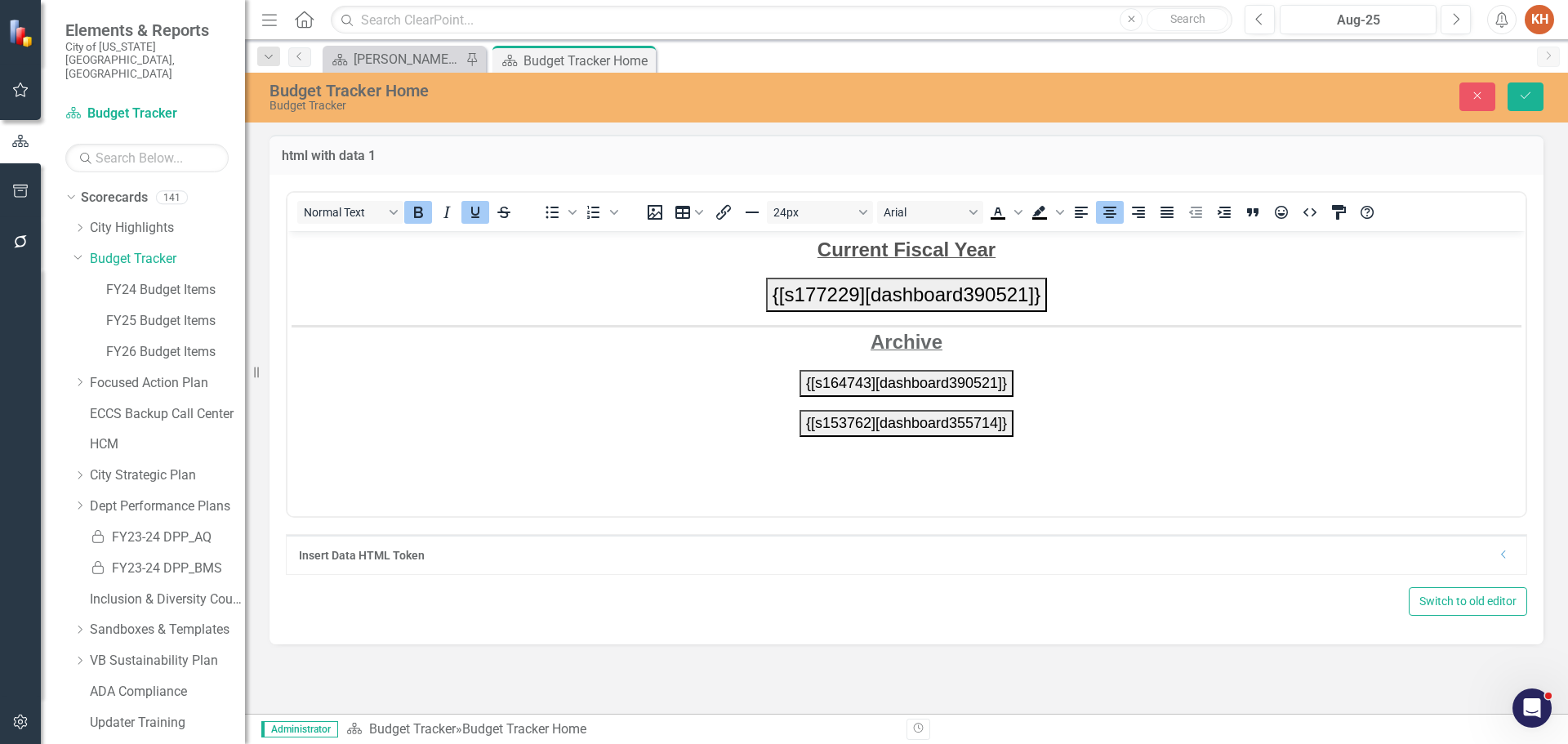
click at [1035, 296] on button "{[s177229][dashboard390521]}" at bounding box center [906, 293] width 281 height 34
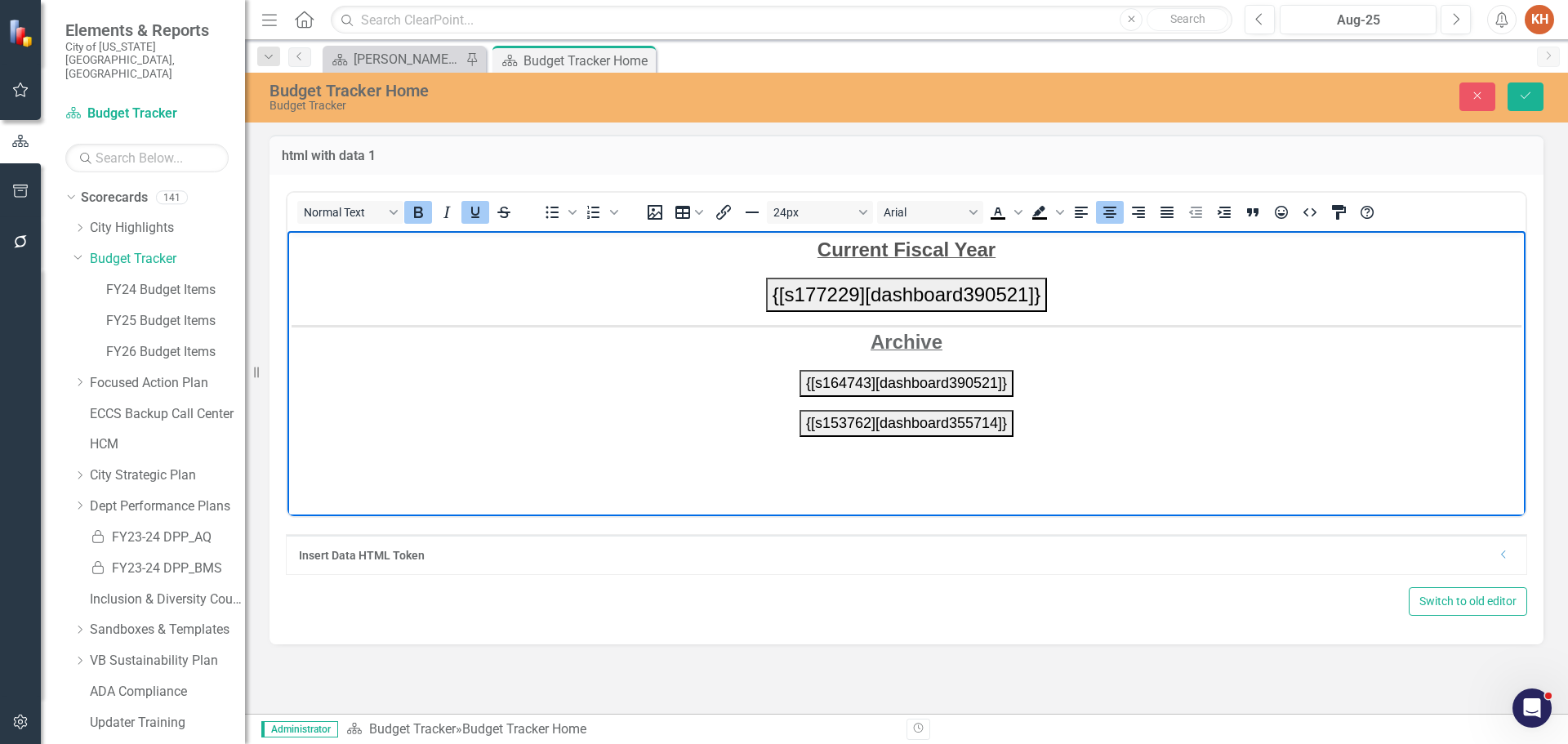
click at [1506, 553] on icon "Dropdown" at bounding box center [1503, 554] width 12 height 10
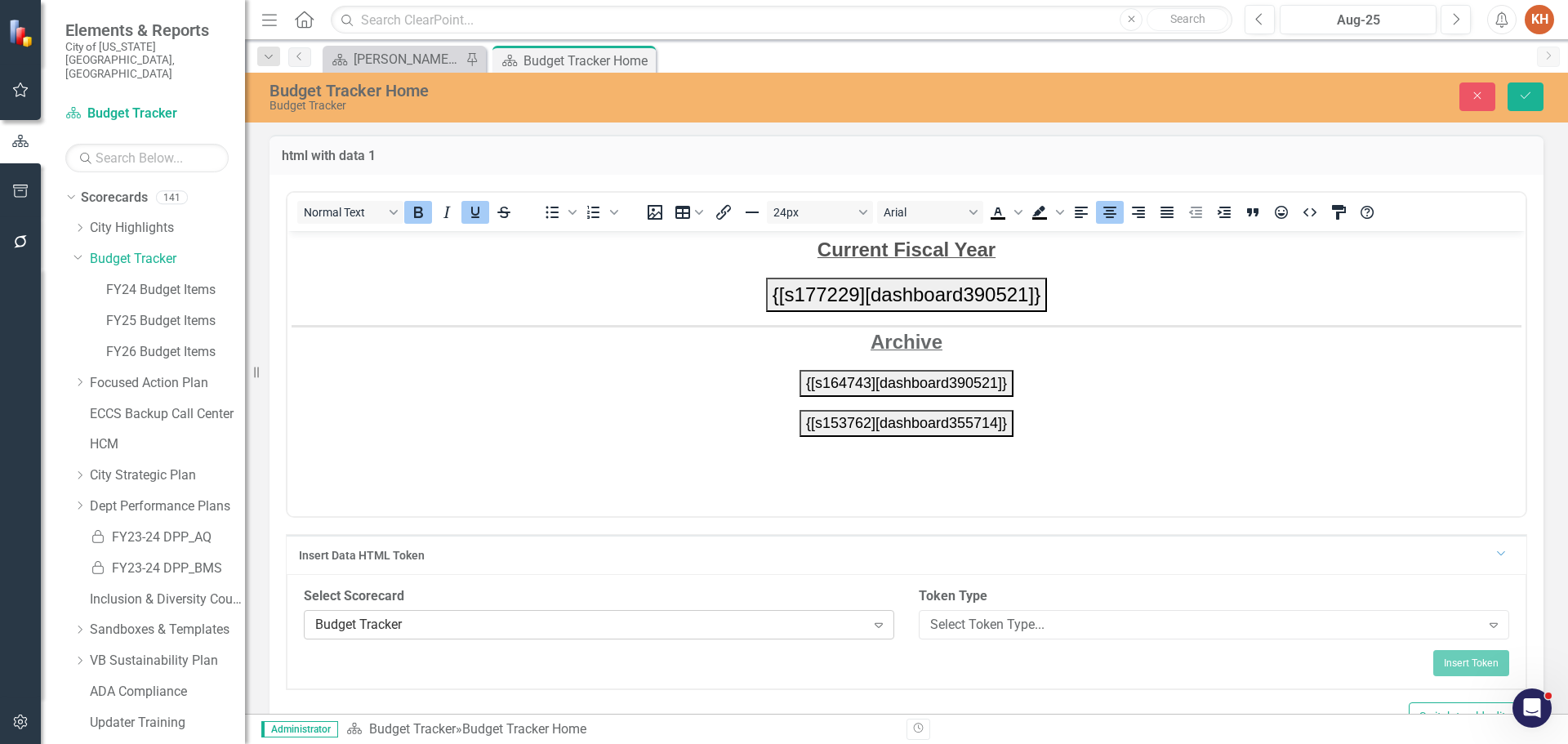
click at [728, 625] on div "Budget Tracker" at bounding box center [590, 625] width 550 height 19
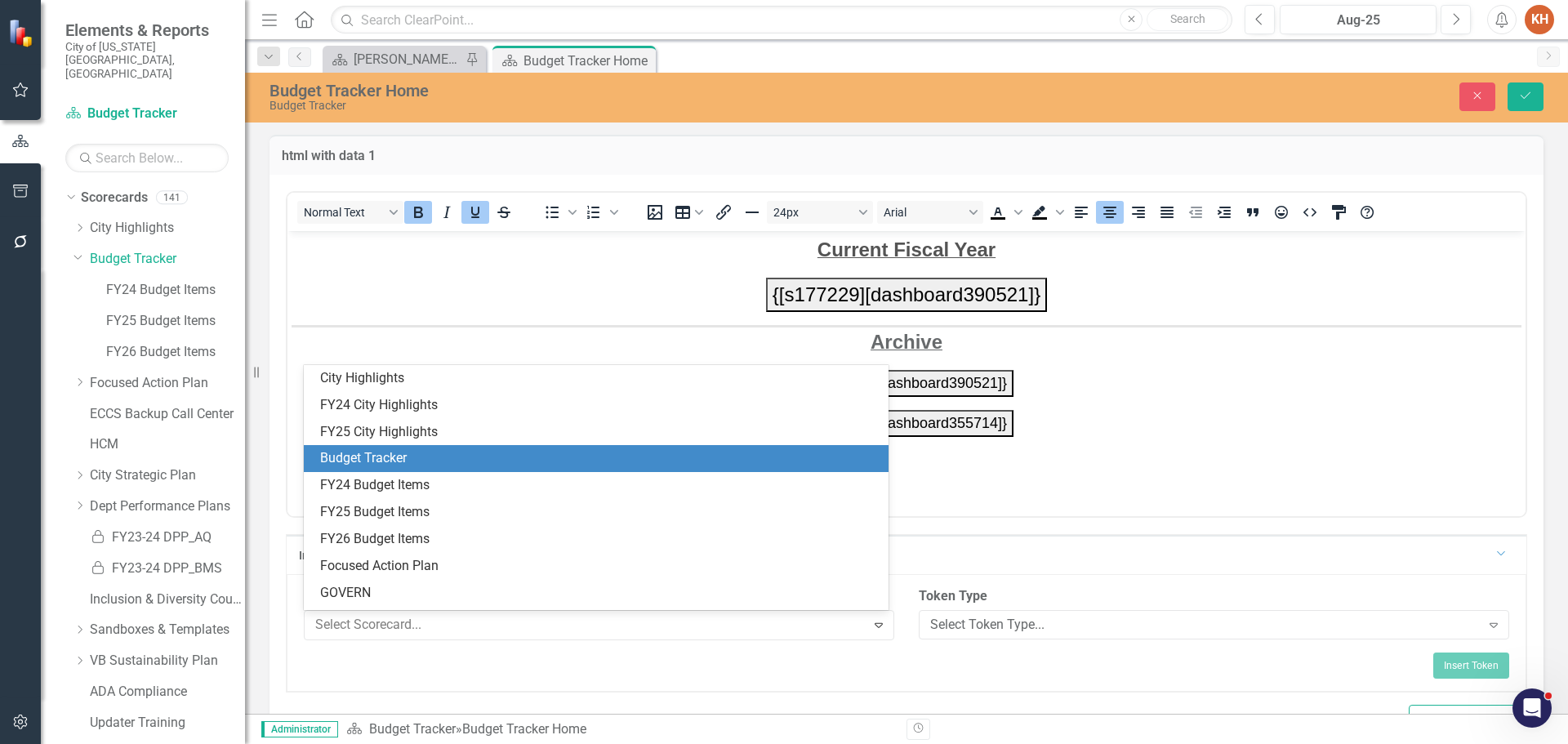
scroll to position [81, 0]
click at [548, 456] on div "FY26 Budget Items" at bounding box center [599, 459] width 559 height 19
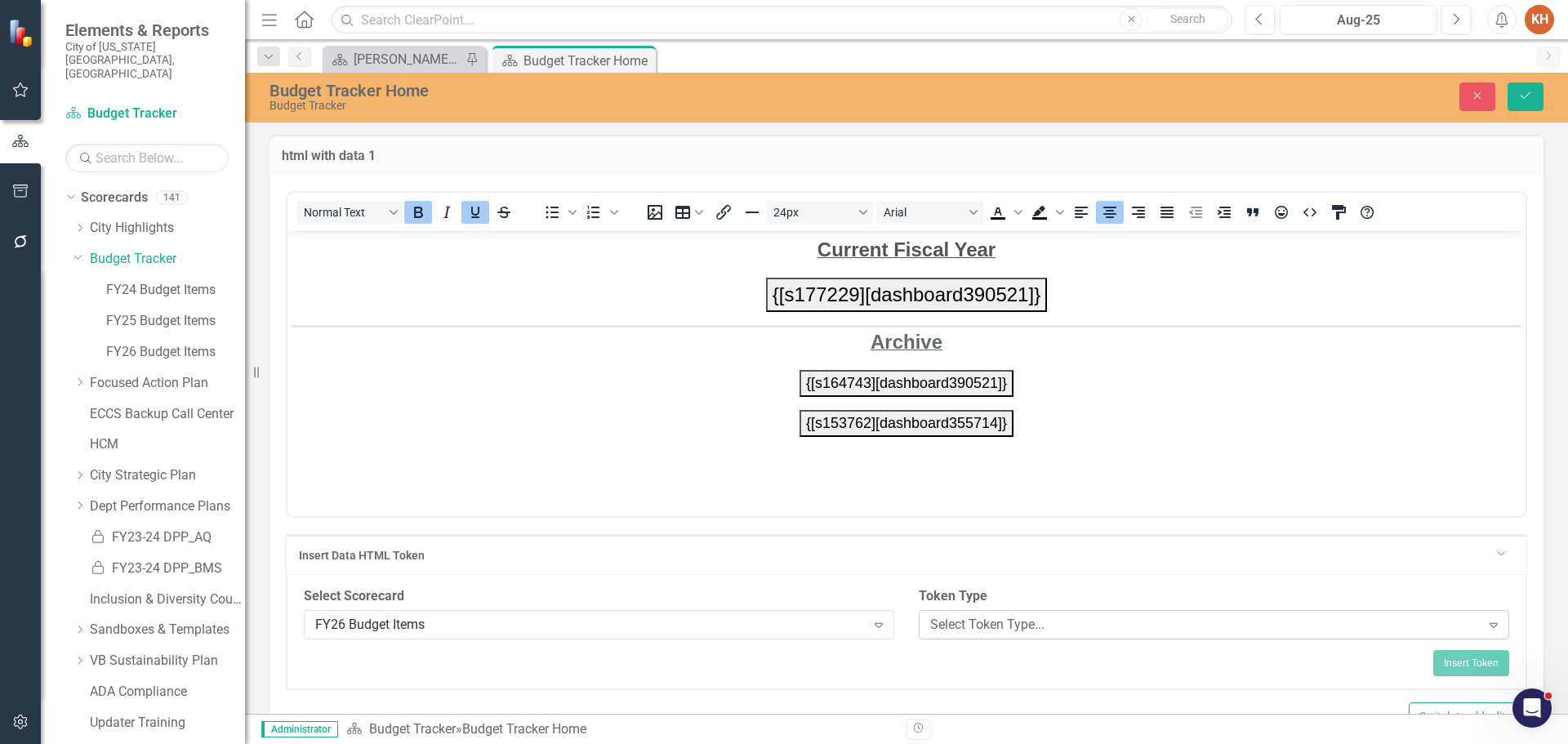
click at [1065, 623] on div "Select Token Type..." at bounding box center [1205, 625] width 550 height 19
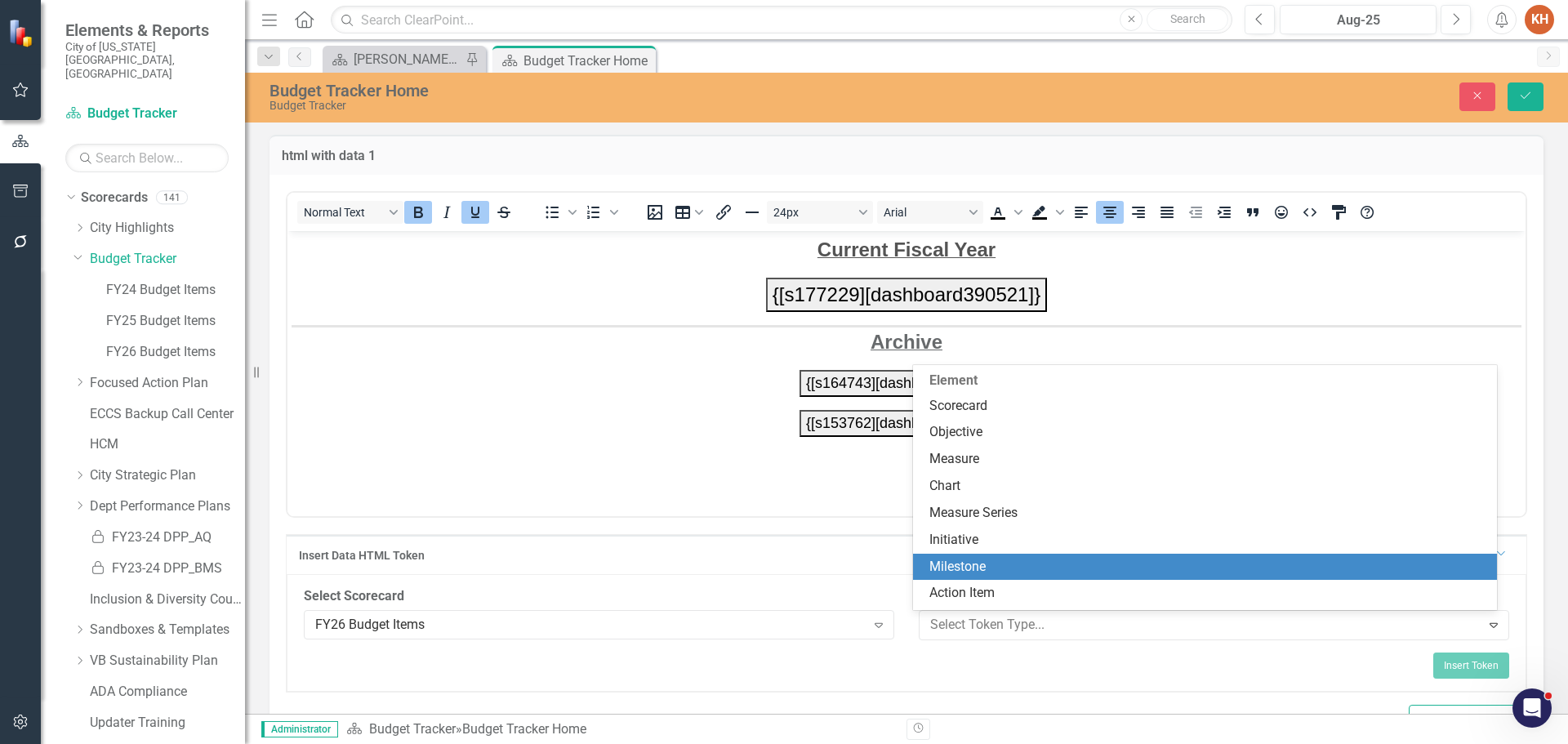
scroll to position [82, 0]
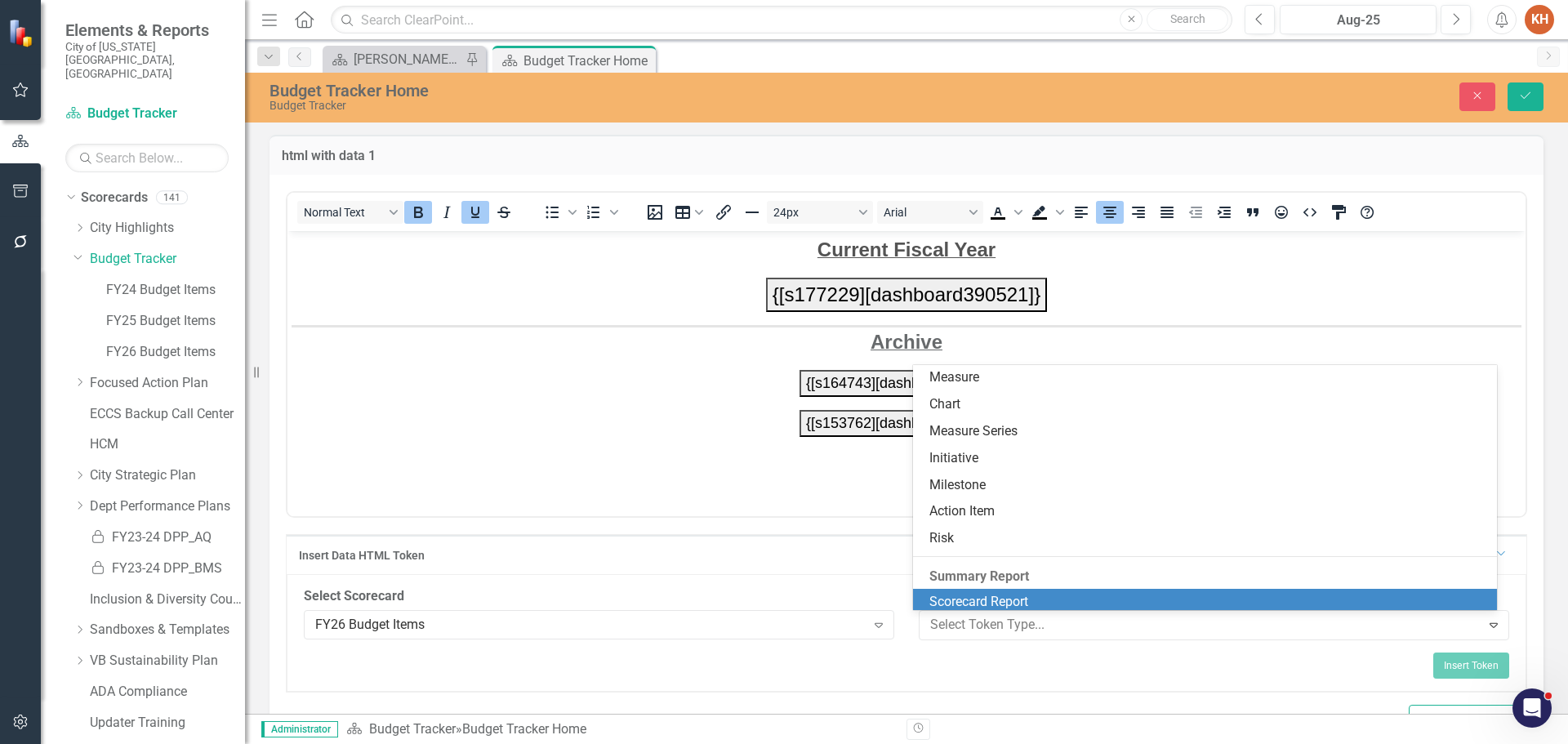
drag, startPoint x: 1037, startPoint y: 574, endPoint x: 1036, endPoint y: 594, distance: 20.0
click at [1037, 595] on div "Summary Report Scorecard Report Map Objective Report Measure Report Initiative …" at bounding box center [1205, 671] width 584 height 212
click at [1036, 594] on div "Scorecard Report" at bounding box center [1209, 603] width 559 height 19
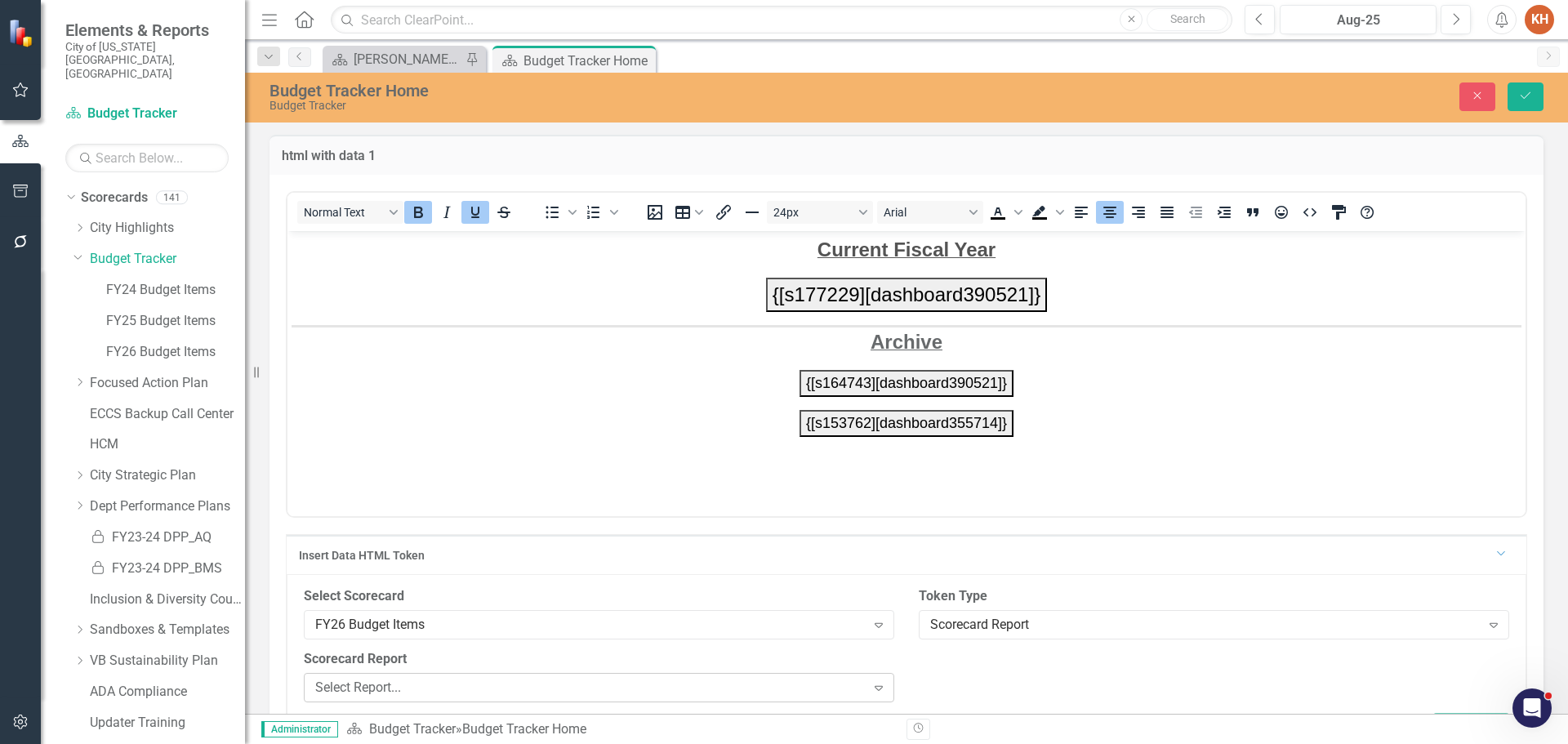
click at [637, 685] on div "Select Report..." at bounding box center [590, 687] width 550 height 19
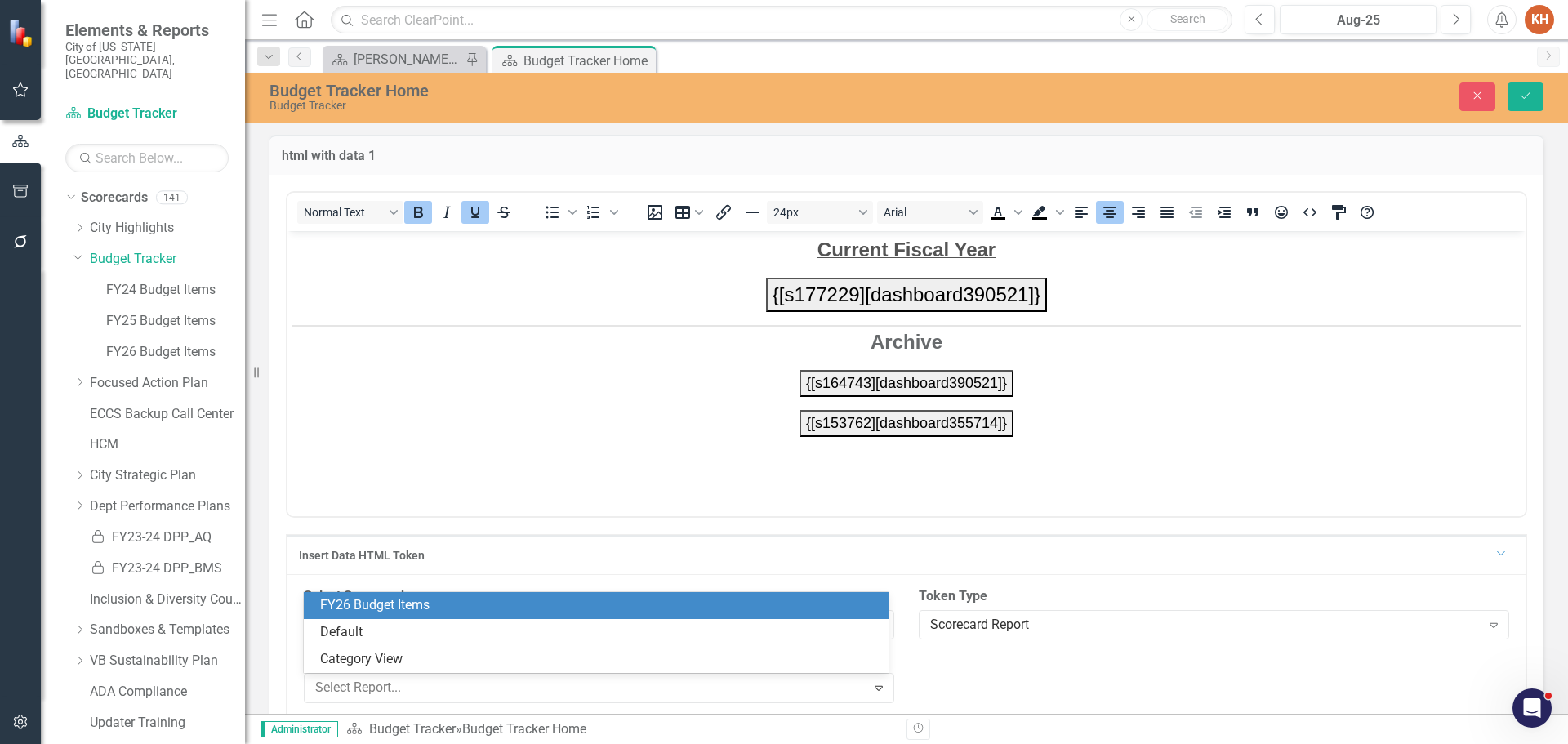
click at [614, 610] on div "FY26 Budget Items" at bounding box center [599, 606] width 559 height 19
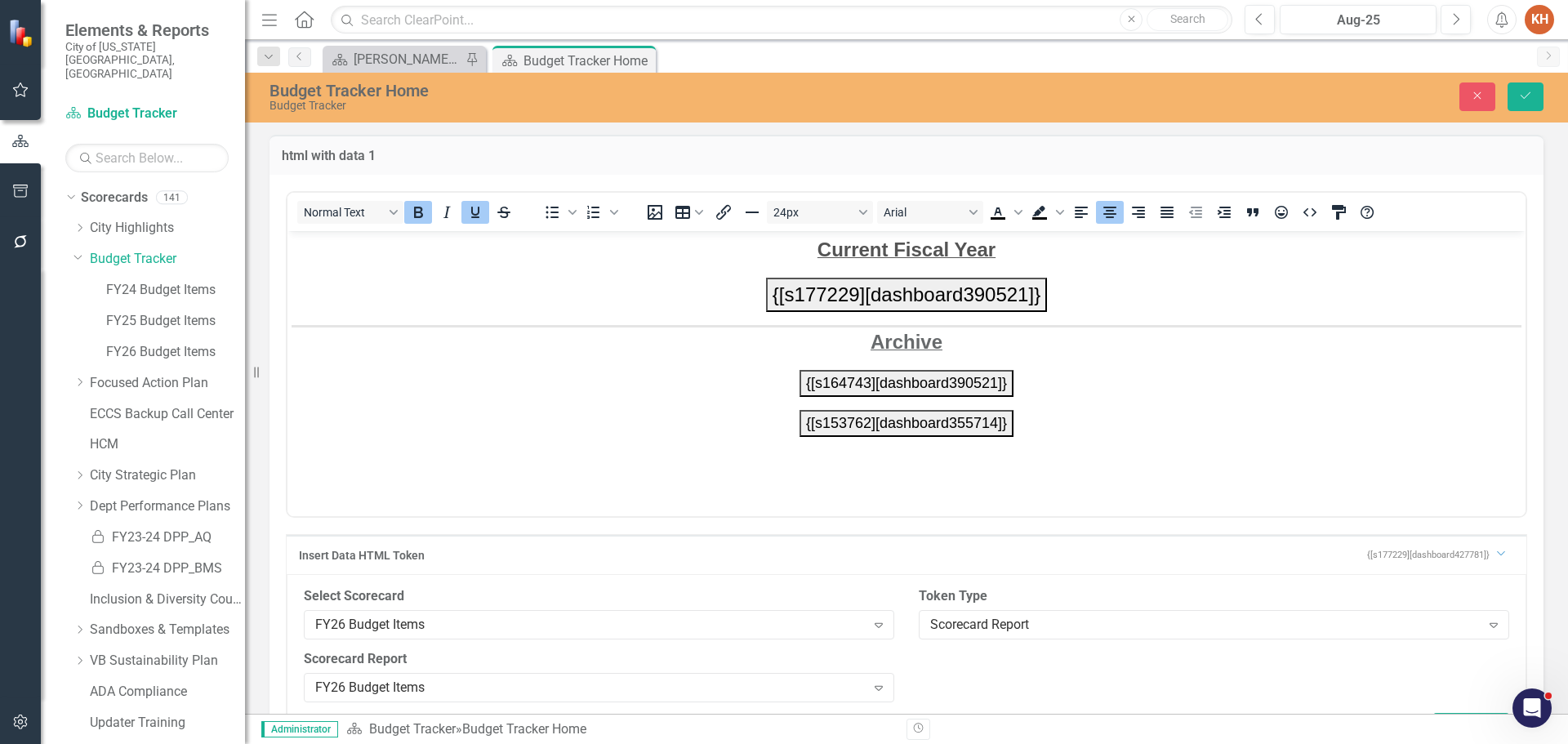
scroll to position [125, 0]
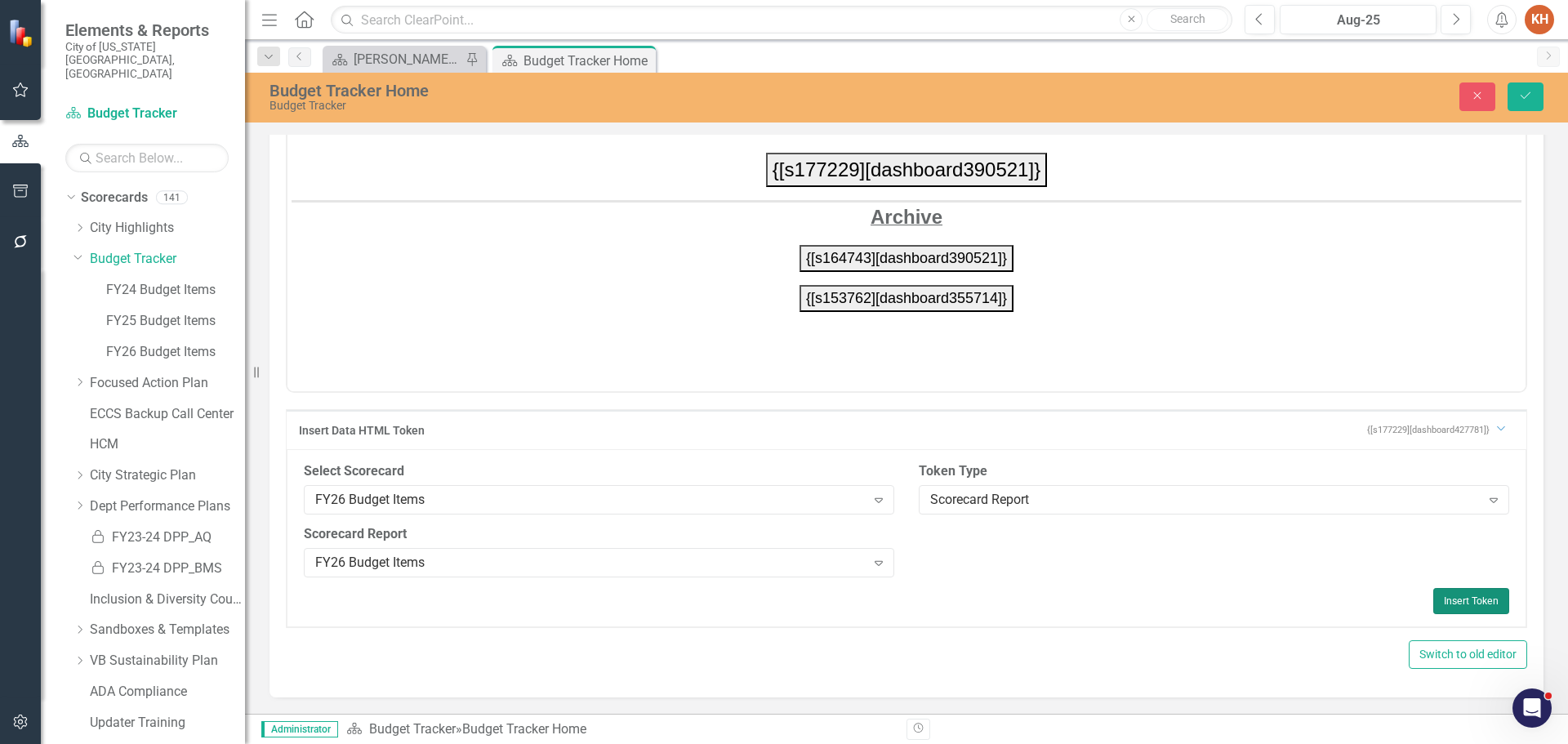
click at [1462, 597] on button "Insert Token" at bounding box center [1470, 601] width 76 height 26
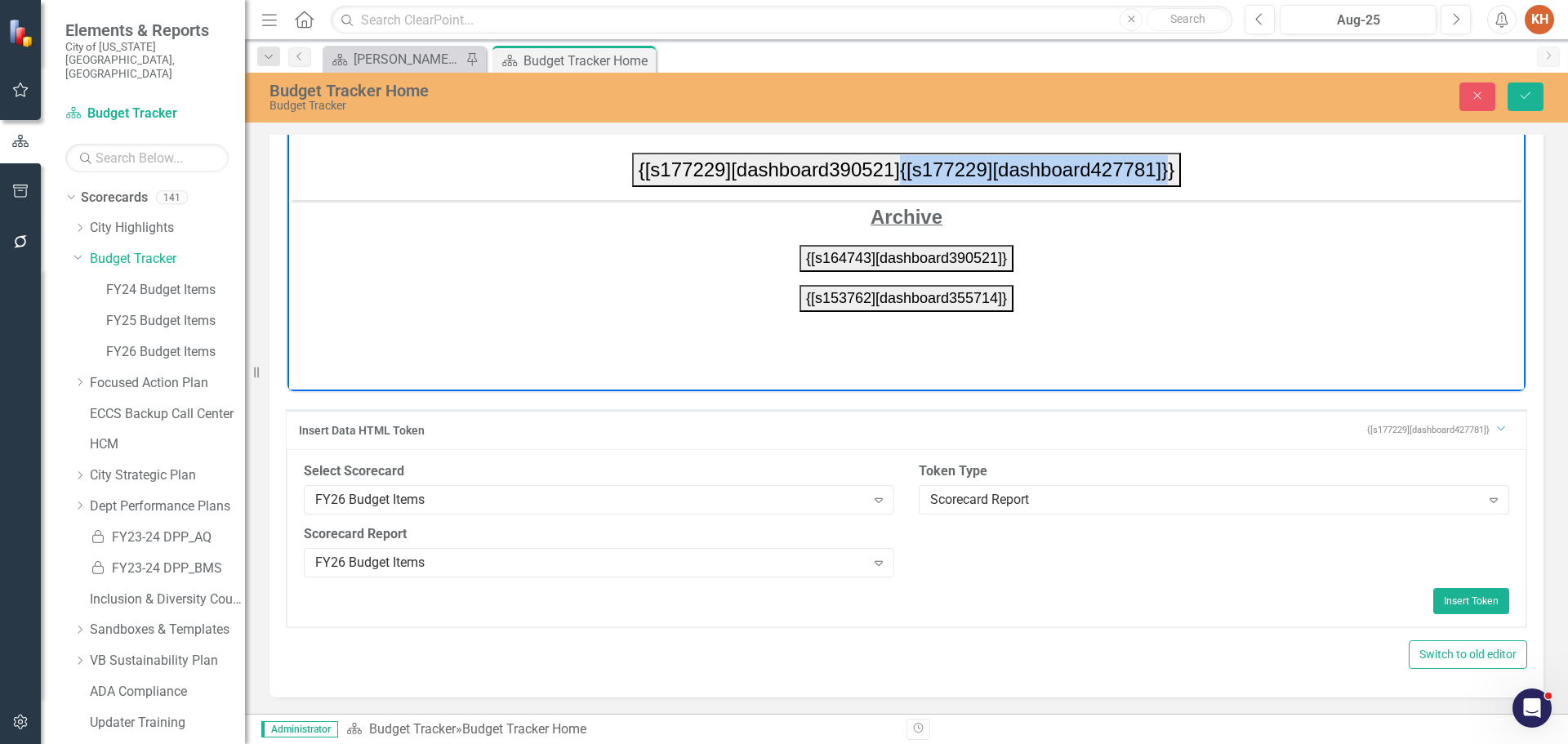
drag, startPoint x: 893, startPoint y: 168, endPoint x: 1158, endPoint y: 181, distance: 265.3
click at [1159, 179] on button "{[s177229][dashboard390521]{[s177229][dashboard427781]}}" at bounding box center [907, 168] width 549 height 34
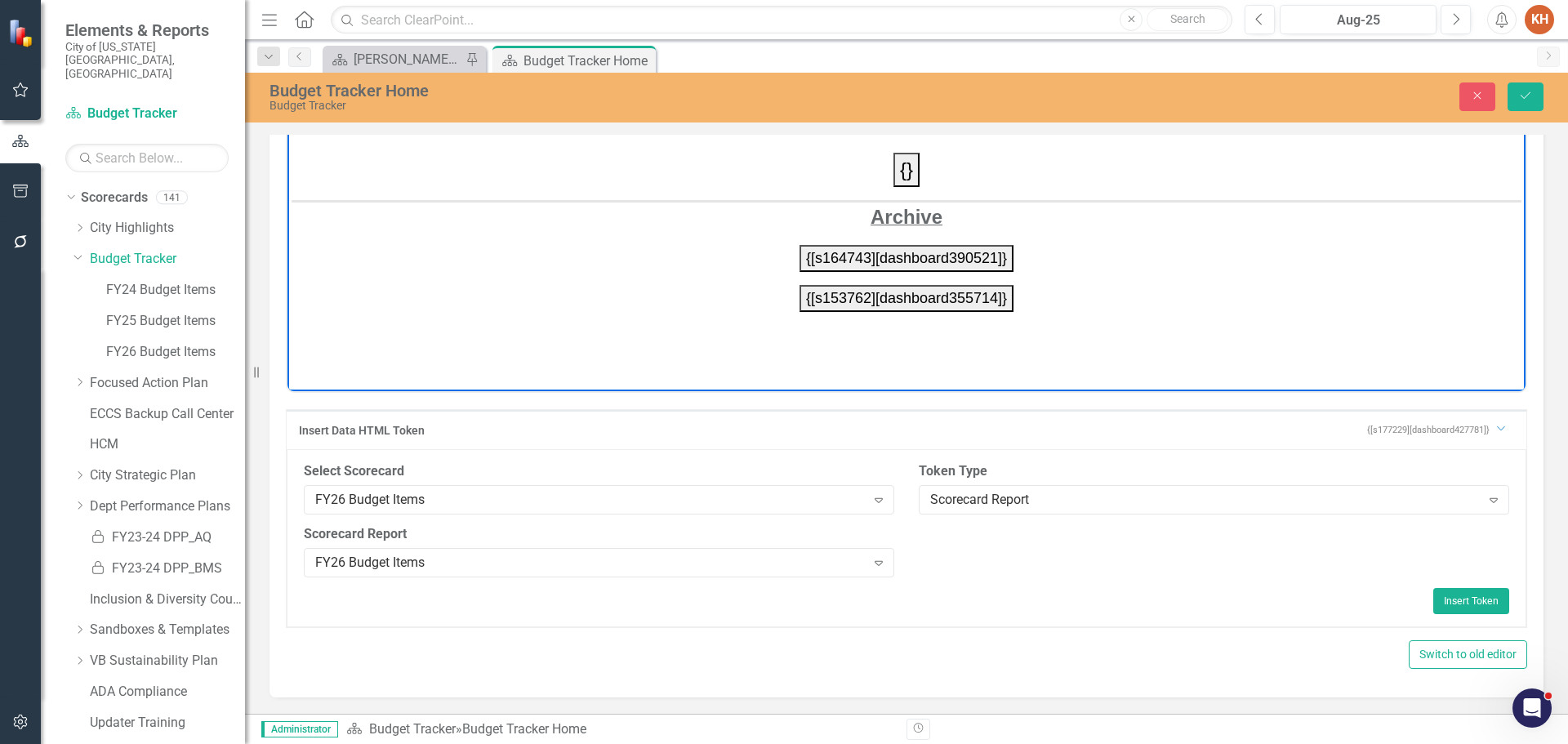
click at [900, 169] on button "{}" at bounding box center [906, 168] width 26 height 34
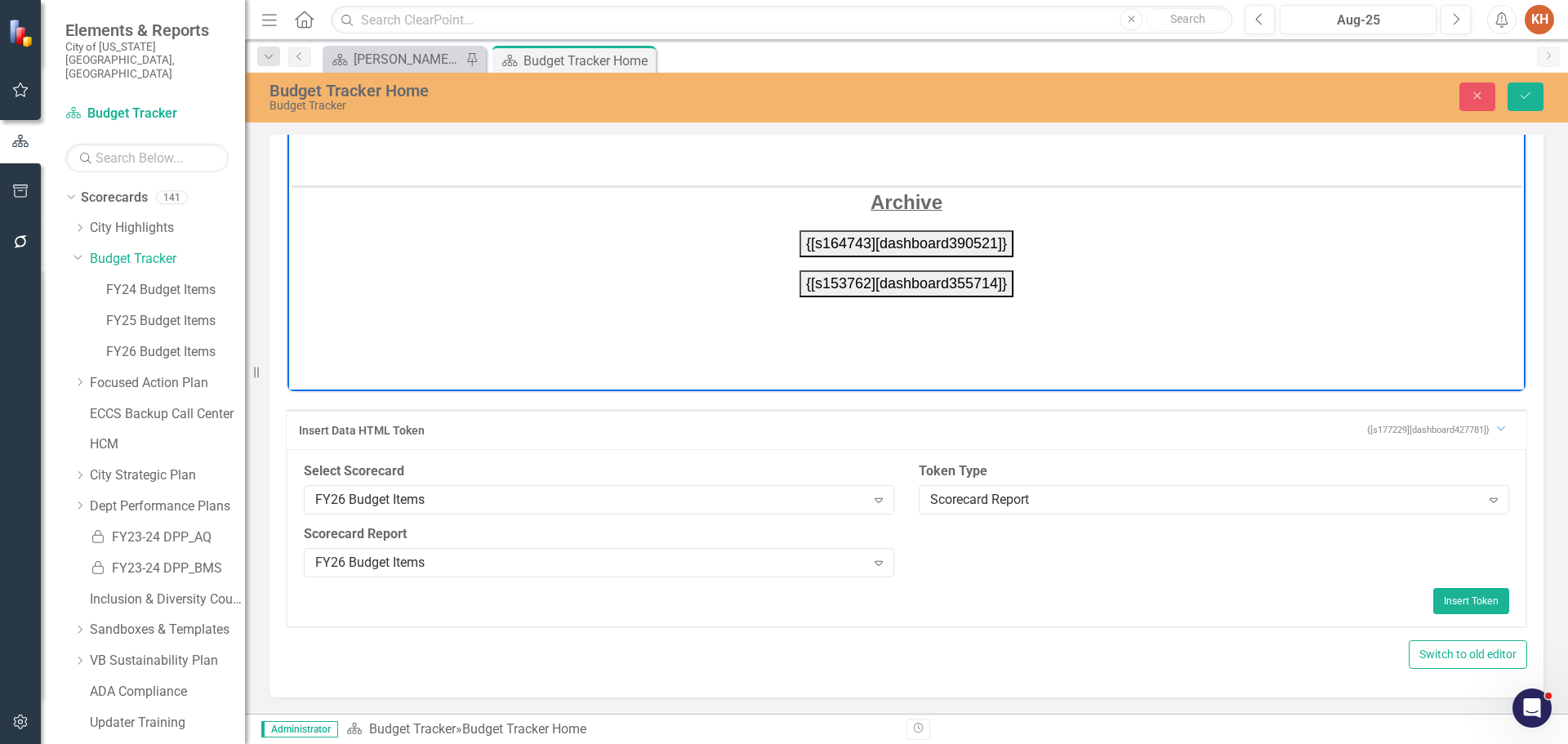
scroll to position [0, 0]
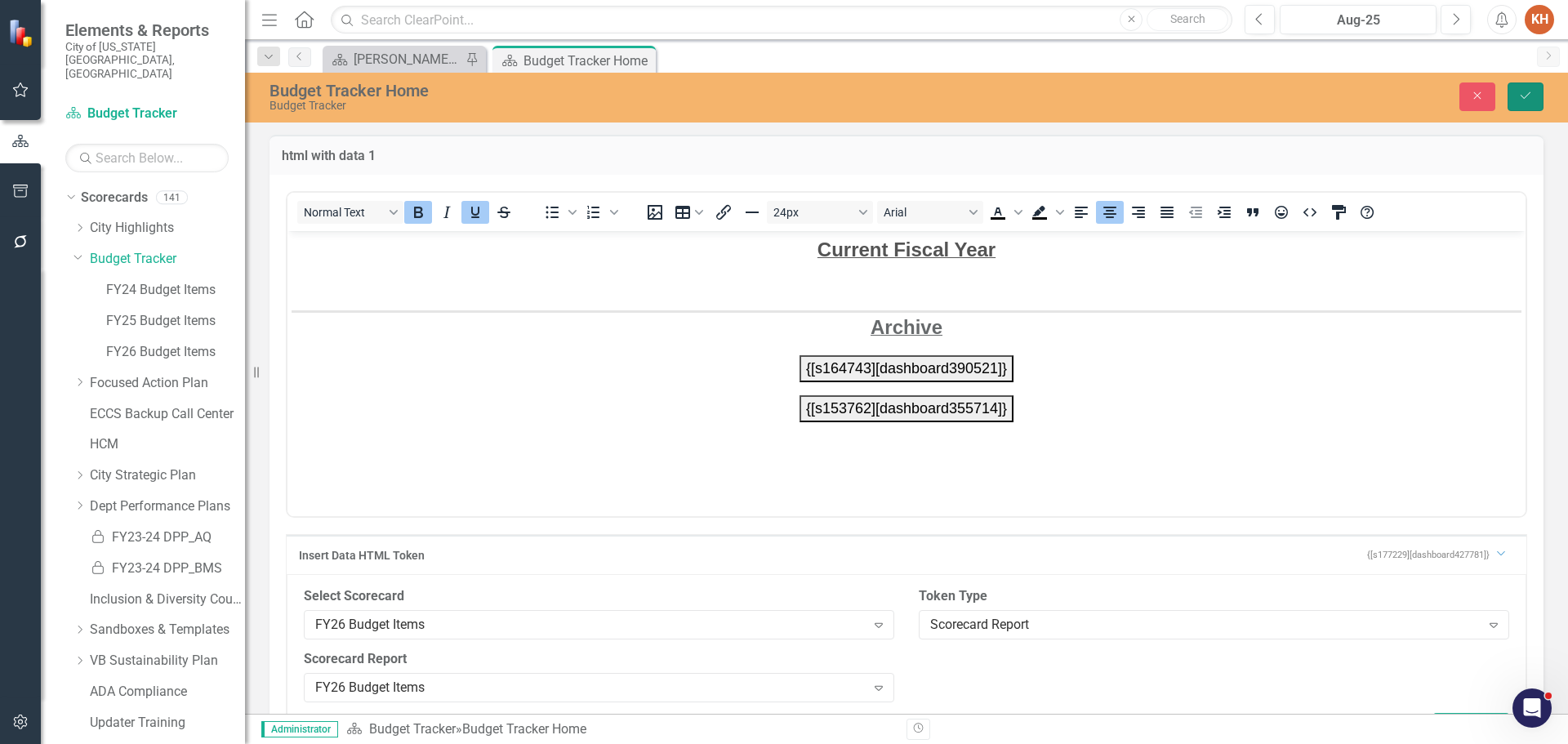
click at [1530, 96] on icon "Save" at bounding box center [1525, 95] width 15 height 11
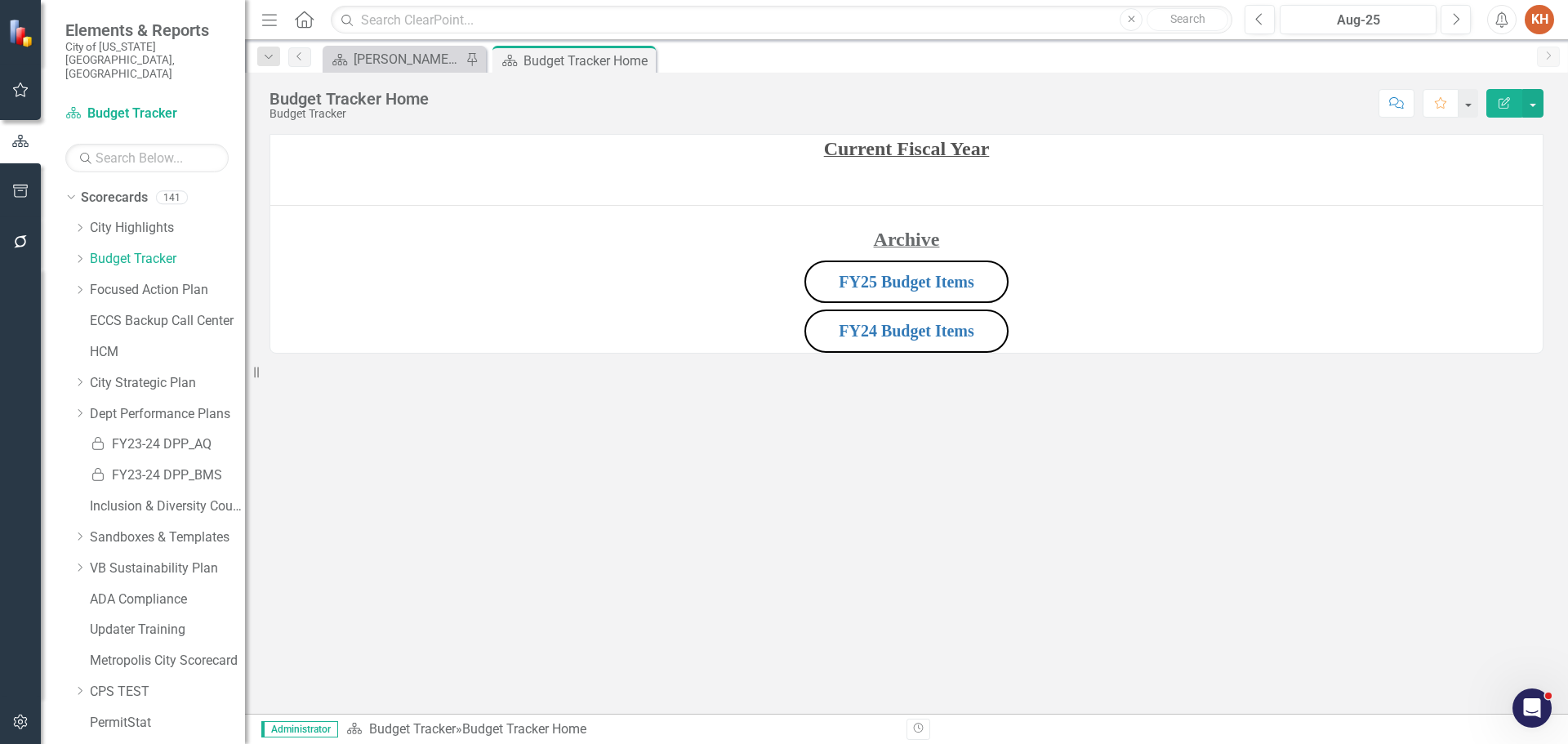
click at [1293, 191] on div "Current Fiscal Year Archive FY25 Budget Items FY24 Budget Items" at bounding box center [906, 244] width 1272 height 218
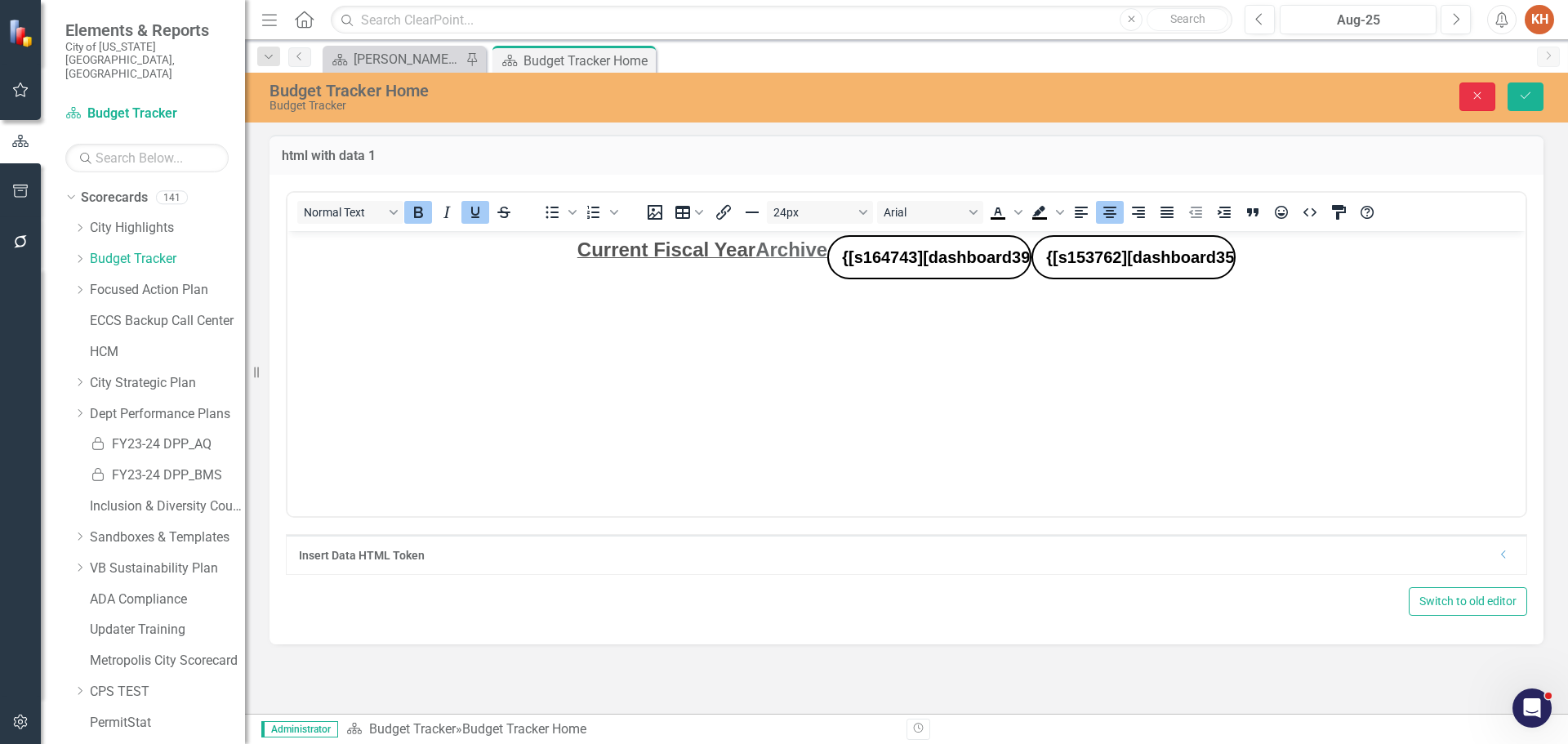
click at [1467, 95] on button "Close" at bounding box center [1476, 97] width 36 height 29
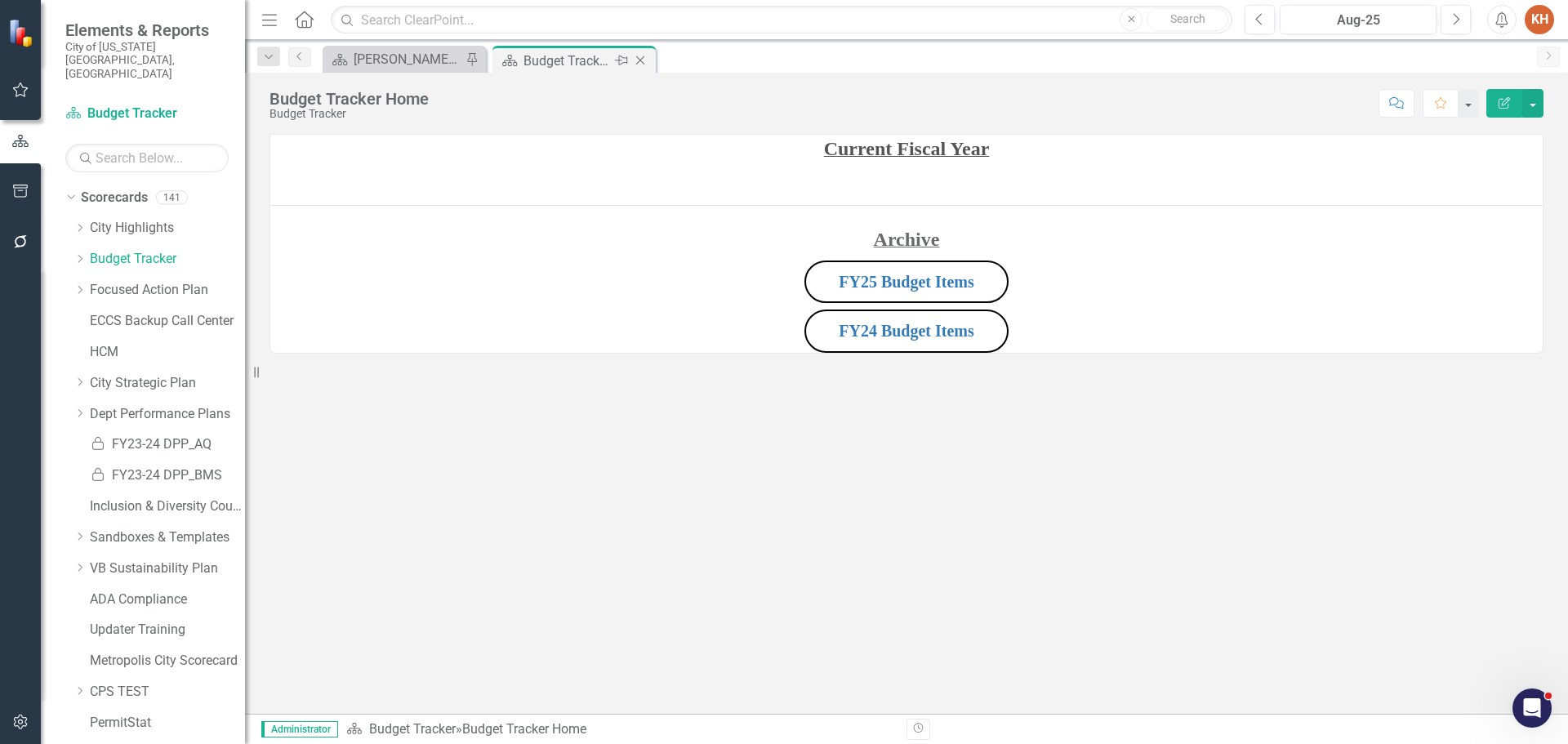
click at [643, 61] on icon "Close" at bounding box center [640, 60] width 17 height 13
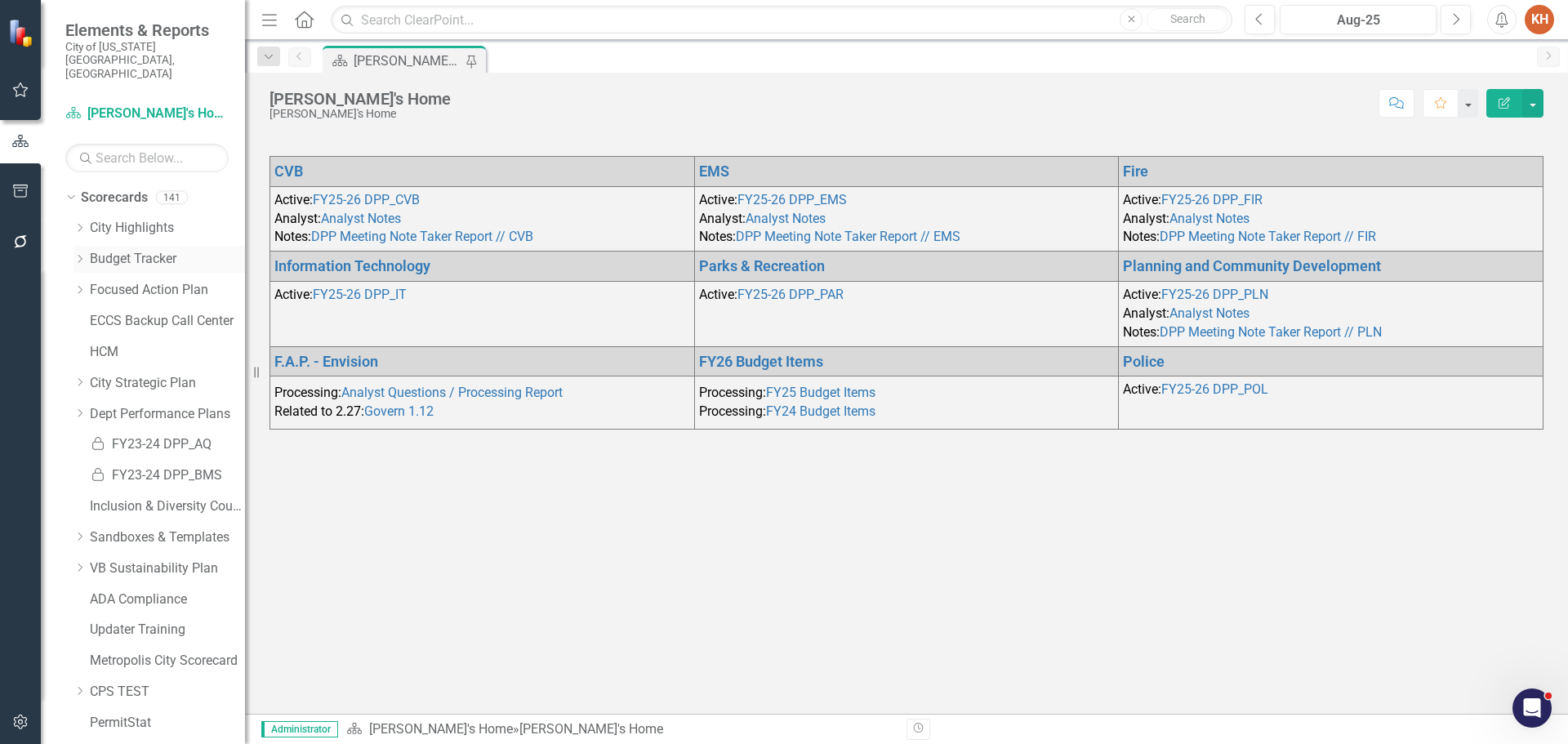
click at [87, 246] on div "Dropdown Budget Tracker" at bounding box center [159, 259] width 172 height 27
click at [120, 250] on link "Budget Tracker" at bounding box center [167, 260] width 155 height 19
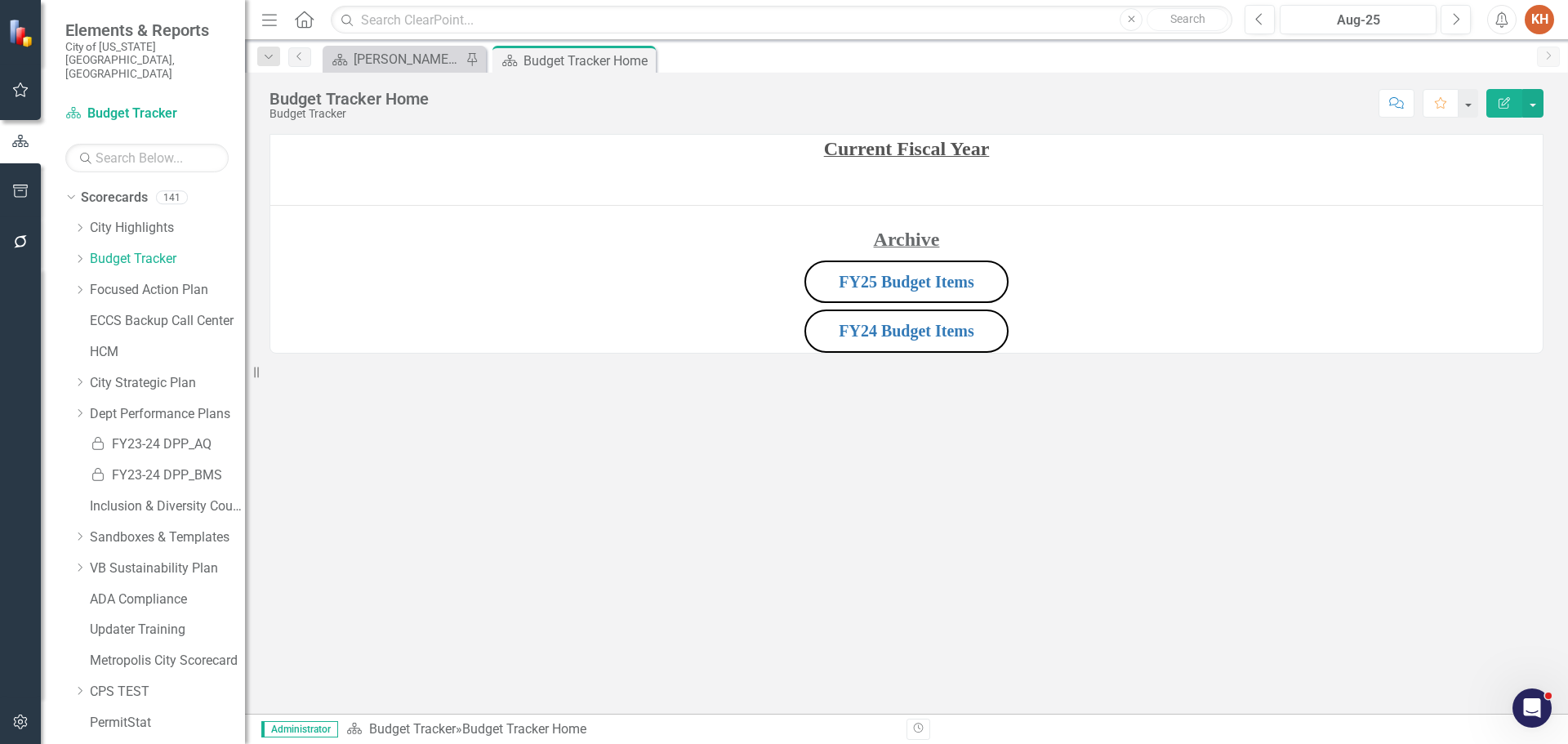
click at [1135, 201] on div "Current Fiscal Year Archive FY25 Budget Items FY24 Budget Items" at bounding box center [906, 244] width 1272 height 218
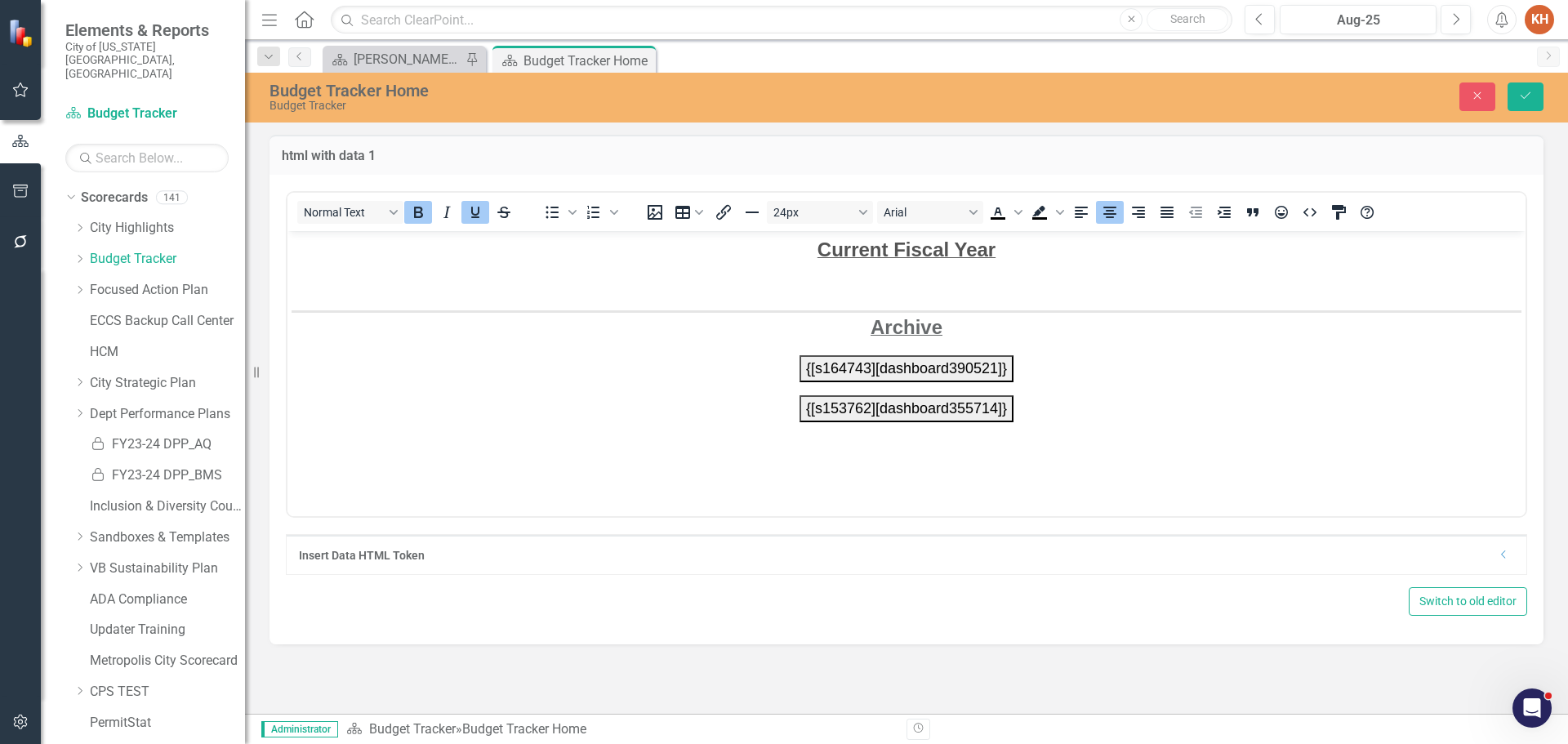
click at [1062, 372] on p "{[s164743][dashboard390521]}" at bounding box center [906, 367] width 1230 height 27
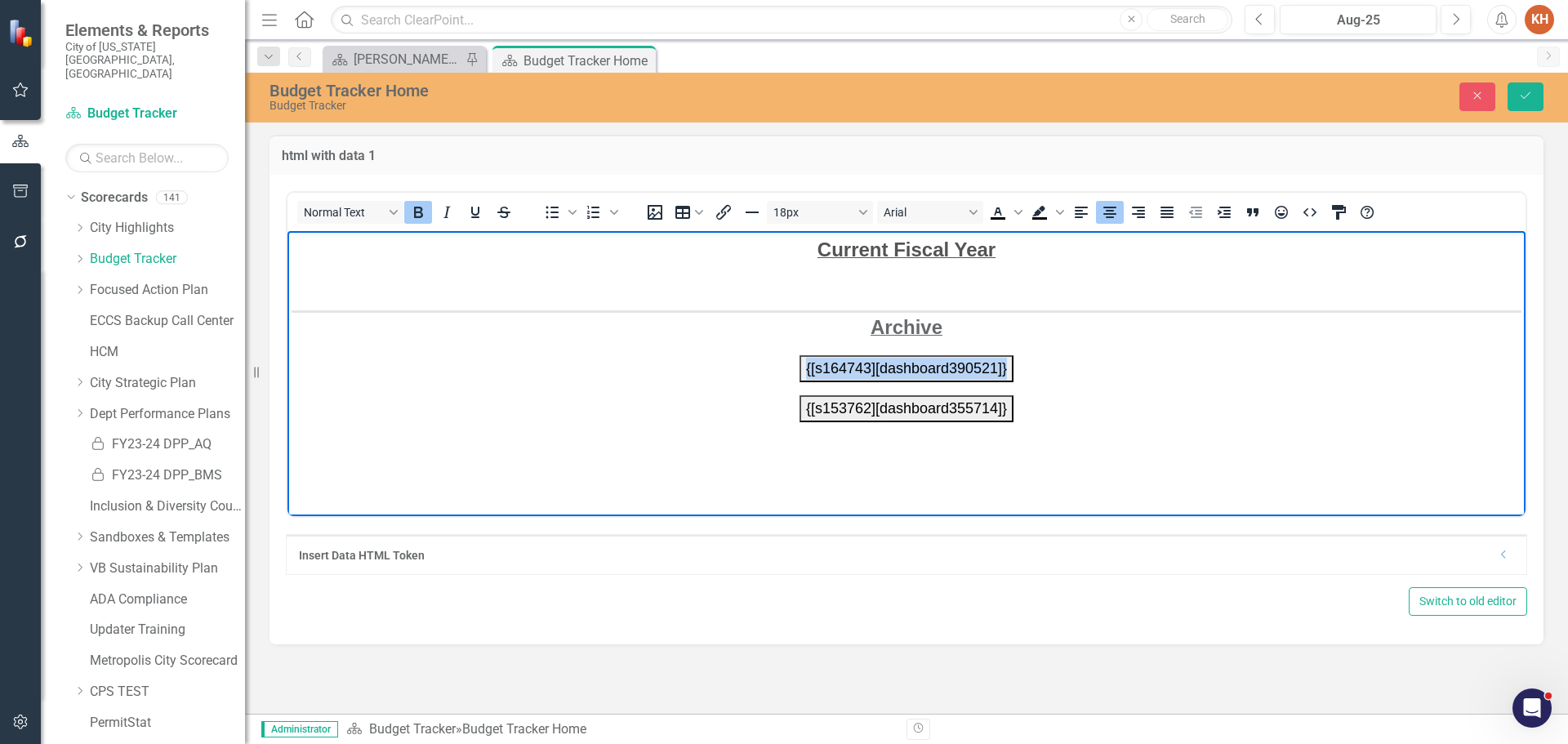
copy button "{[s164743][dashboard390521]}"
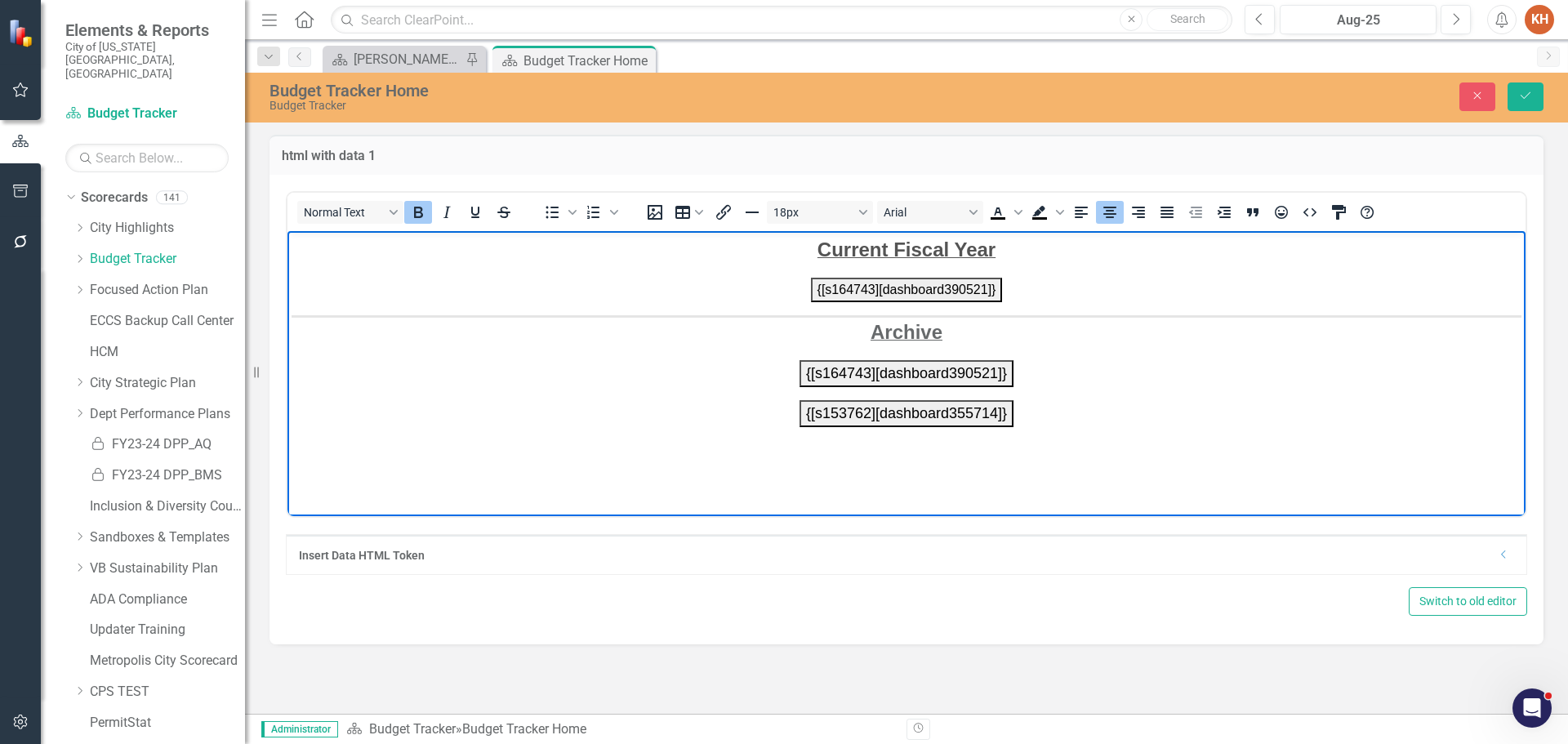
click at [1012, 445] on body "Current Fiscal Year {[s164743][dashboard390521]} Archive {[s164743][dashboard39…" at bounding box center [907, 352] width 1238 height 245
click at [1090, 276] on p "{[s164743][dashboard390521]}" at bounding box center [906, 289] width 1230 height 24
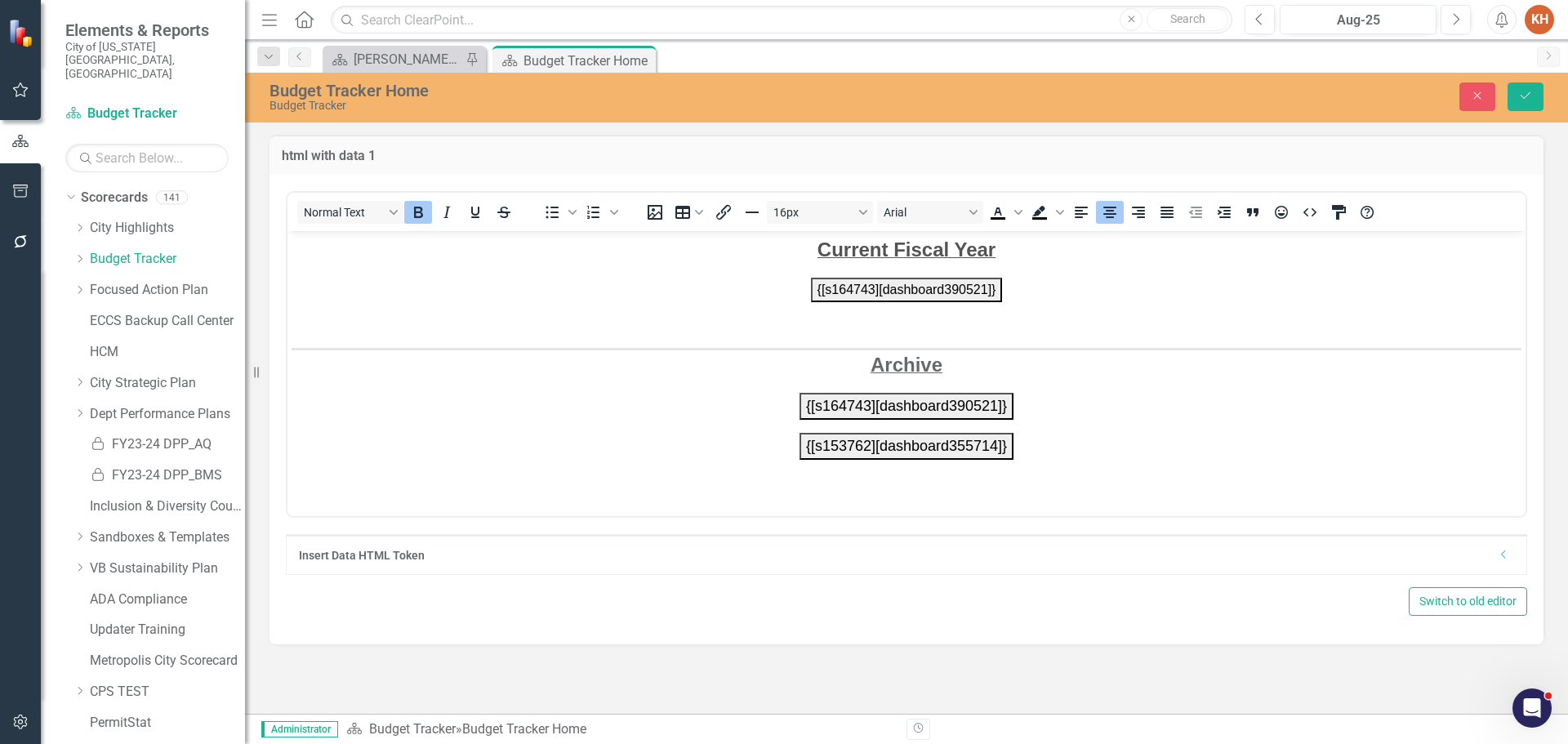
click at [1500, 553] on icon "Dropdown" at bounding box center [1503, 554] width 12 height 10
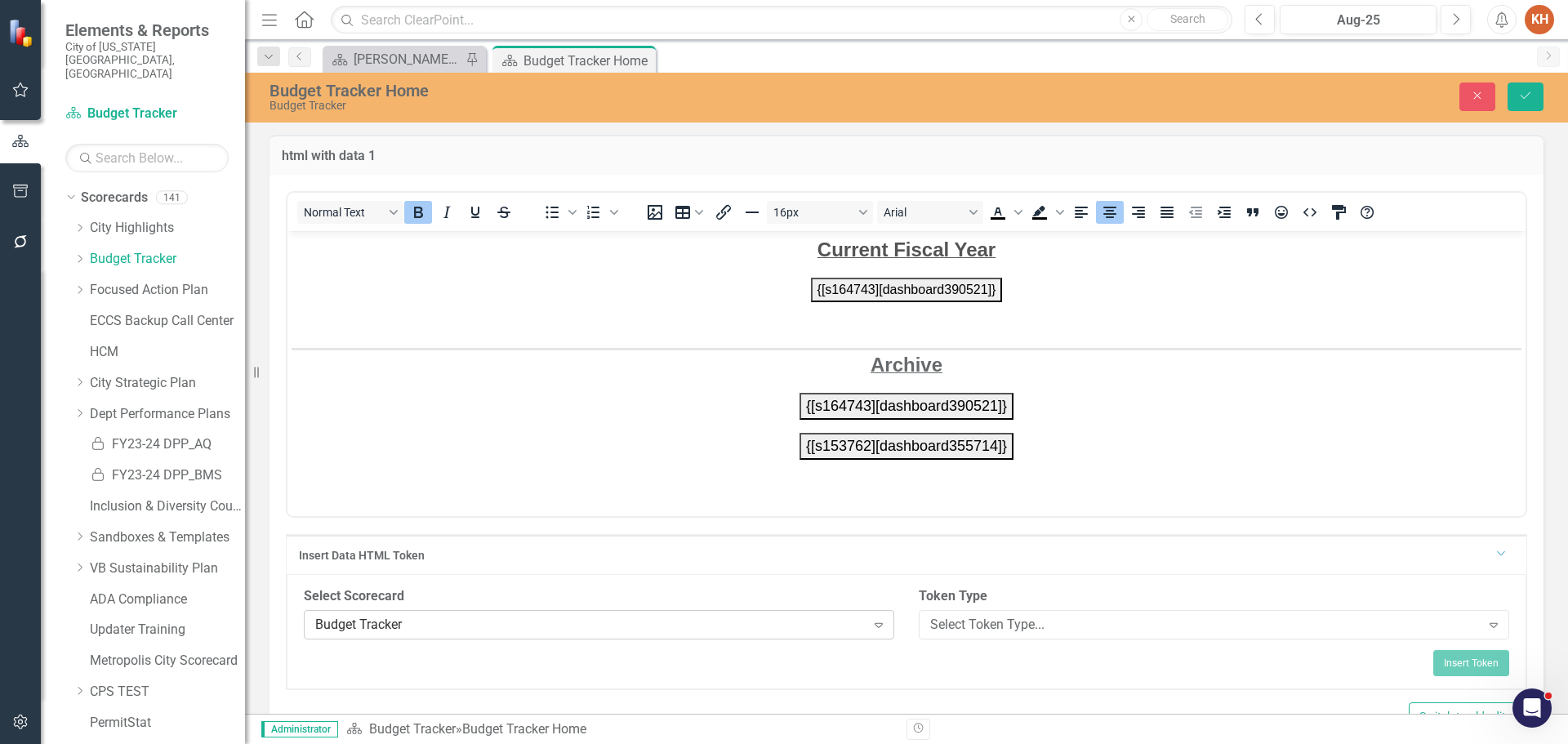
click at [476, 623] on div "Budget Tracker" at bounding box center [590, 625] width 550 height 19
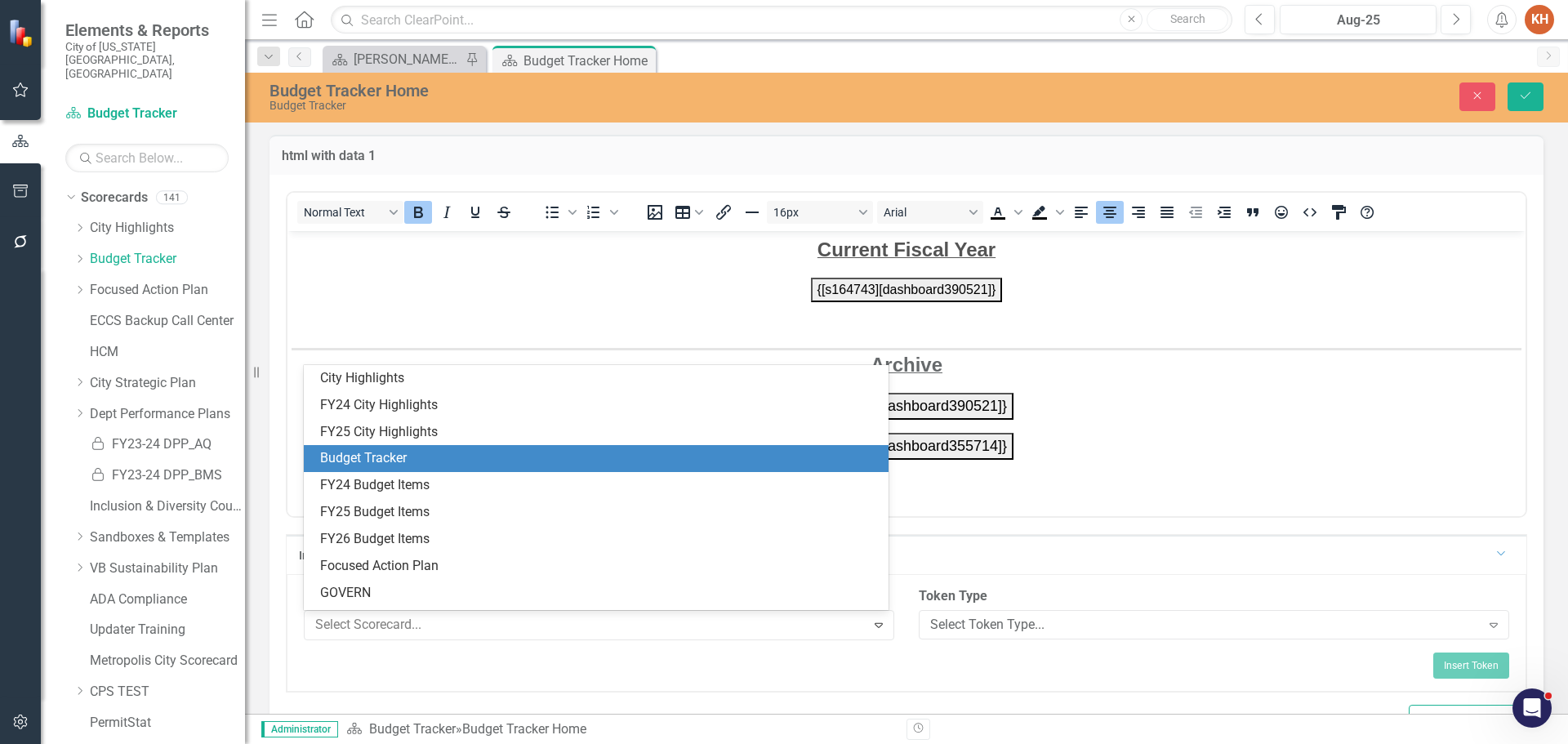
scroll to position [81, 0]
click at [487, 462] on div "FY26 Budget Items" at bounding box center [599, 459] width 559 height 19
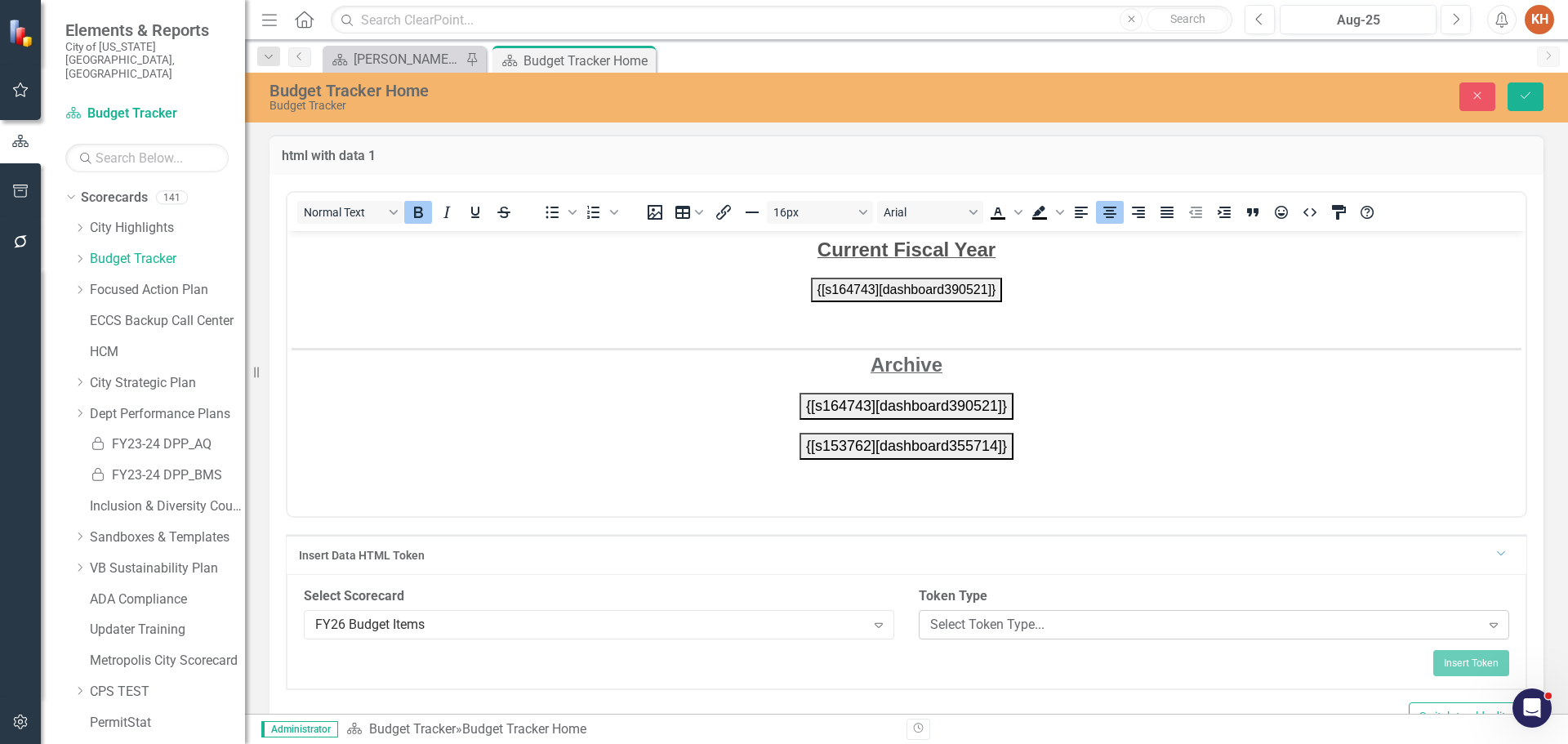
click at [1087, 624] on div "Select Token Type..." at bounding box center [1205, 625] width 550 height 19
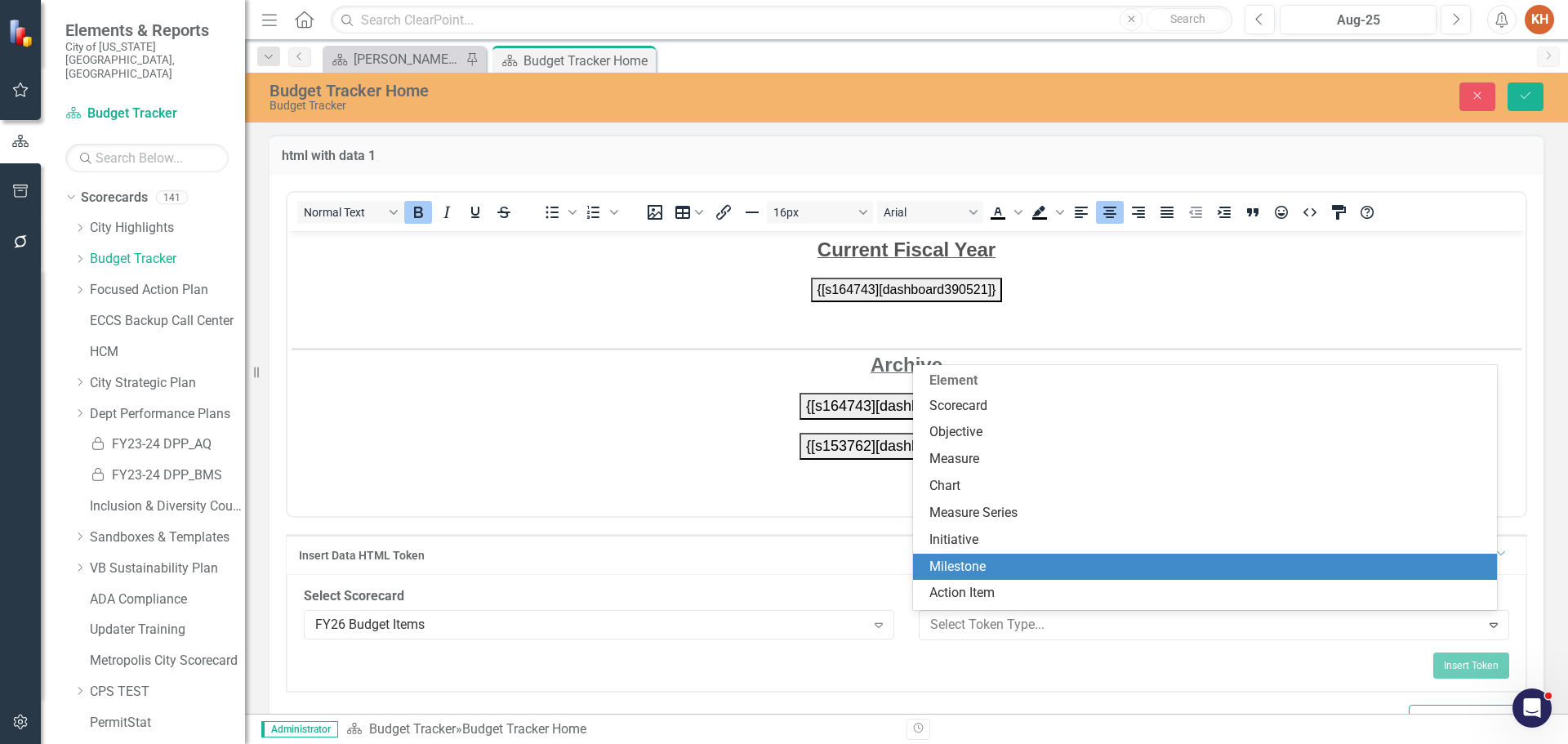
scroll to position [82, 0]
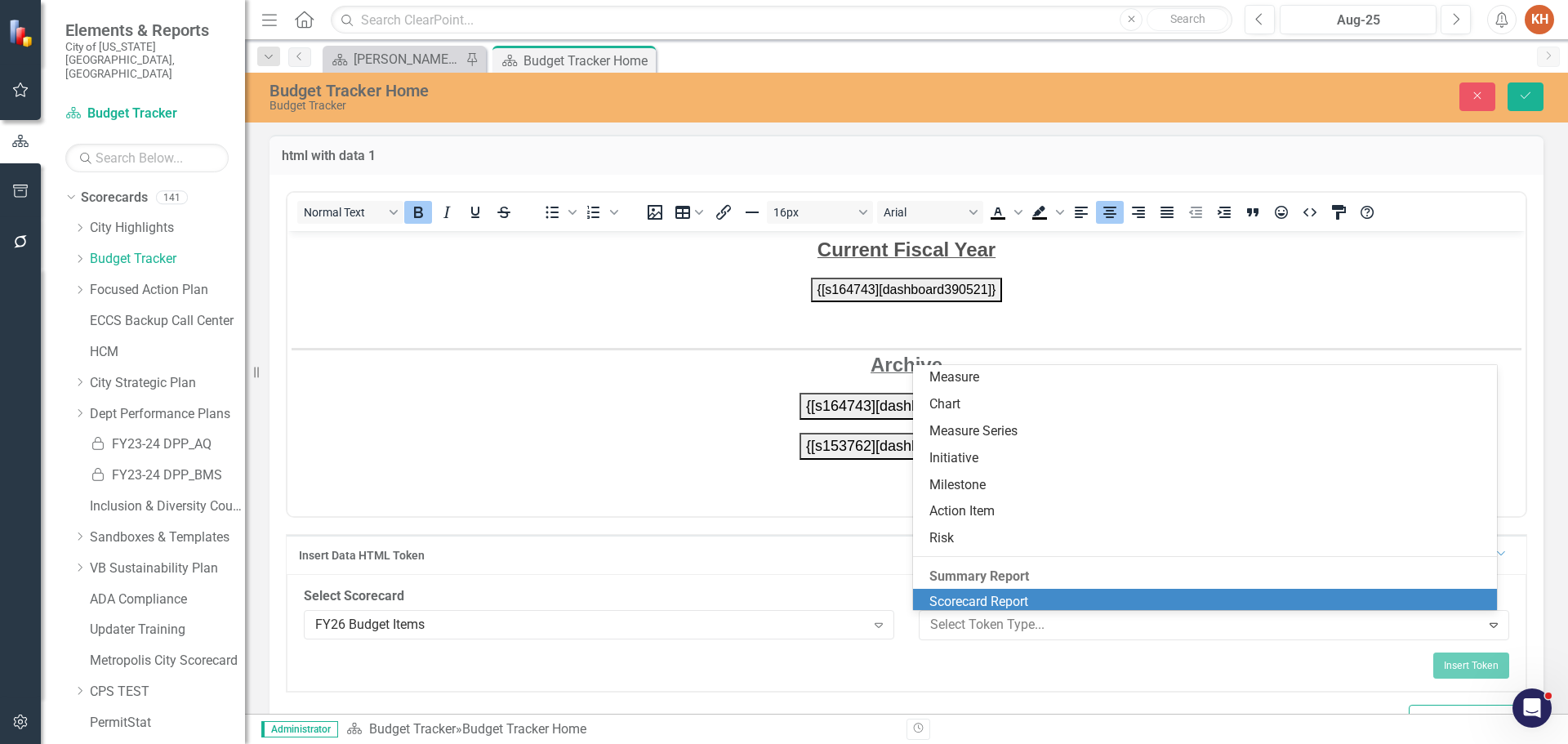
click at [1038, 596] on div "Scorecard Report" at bounding box center [1209, 603] width 559 height 19
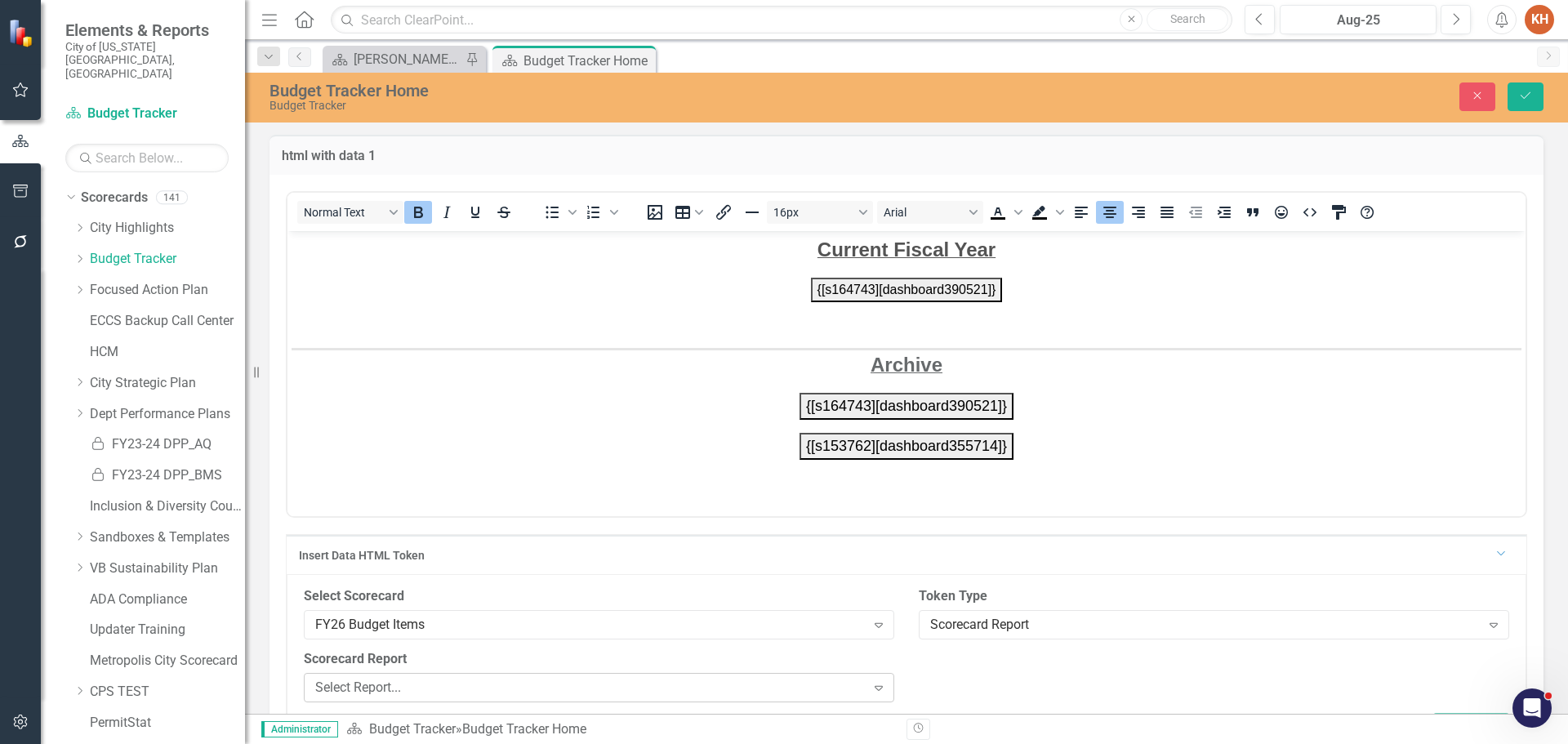
click at [583, 674] on div "Select Report... Expand" at bounding box center [598, 688] width 590 height 30
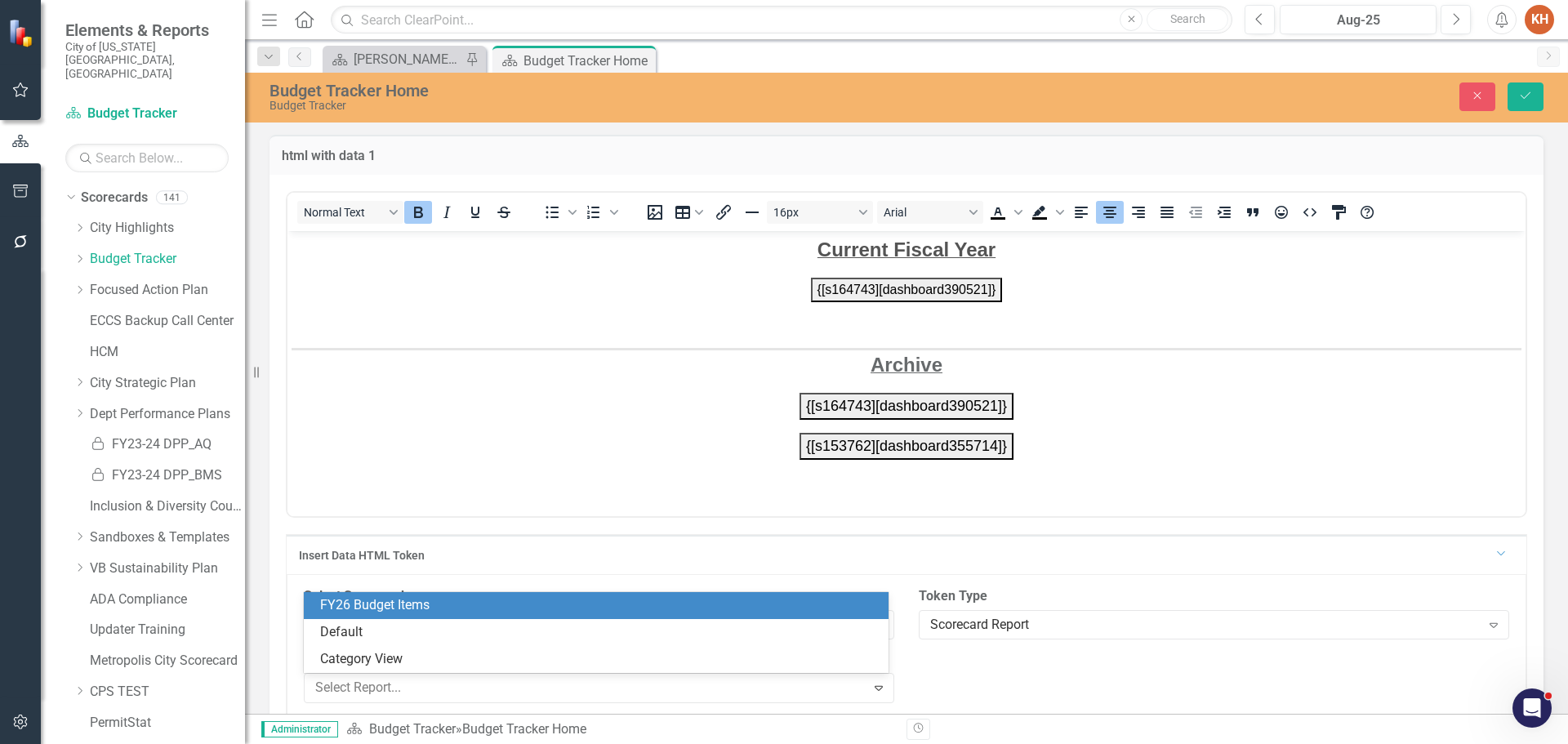
click at [562, 611] on div "FY26 Budget Items" at bounding box center [599, 606] width 559 height 19
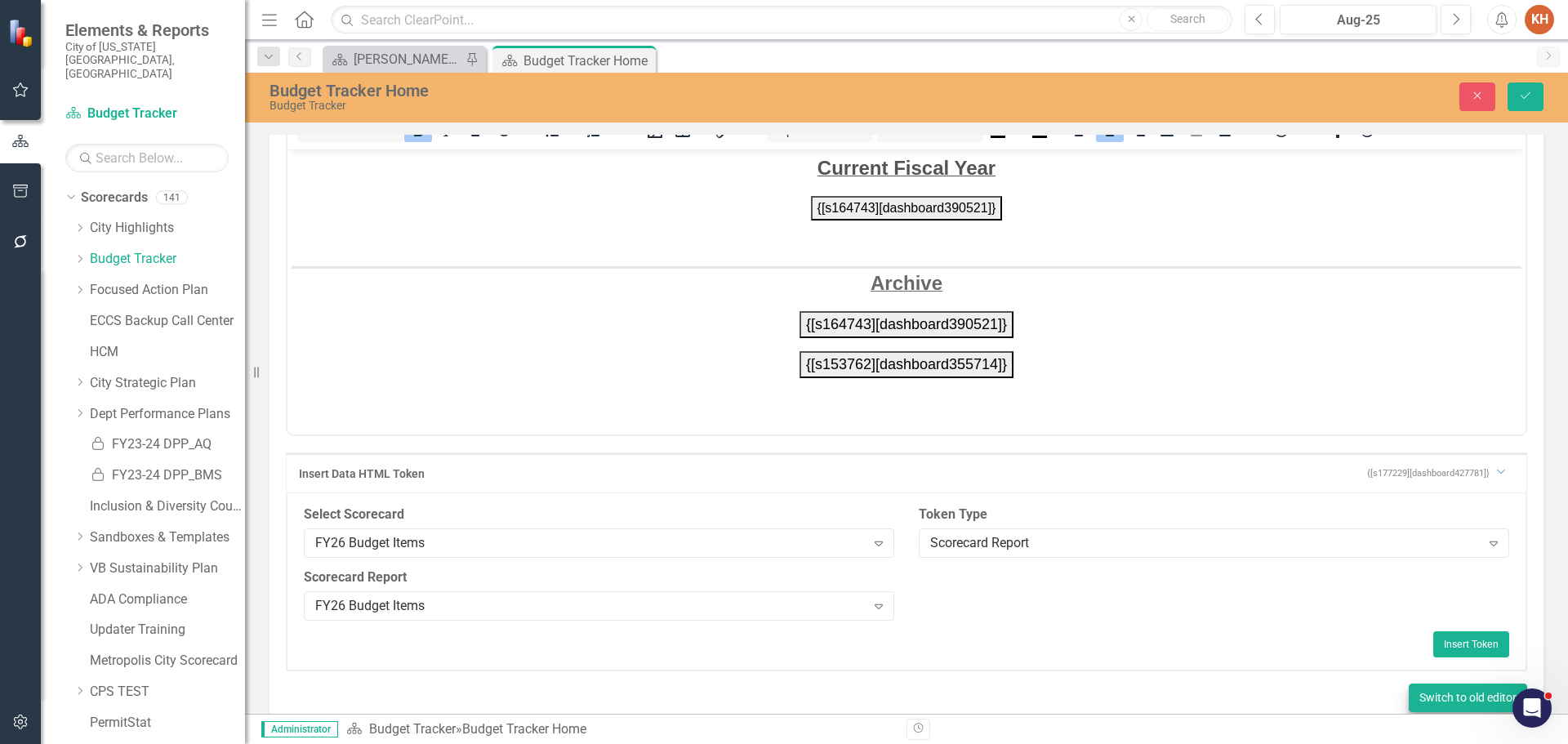
scroll to position [125, 0]
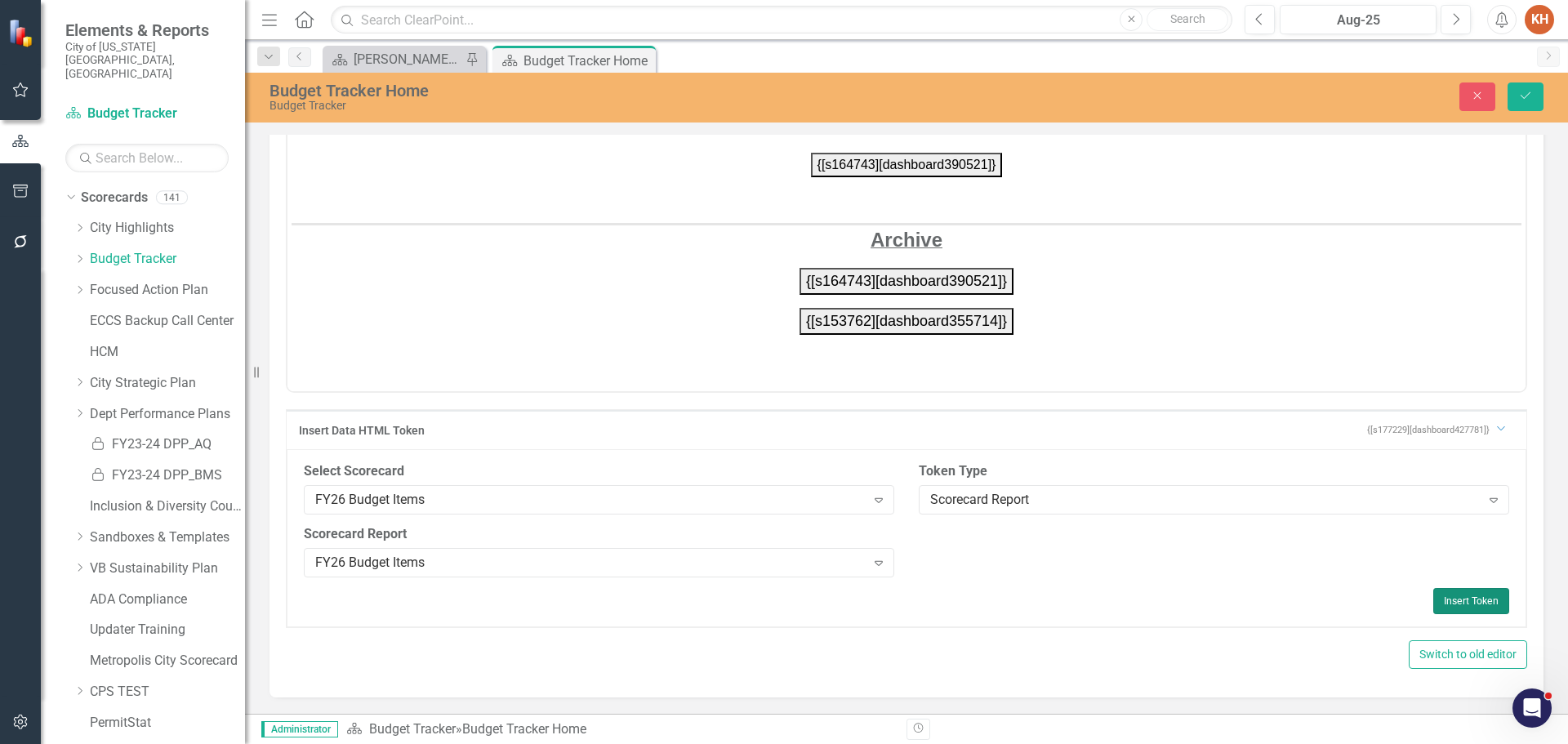
click at [1455, 597] on button "Insert Token" at bounding box center [1470, 601] width 76 height 26
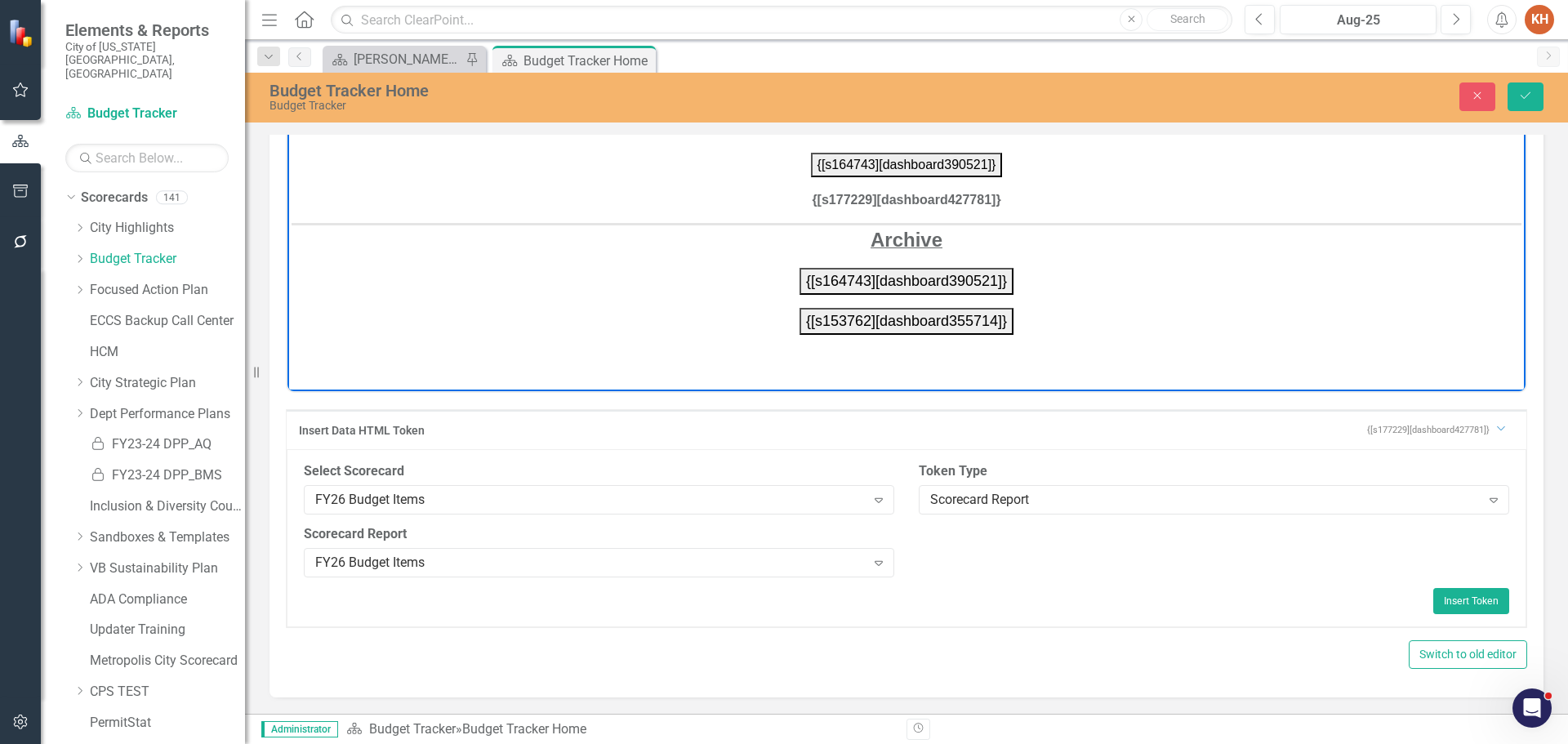
scroll to position [0, 0]
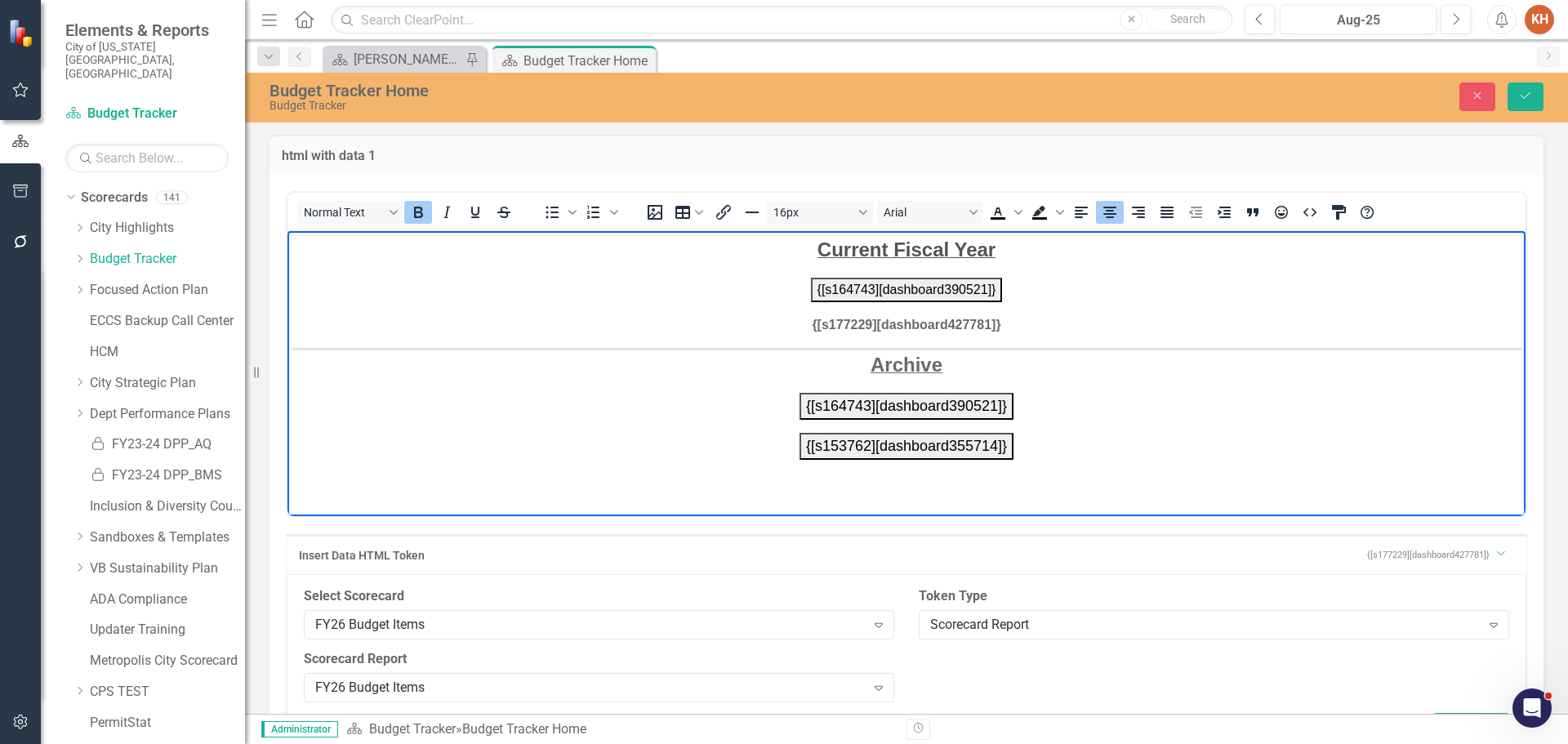
click at [858, 295] on button "{[s164743][dashboard390521]}" at bounding box center [907, 289] width 192 height 24
click at [1042, 326] on p "{[s177229][dashboard427781]}" at bounding box center [906, 324] width 1230 height 19
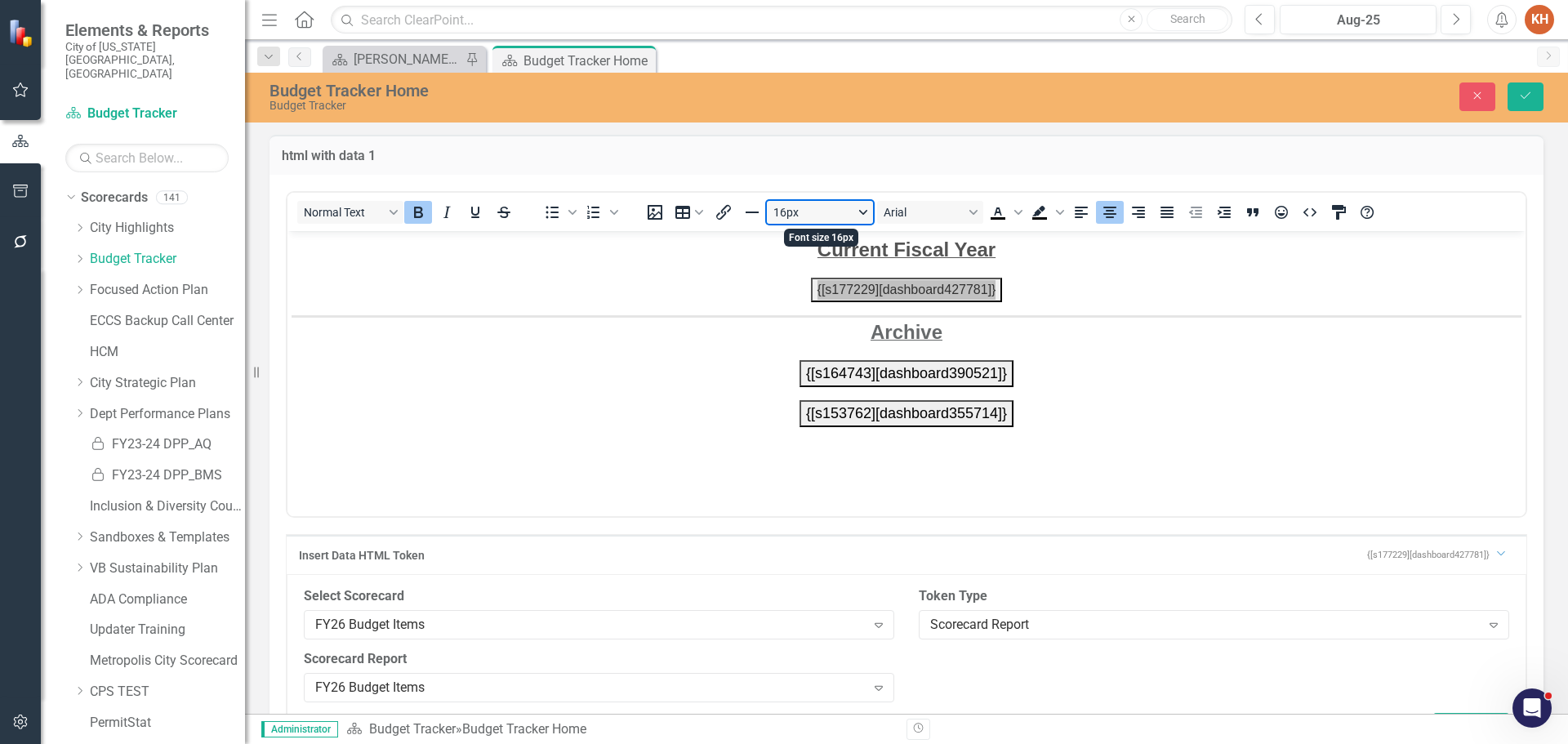
click at [866, 208] on button "16px" at bounding box center [820, 212] width 106 height 23
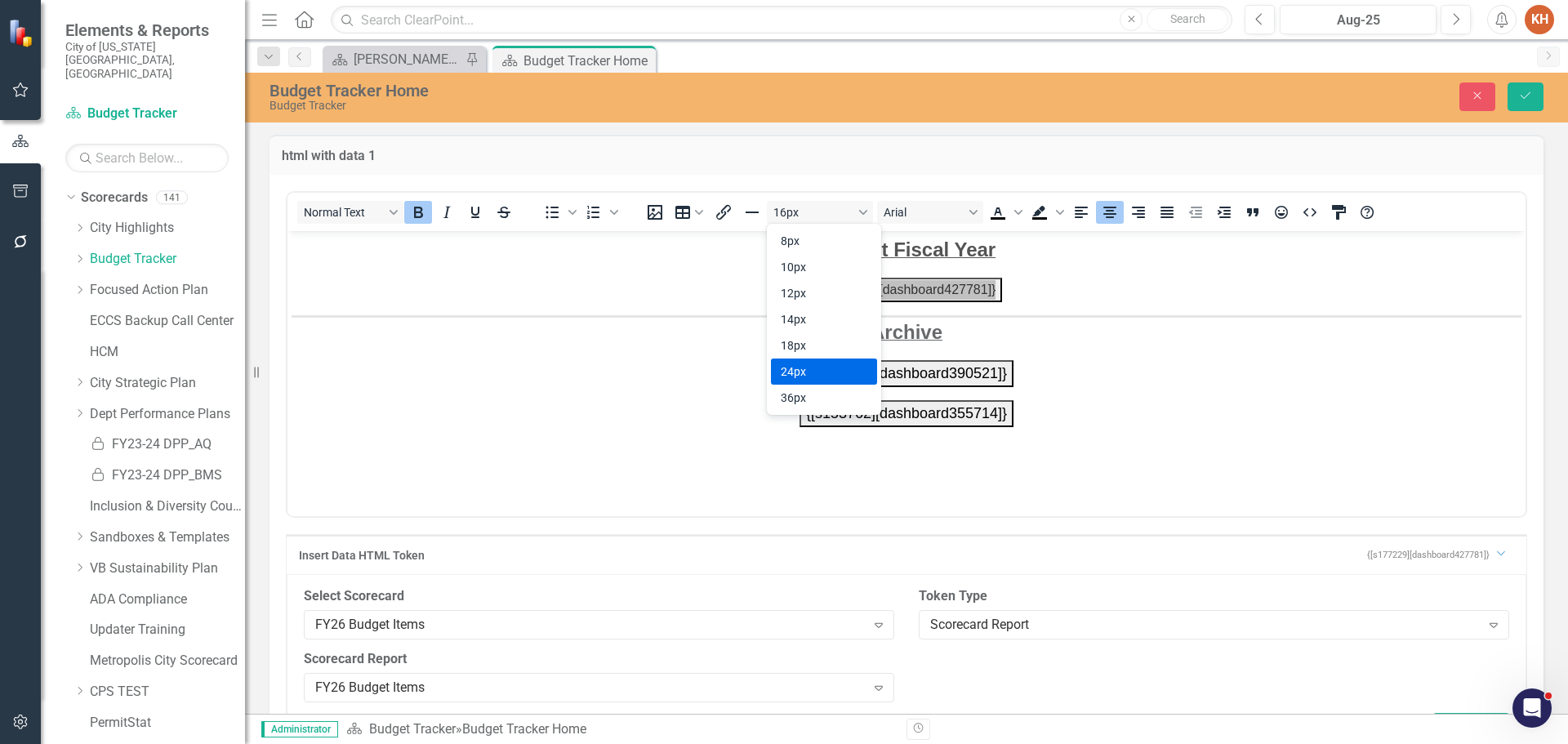
click at [825, 375] on div "24px" at bounding box center [812, 372] width 64 height 19
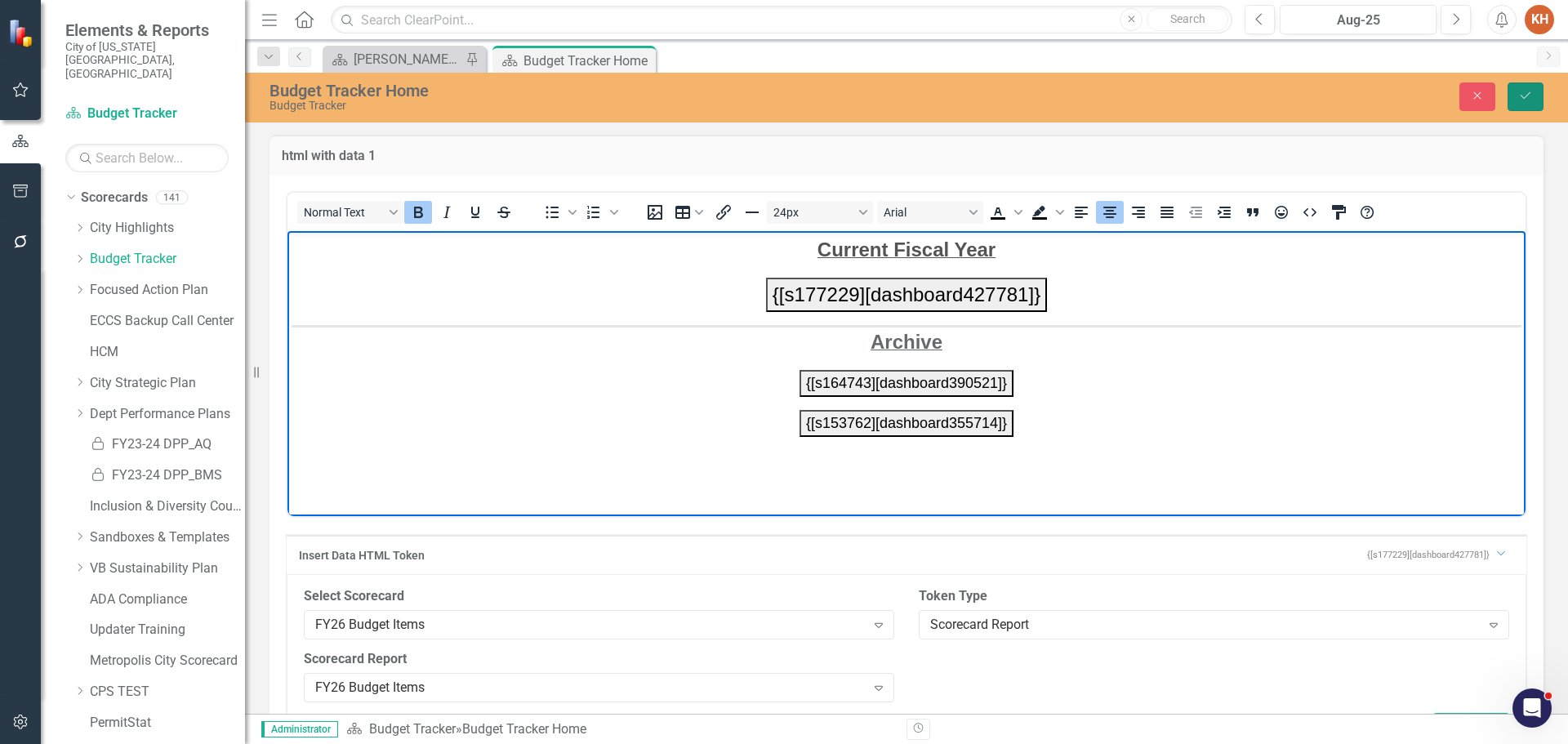
click at [1526, 101] on icon "Save" at bounding box center [1525, 95] width 15 height 11
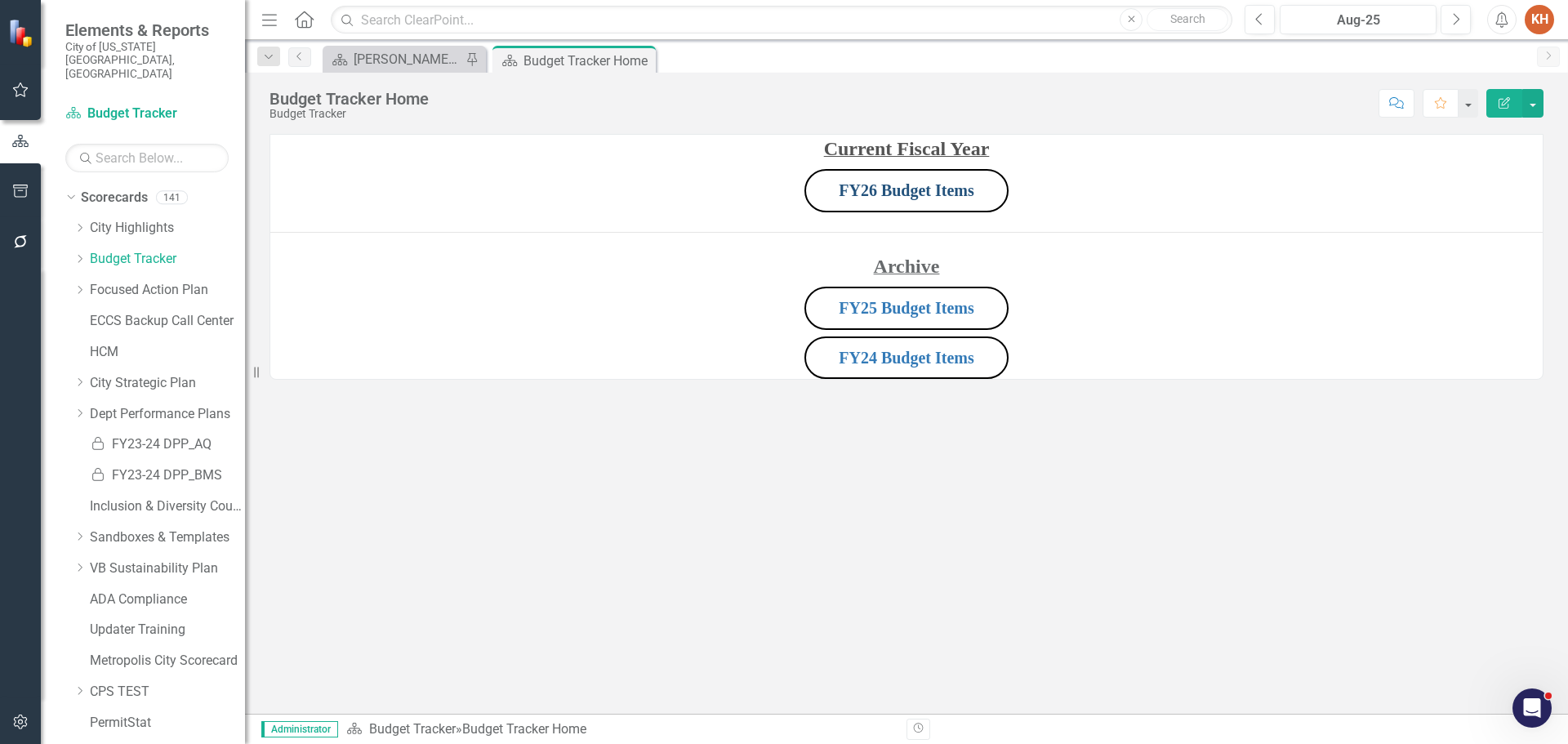
click at [920, 188] on link "FY26 Budget Items" at bounding box center [906, 190] width 135 height 18
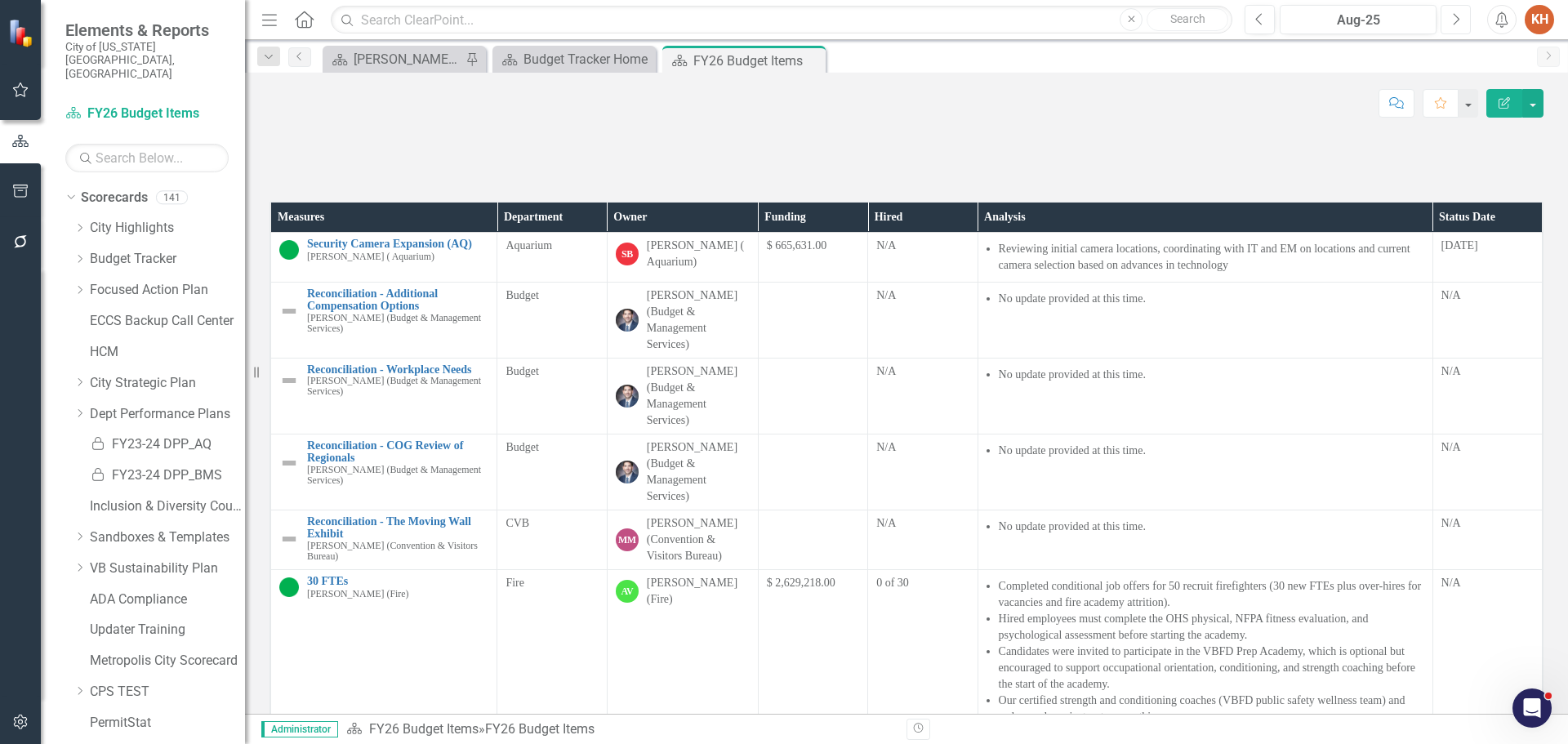
click at [1451, 17] on icon "Next" at bounding box center [1456, 19] width 9 height 15
click at [1450, 17] on button "Next" at bounding box center [1456, 20] width 31 height 30
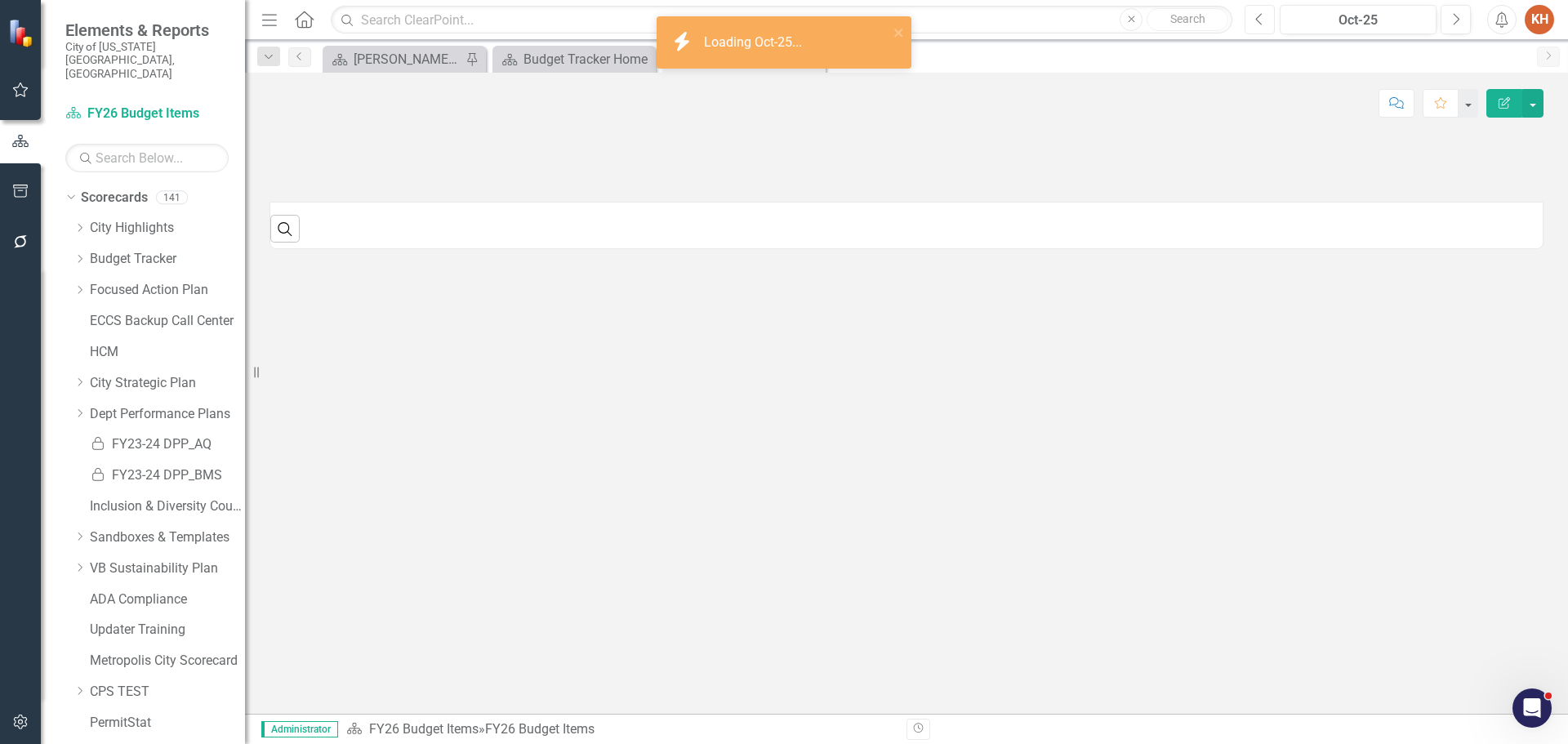
click at [1259, 17] on icon "button" at bounding box center [1258, 18] width 6 height 11
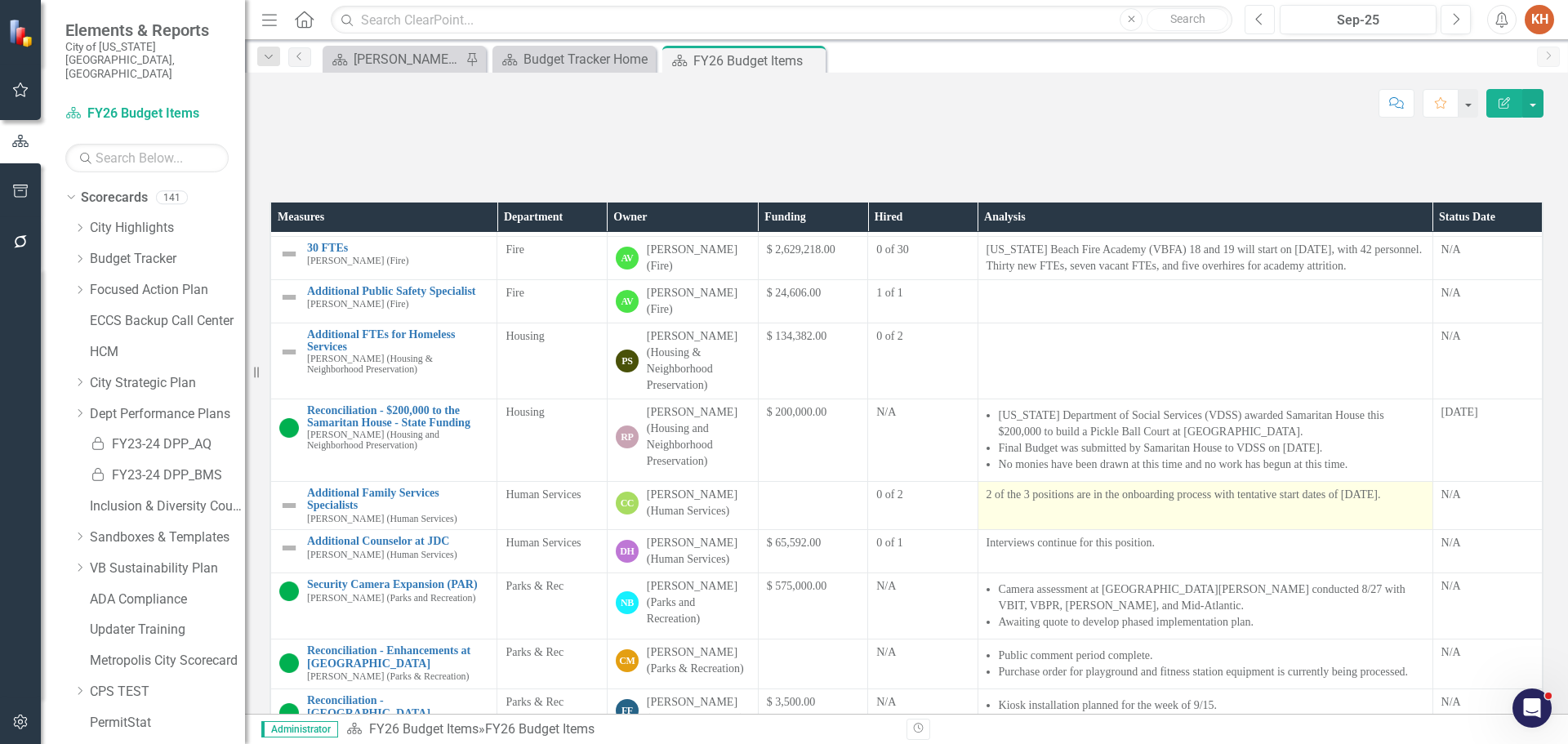
scroll to position [408, 0]
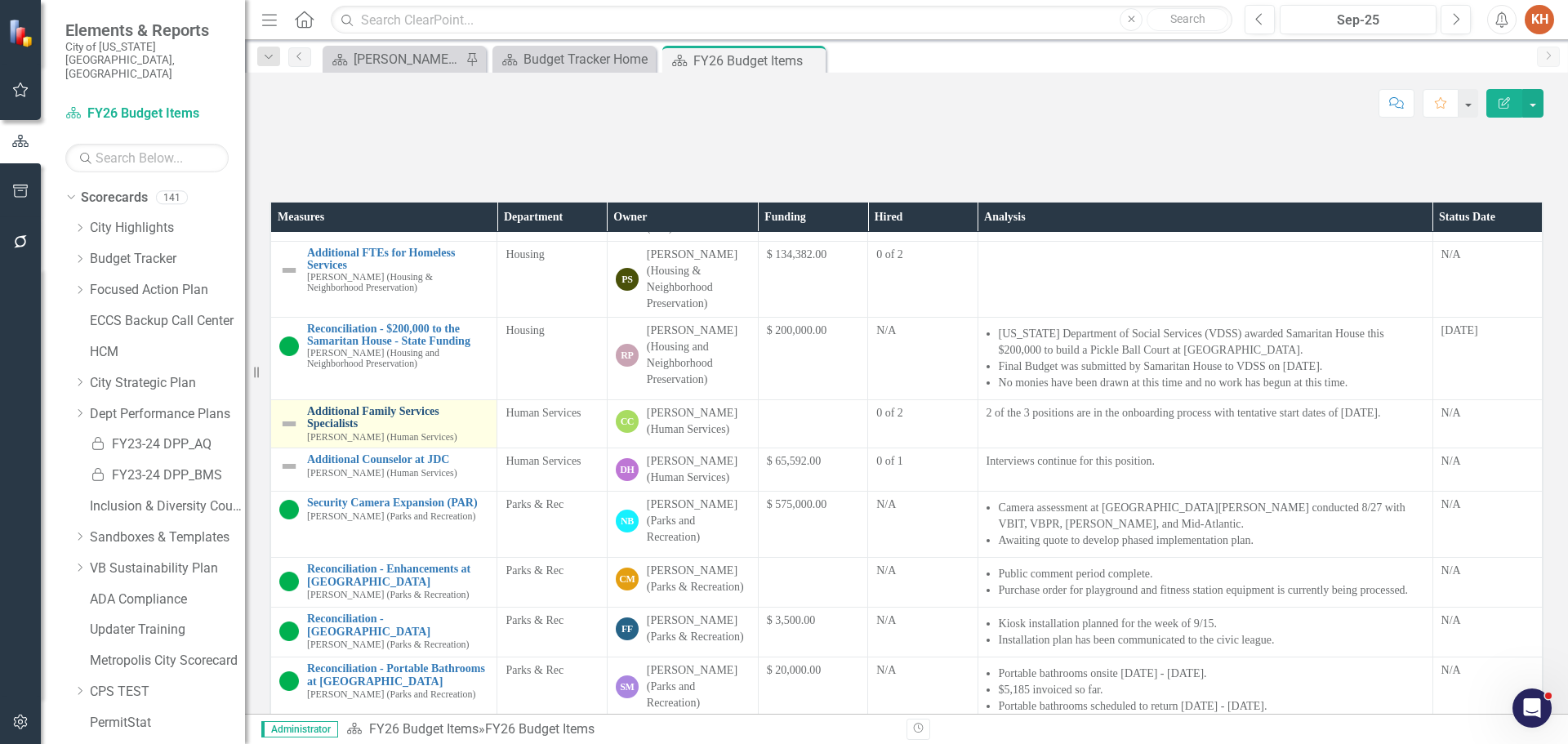
click at [387, 431] on link "Additional Family Services Specialists" at bounding box center [398, 417] width 181 height 25
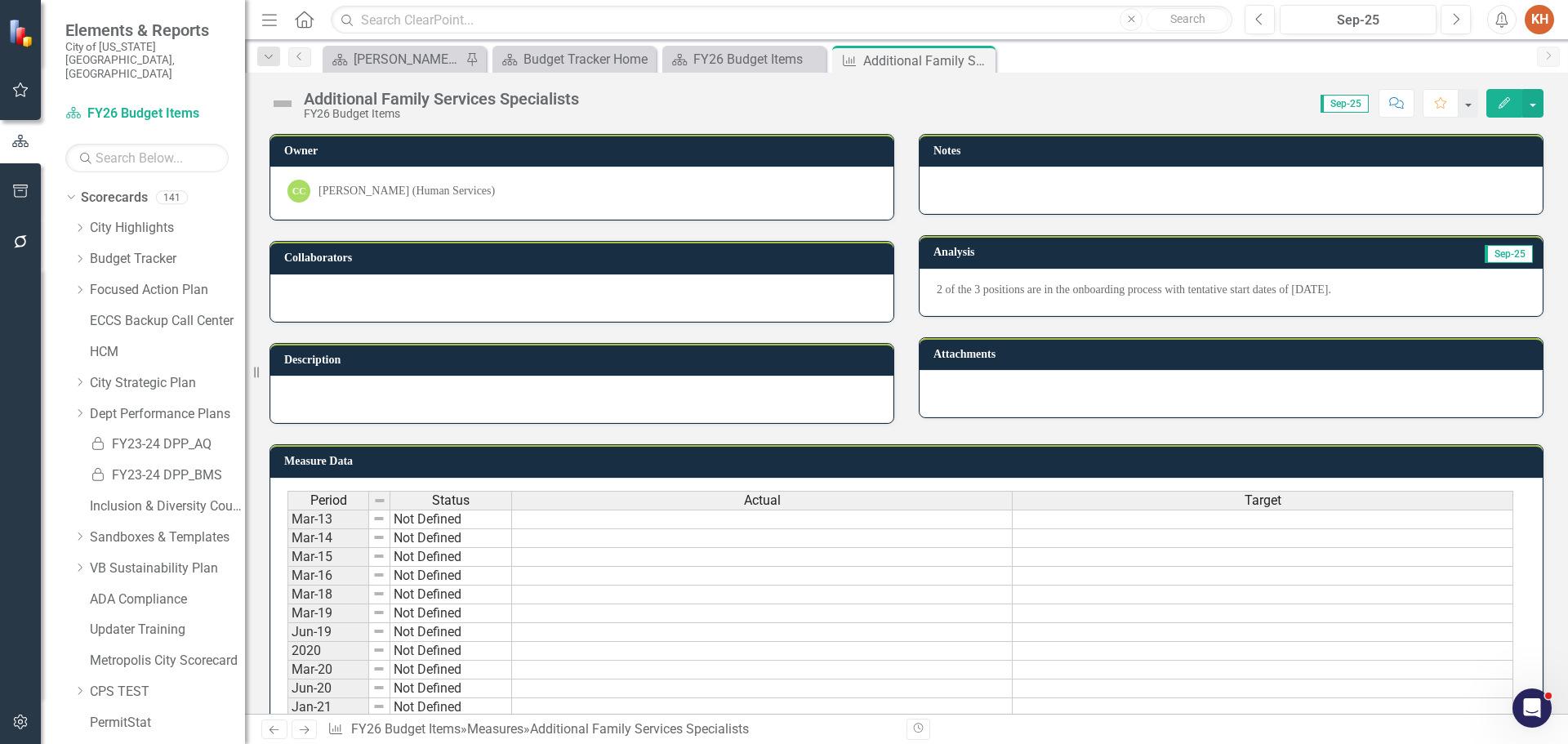
click at [0, 0] on icon "Close" at bounding box center [0, 0] width 0 height 0
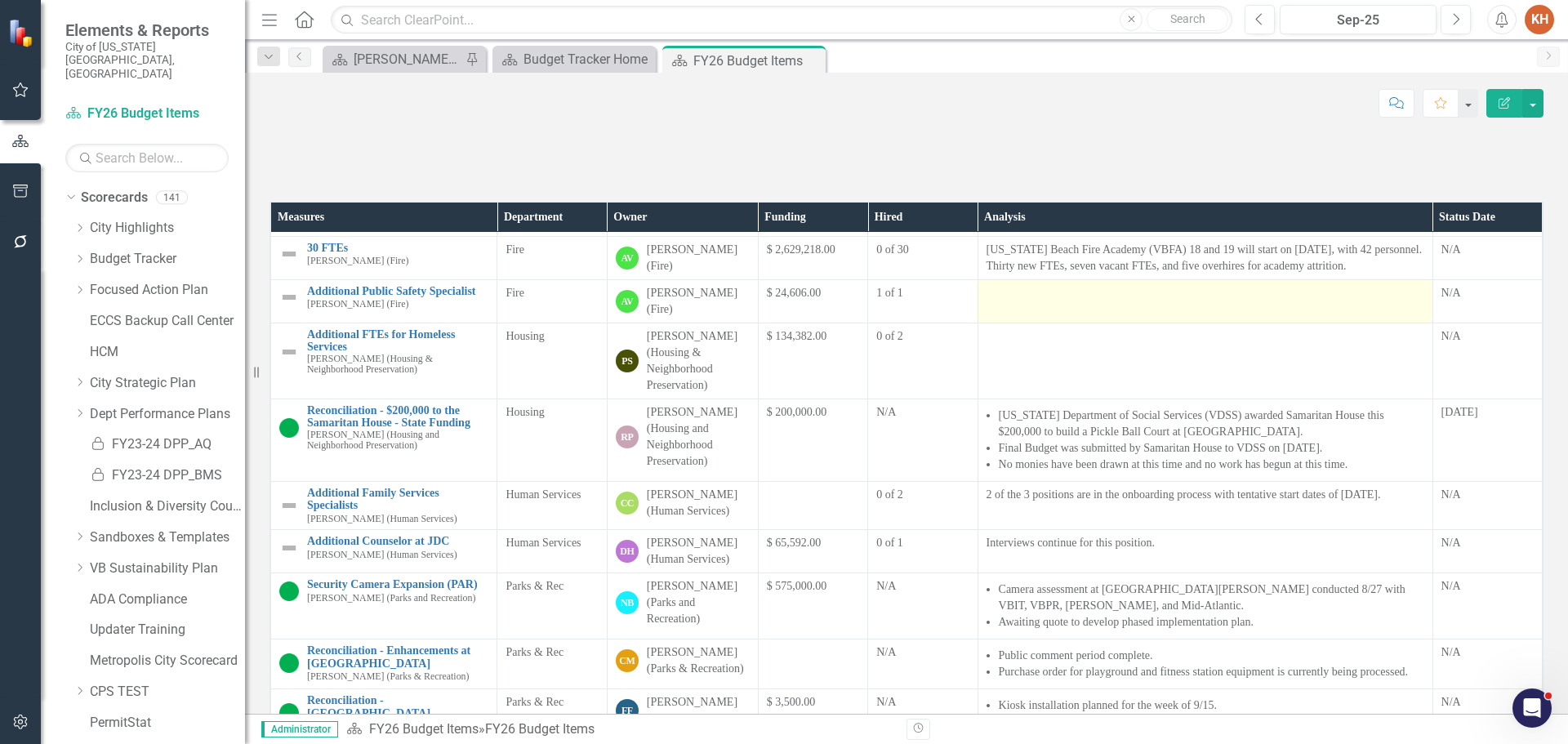
scroll to position [245, 0]
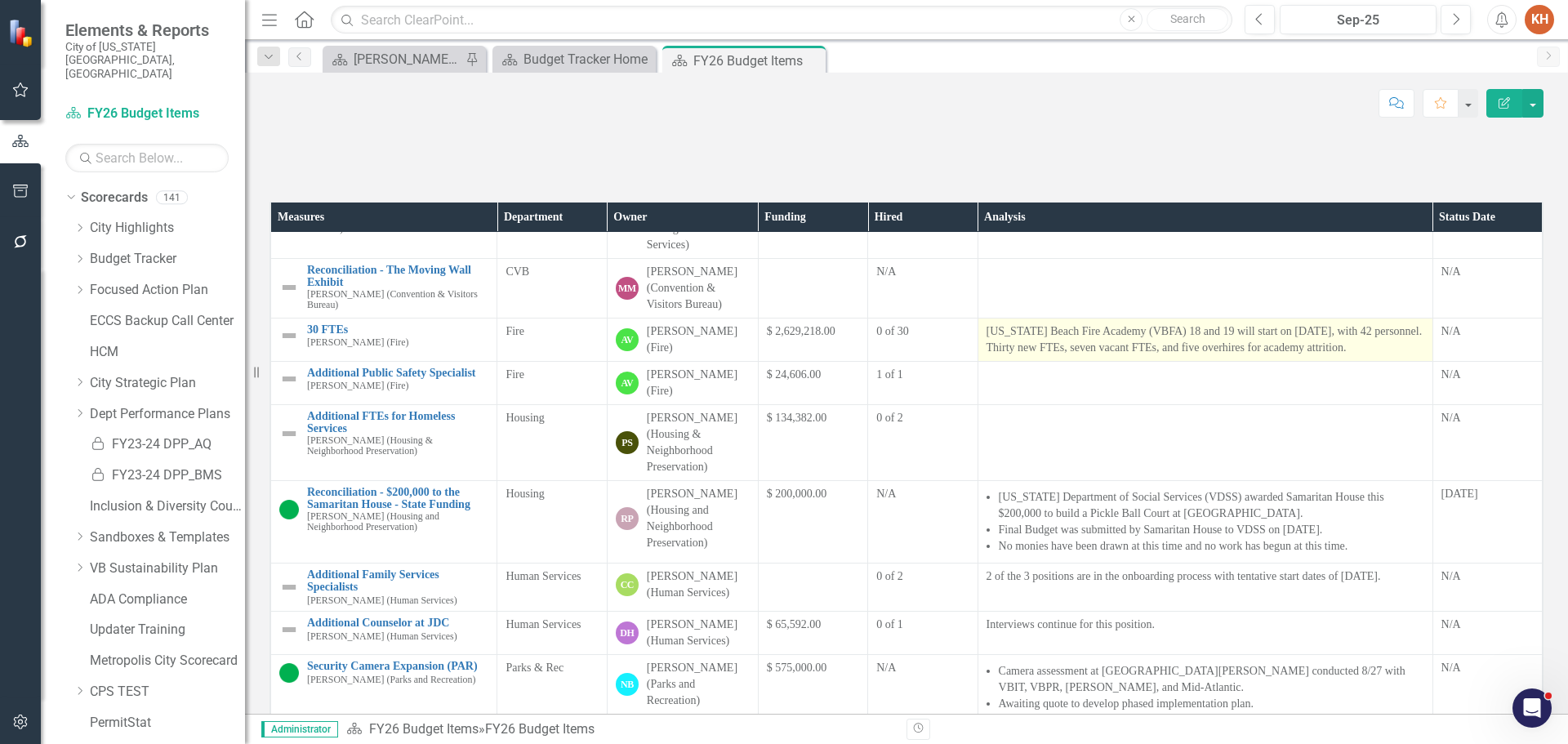
click at [1099, 356] on p "[US_STATE] Beach Fire Academy (VBFA) 18 and 19 will start on [DATE], with 42 pe…" at bounding box center [1205, 339] width 438 height 32
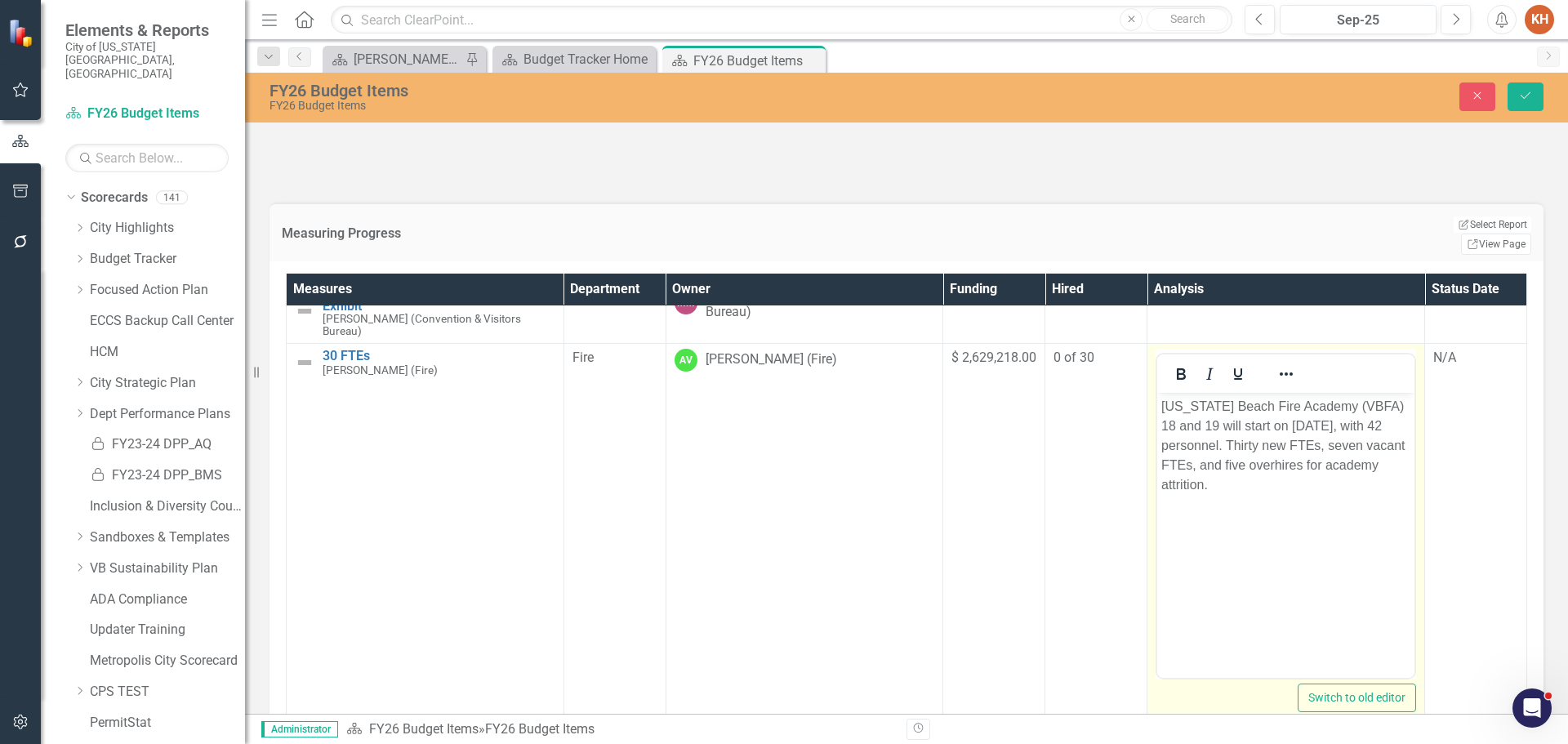
scroll to position [327, 0]
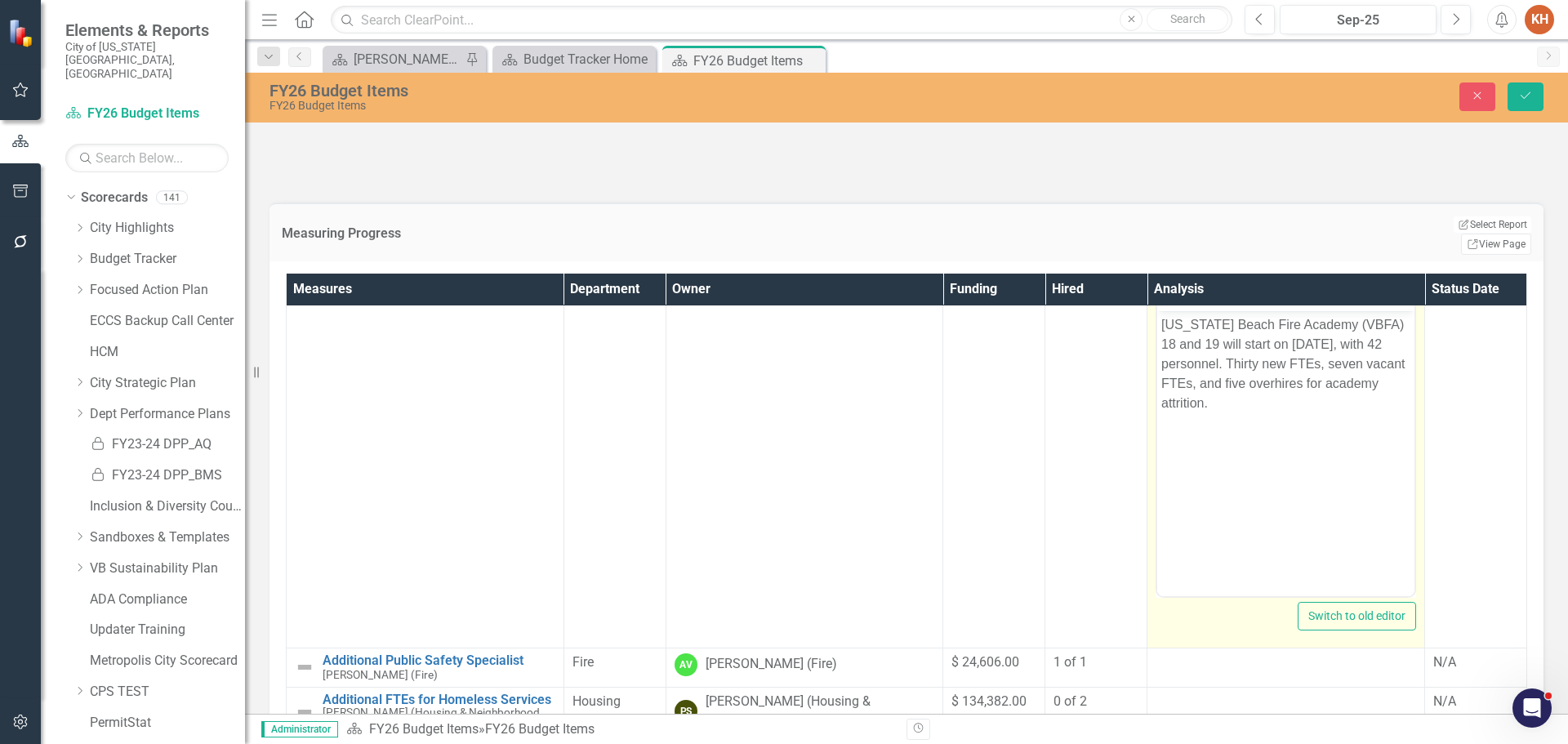
click at [1308, 336] on p "[US_STATE] Beach Fire Academy (VBFA) 18 and 19 will start on [DATE], with 42 pe…" at bounding box center [1286, 364] width 249 height 98
click at [1279, 294] on icon "Reveal or hide additional toolbar items" at bounding box center [1285, 292] width 13 height 3
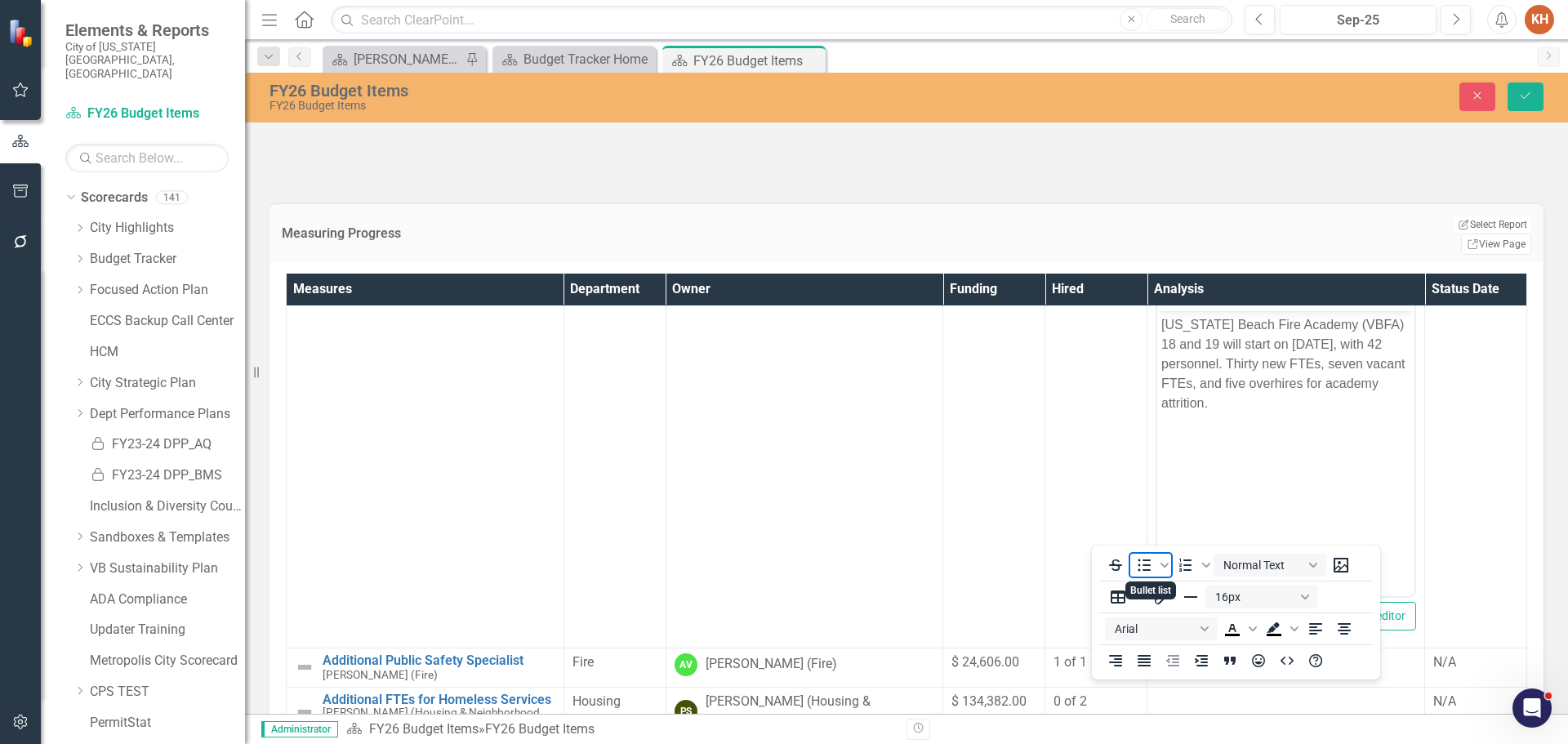
click at [1141, 563] on icon "Bullet list" at bounding box center [1144, 565] width 19 height 19
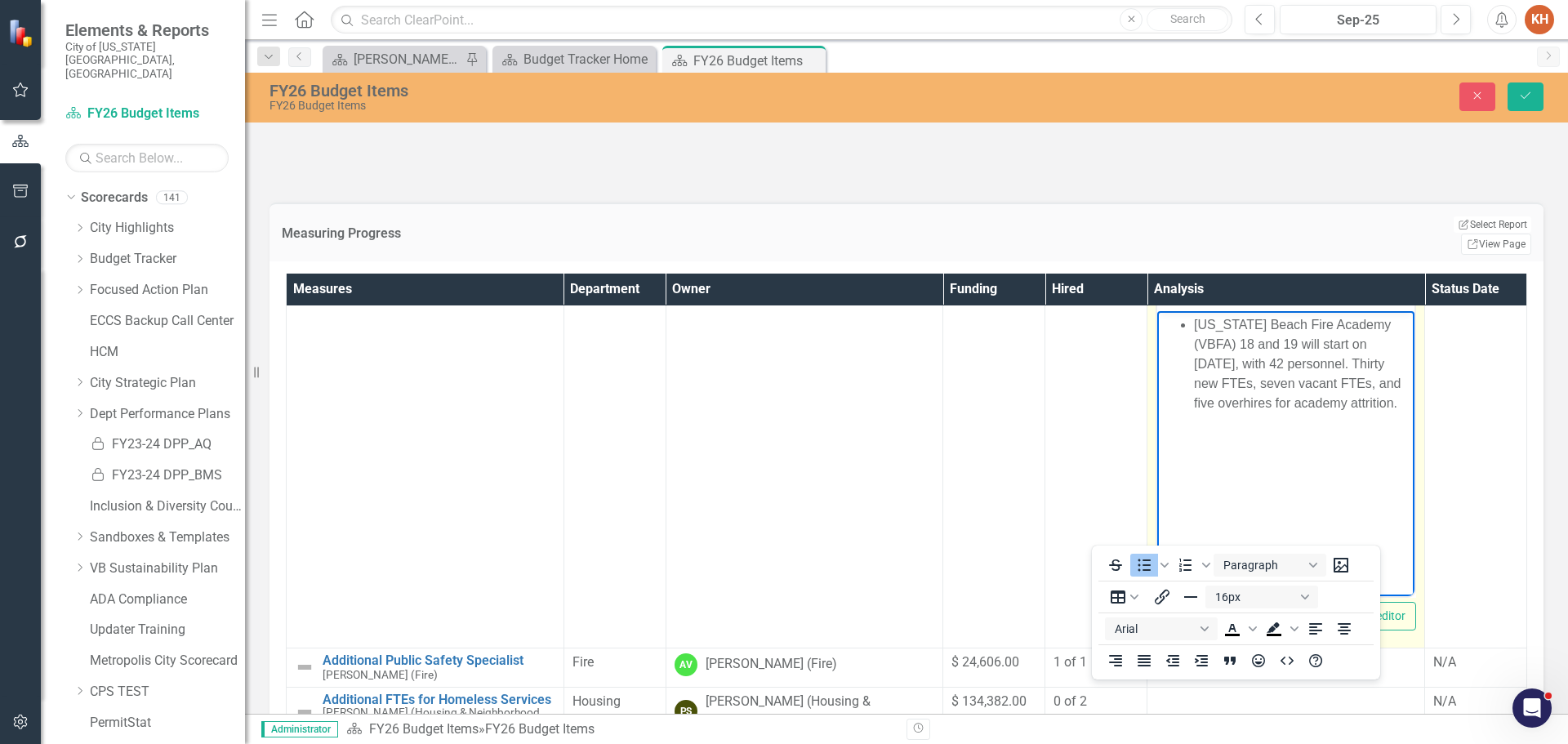
click at [1277, 302] on icon "Reveal or hide additional toolbar items" at bounding box center [1286, 292] width 19 height 19
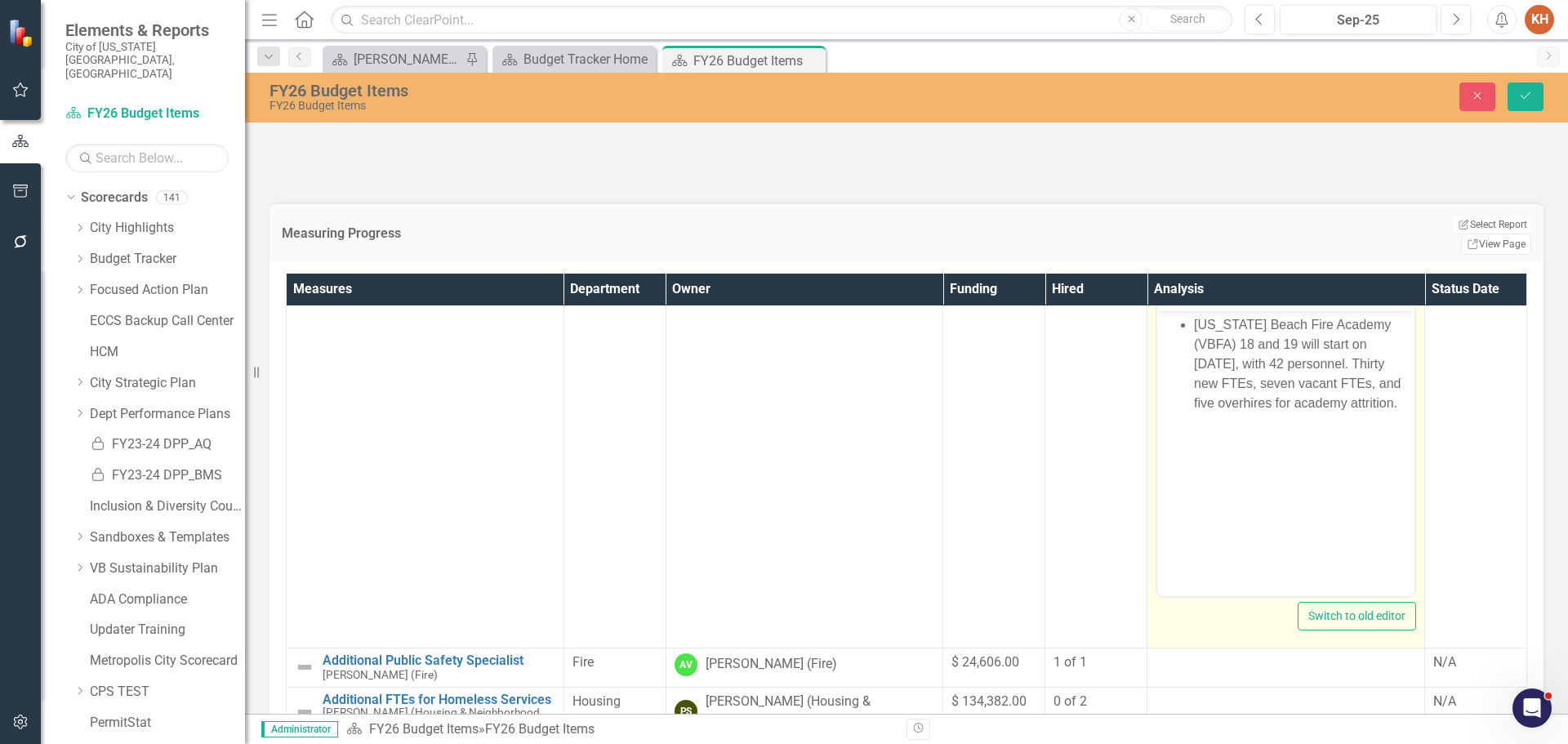
click at [1208, 352] on li "[US_STATE] Beach Fire Academy (VBFA) 18 and 19 will start on [DATE], with 42 pe…" at bounding box center [1302, 364] width 216 height 98
click at [1410, 344] on li "[US_STATE] Beach Fire Academy (VBFA) 18 and 19 will start on [DATE], with 42 pe…" at bounding box center [1302, 364] width 216 height 98
drag, startPoint x: 1384, startPoint y: 361, endPoint x: 1357, endPoint y: 354, distance: 27.9
click at [1353, 353] on li "[US_STATE] Beach Fire Academy (VBFA) 18 and 19 will start on [DATE], with 42 pe…" at bounding box center [1302, 364] width 216 height 98
click at [1387, 363] on li "[US_STATE] Beach Fire Academy (VBFA) 18 and 19 will start on [DATE], with 42 pe…" at bounding box center [1302, 364] width 216 height 98
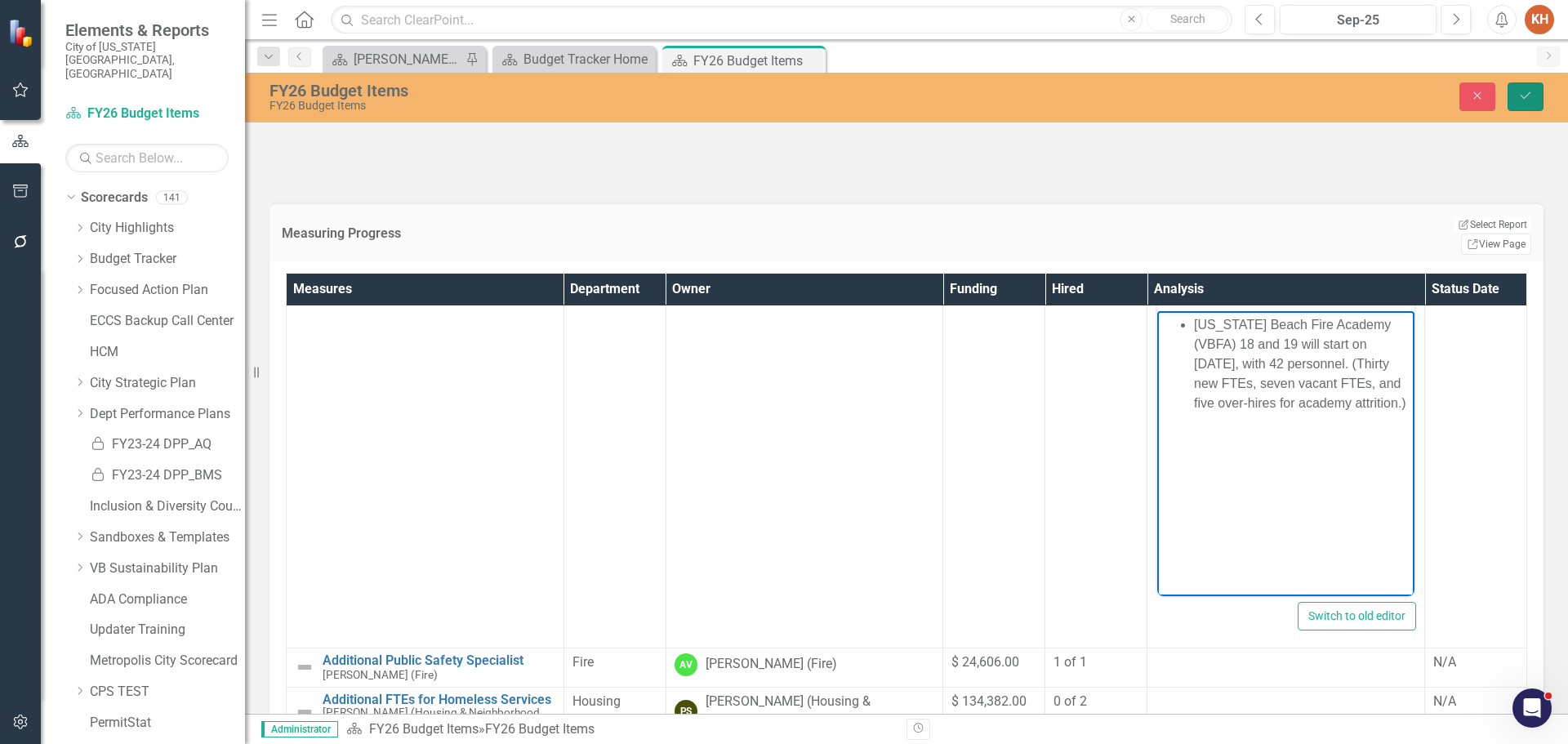
click at [1528, 102] on button "Save" at bounding box center [1525, 97] width 36 height 29
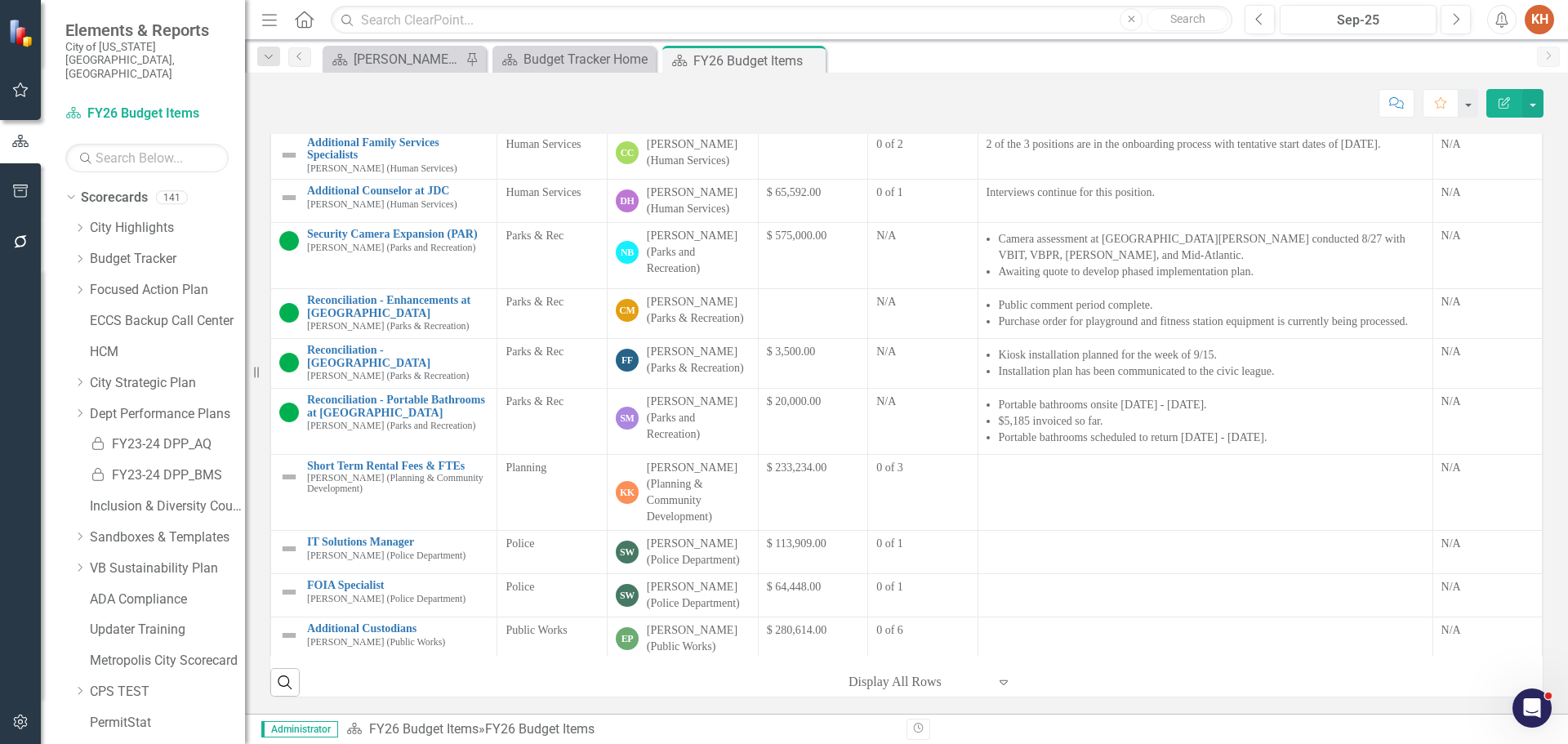
scroll to position [497, 0]
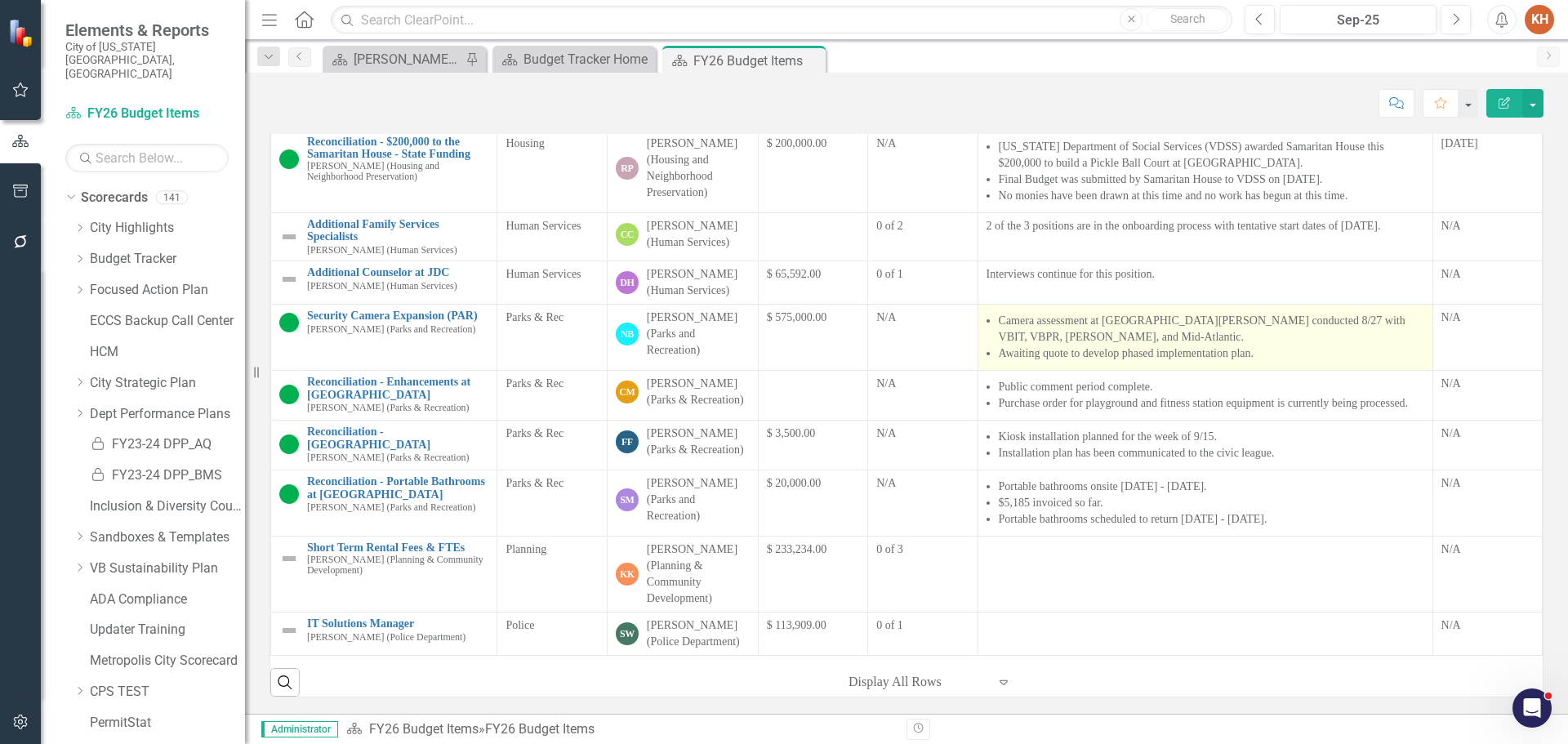
click at [1153, 345] on li "Camera assessment at [GEOGRAPHIC_DATA][PERSON_NAME] conducted 8/27 with VBIT, V…" at bounding box center [1211, 329] width 426 height 32
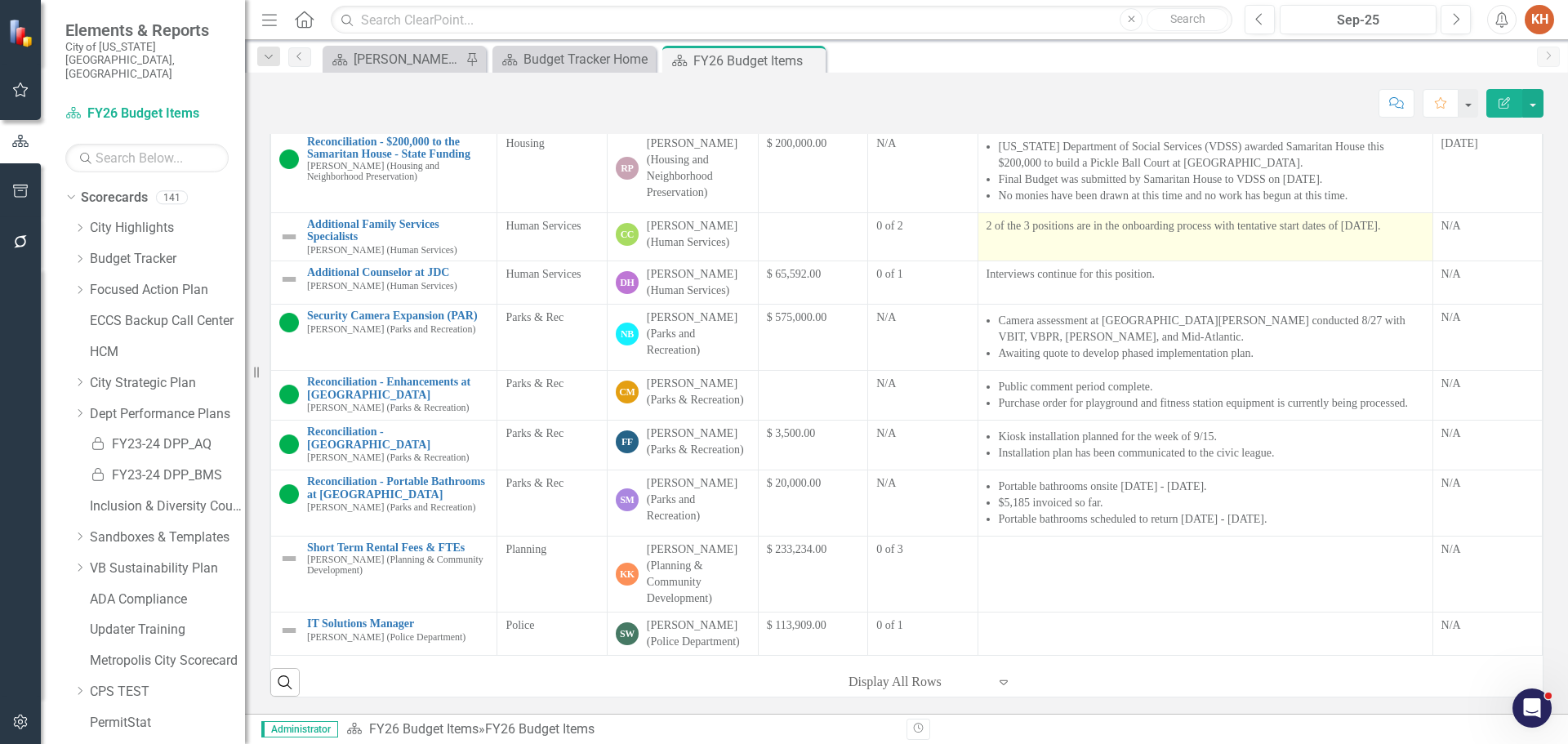
click at [1041, 249] on td "2 of the 3 positions are in the onboarding process with tentative start dates o…" at bounding box center [1205, 236] width 455 height 48
click at [1041, 249] on td "2 of the 3 positions are in the onboarding process with tentative start dates o…" at bounding box center [1205, 236] width 455 height 48
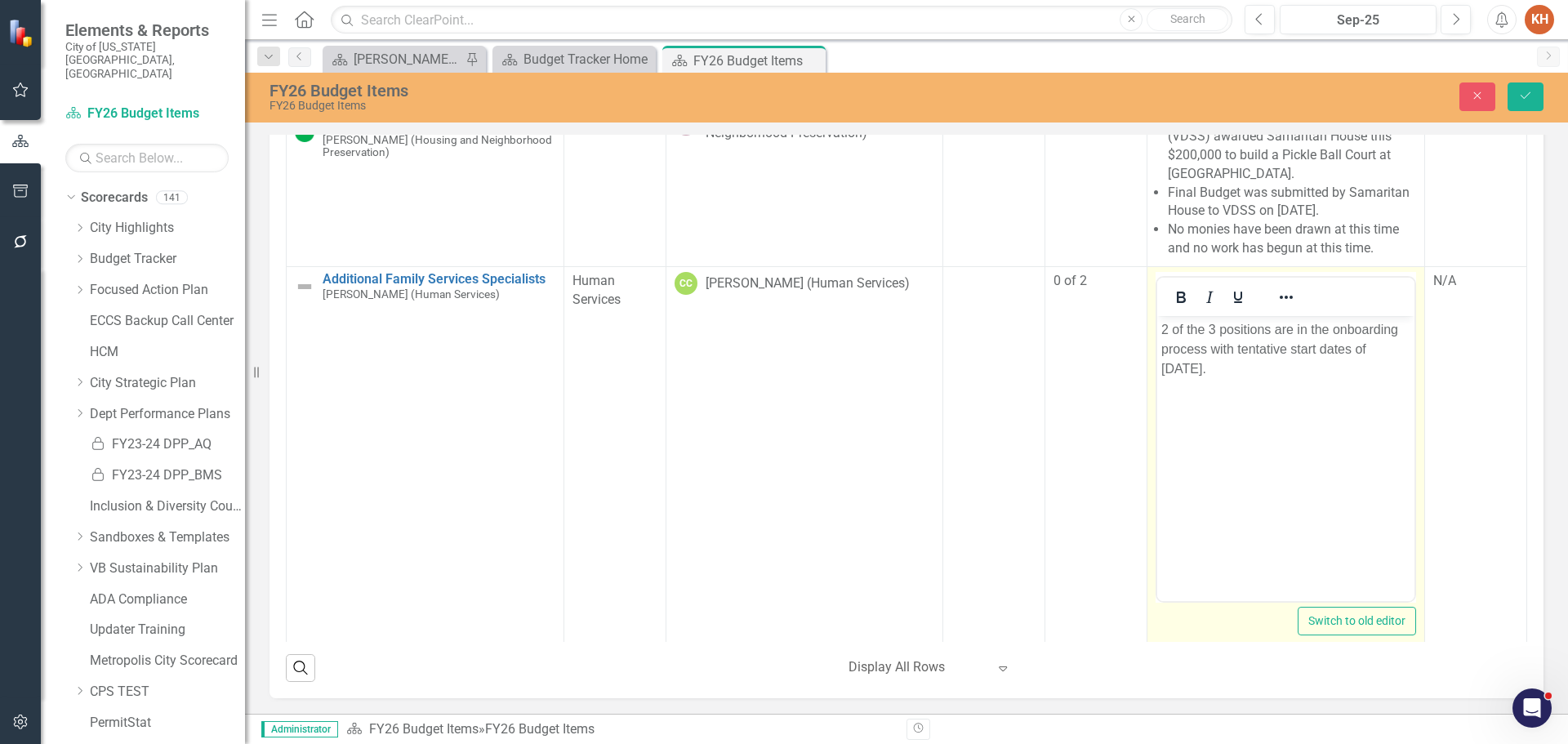
scroll to position [0, 0]
click at [1319, 329] on p "2 of the 3 positions are in the onboarding process with tentative start dates o…" at bounding box center [1286, 348] width 249 height 58
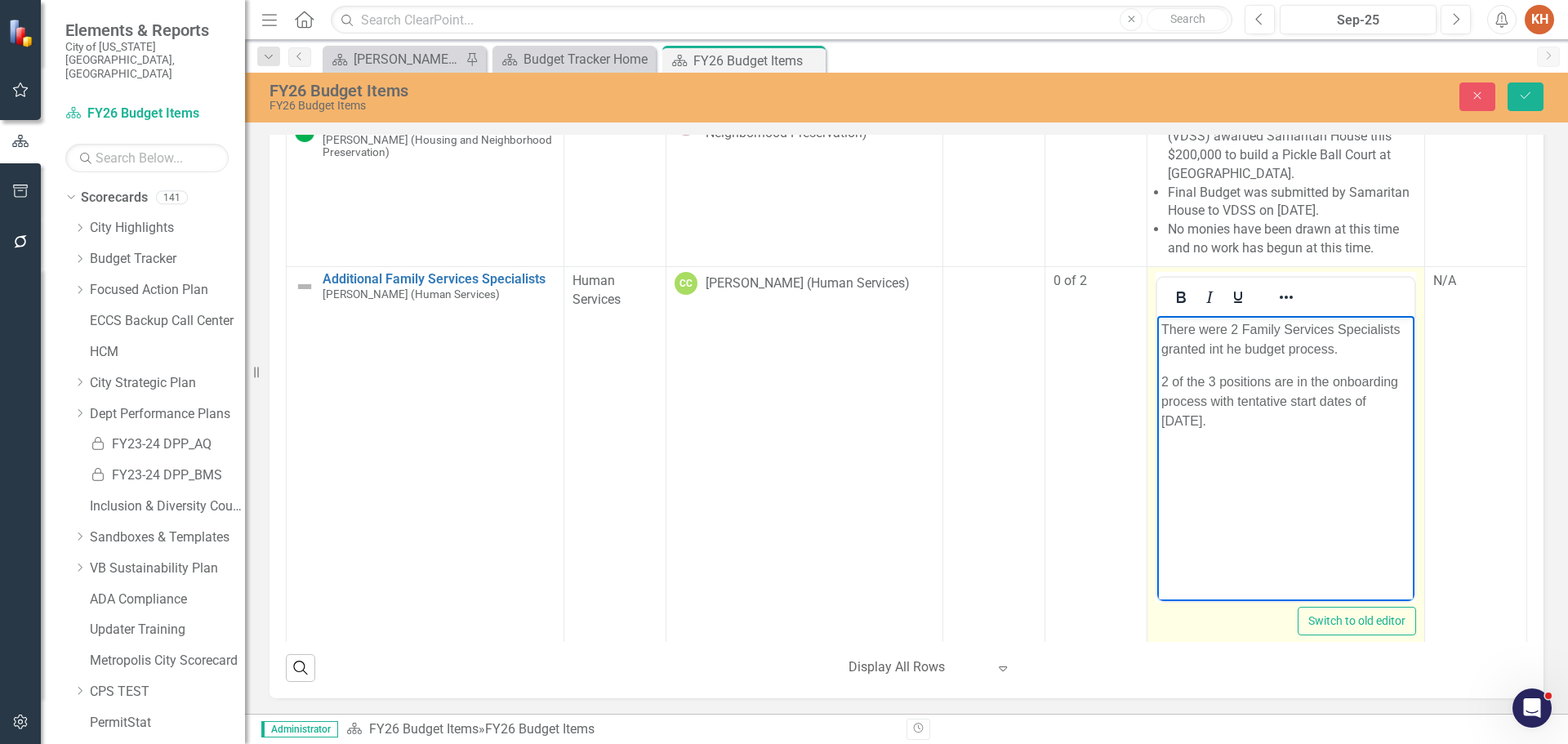
click at [1410, 327] on p "There were 2 Family Services Specialists granted int he budget process." at bounding box center [1286, 338] width 249 height 39
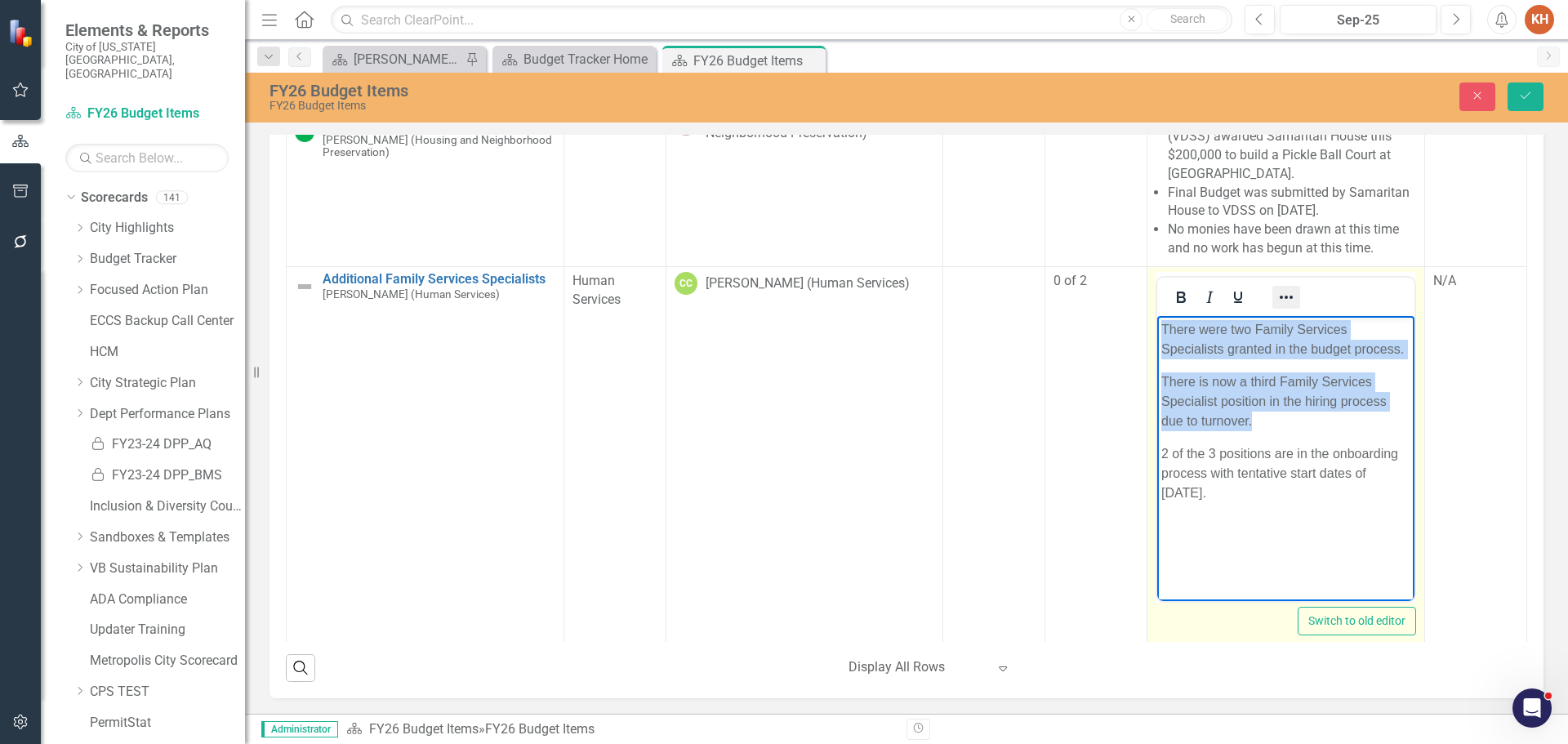
click at [1272, 309] on button "Reveal or hide additional toolbar items" at bounding box center [1286, 297] width 28 height 23
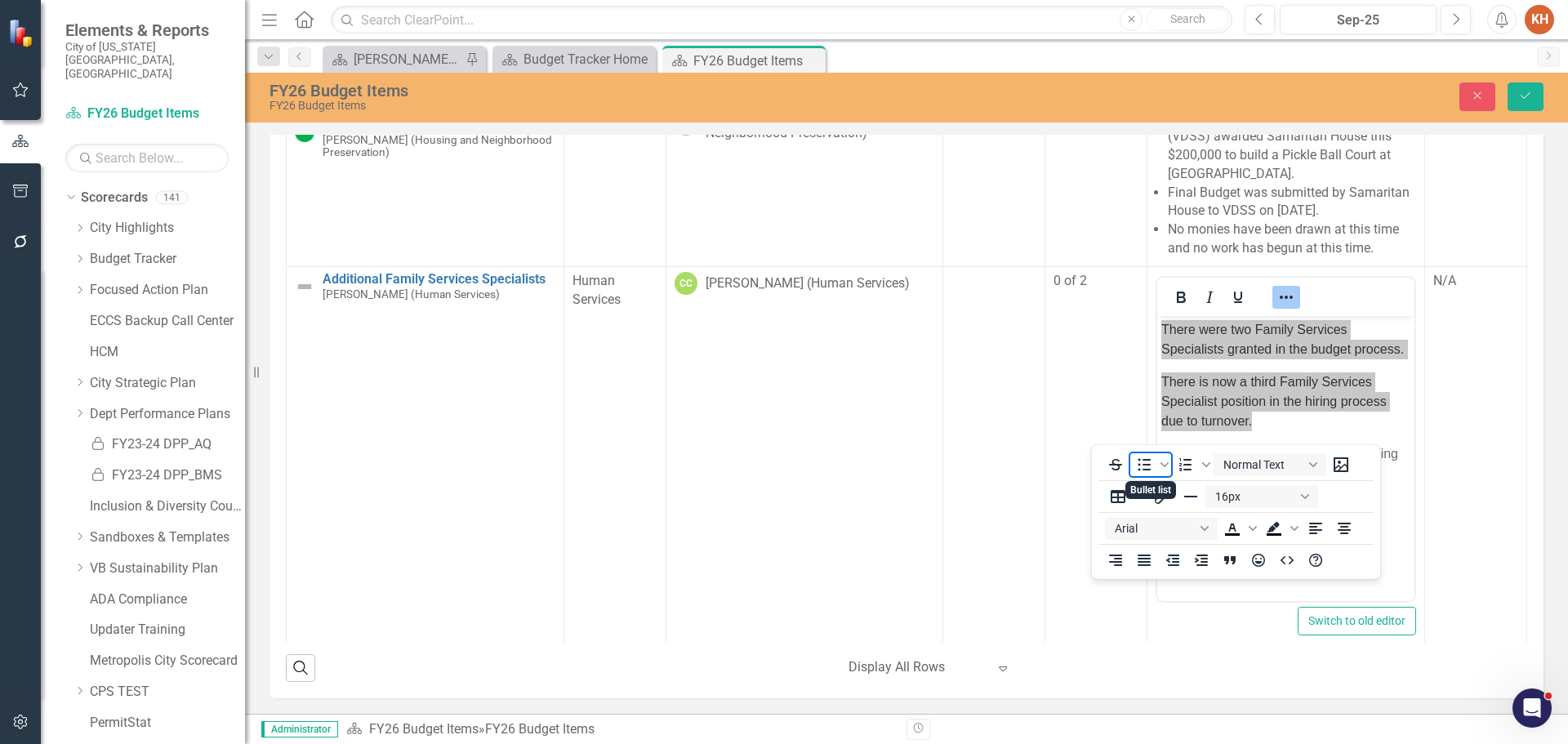
click at [1142, 463] on icon "Bullet list" at bounding box center [1144, 465] width 19 height 19
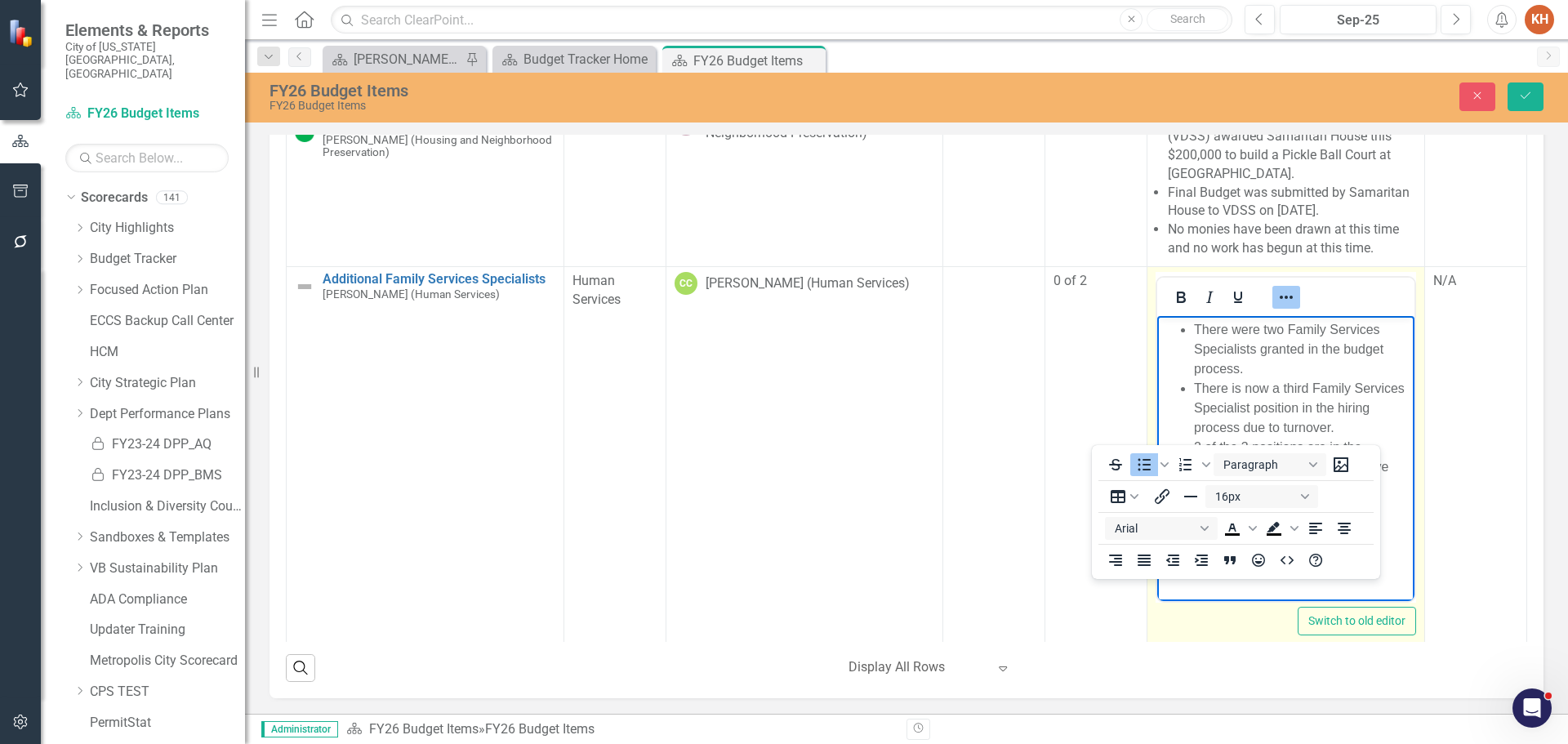
click at [1196, 518] on body "There were two Family Services Specialists granted in the budget process. There…" at bounding box center [1285, 437] width 257 height 245
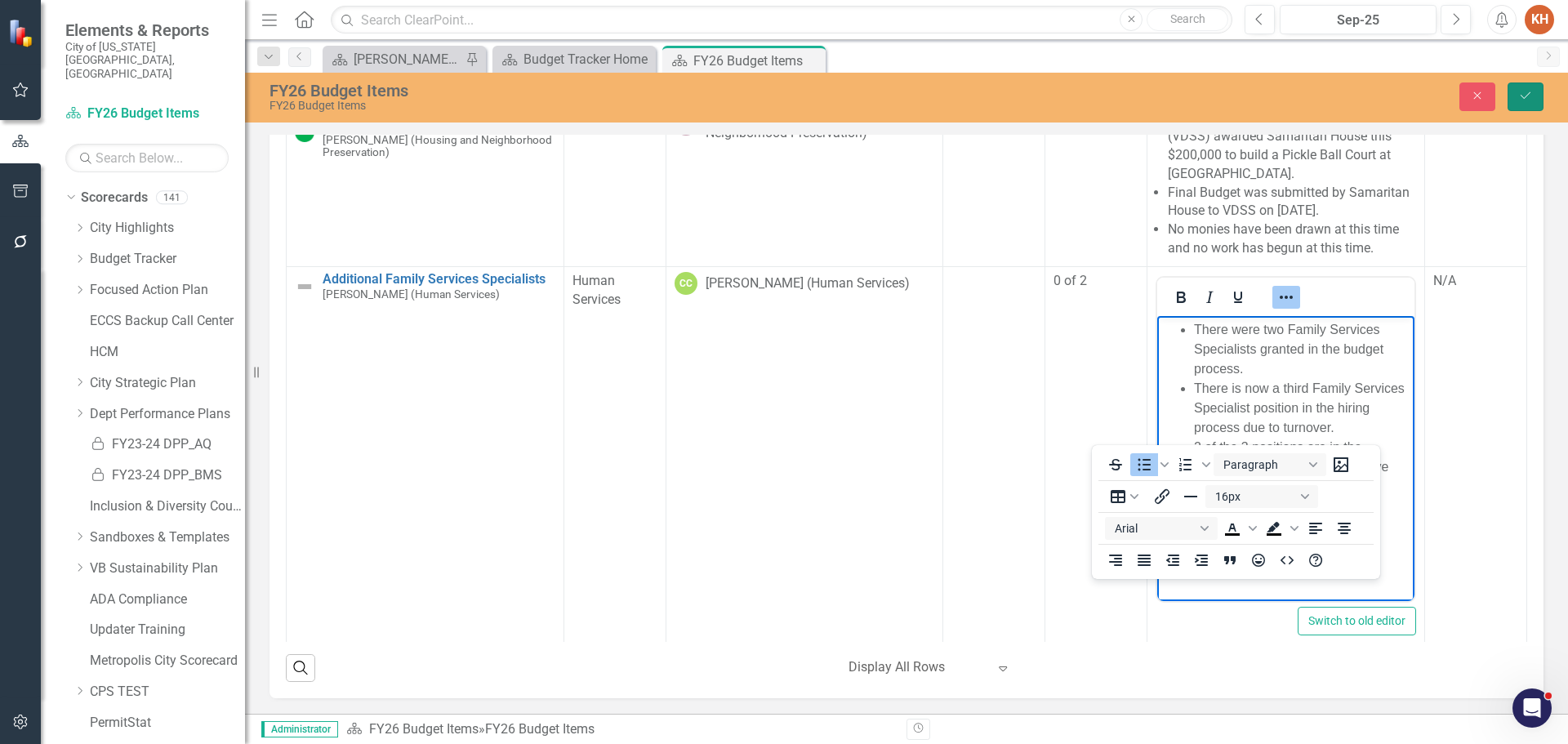
click at [1535, 85] on button "Save" at bounding box center [1525, 97] width 36 height 29
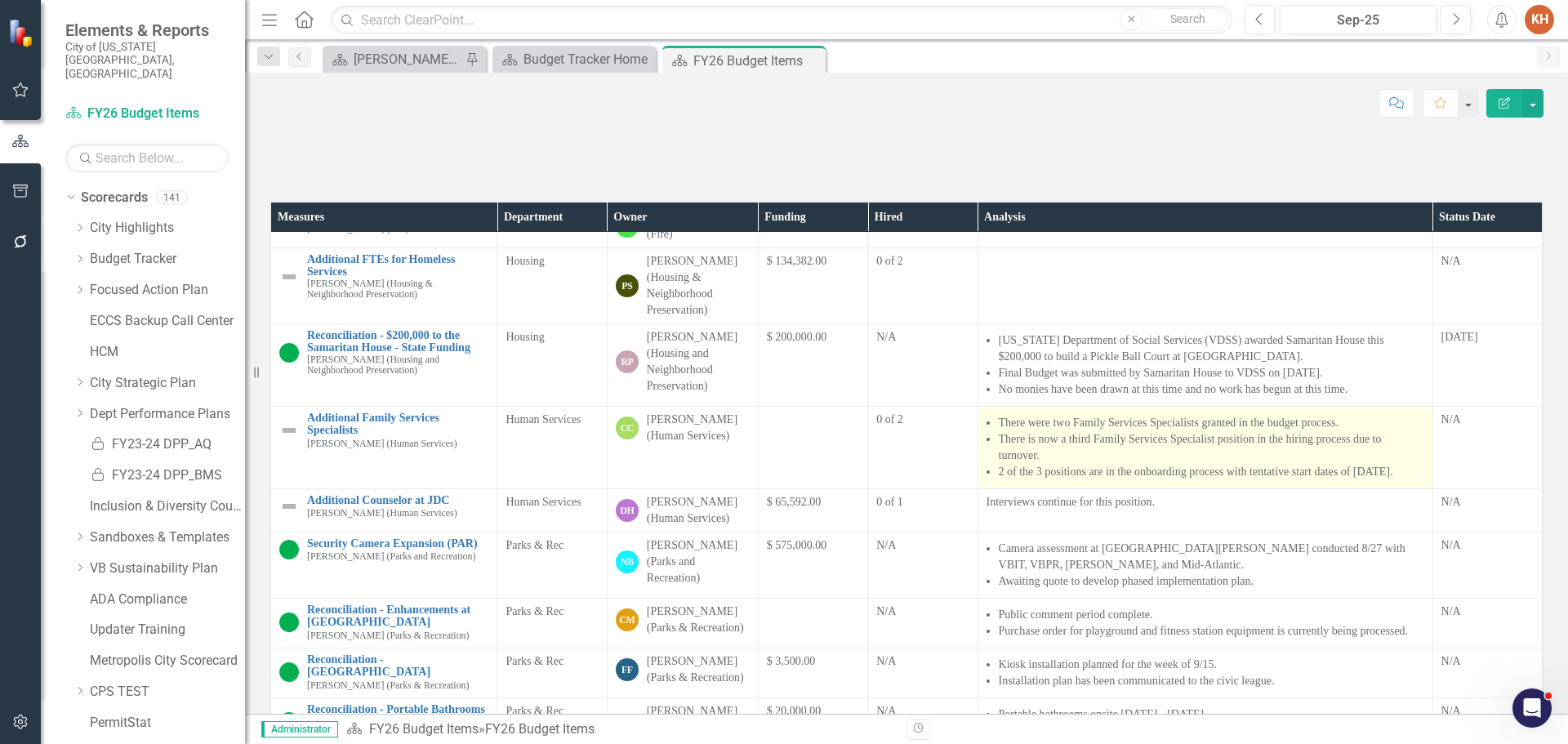
scroll to position [490, 0]
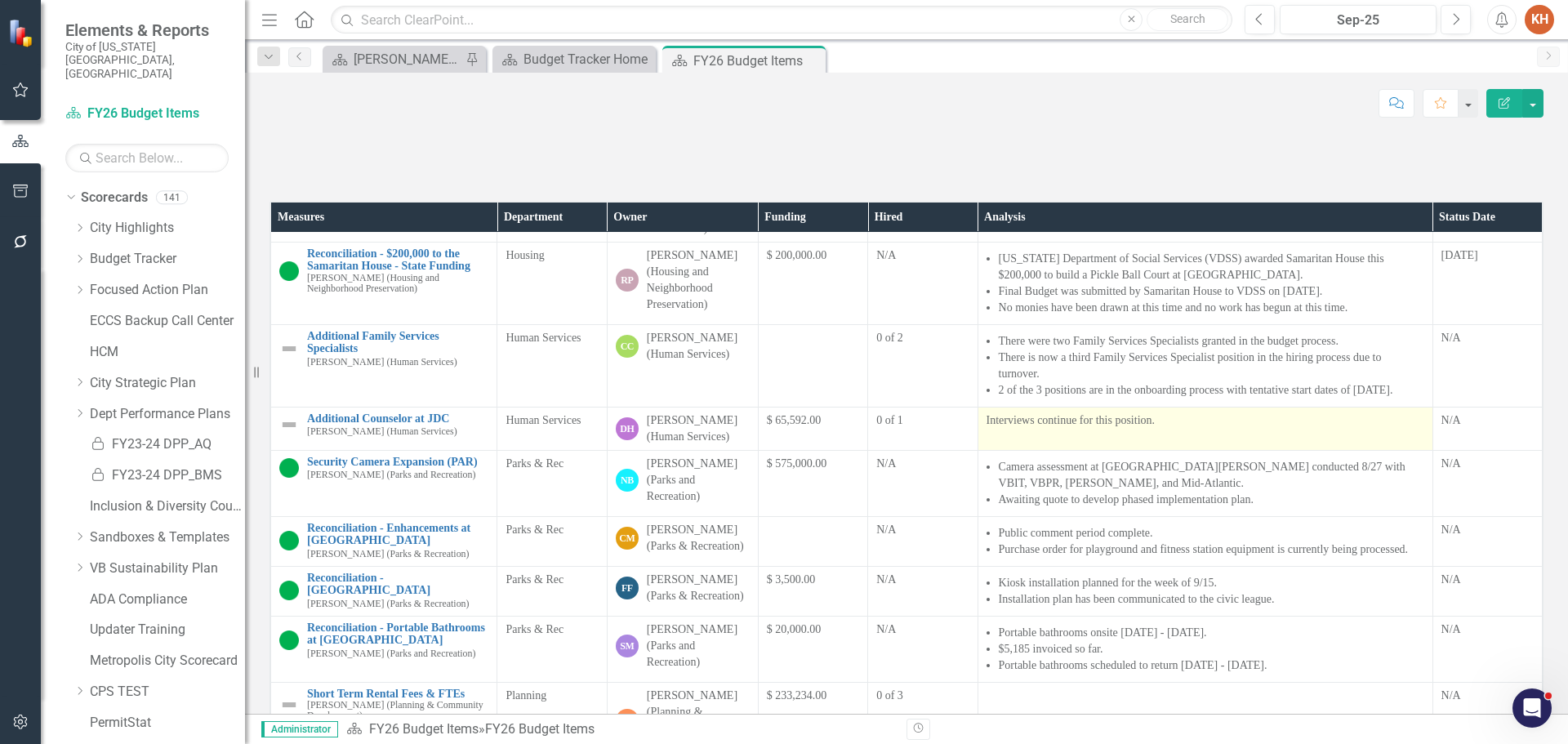
click at [1221, 451] on td "Interviews continue for this position." at bounding box center [1205, 429] width 455 height 44
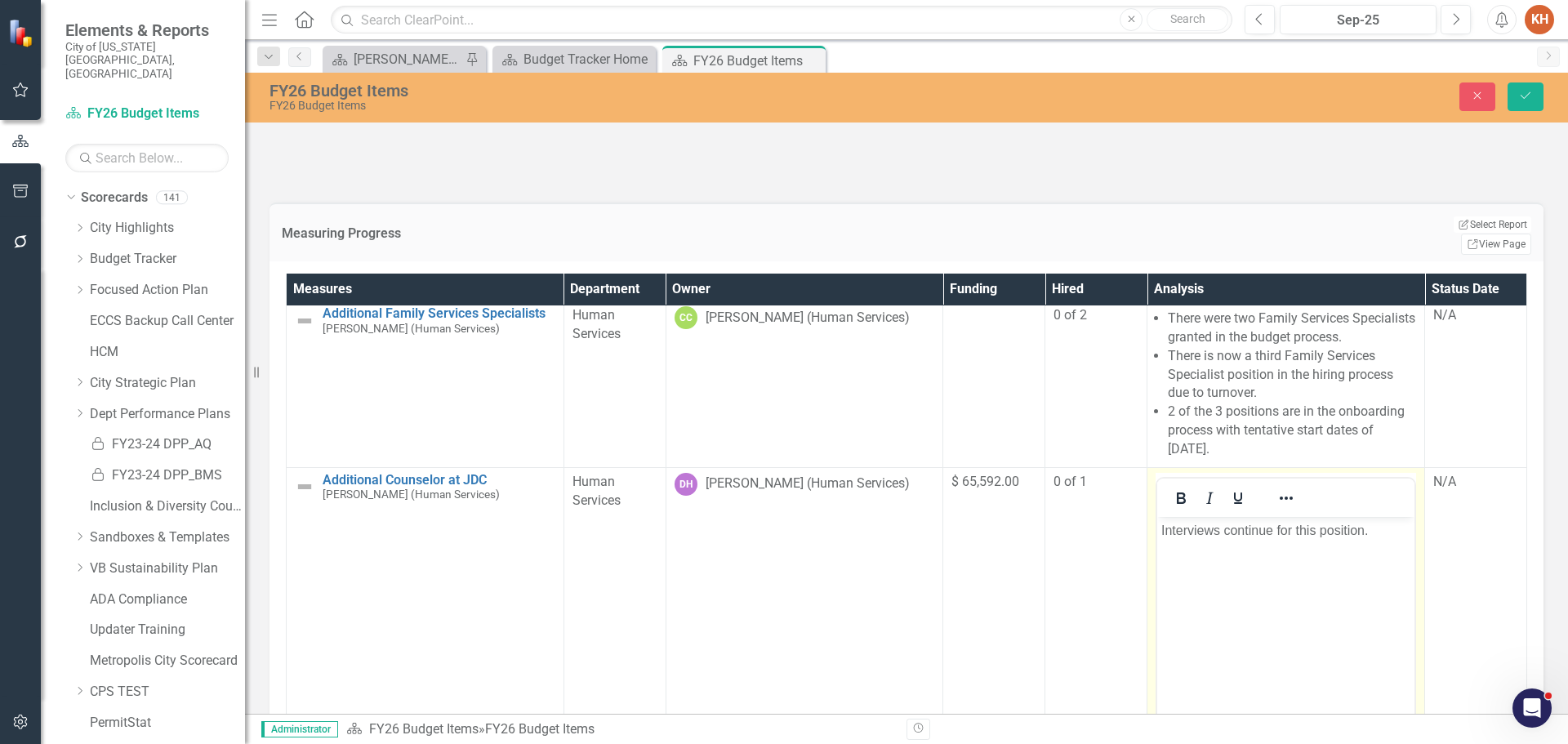
scroll to position [816, 0]
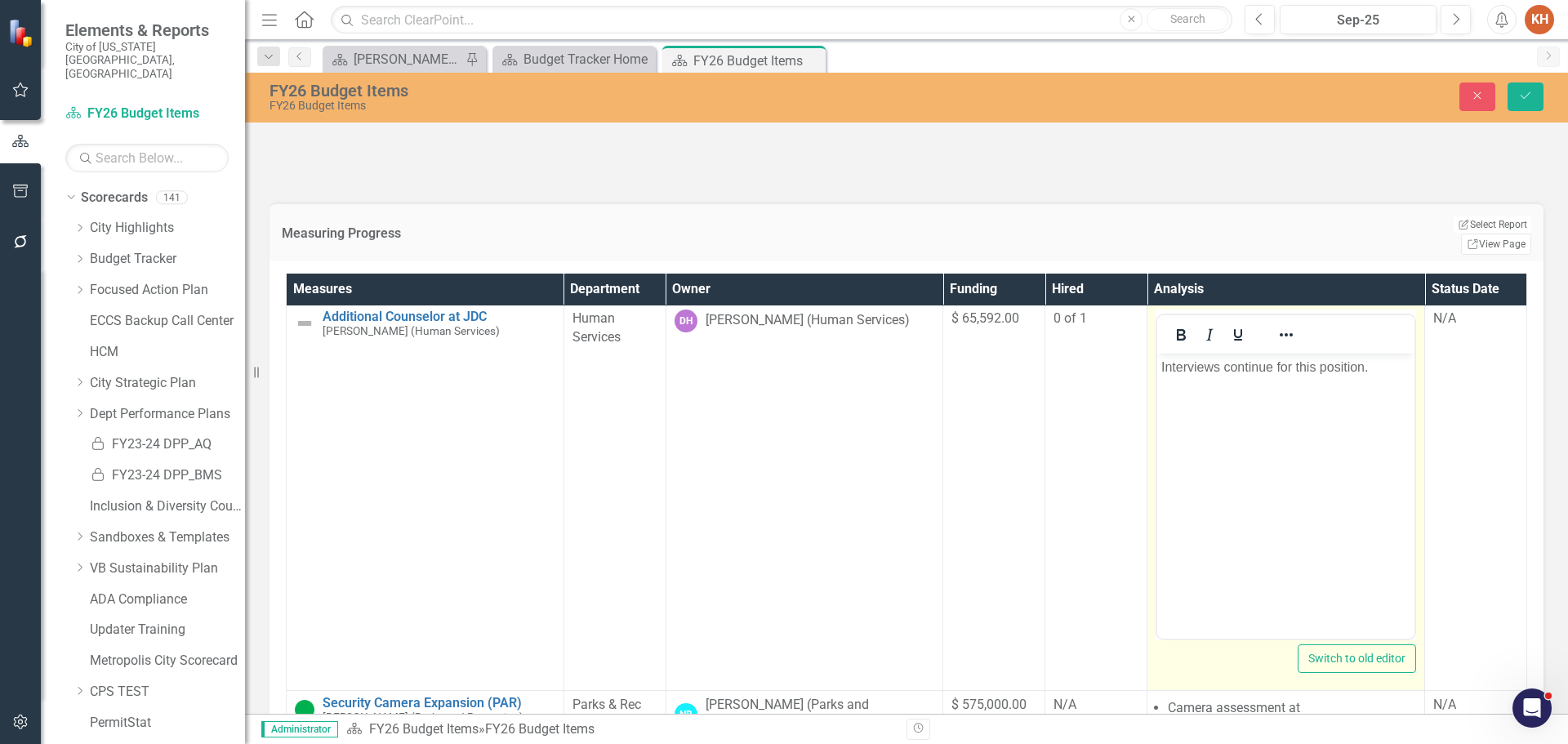
click at [1293, 388] on body "Interviews continue for this position." at bounding box center [1285, 475] width 257 height 245
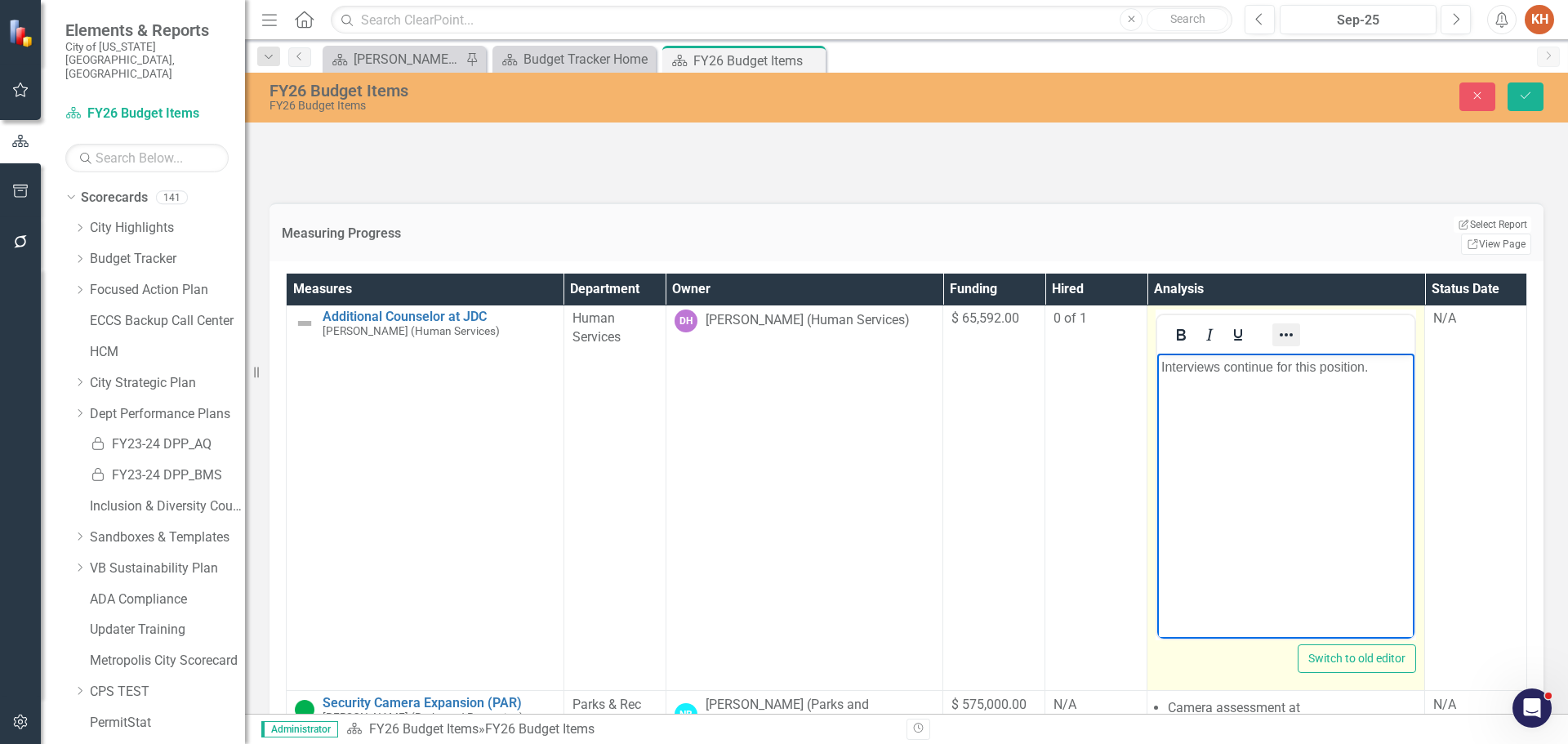
click at [1277, 345] on icon "Reveal or hide additional toolbar items" at bounding box center [1286, 335] width 19 height 19
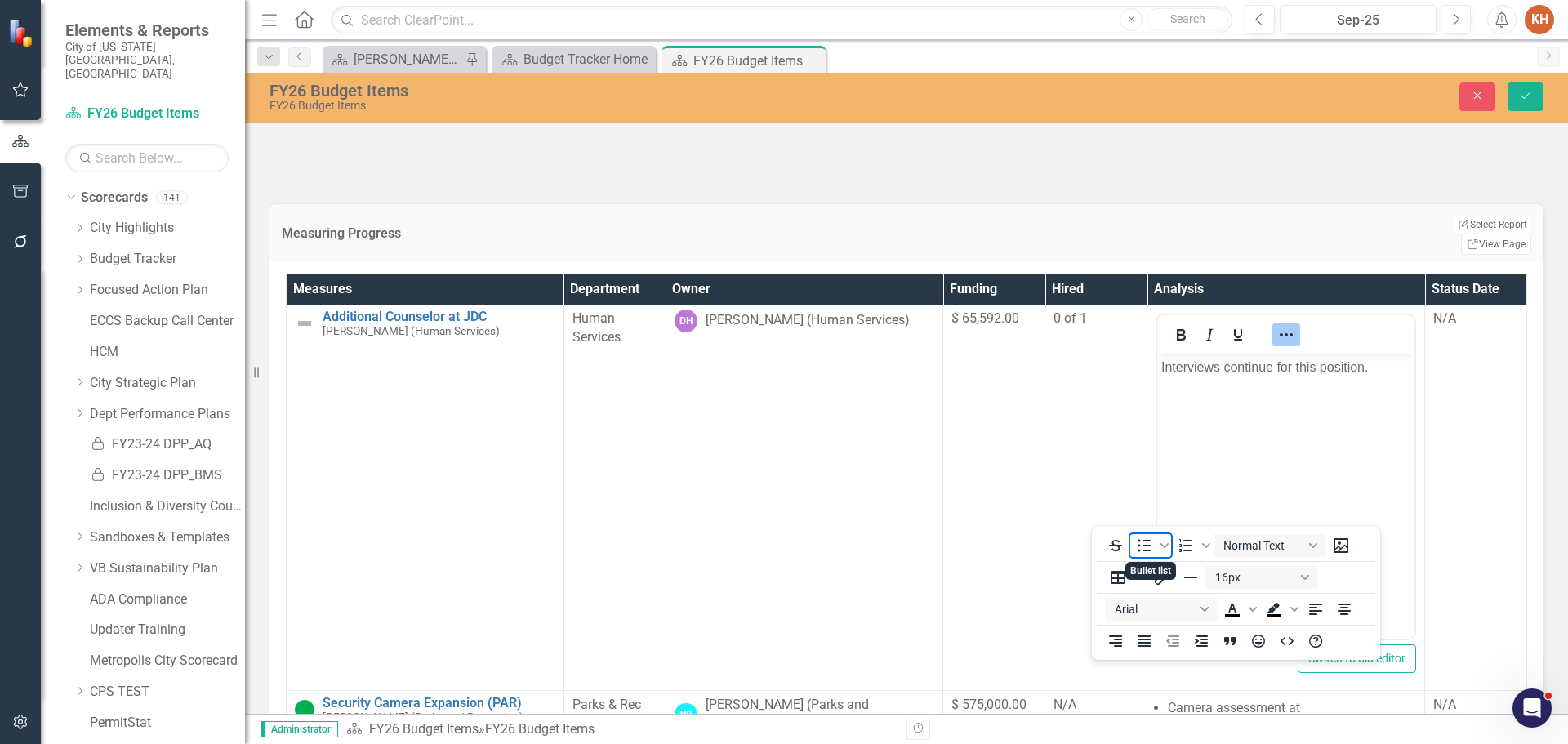
click at [1148, 542] on icon "Bullet list" at bounding box center [1144, 546] width 13 height 12
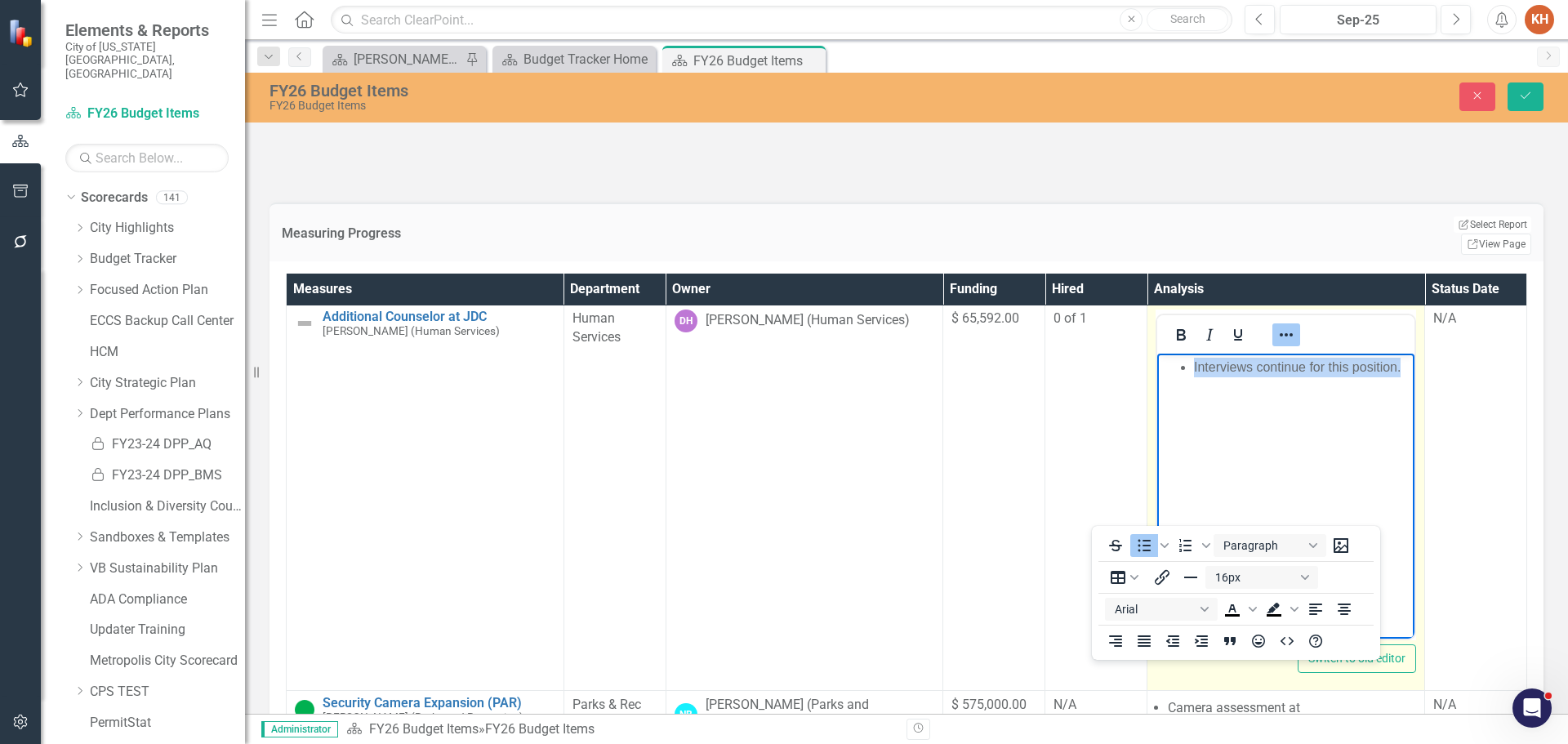
click at [1279, 337] on icon "Reveal or hide additional toolbar items" at bounding box center [1285, 335] width 13 height 3
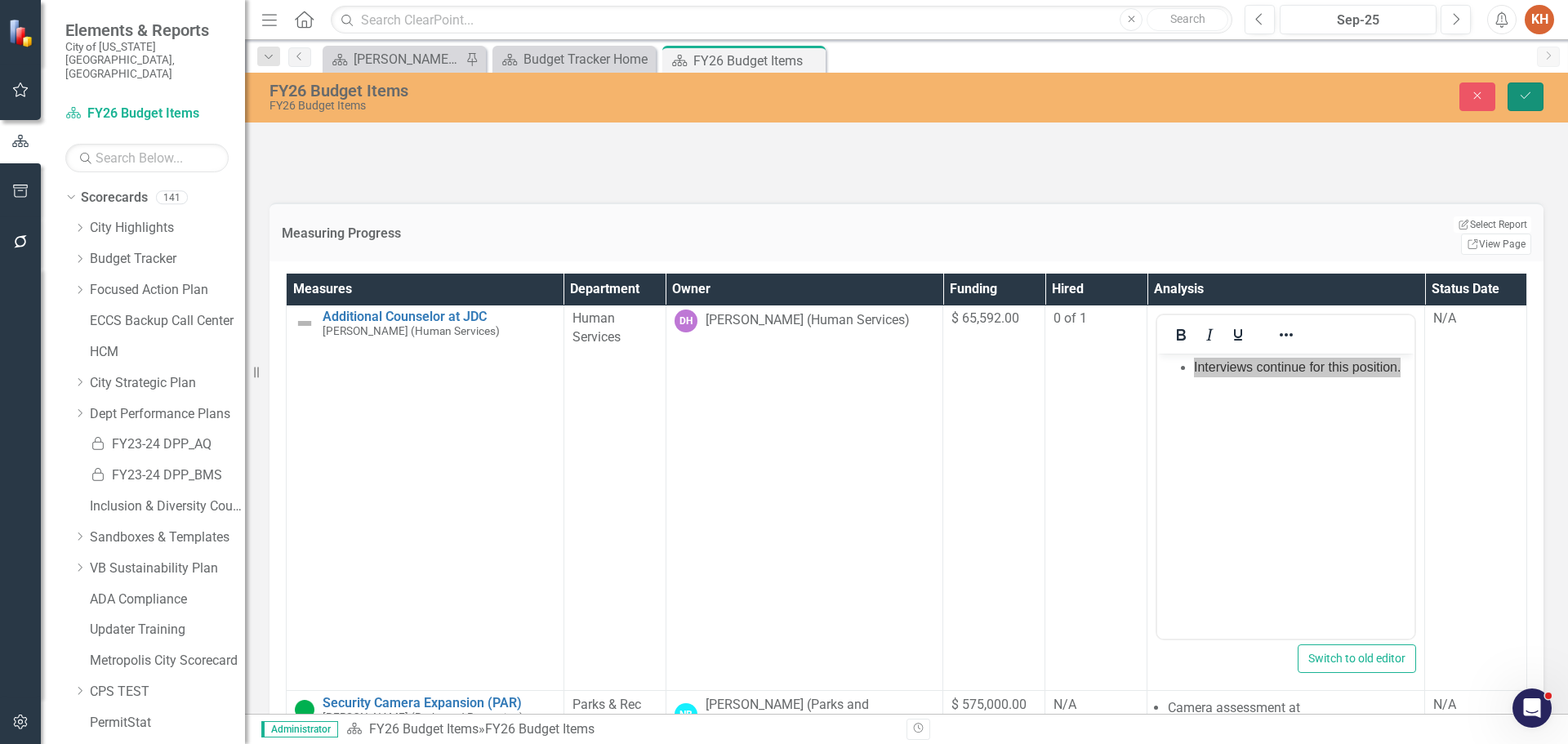
click at [1532, 83] on button "Save" at bounding box center [1525, 97] width 36 height 29
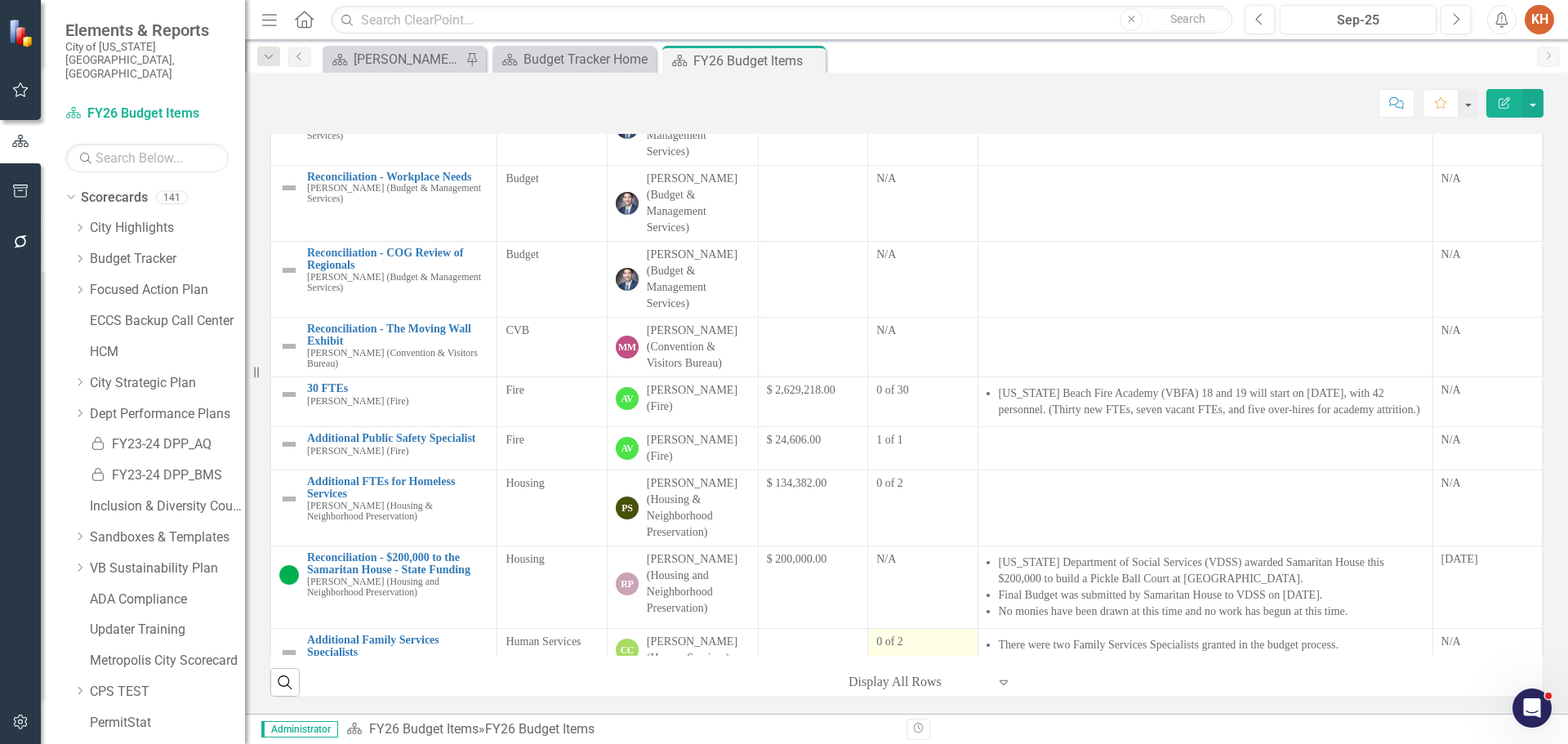
scroll to position [0, 0]
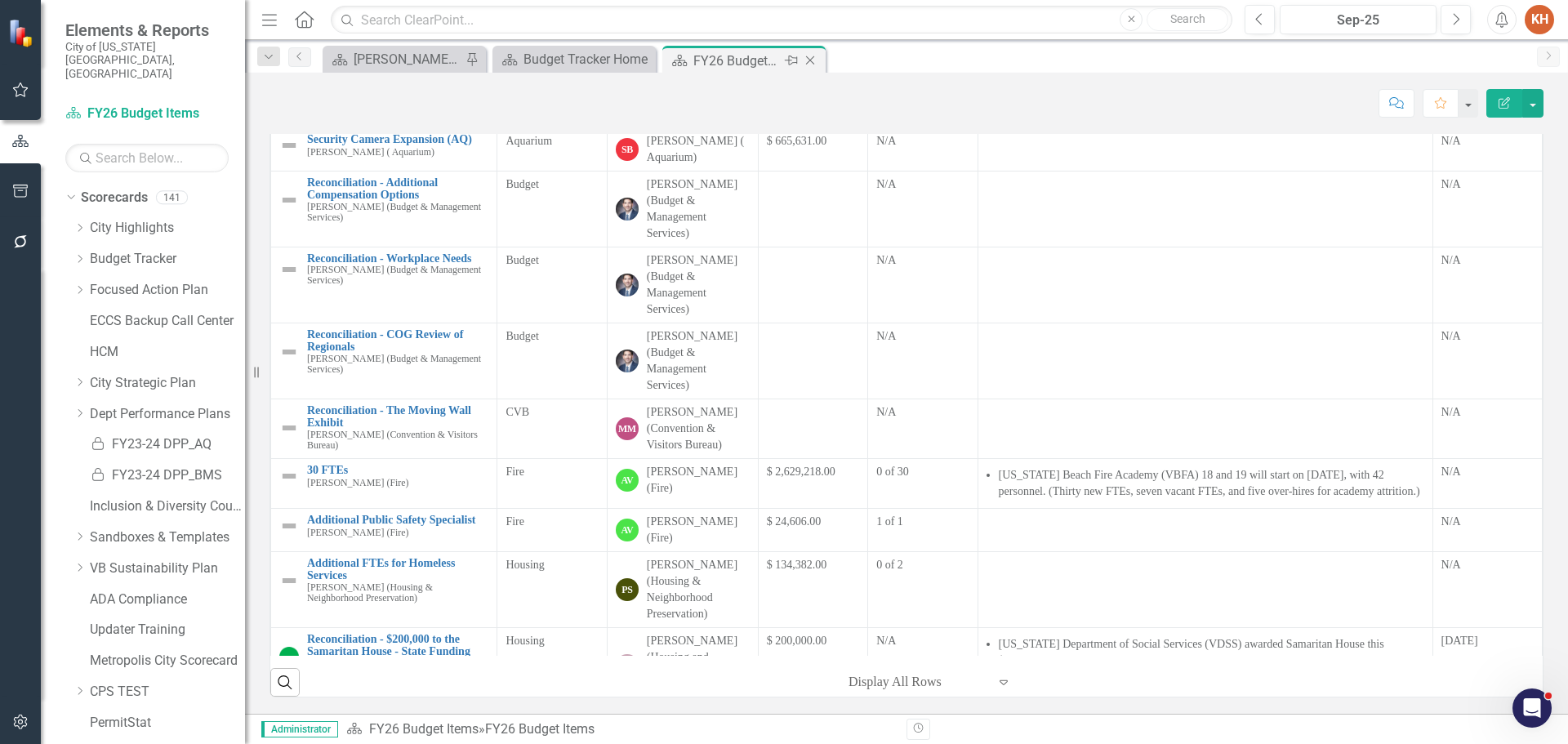
click at [811, 60] on icon "Close" at bounding box center [810, 60] width 17 height 13
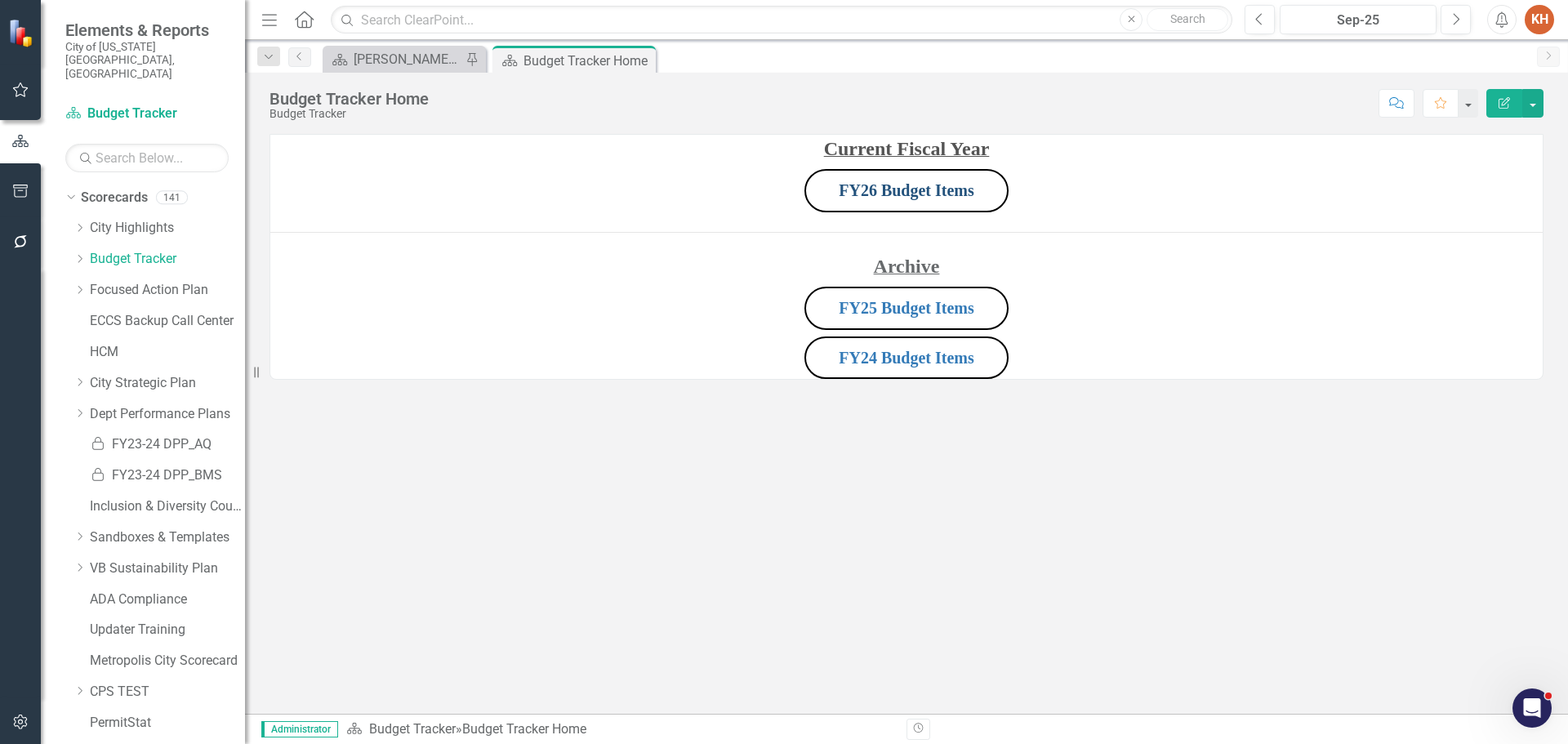
click at [903, 191] on link "FY26 Budget Items" at bounding box center [906, 190] width 135 height 18
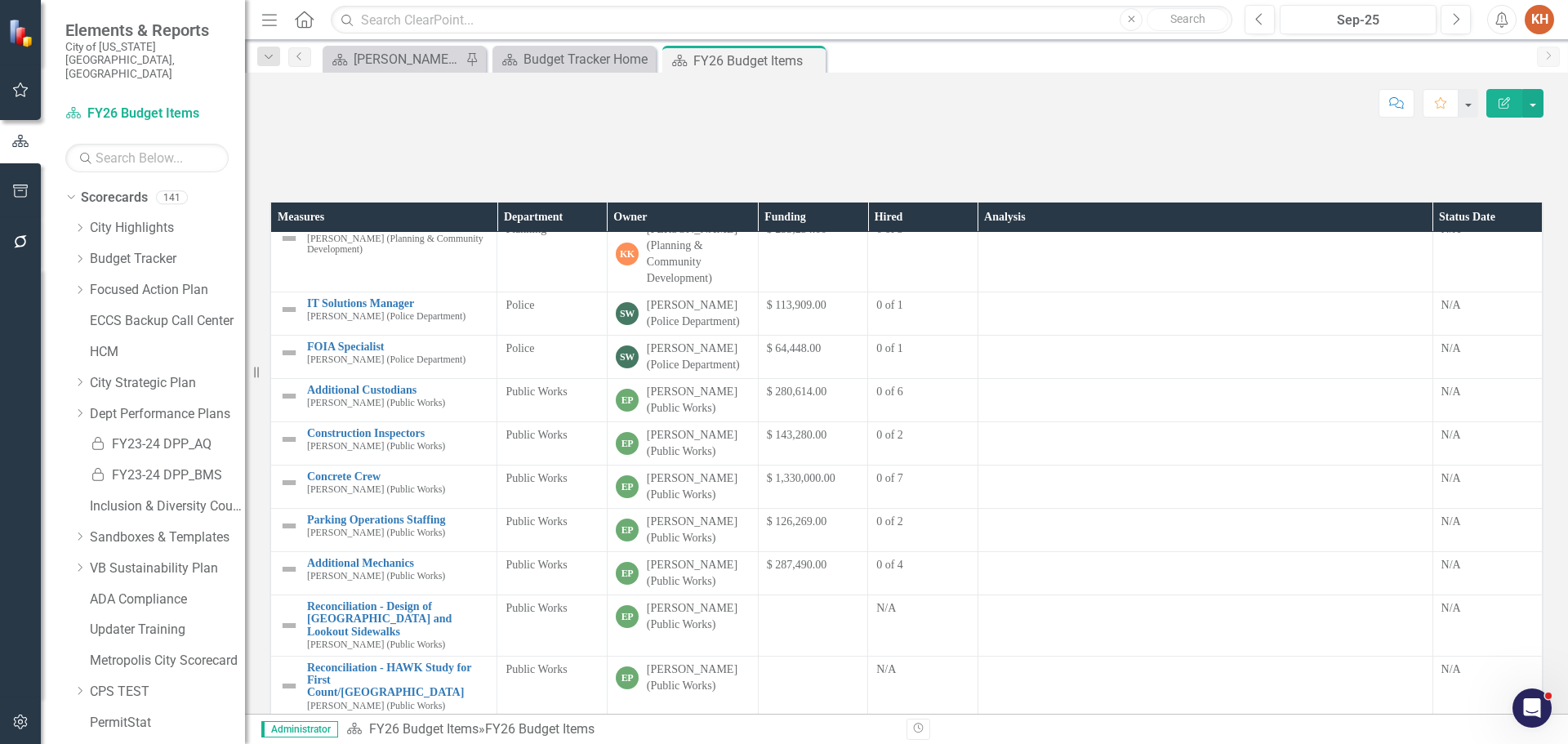
scroll to position [793, 0]
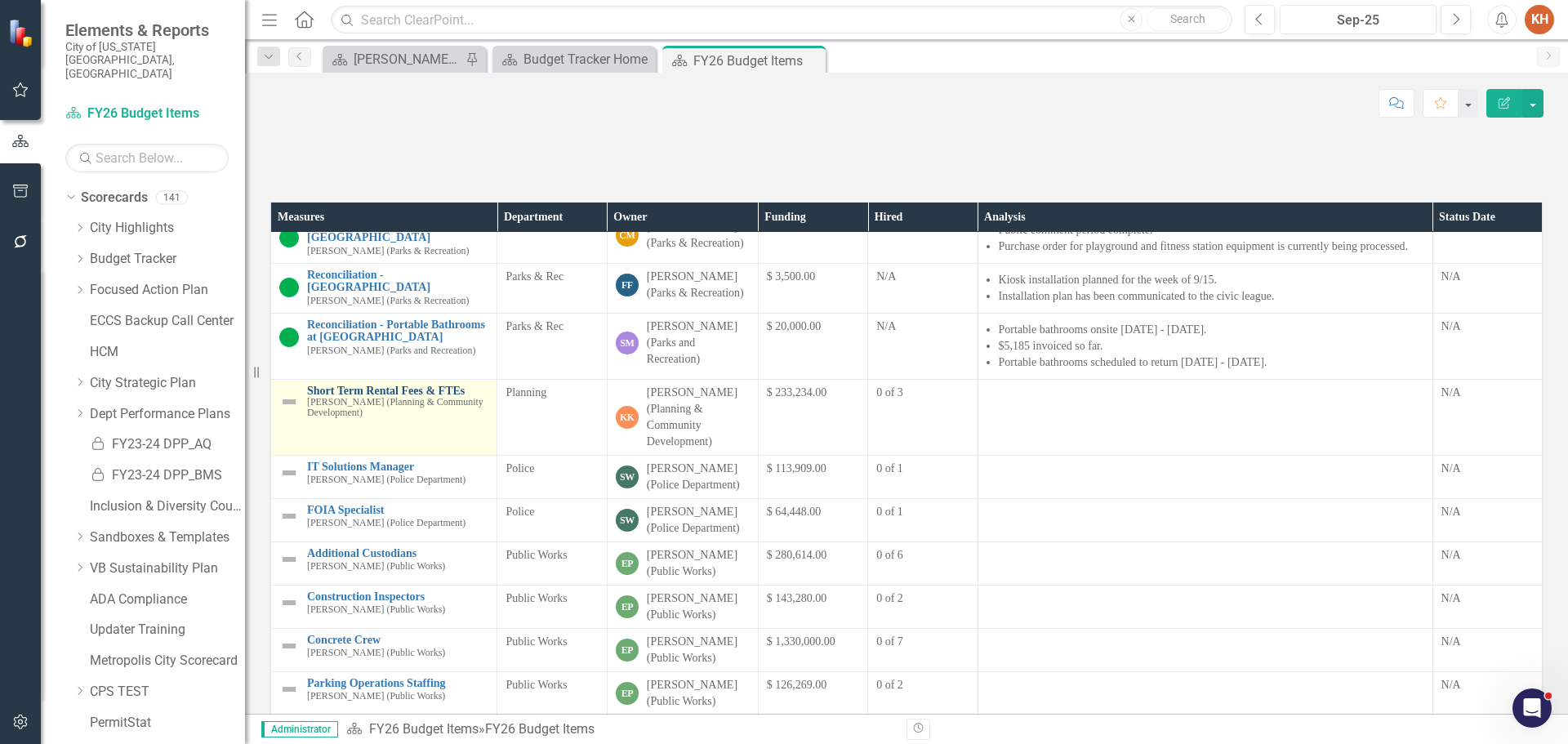
click at [392, 397] on link "Short Term Rental Fees & FTEs" at bounding box center [398, 391] width 181 height 12
